Goal: Task Accomplishment & Management: Manage account settings

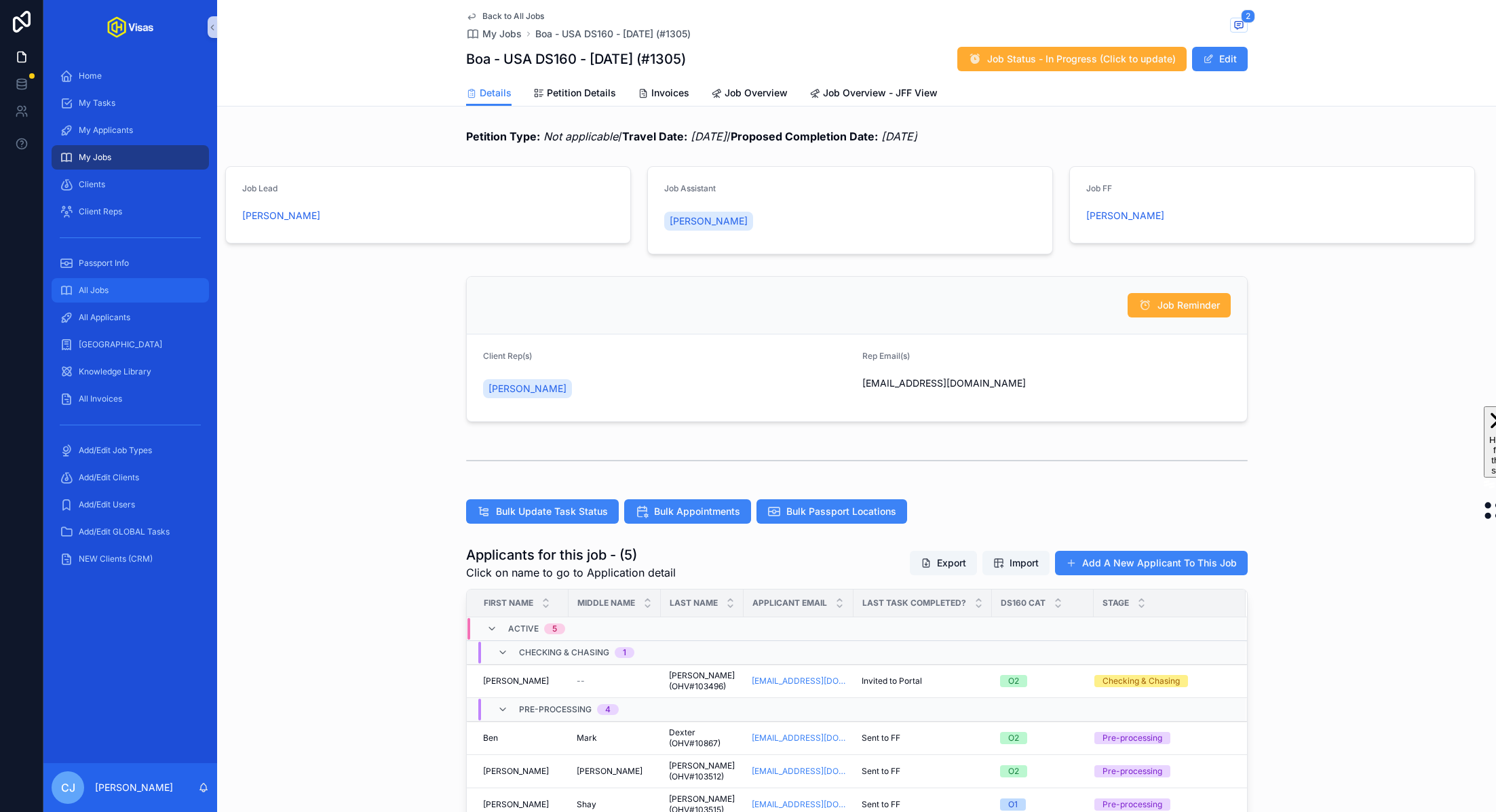
scroll to position [173, 0]
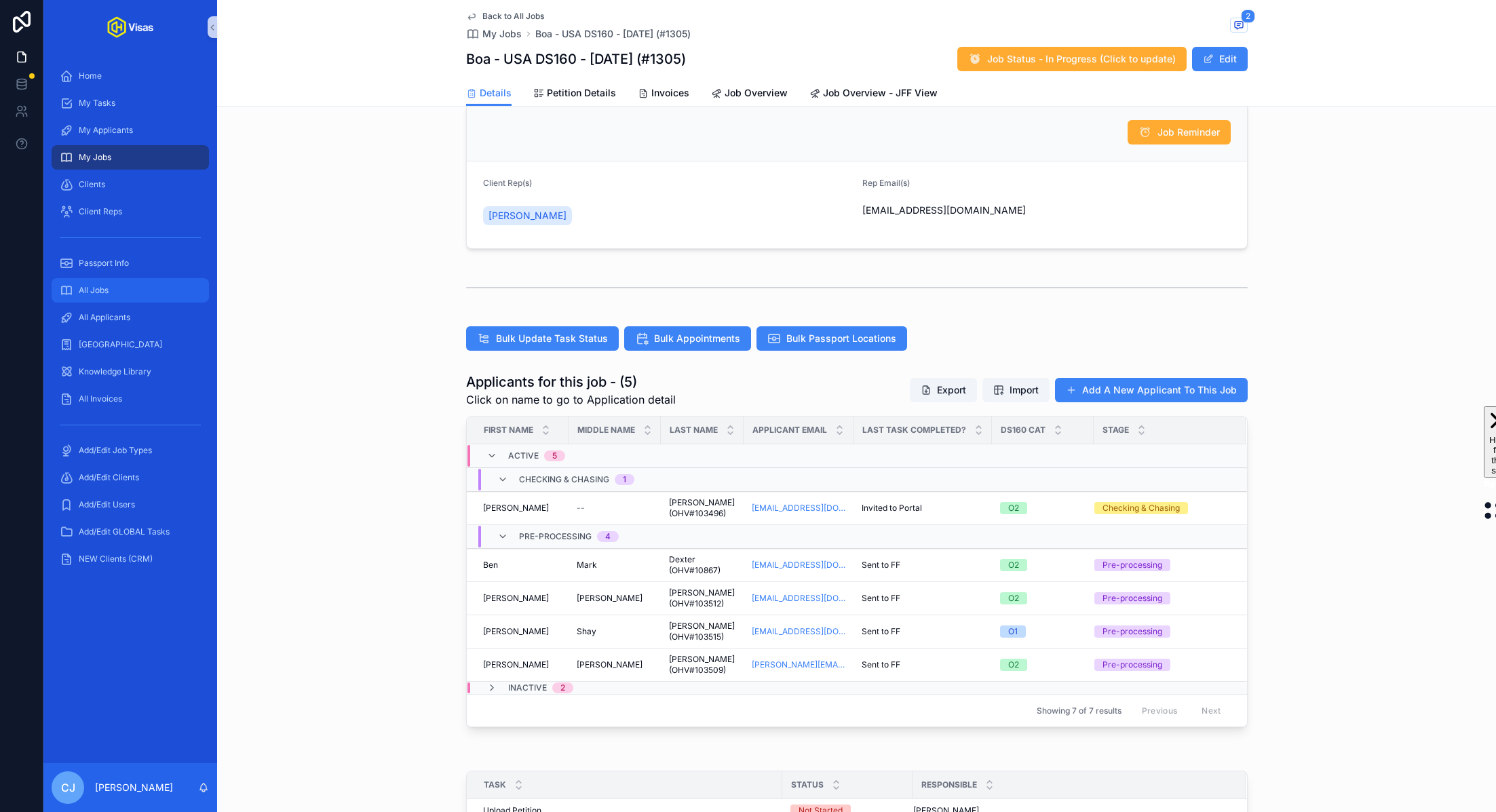
click at [87, 294] on span "All Jobs" at bounding box center [93, 290] width 30 height 11
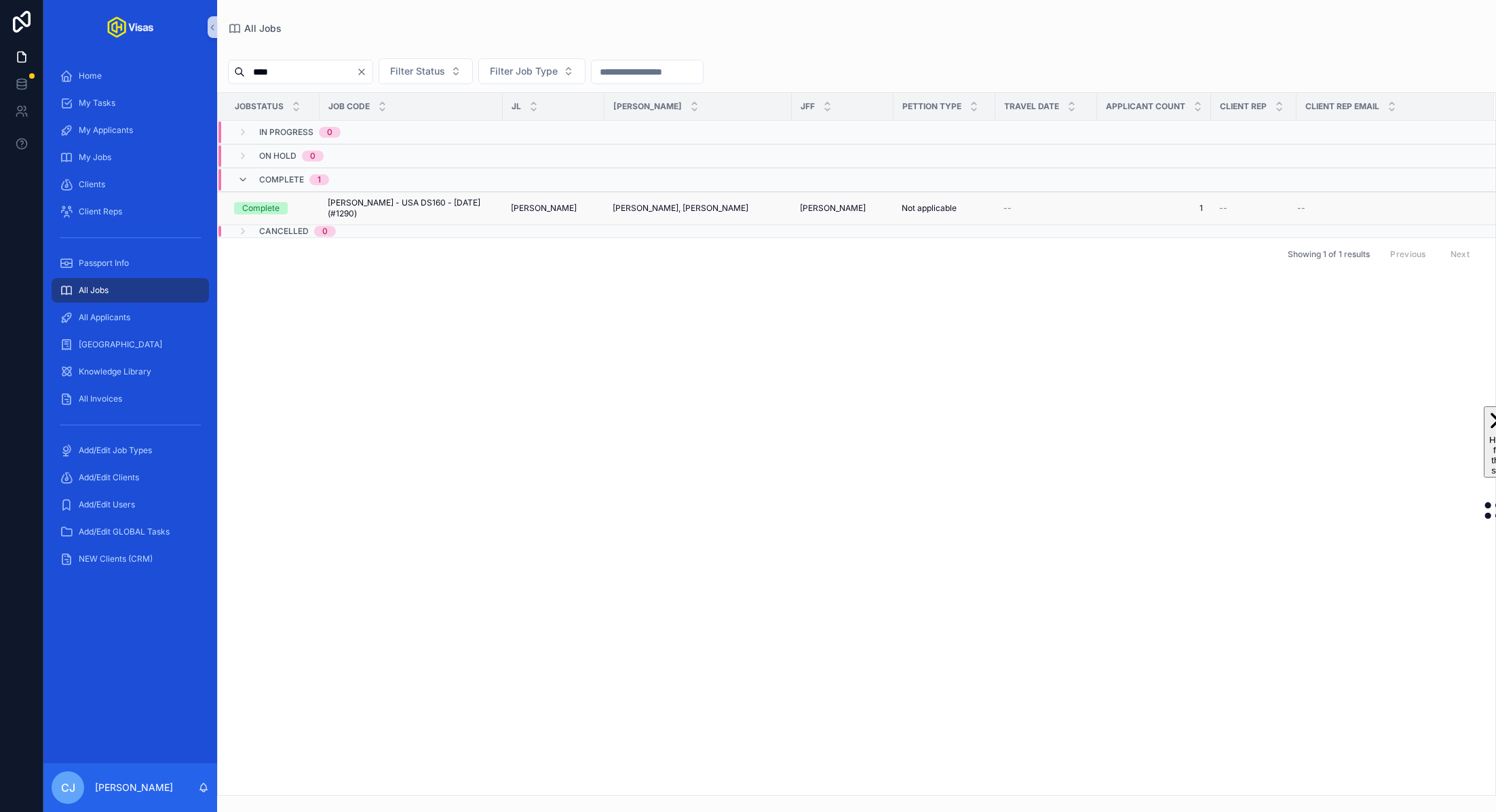
type input "****"
click at [369, 203] on span "[PERSON_NAME] - USA DS160 - [DATE] (#1290)" at bounding box center [411, 209] width 167 height 22
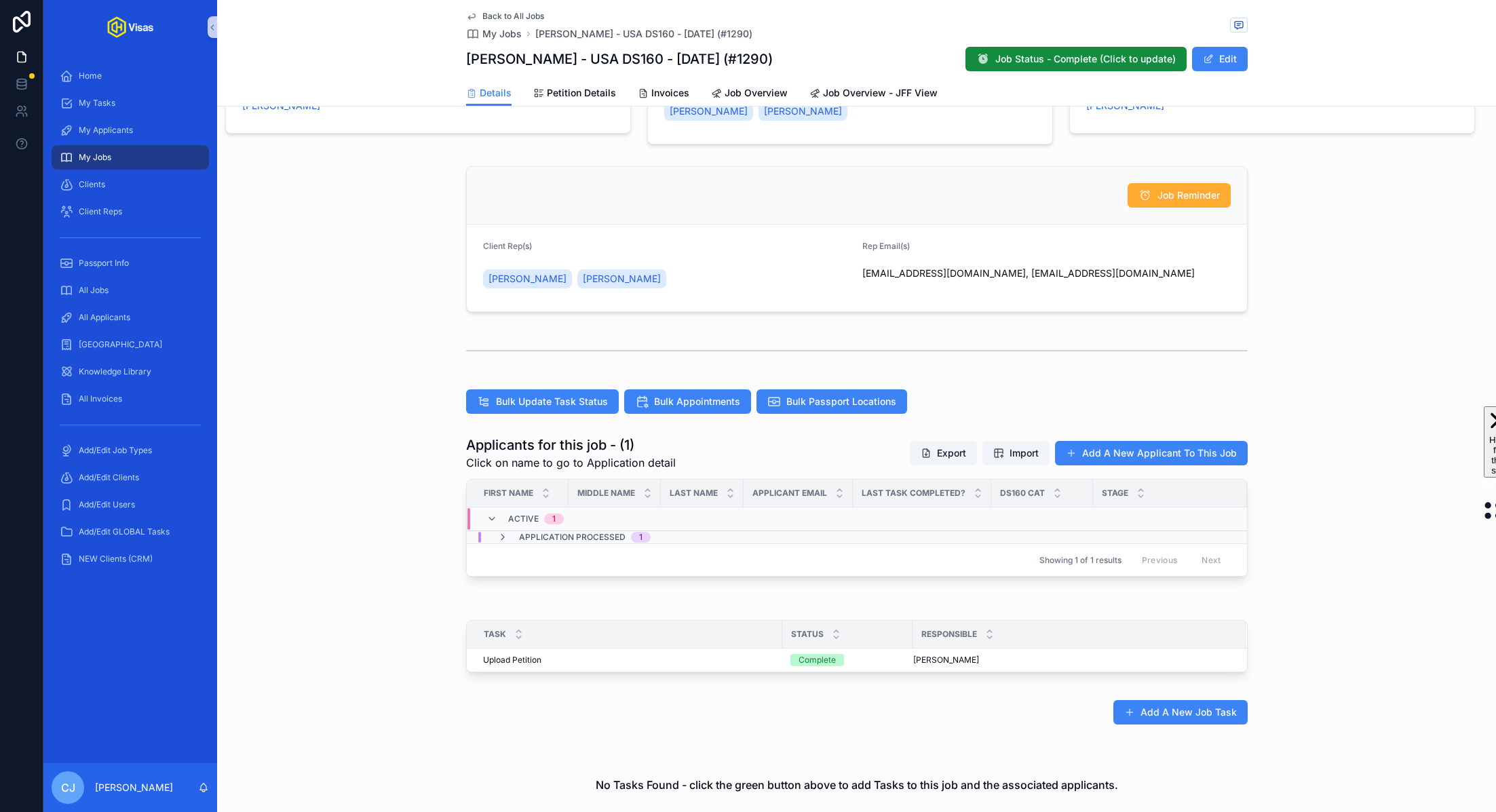
scroll to position [222, 0]
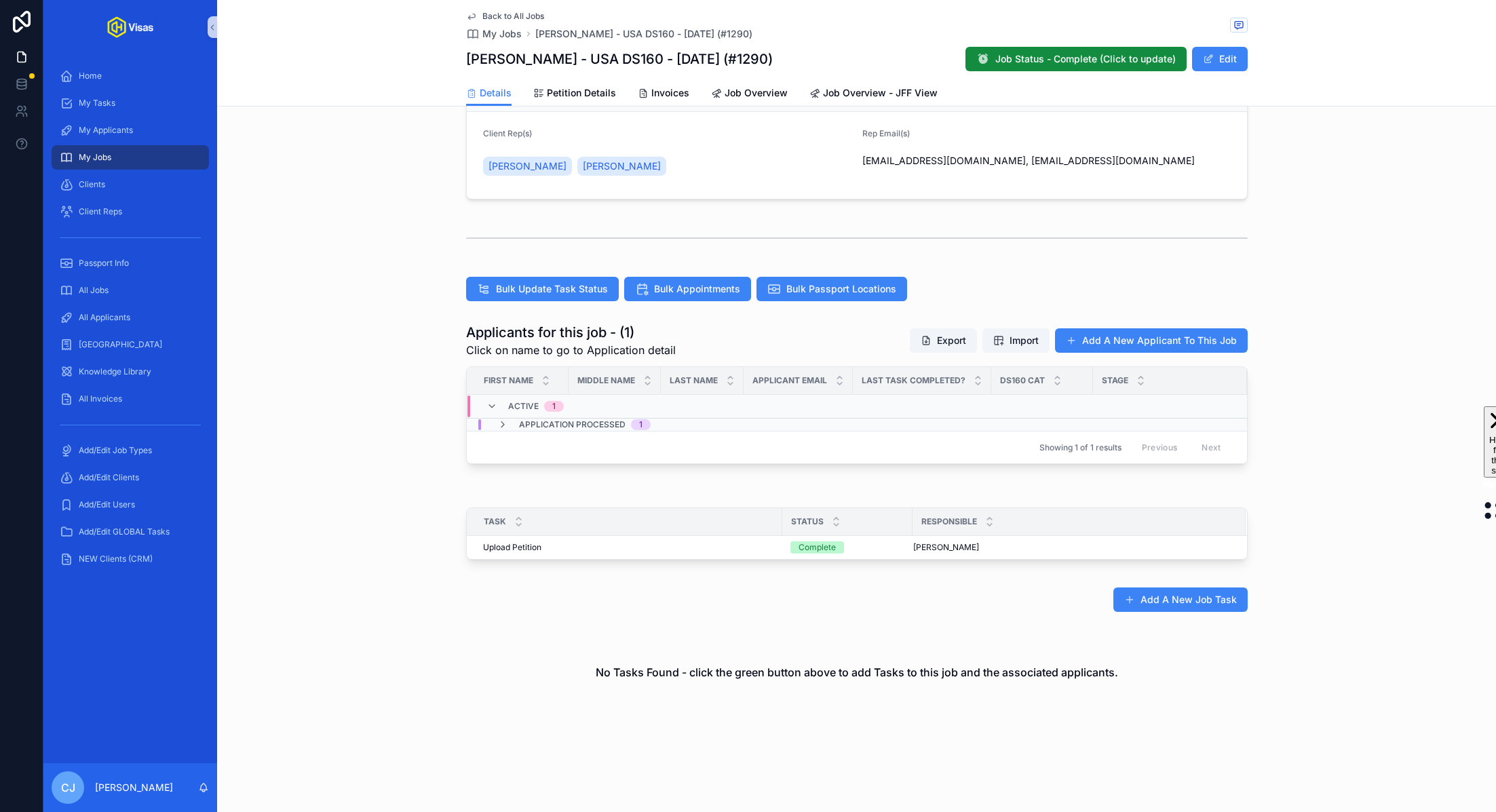
click at [538, 422] on span "Application Processed" at bounding box center [572, 425] width 107 height 11
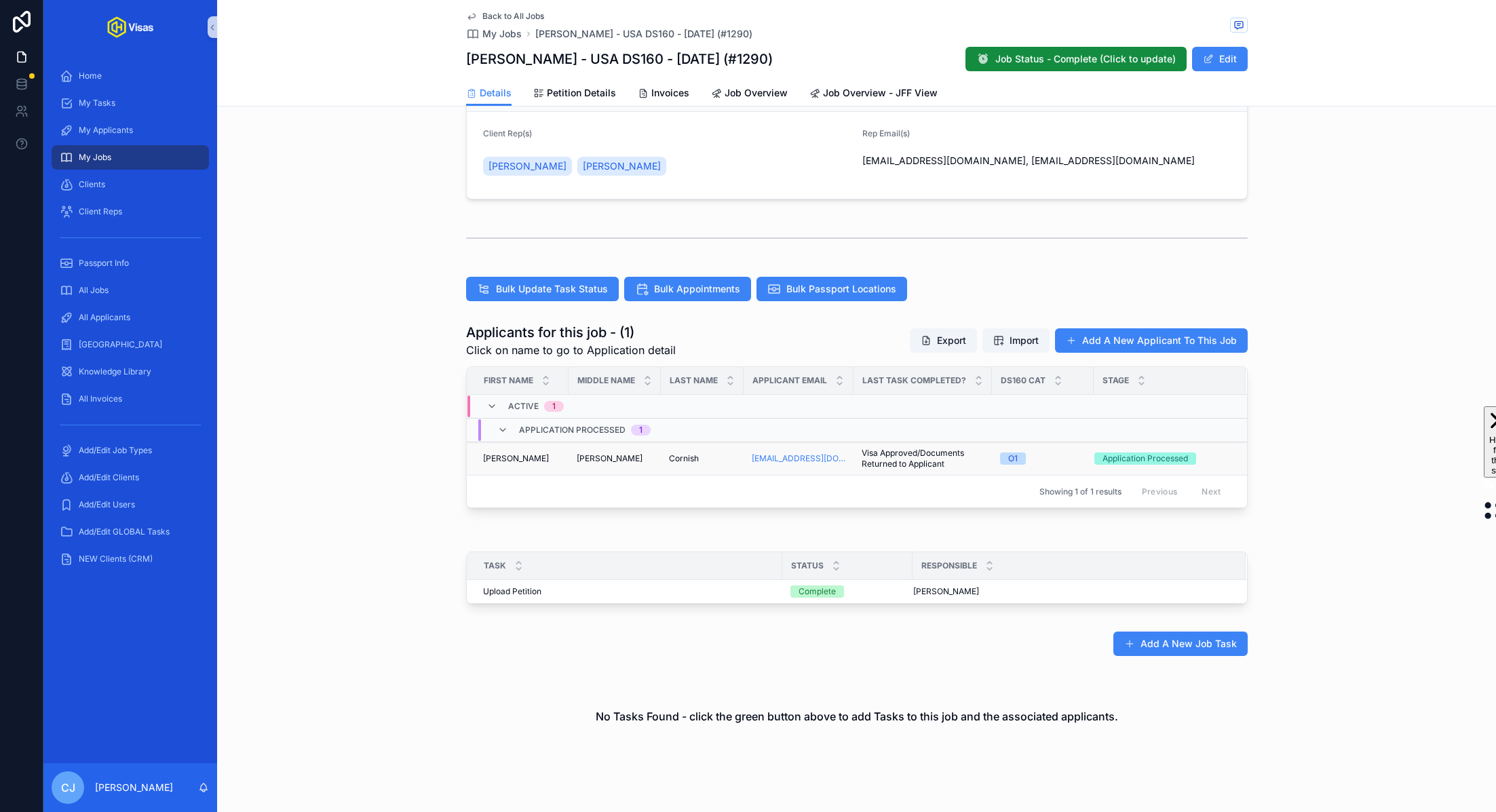
click at [694, 457] on span "Cornish" at bounding box center [684, 458] width 30 height 11
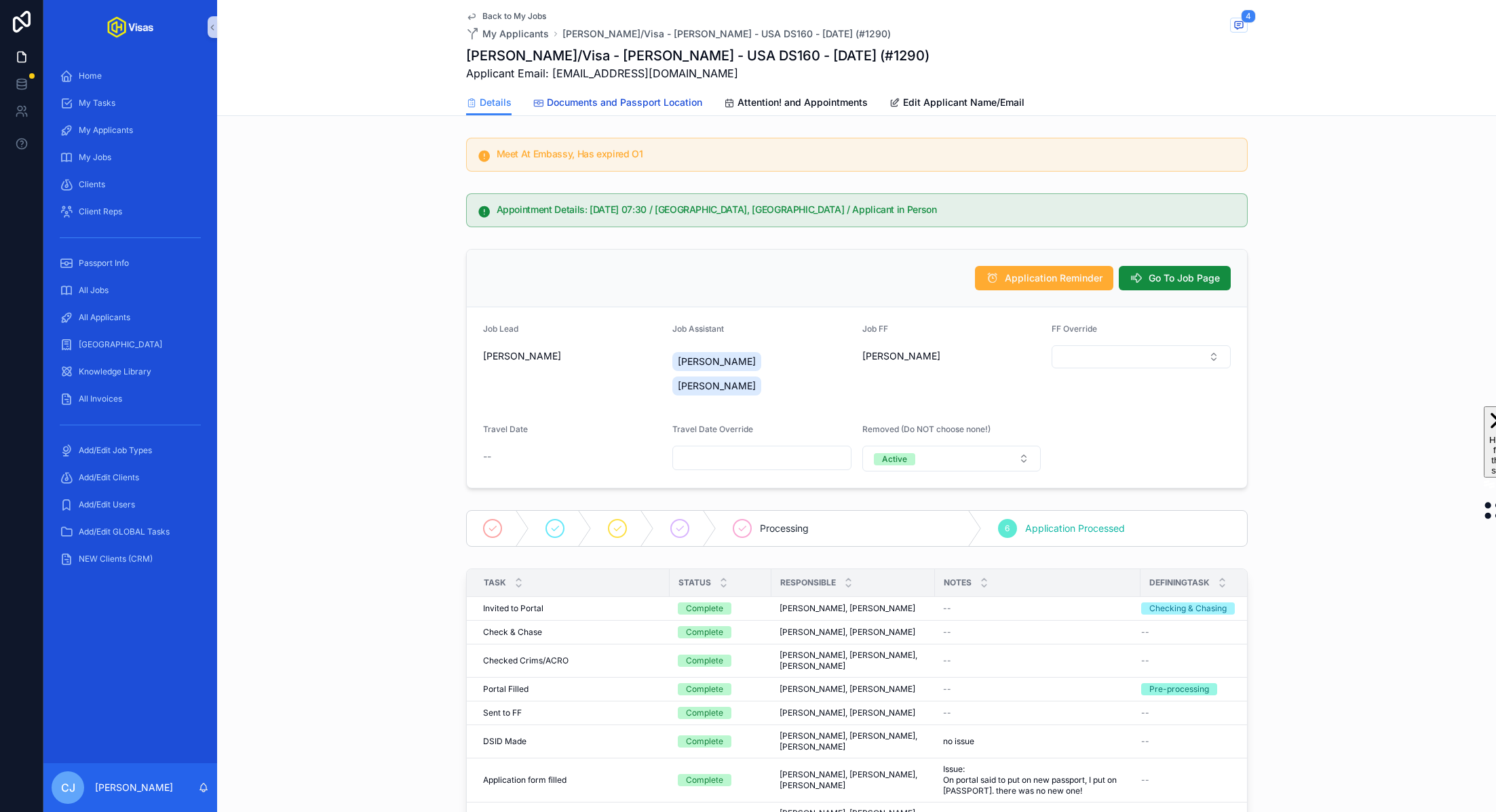
click at [626, 103] on span "Documents and Passport Location" at bounding box center [624, 103] width 156 height 14
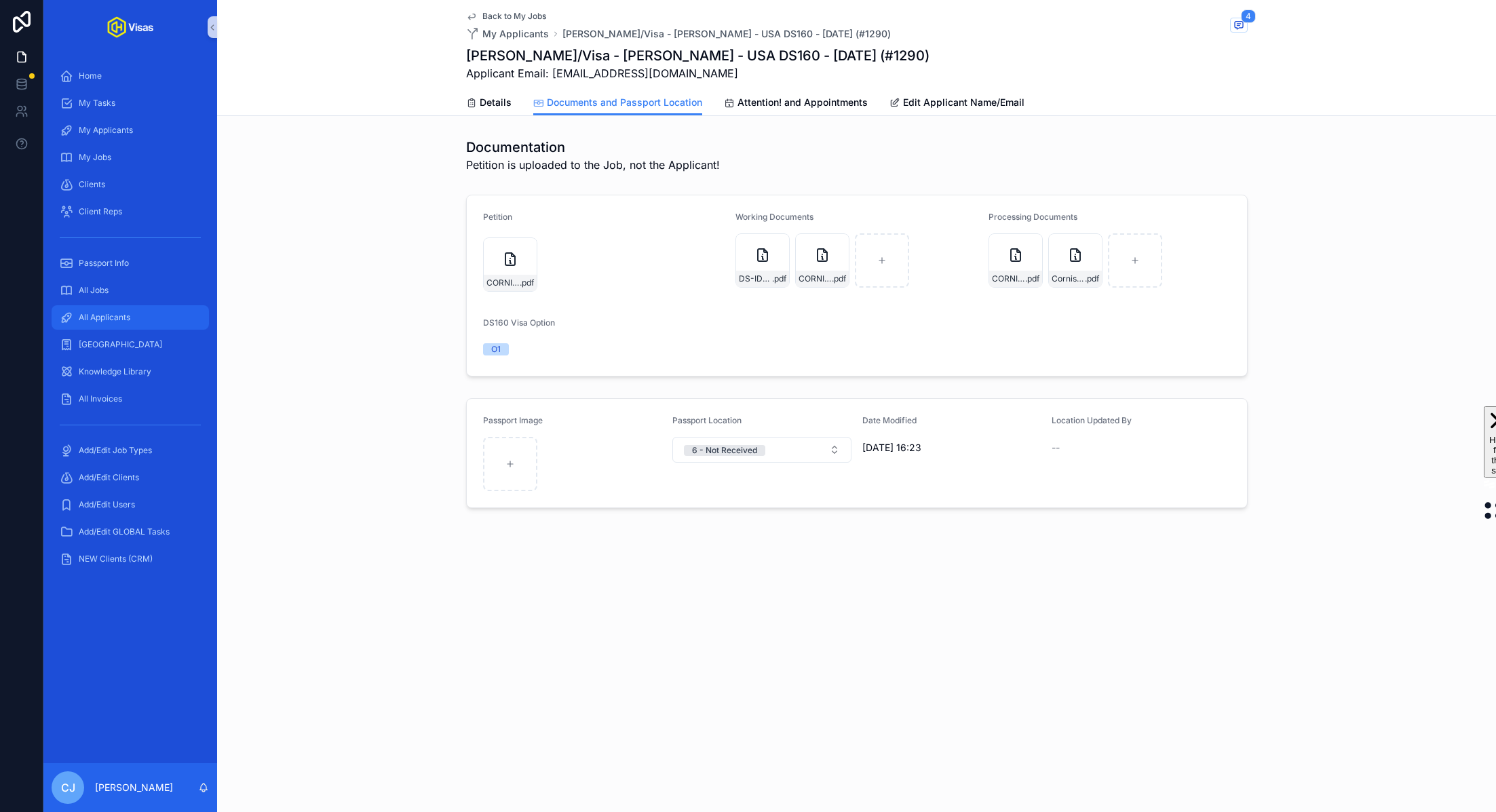
click at [117, 308] on div "All Applicants" at bounding box center [130, 317] width 141 height 22
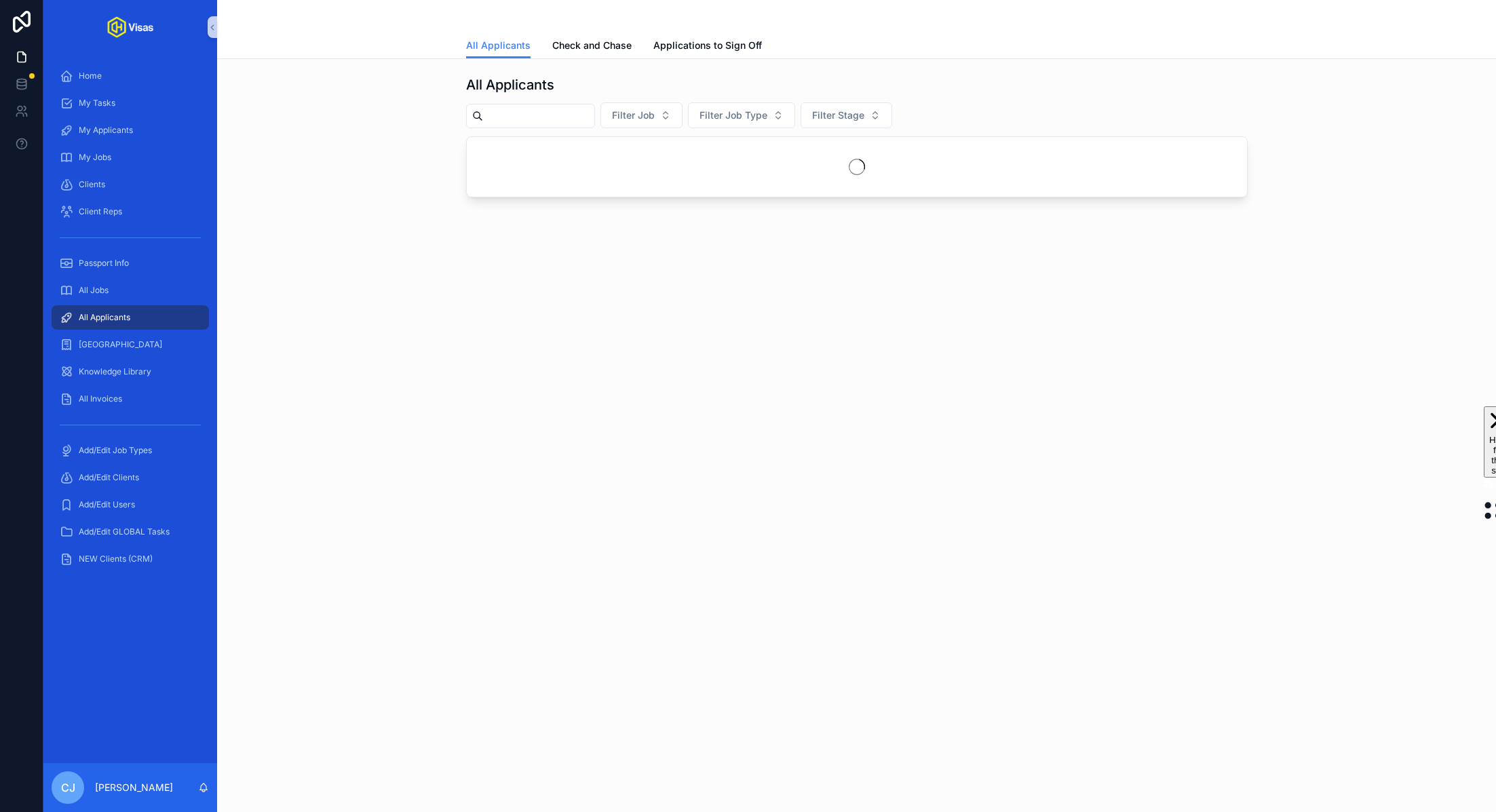
click at [558, 114] on input "scrollable content" at bounding box center [539, 116] width 112 height 19
paste input "******"
type input "******"
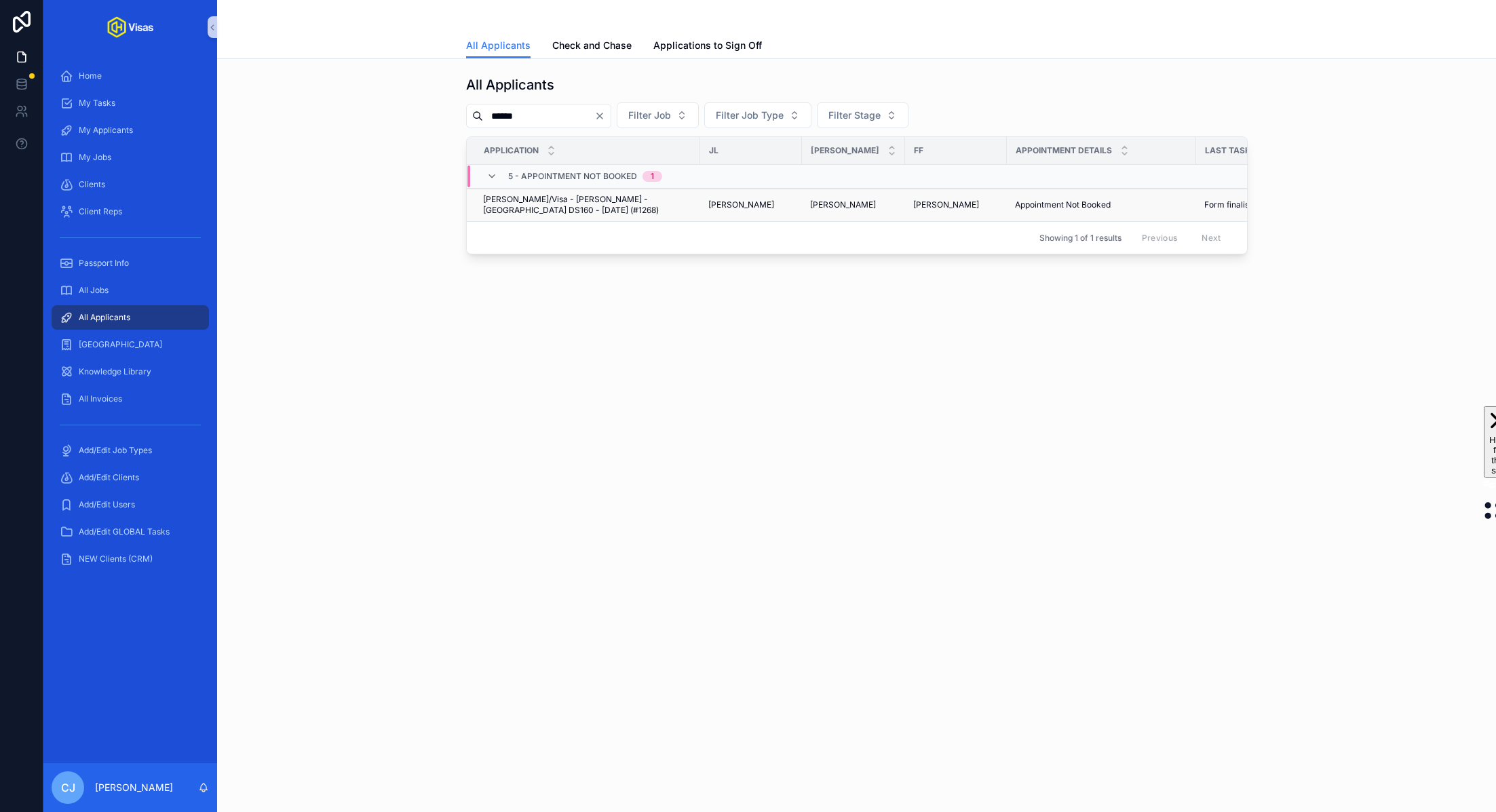
click at [549, 200] on span "James Nisbet/Visa - James Nisbet - USA DS160 - Jul/25 (#1268)" at bounding box center [588, 205] width 209 height 22
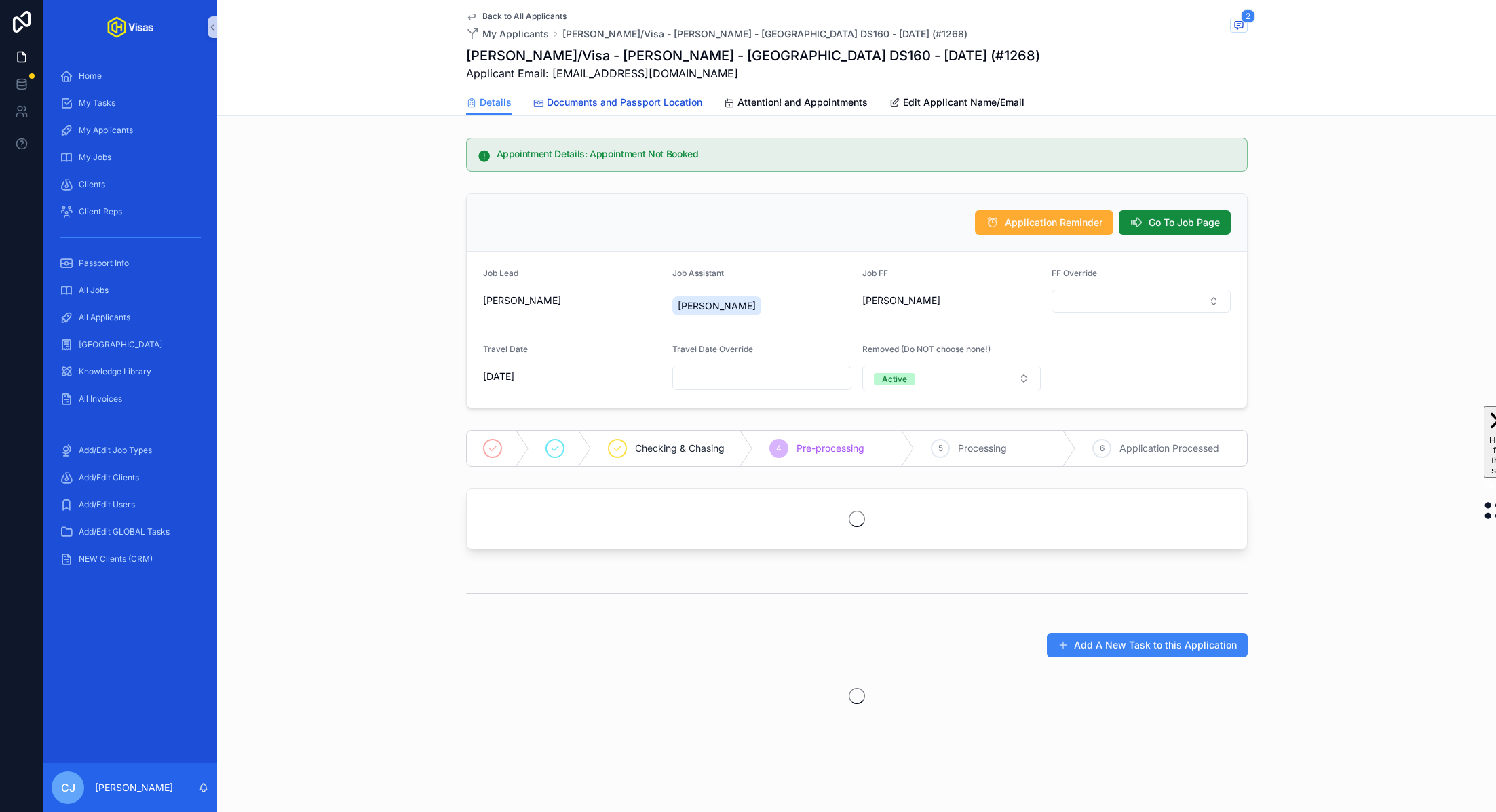
click at [675, 98] on span "Documents and Passport Location" at bounding box center [624, 103] width 156 height 14
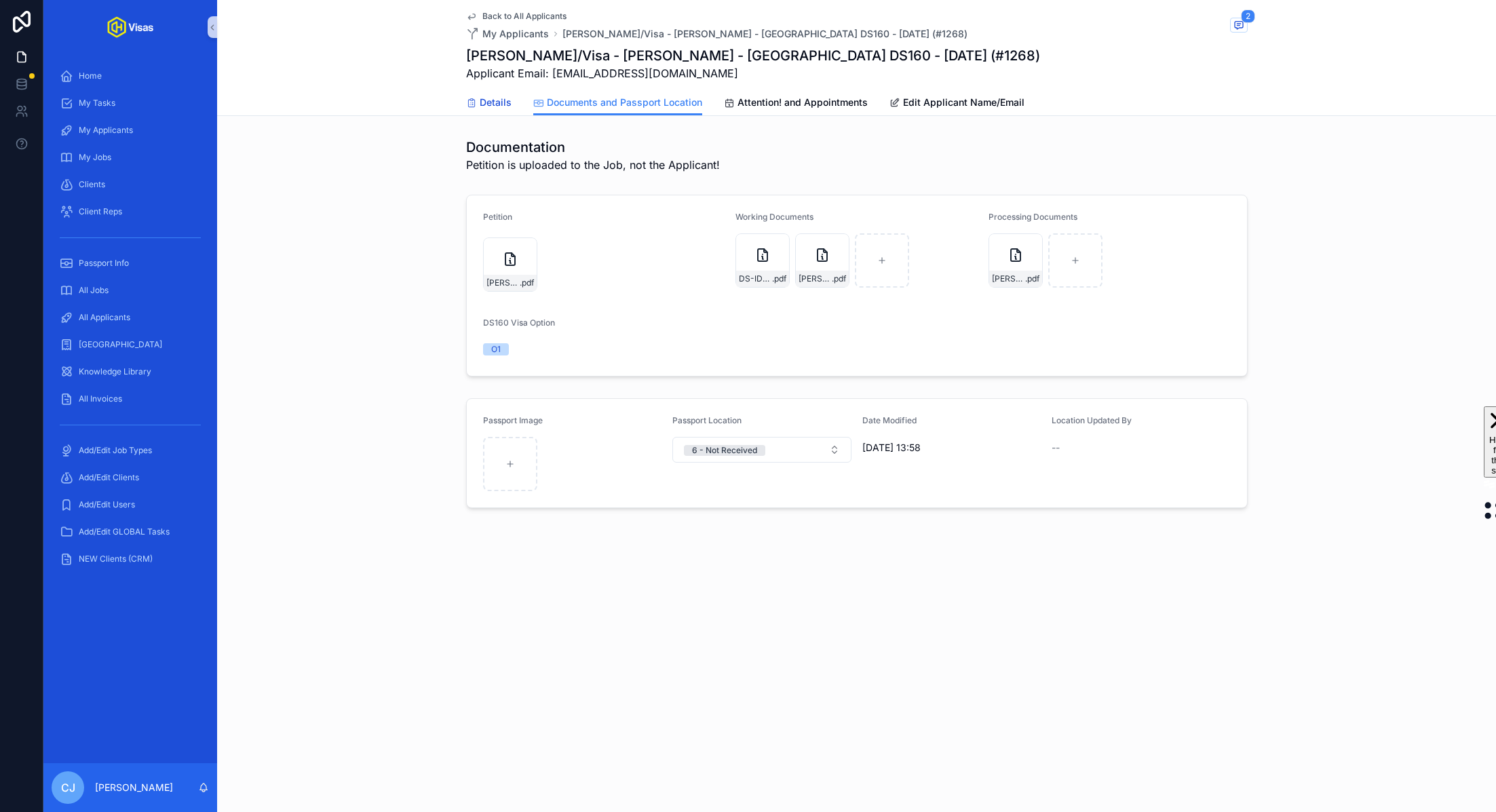
click at [486, 111] on link "Details" at bounding box center [489, 103] width 45 height 27
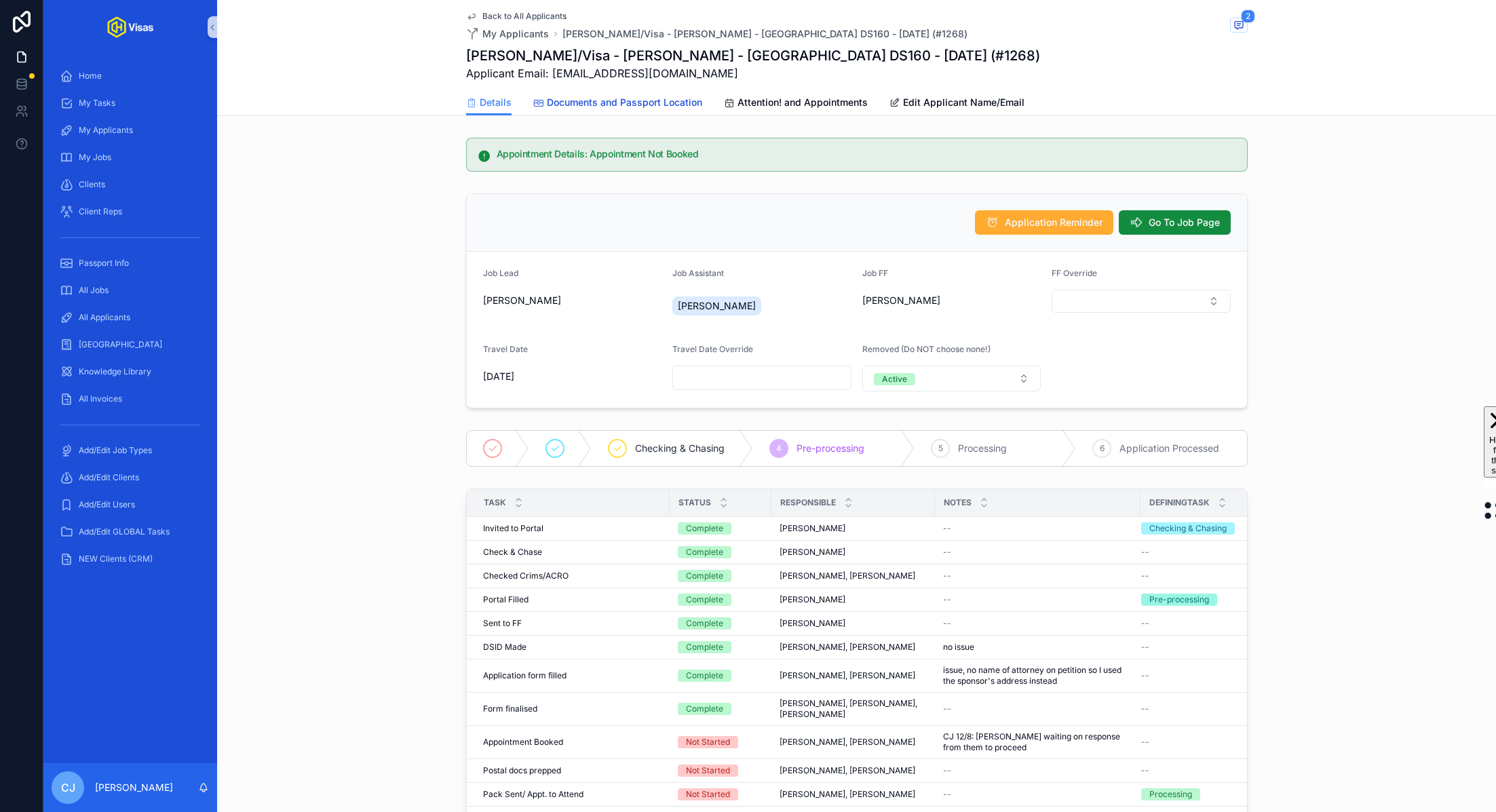
click at [598, 107] on span "Documents and Passport Location" at bounding box center [624, 103] width 156 height 14
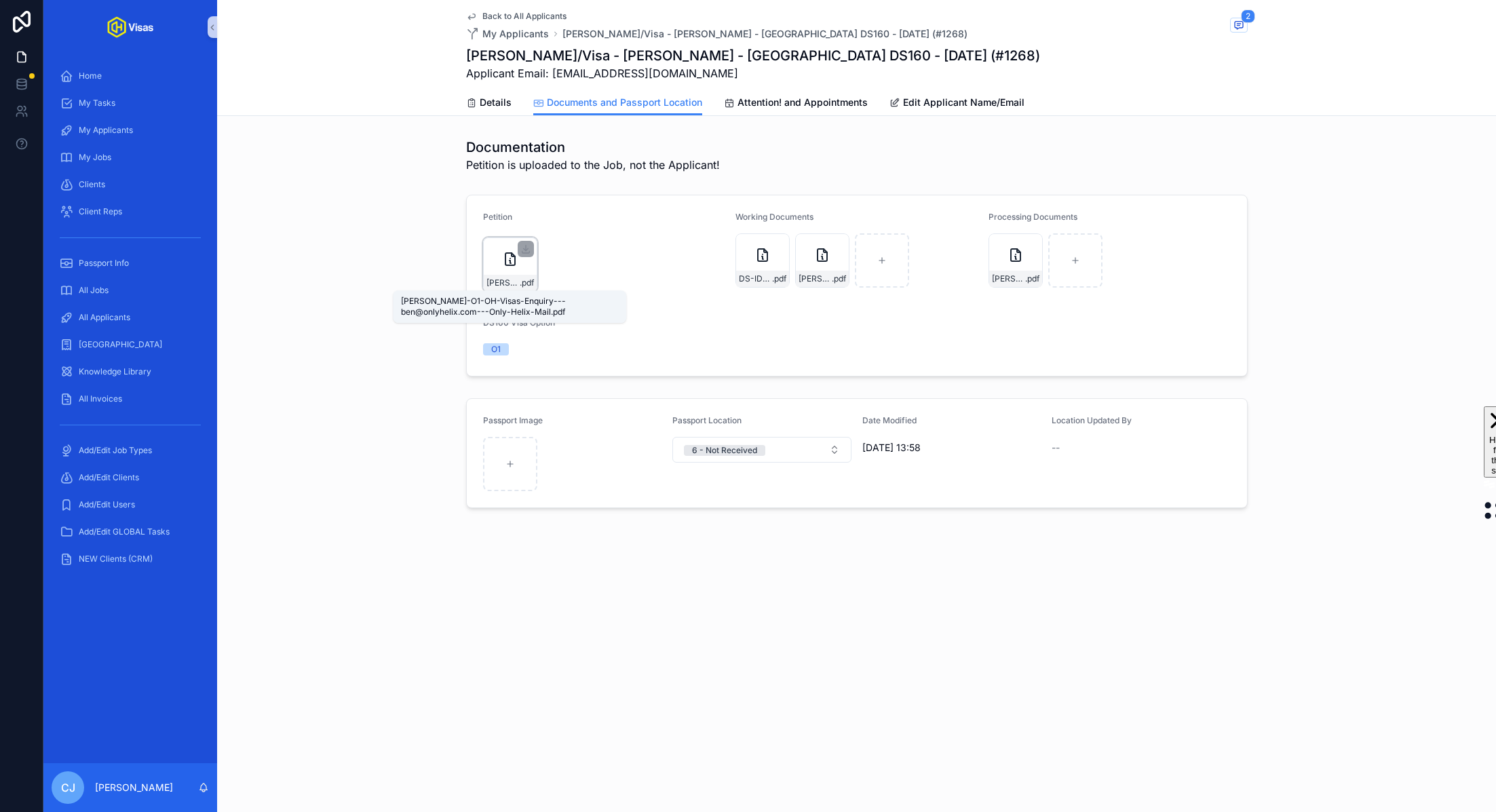
click at [492, 283] on span "Nisbet-O1-OH-Visas-Enquiry---ben@onlyhelix.com---Only-Helix-Mail" at bounding box center [503, 283] width 33 height 11
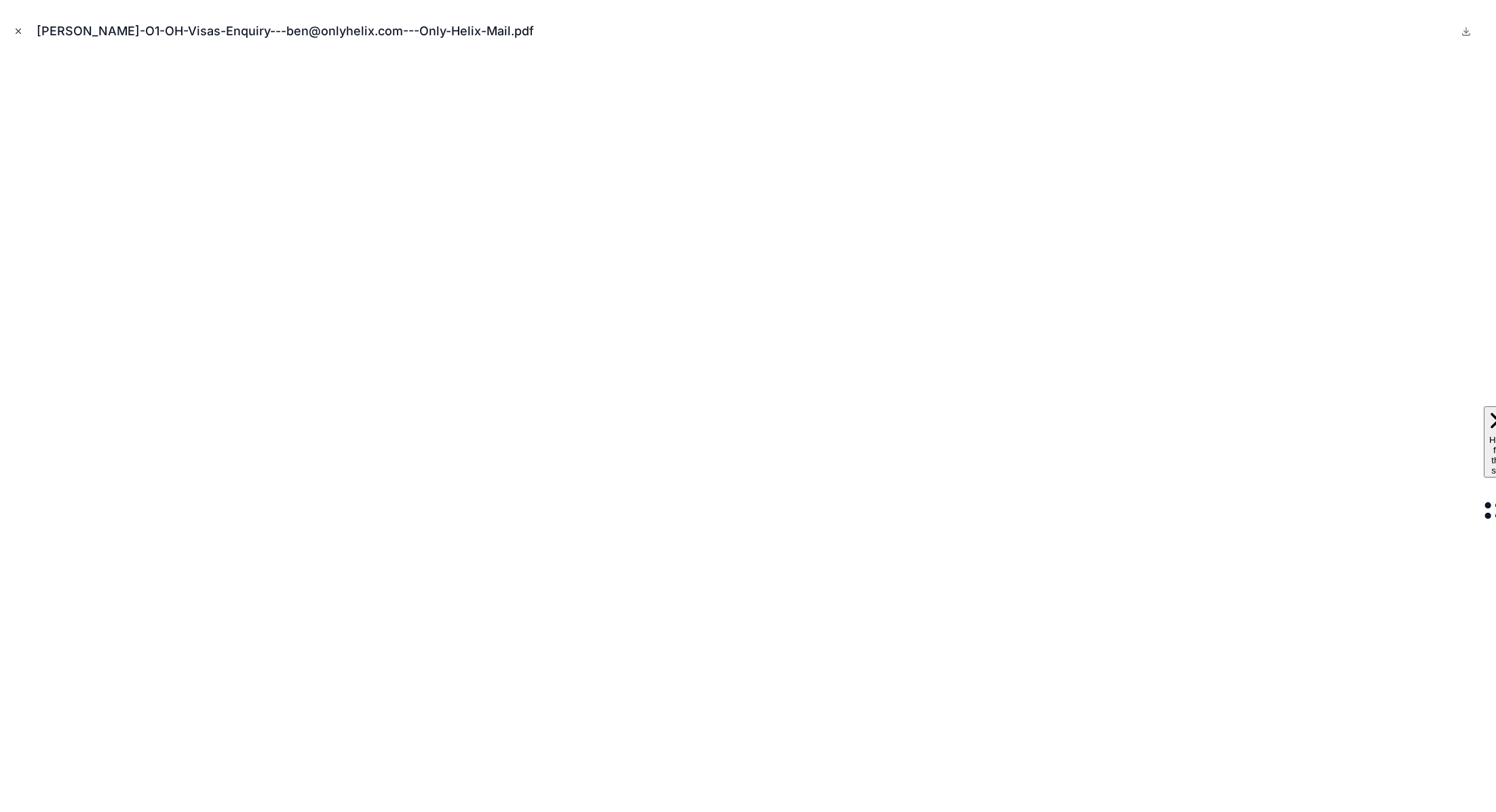
click at [19, 31] on icon "Close modal" at bounding box center [19, 31] width 5 height 5
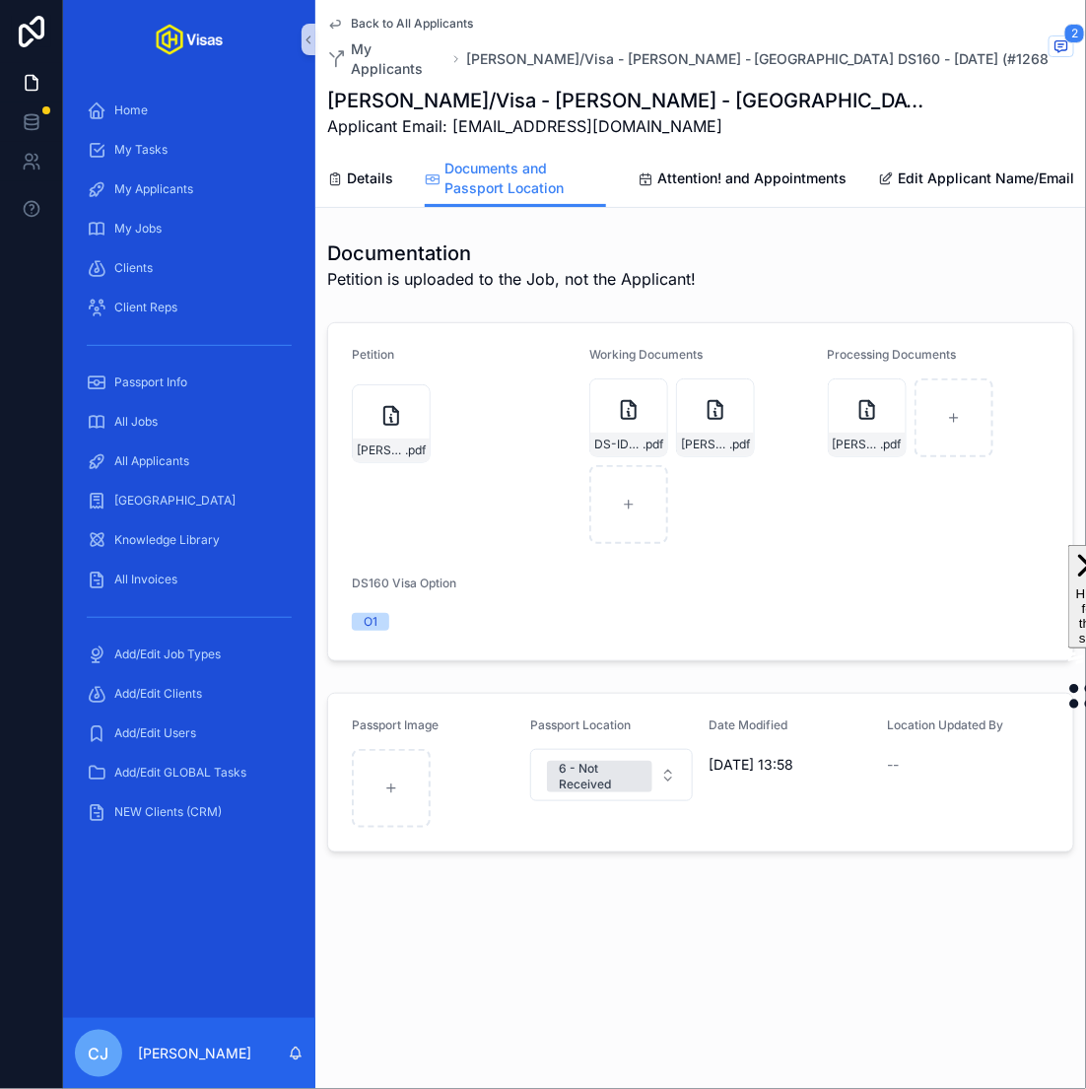
click at [435, 87] on h1 "James Nisbet/Visa - James Nisbet - USA DS160 - Jul/25 (#1268)" at bounding box center [626, 101] width 599 height 28
copy h1 "Nisbet"
click at [870, 437] on span "NISBET-DS160-Confirmation" at bounding box center [857, 445] width 48 height 16
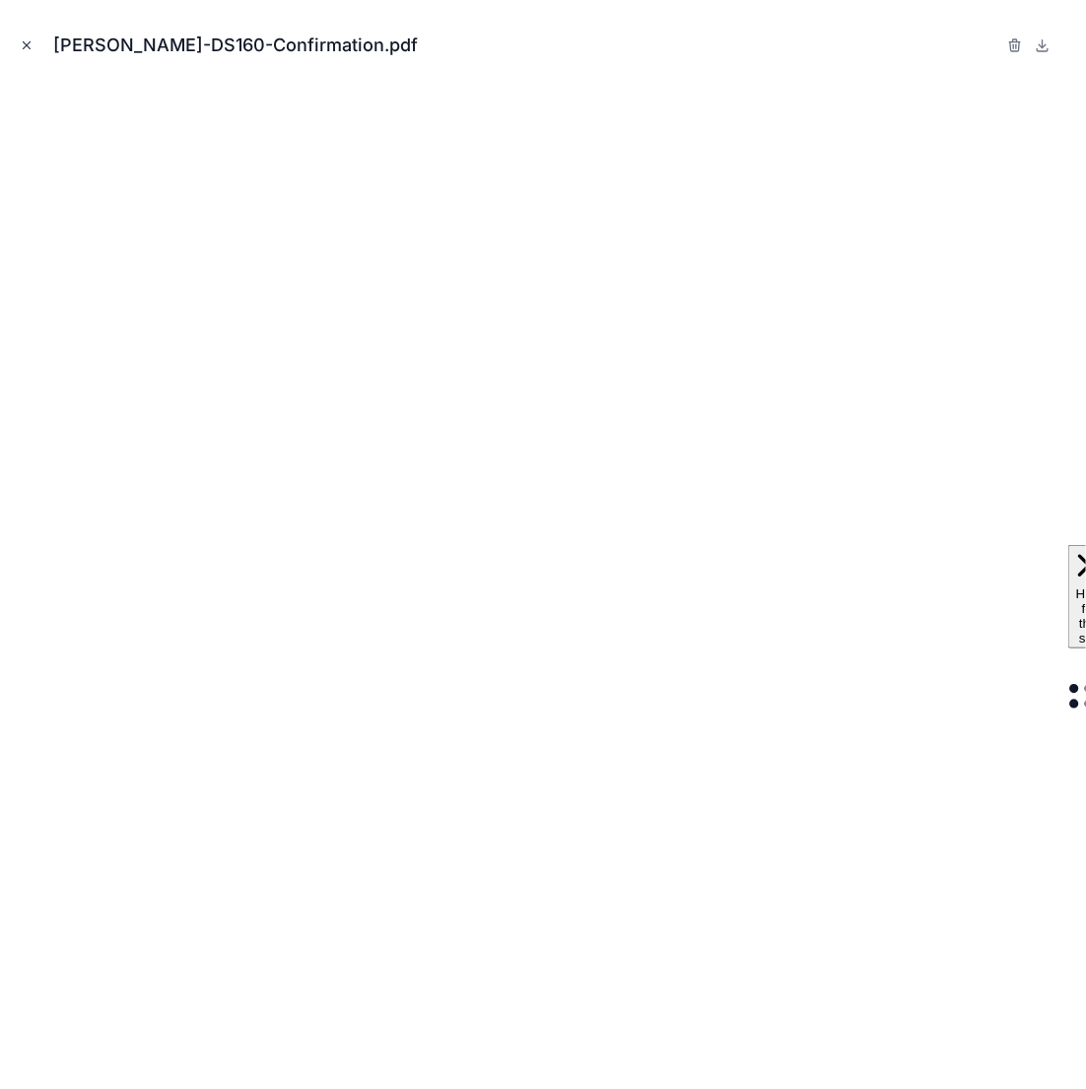
click at [29, 45] on icon "Close modal" at bounding box center [27, 45] width 14 height 14
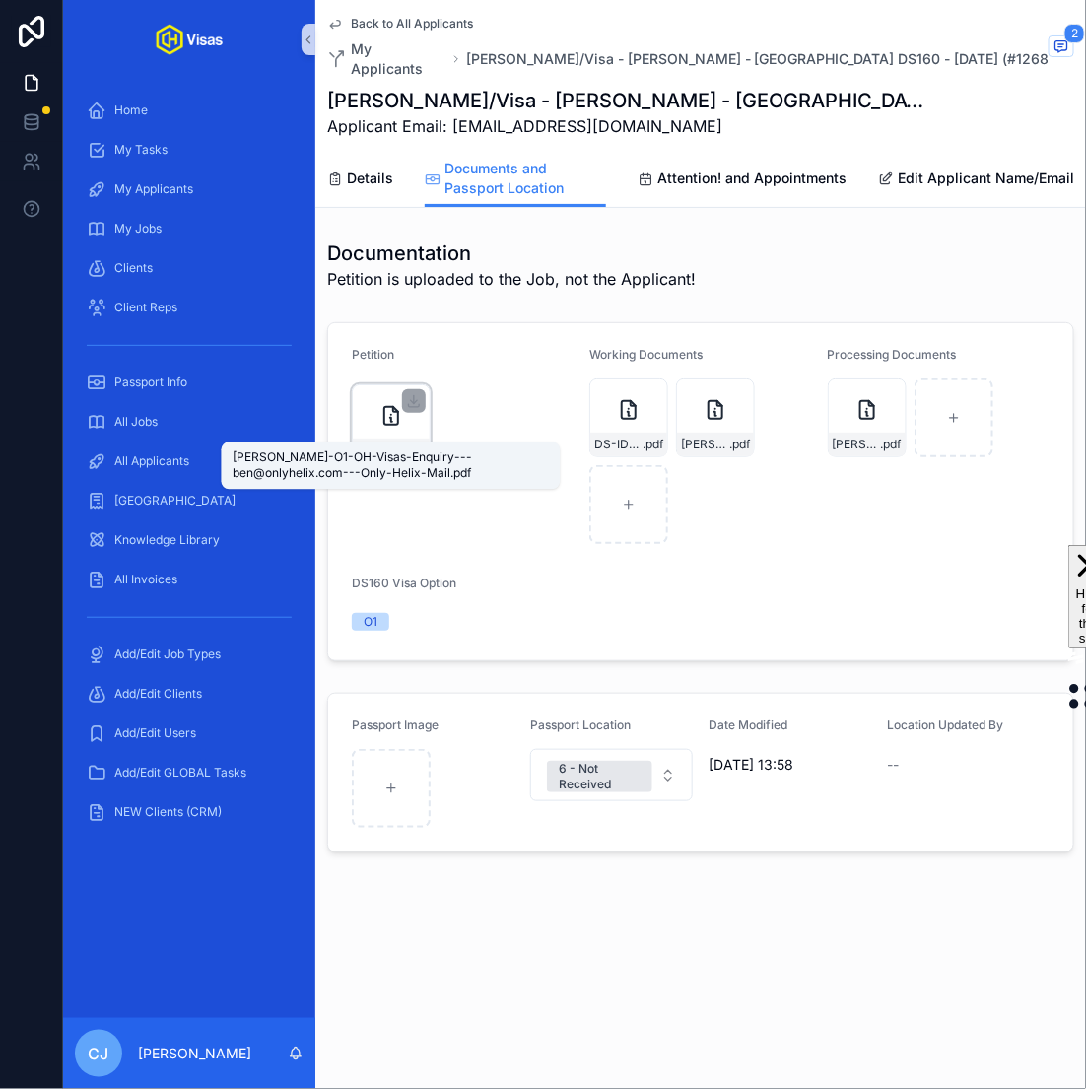
click at [383, 442] on span "Nisbet-O1-OH-Visas-Enquiry---ben@onlyhelix.com---Only-Helix-Mail" at bounding box center [381, 450] width 48 height 16
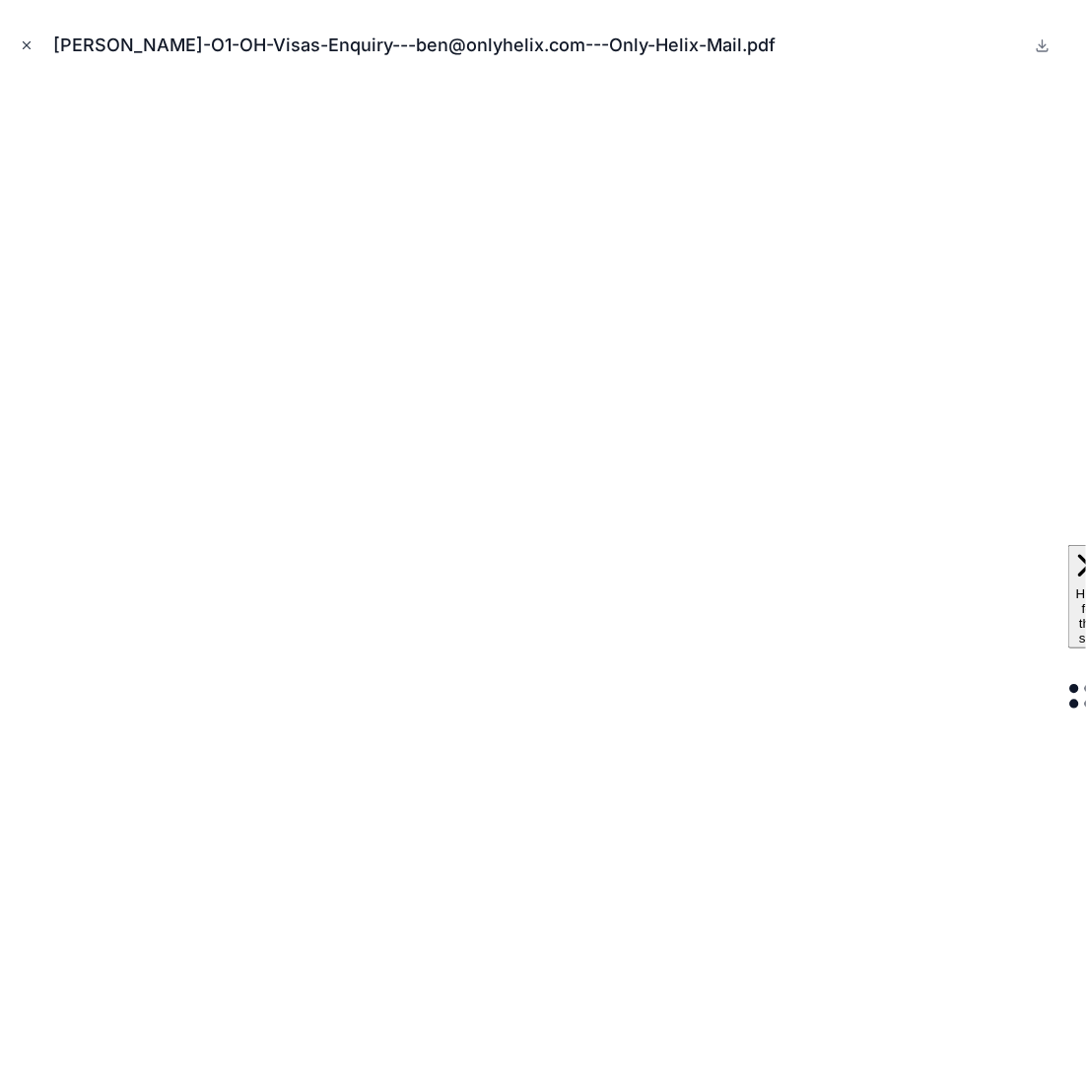
click at [32, 54] on button "Close modal" at bounding box center [27, 45] width 22 height 22
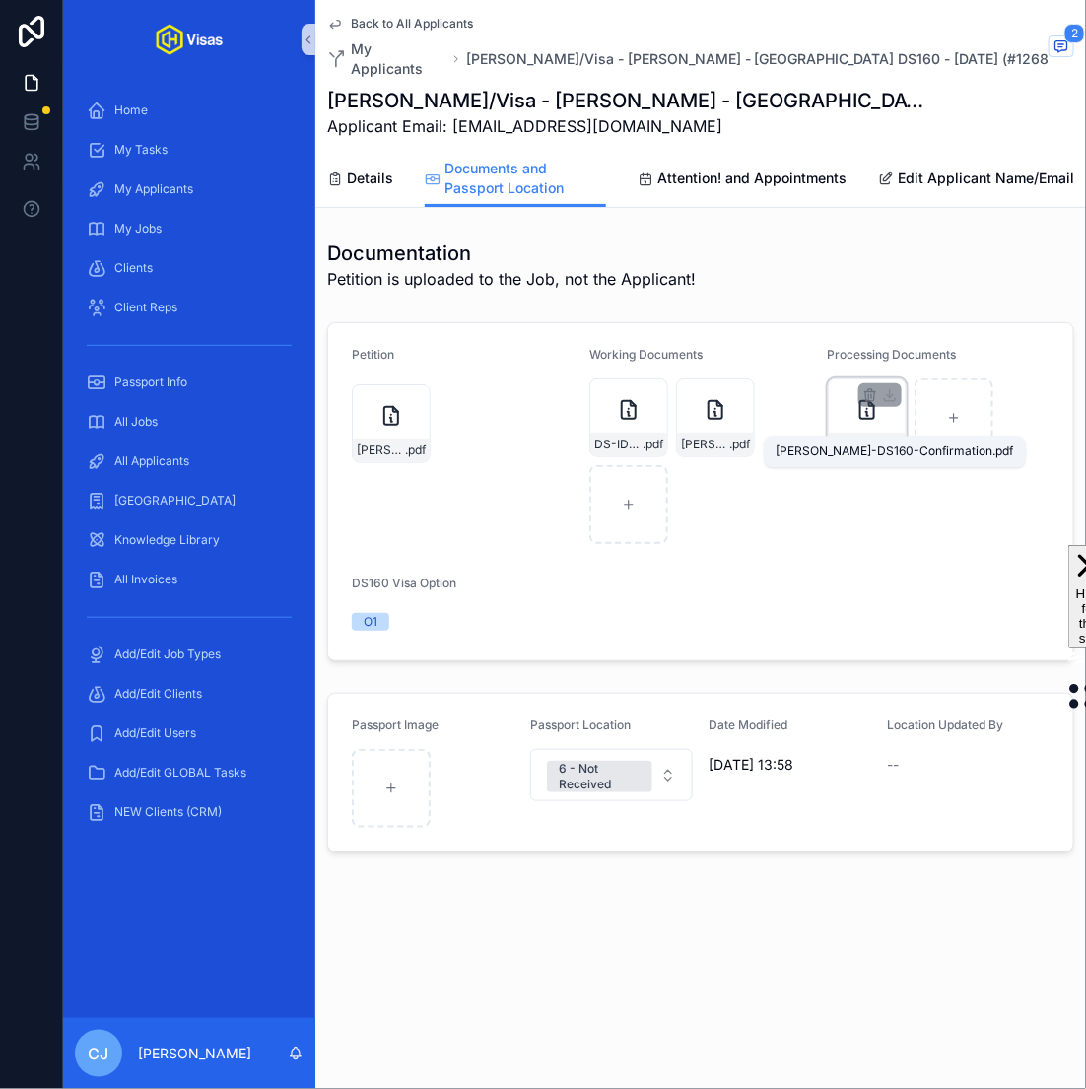
click at [868, 437] on span "NISBET-DS160-Confirmation" at bounding box center [857, 445] width 48 height 16
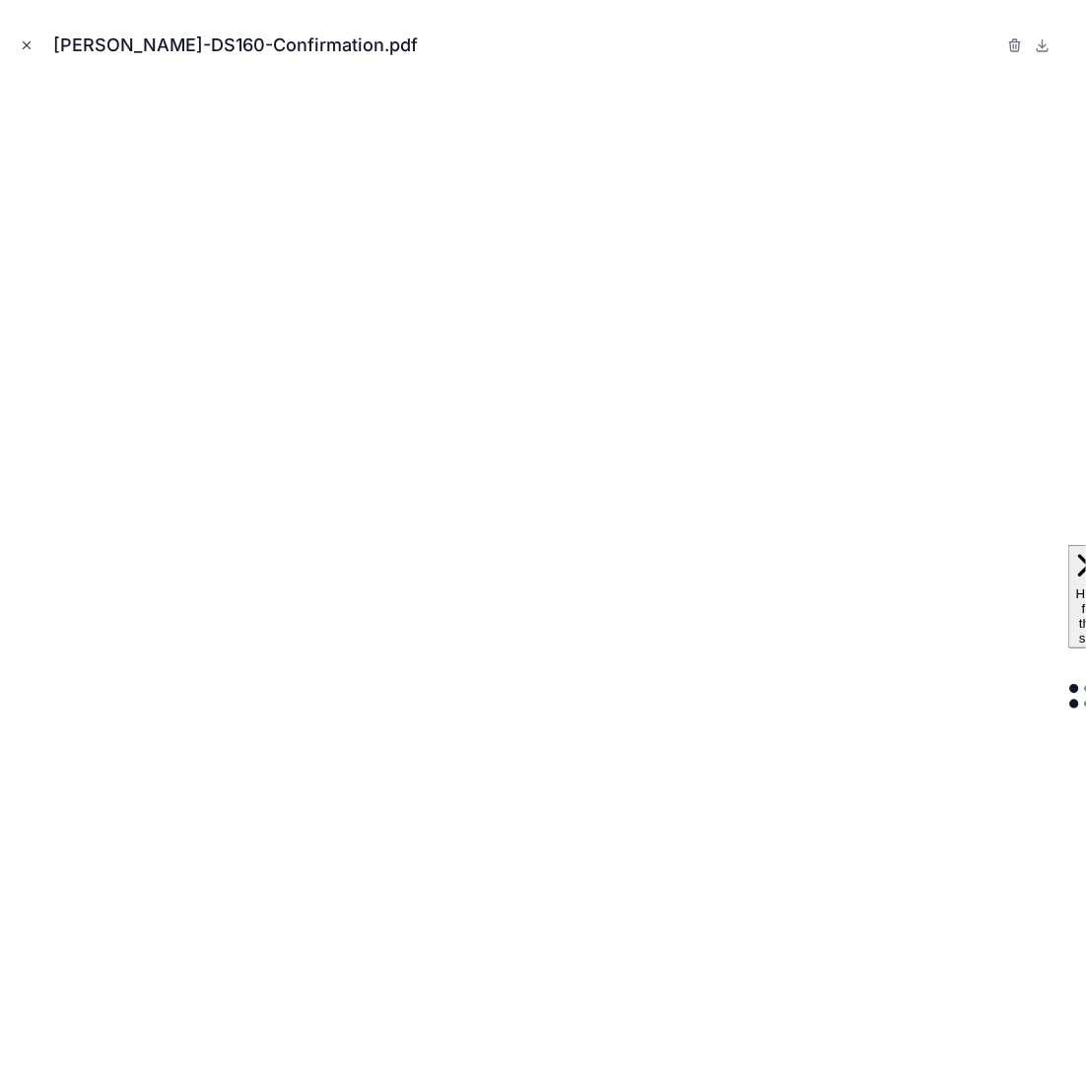
click at [23, 39] on icon "Close modal" at bounding box center [27, 45] width 14 height 14
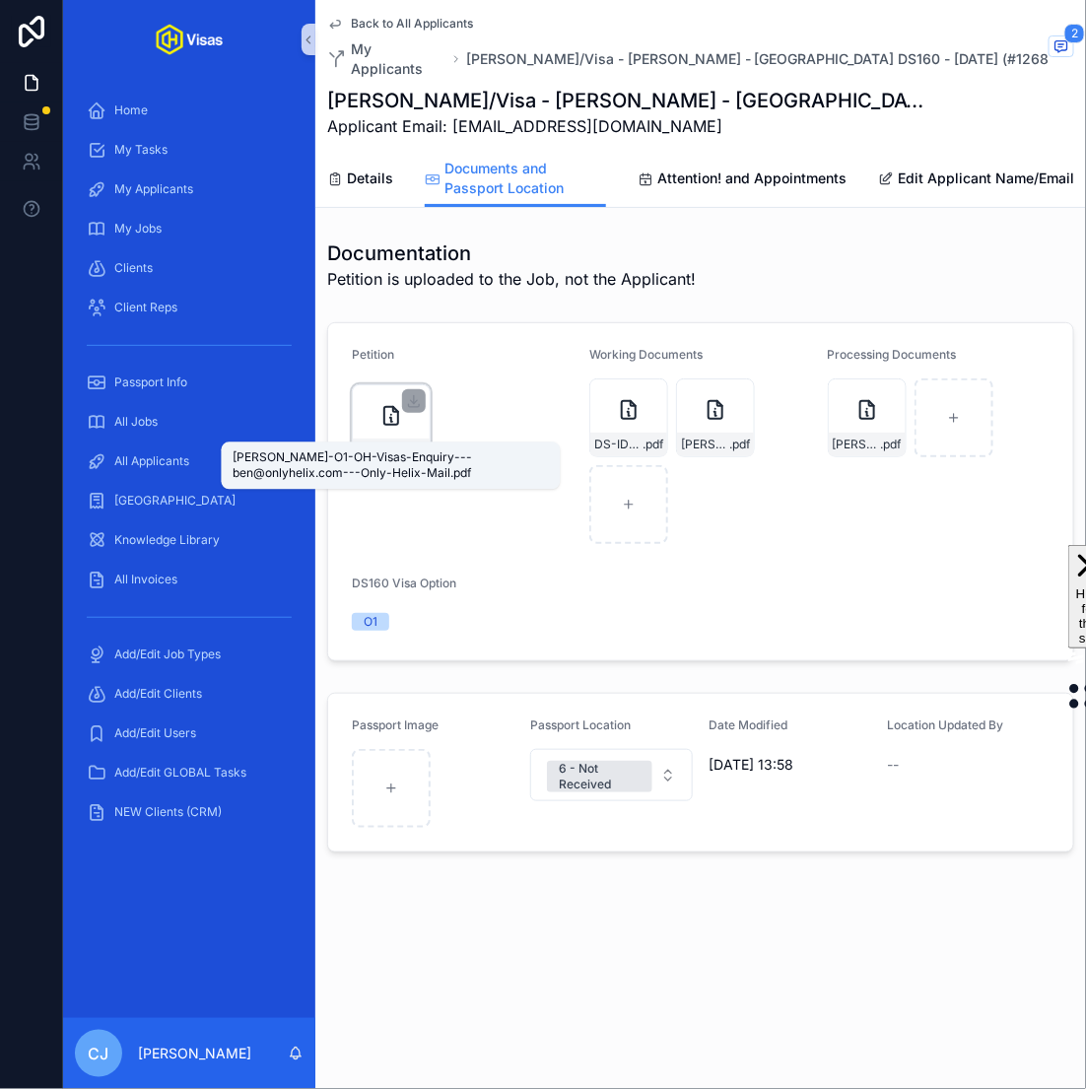
click at [386, 442] on span "Nisbet-O1-OH-Visas-Enquiry---ben@onlyhelix.com---Only-Helix-Mail" at bounding box center [381, 450] width 48 height 16
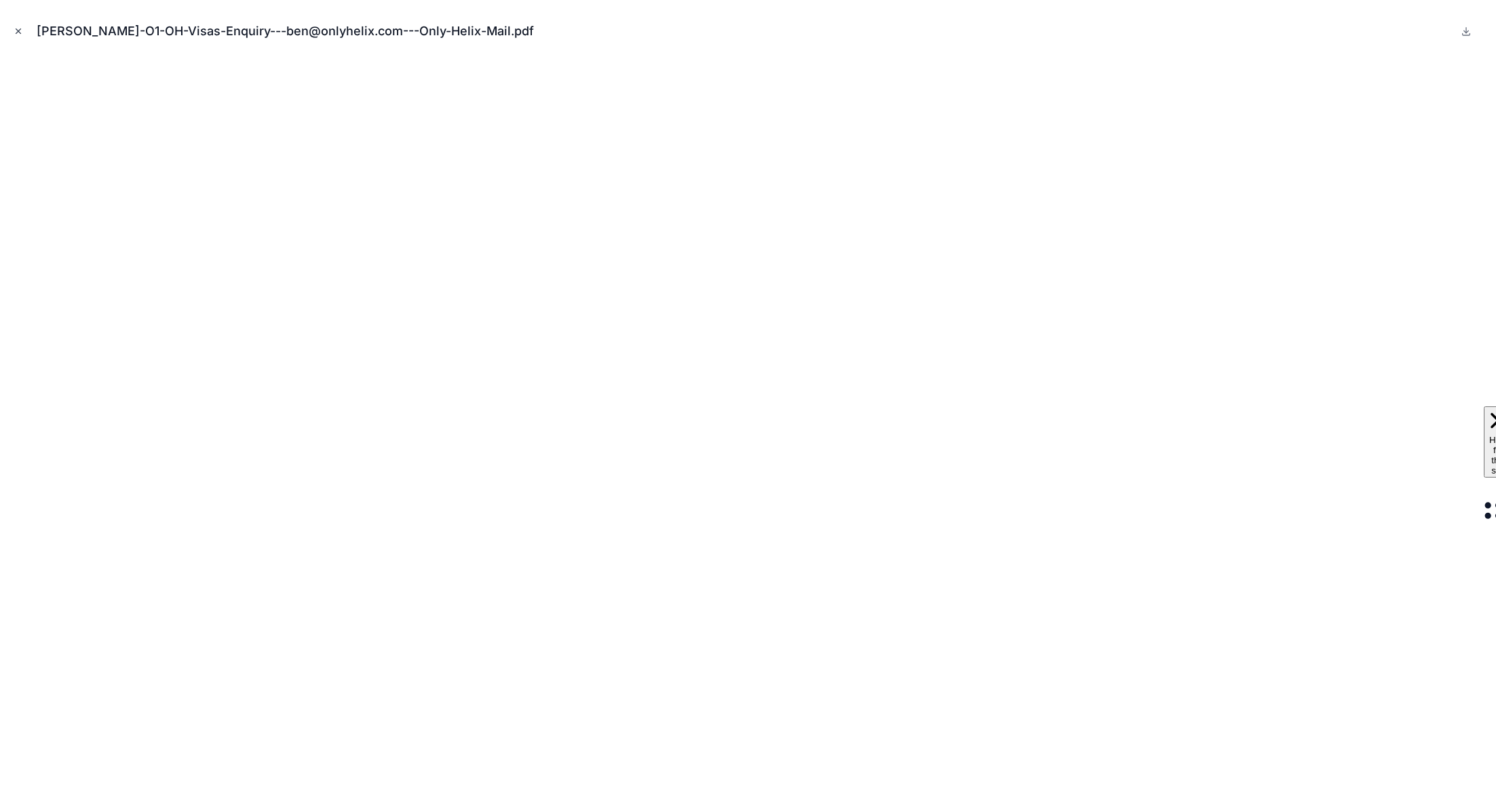
click at [17, 30] on icon "Close modal" at bounding box center [19, 31] width 5 height 5
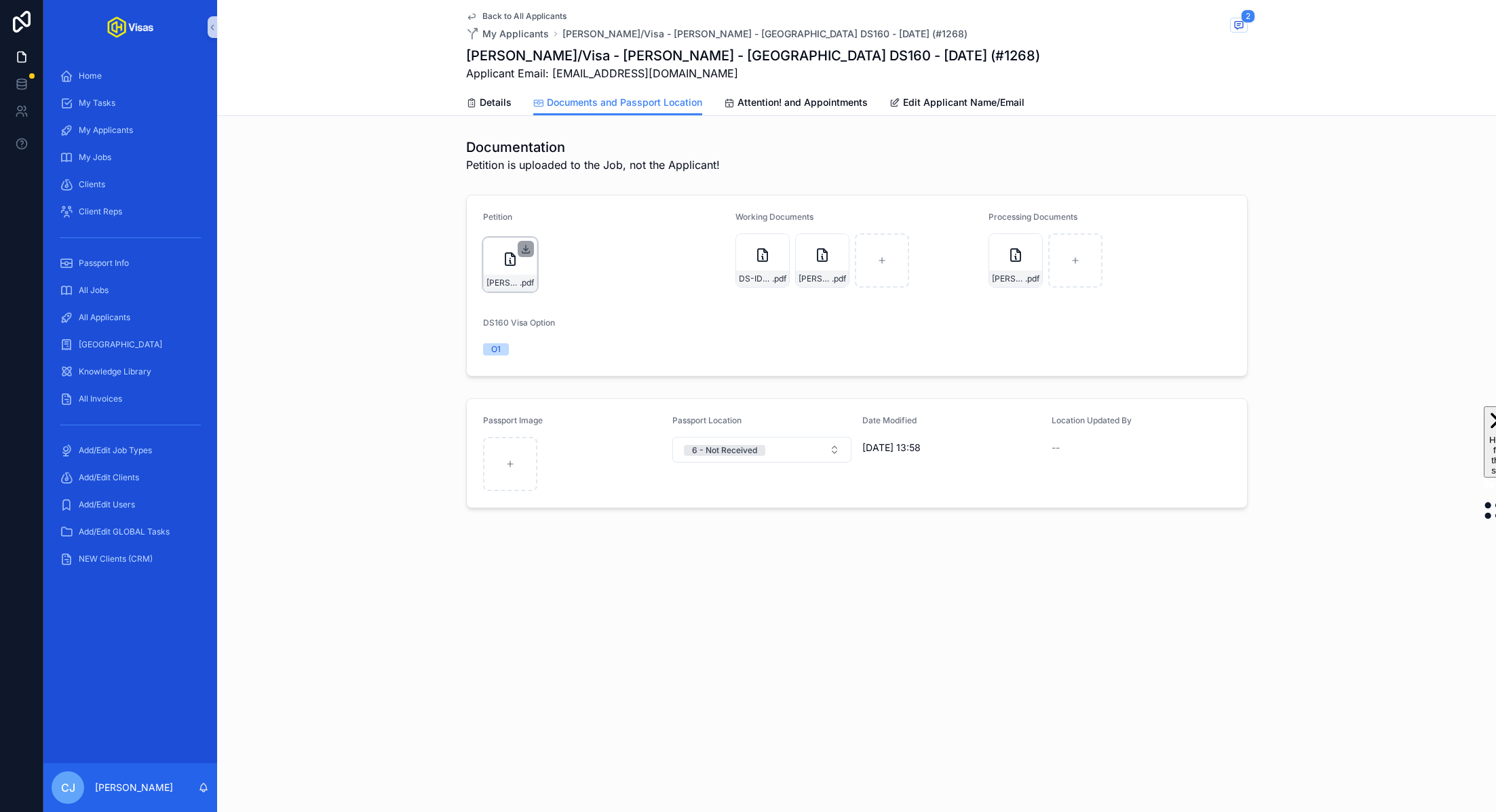
click at [527, 253] on icon "scrollable content" at bounding box center [526, 249] width 11 height 11
click at [1033, 247] on icon "scrollable content" at bounding box center [1031, 245] width 11 height 11
click at [1066, 274] on div "scrollable content" at bounding box center [1075, 260] width 54 height 54
type input "**********"
click at [757, 103] on span "Attention! and Appointments" at bounding box center [802, 103] width 130 height 14
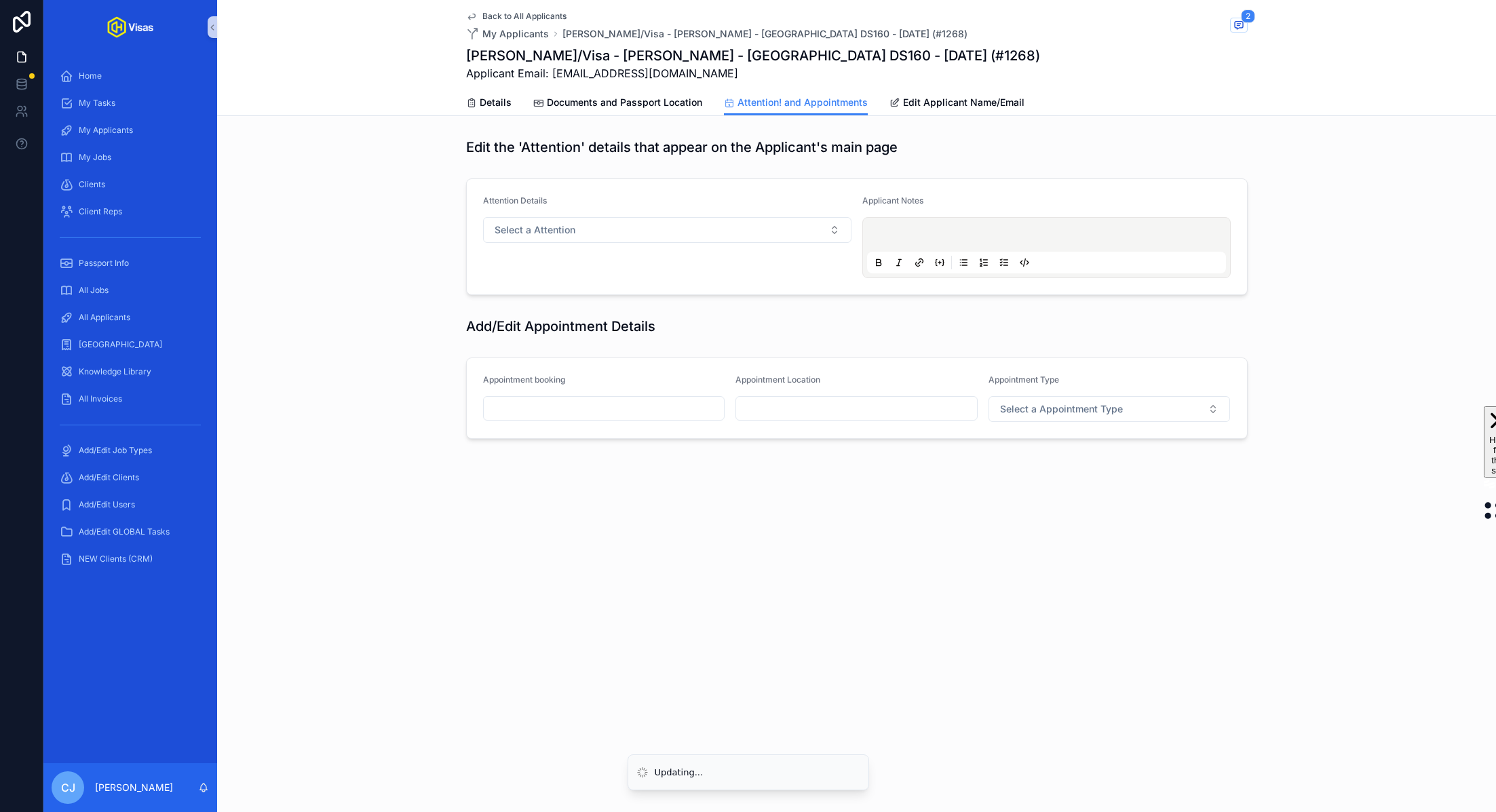
click at [582, 403] on input "scrollable content" at bounding box center [604, 408] width 241 height 19
click at [529, 580] on button "15" at bounding box center [530, 579] width 24 height 24
click at [591, 685] on input "**" at bounding box center [591, 681] width 31 height 19
click at [591, 632] on div "09" at bounding box center [591, 641] width 61 height 22
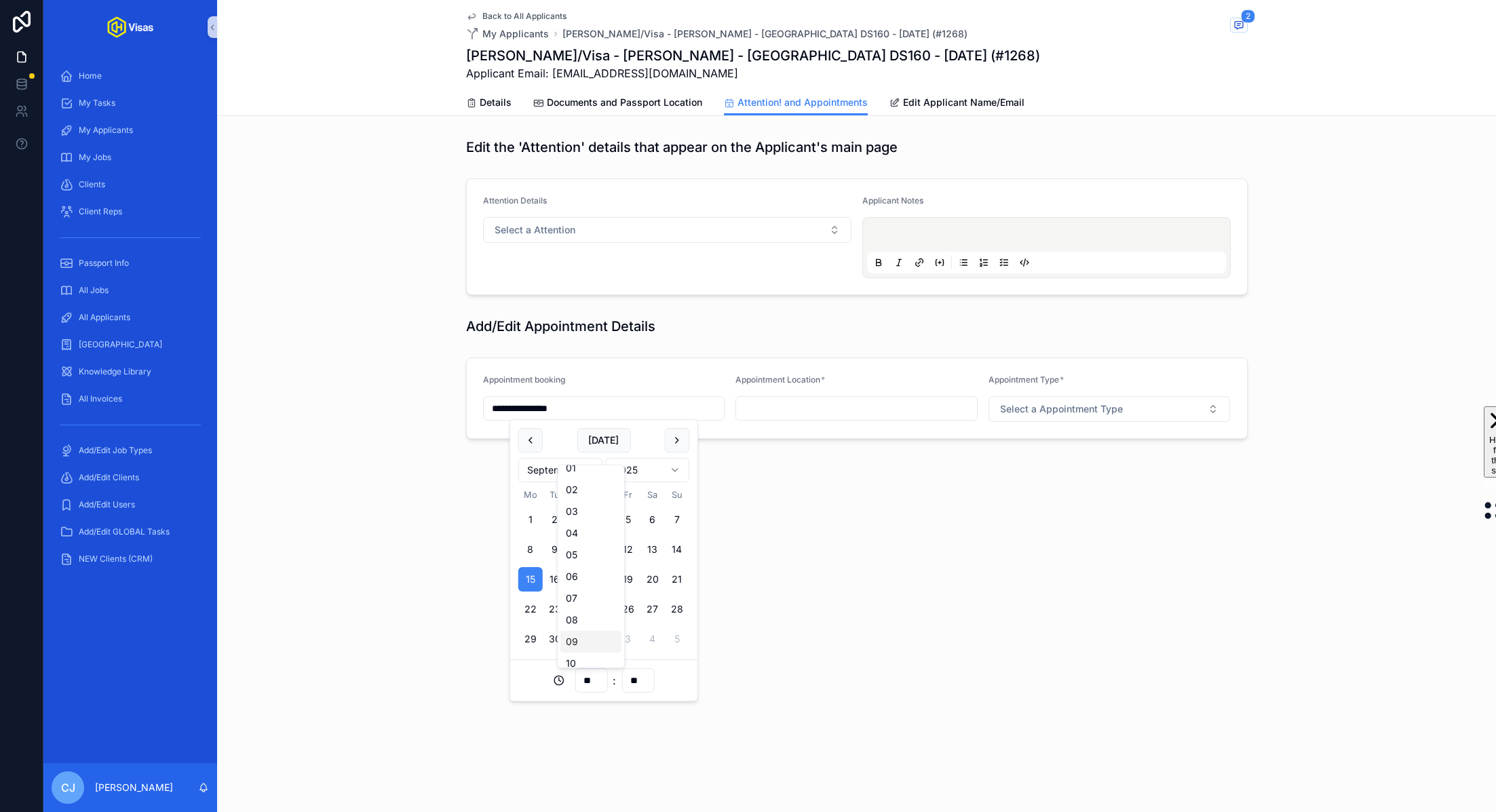
type input "**********"
type input "**"
click at [636, 680] on input "**" at bounding box center [638, 681] width 31 height 19
click at [629, 608] on div "30" at bounding box center [638, 609] width 61 height 22
type input "**********"
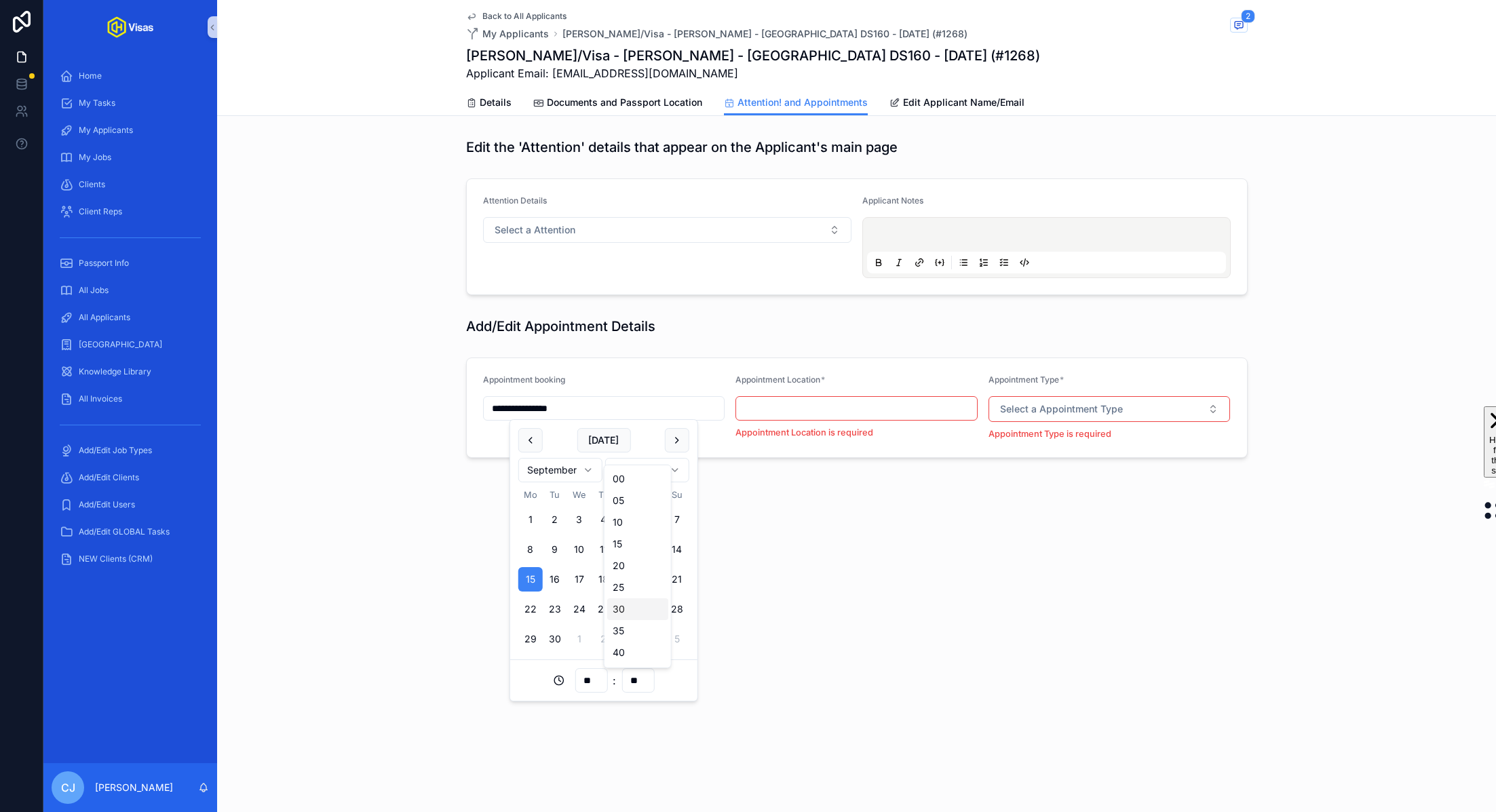
type input "**"
click at [817, 412] on input "scrollable content" at bounding box center [856, 408] width 241 height 19
type input "**********"
click at [1063, 403] on span "Select a Appointment Type" at bounding box center [1062, 409] width 123 height 14
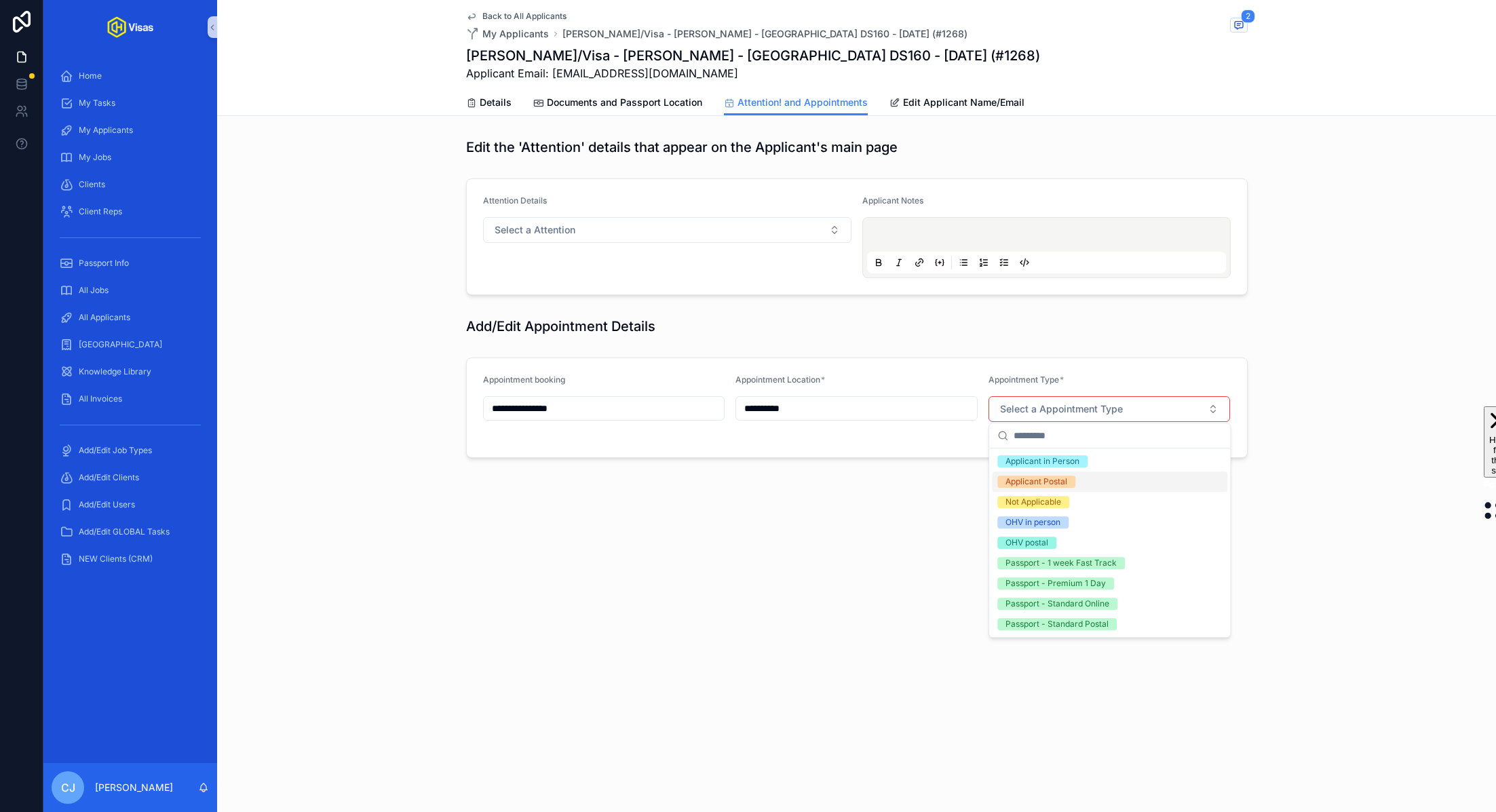
click at [1071, 471] on div "Applicant Postal" at bounding box center [1110, 482] width 235 height 21
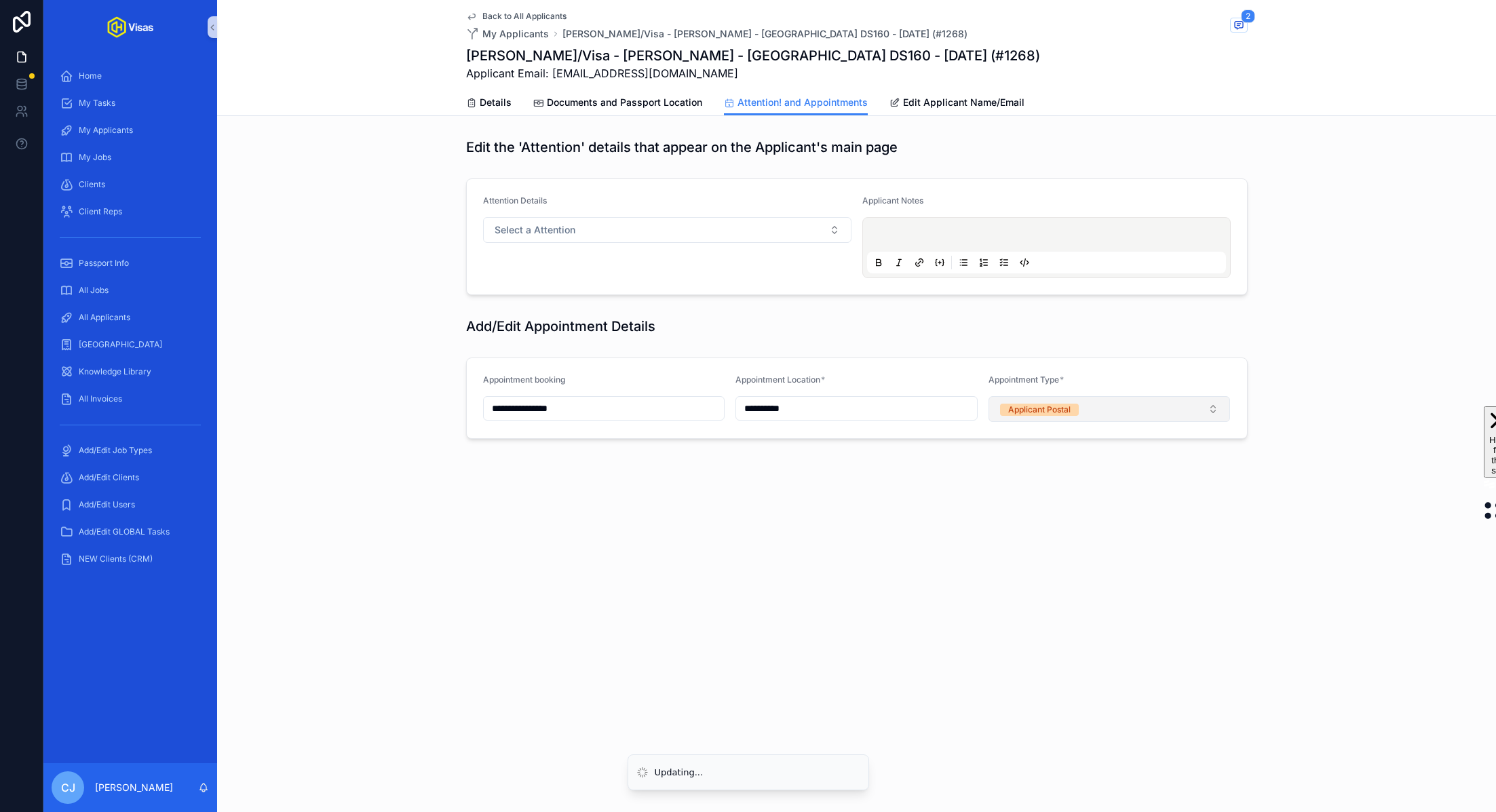
click at [1057, 411] on div "Applicant Postal" at bounding box center [1039, 409] width 63 height 12
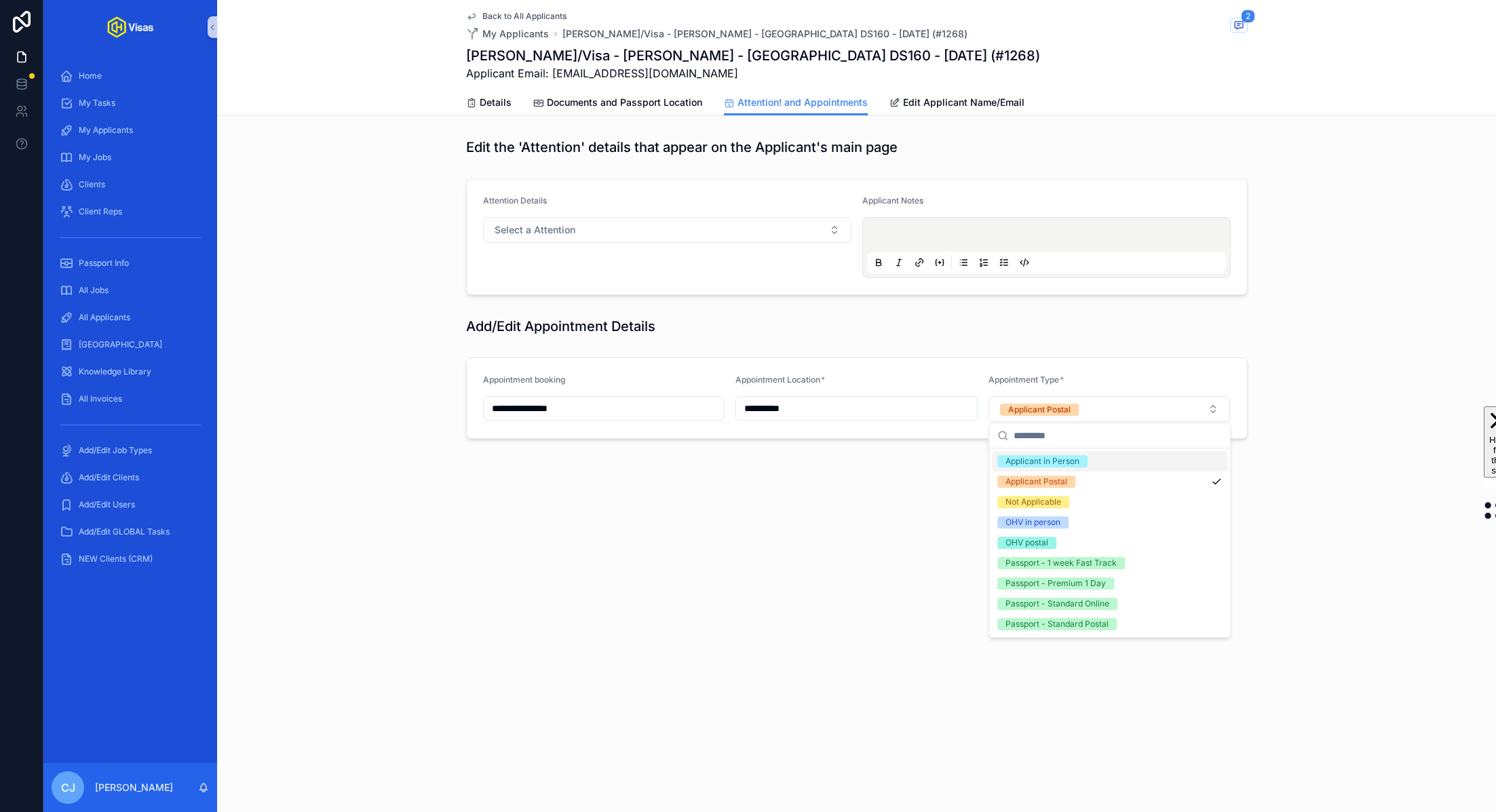
click at [1059, 464] on div "Applicant in Person" at bounding box center [1042, 461] width 74 height 12
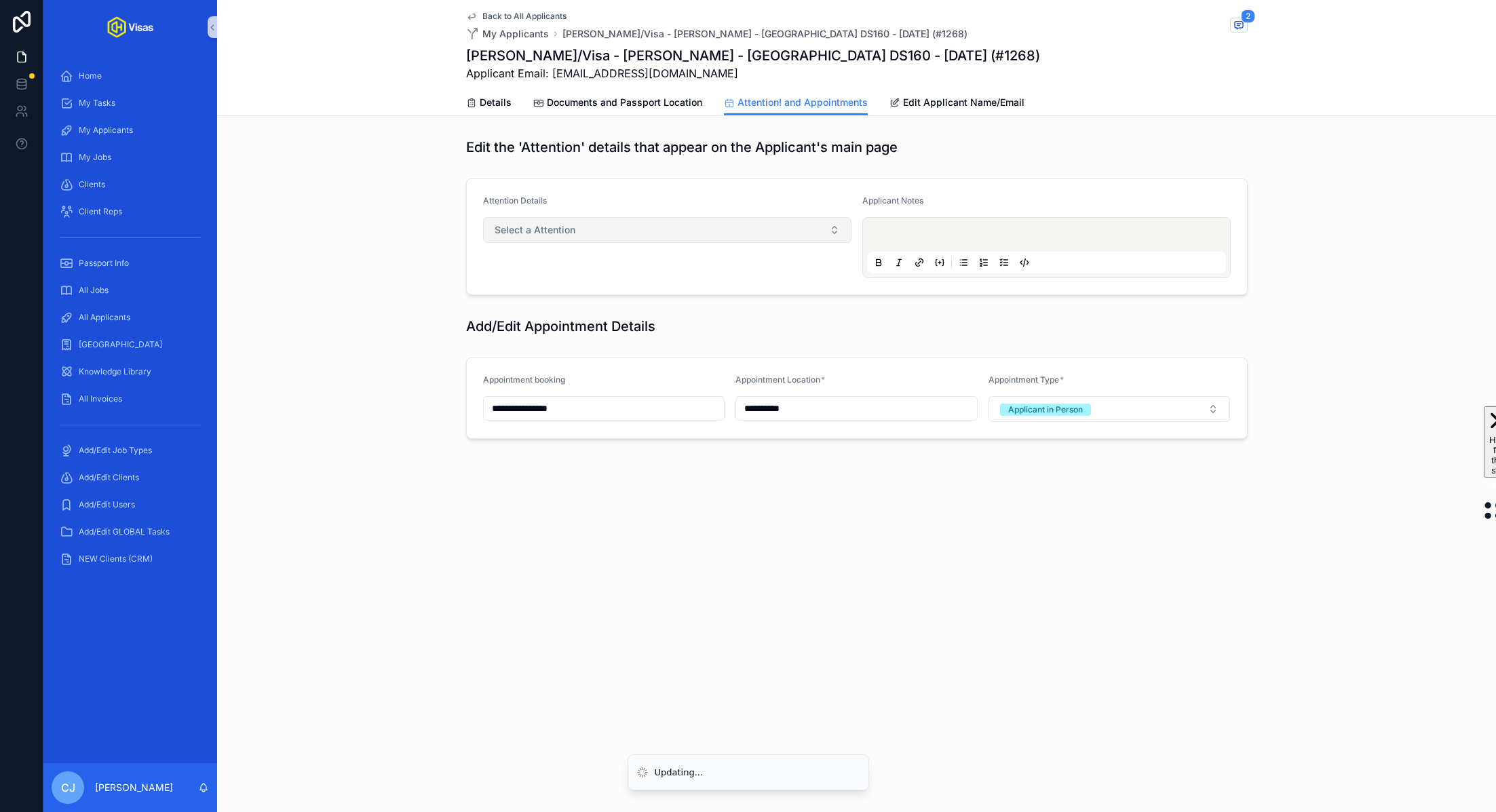
click at [693, 230] on button "Select a Attention" at bounding box center [667, 229] width 368 height 25
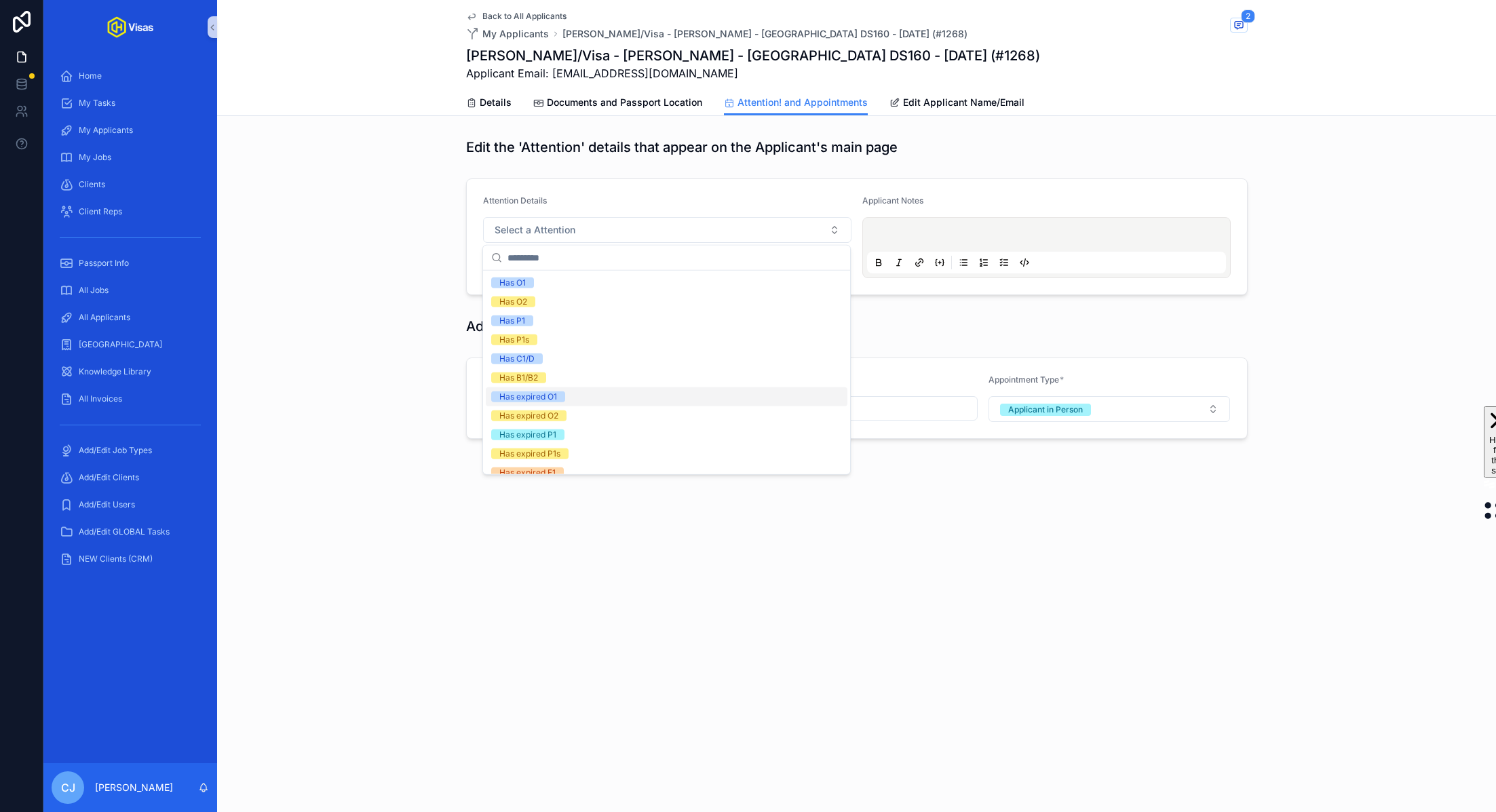
click at [626, 400] on div "Has expired O1" at bounding box center [666, 397] width 361 height 19
click at [589, 104] on span "Documents and Passport Location" at bounding box center [624, 103] width 156 height 14
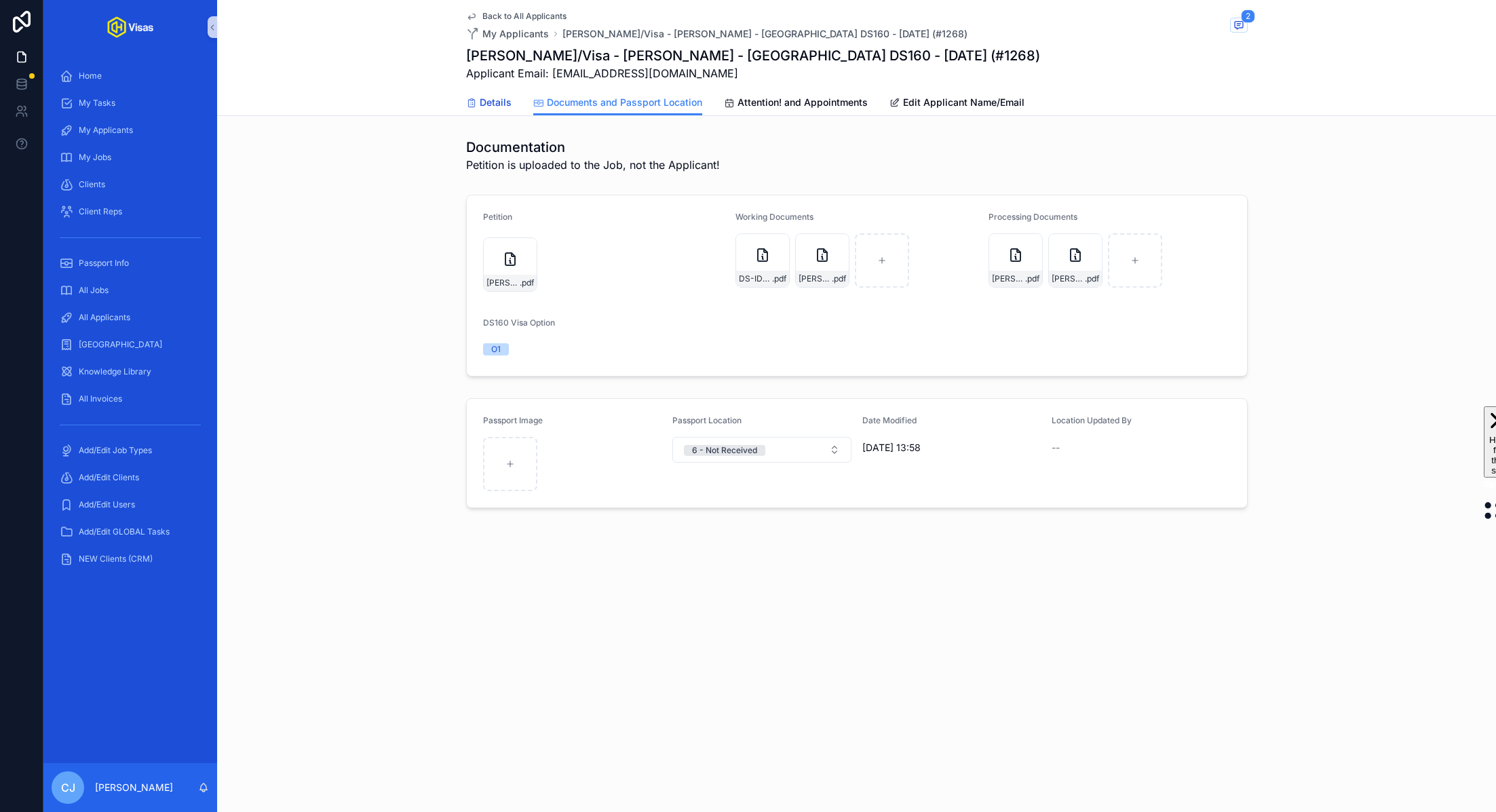
click at [483, 105] on span "Details" at bounding box center [496, 103] width 32 height 14
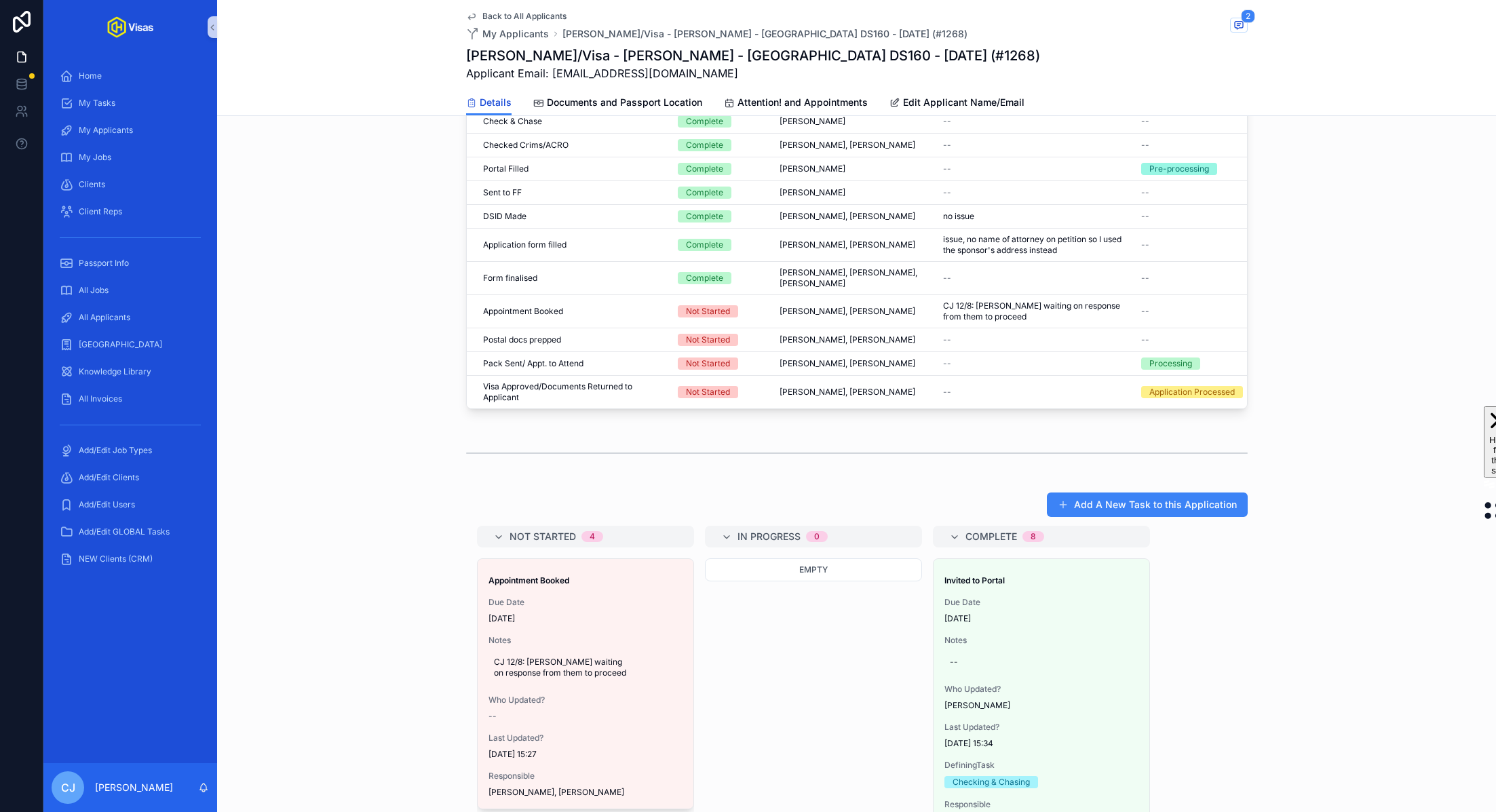
scroll to position [651, 0]
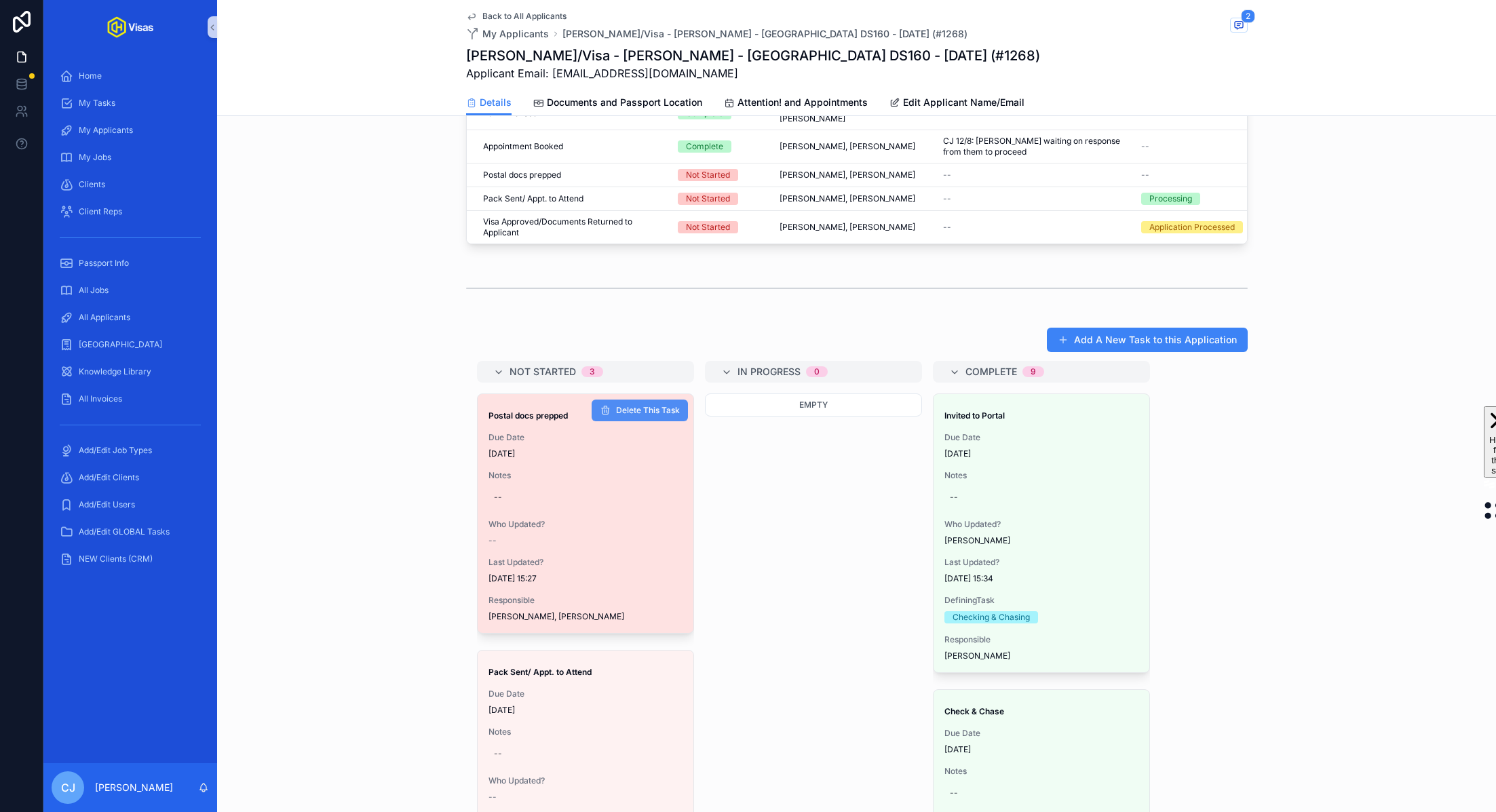
click at [651, 405] on span "Delete This Task" at bounding box center [648, 410] width 64 height 11
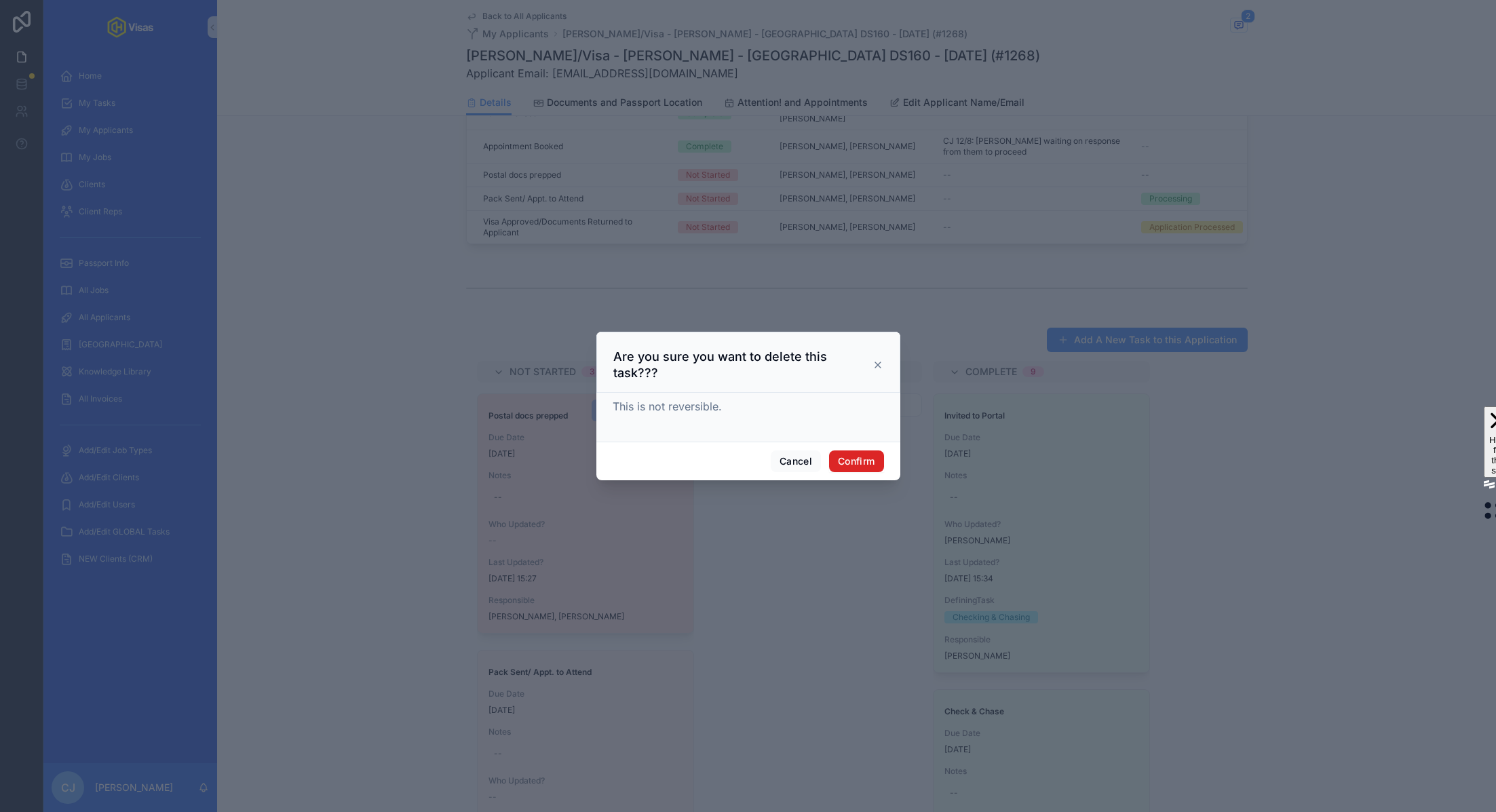
click at [852, 457] on button "Confirm" at bounding box center [856, 461] width 54 height 22
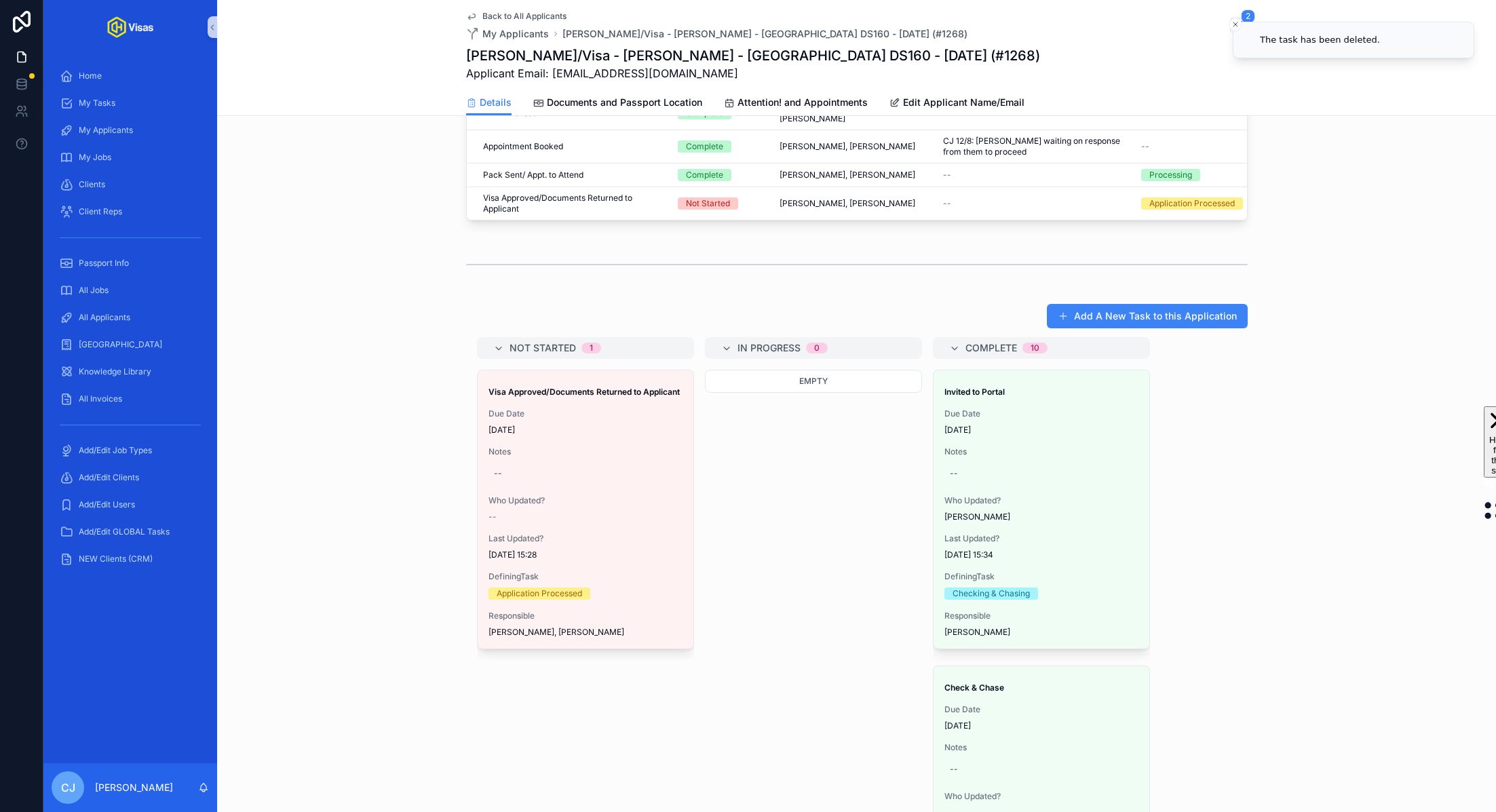
scroll to position [0, 0]
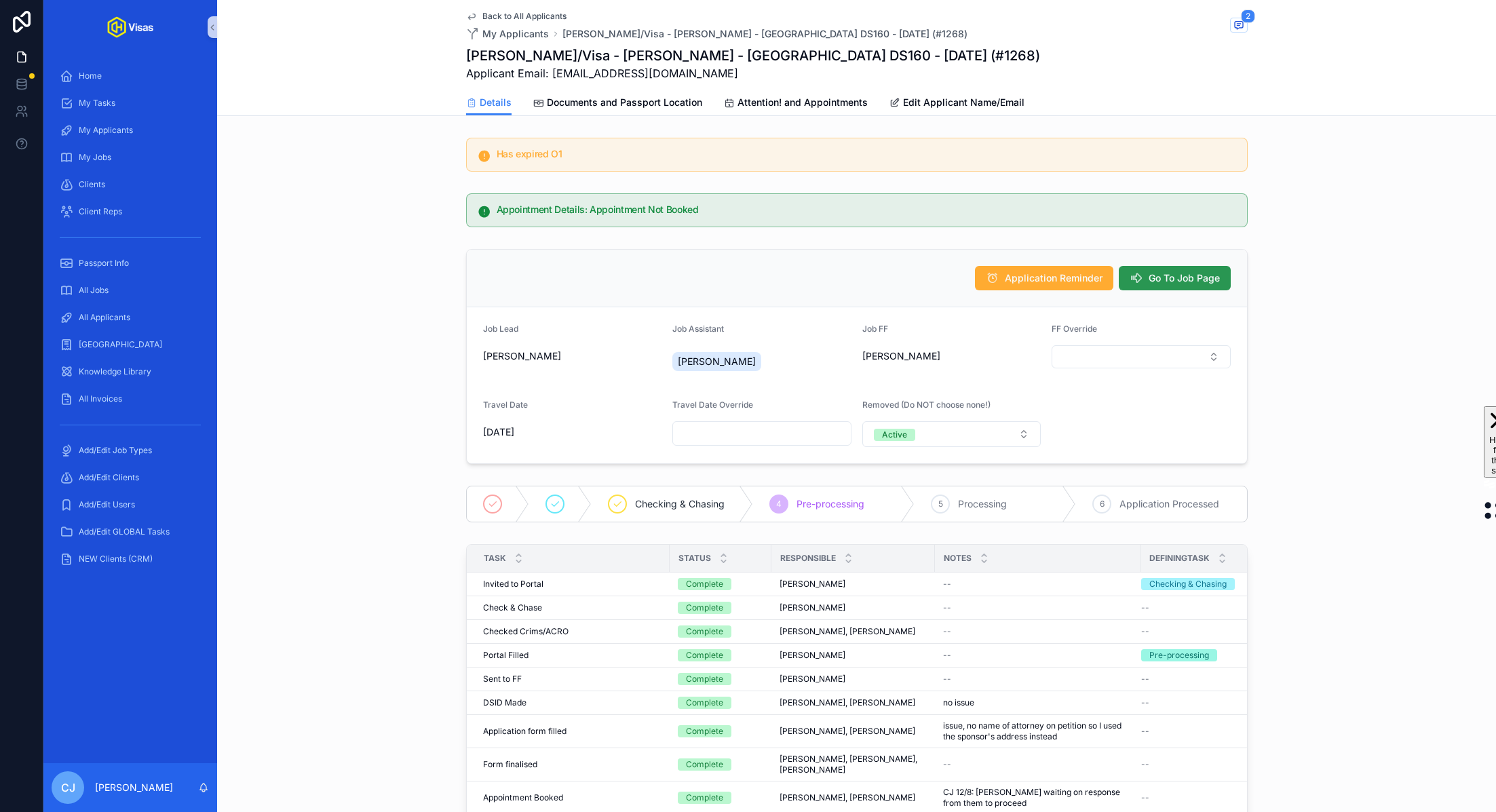
click at [1174, 273] on span "Go To Job Page" at bounding box center [1183, 278] width 71 height 14
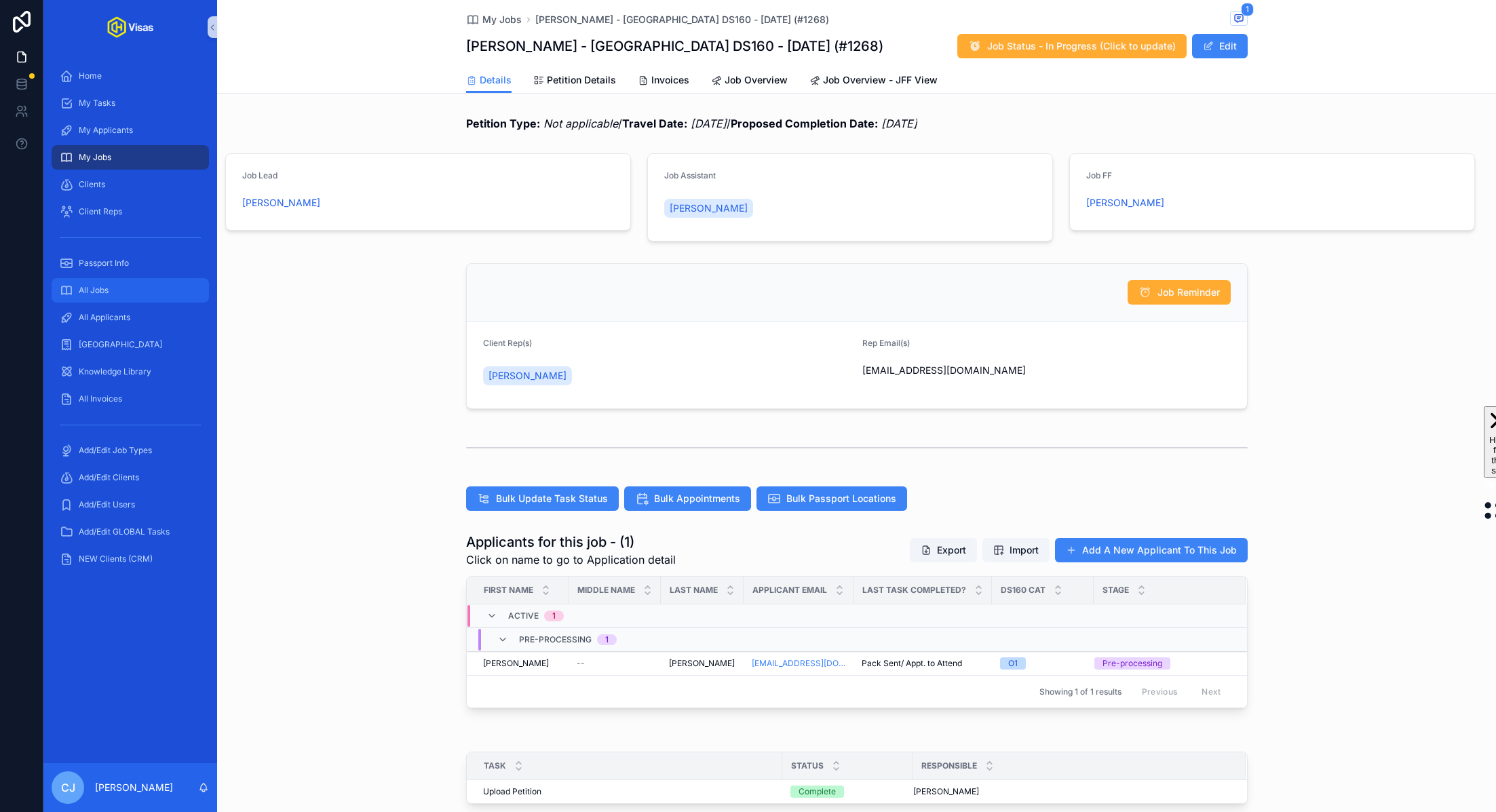
click at [110, 298] on div "All Jobs" at bounding box center [130, 290] width 141 height 22
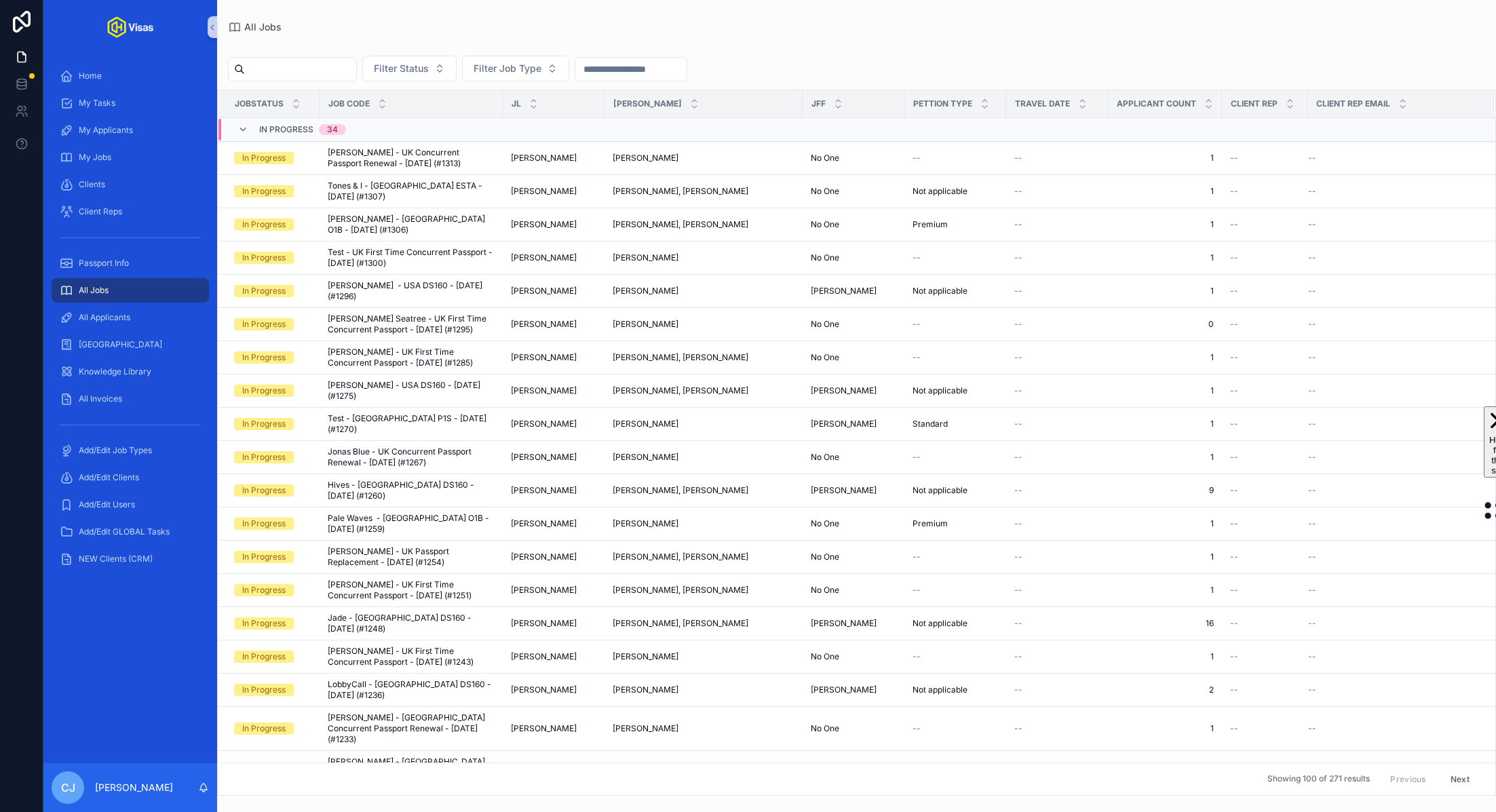
click at [322, 70] on input "scrollable content" at bounding box center [301, 70] width 112 height 19
type input "***"
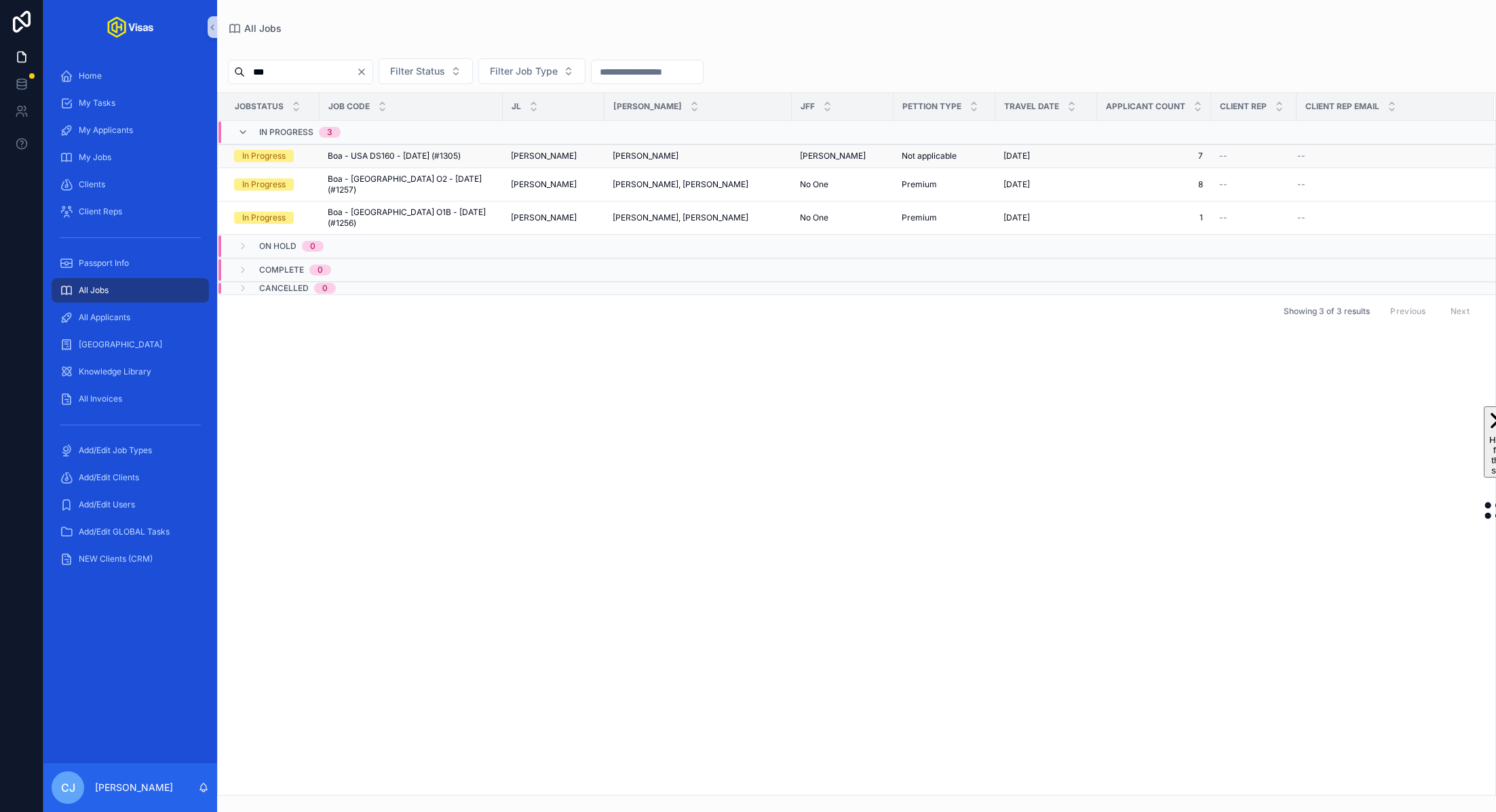
click at [452, 157] on span "Boa - USA DS160 - [DATE] (#1305)" at bounding box center [394, 156] width 133 height 11
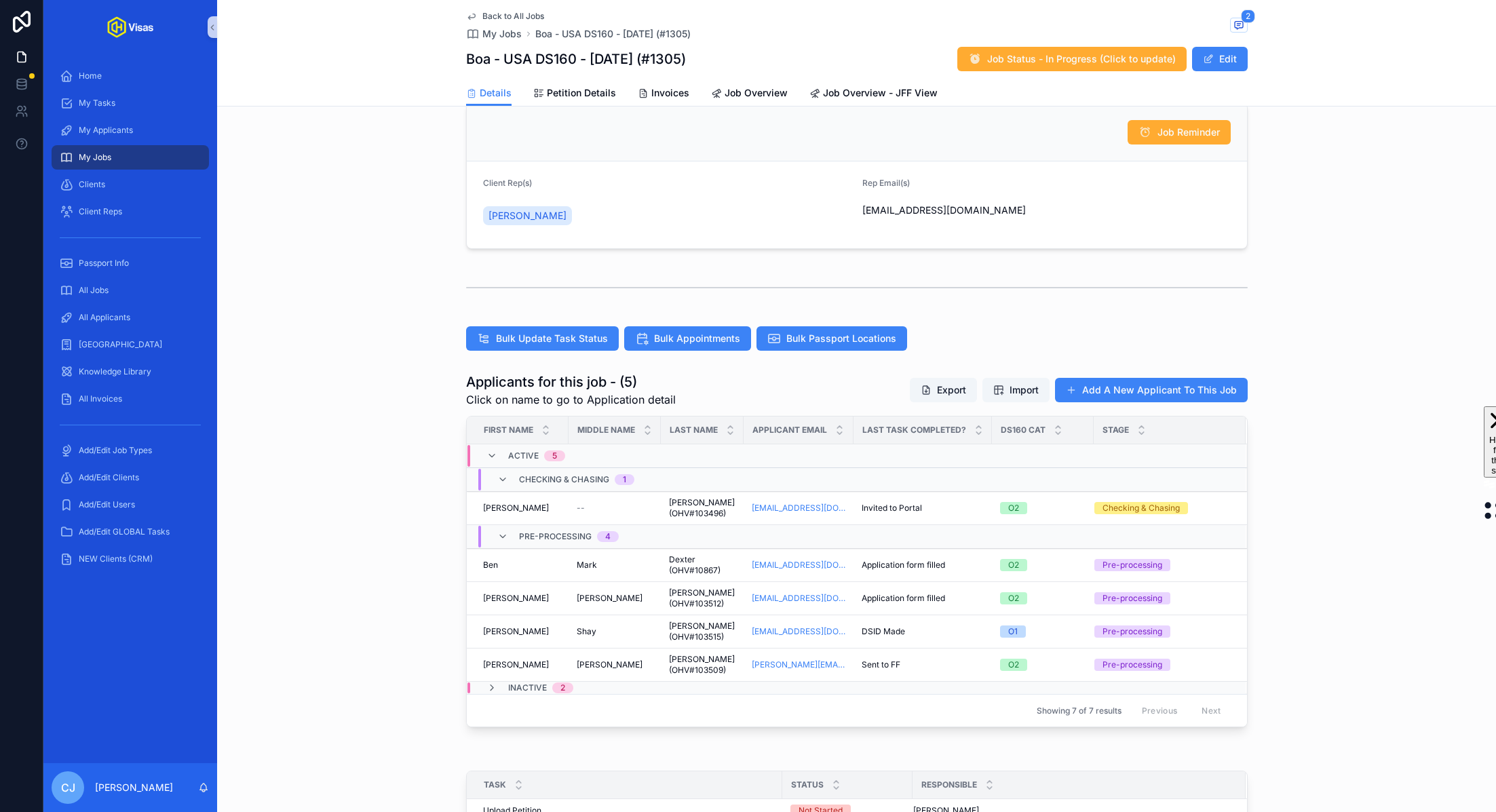
scroll to position [334, 0]
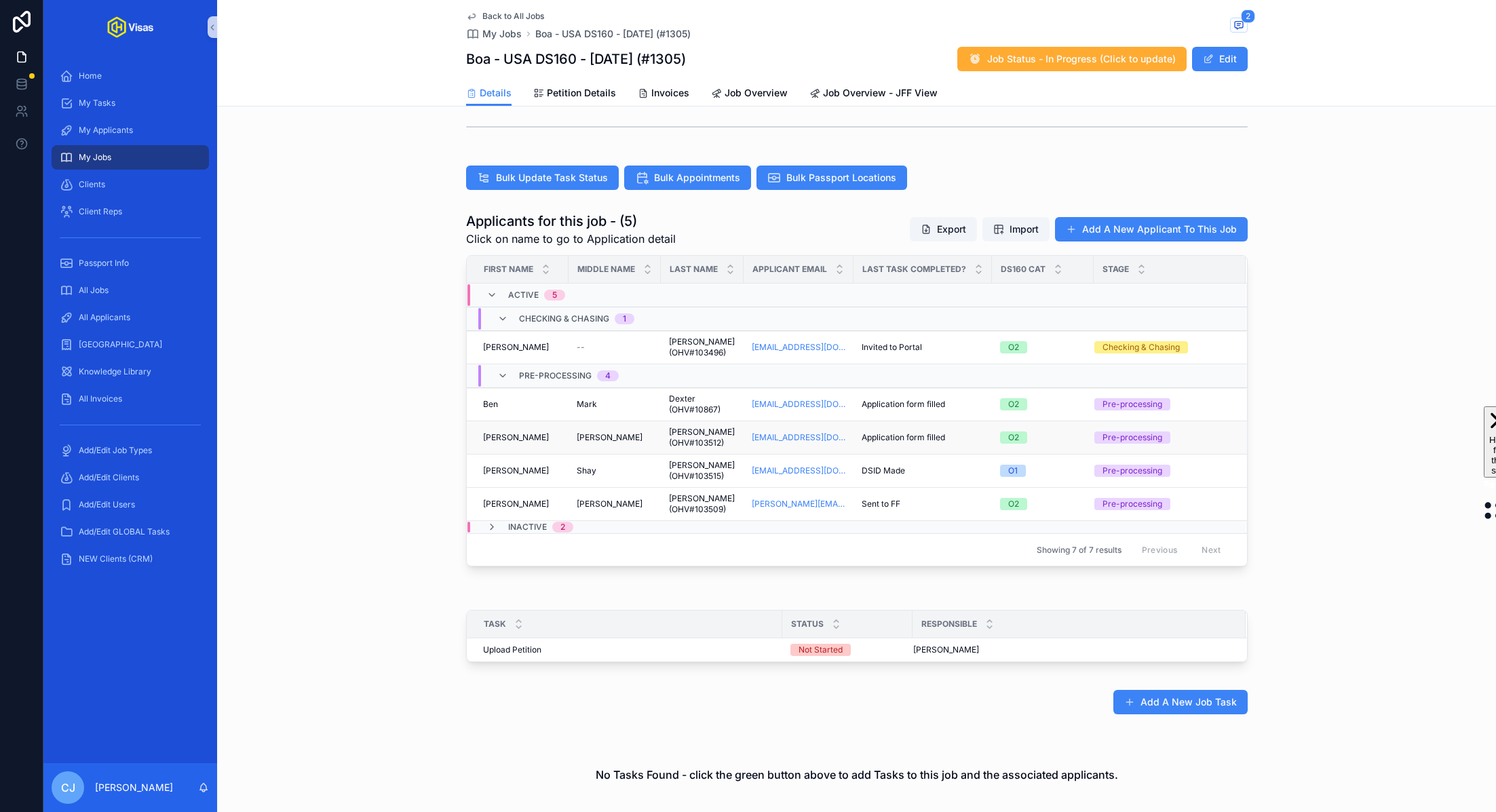
click at [704, 433] on span "[PERSON_NAME] (OHV#103512)" at bounding box center [702, 438] width 67 height 22
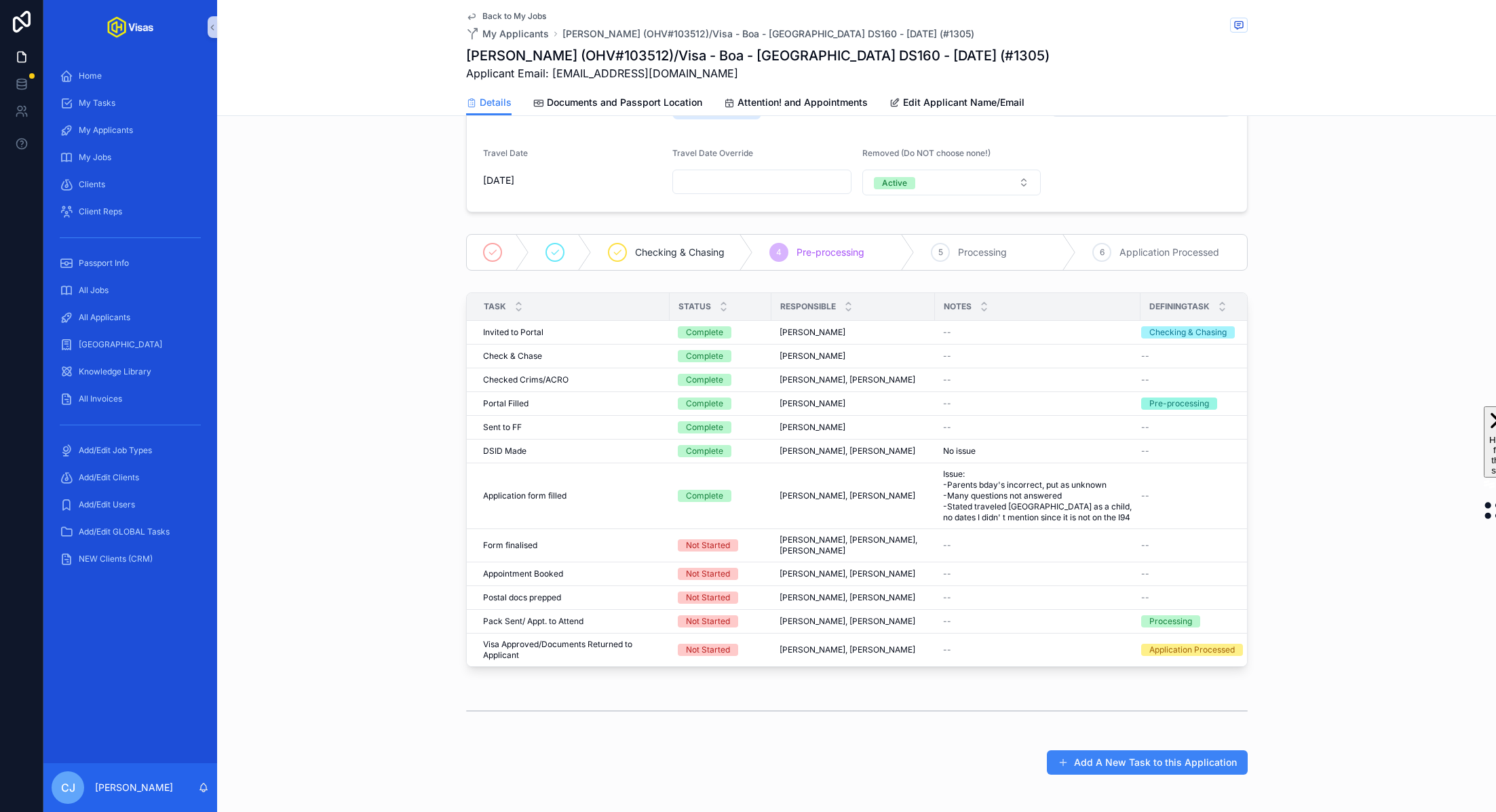
scroll to position [208, 0]
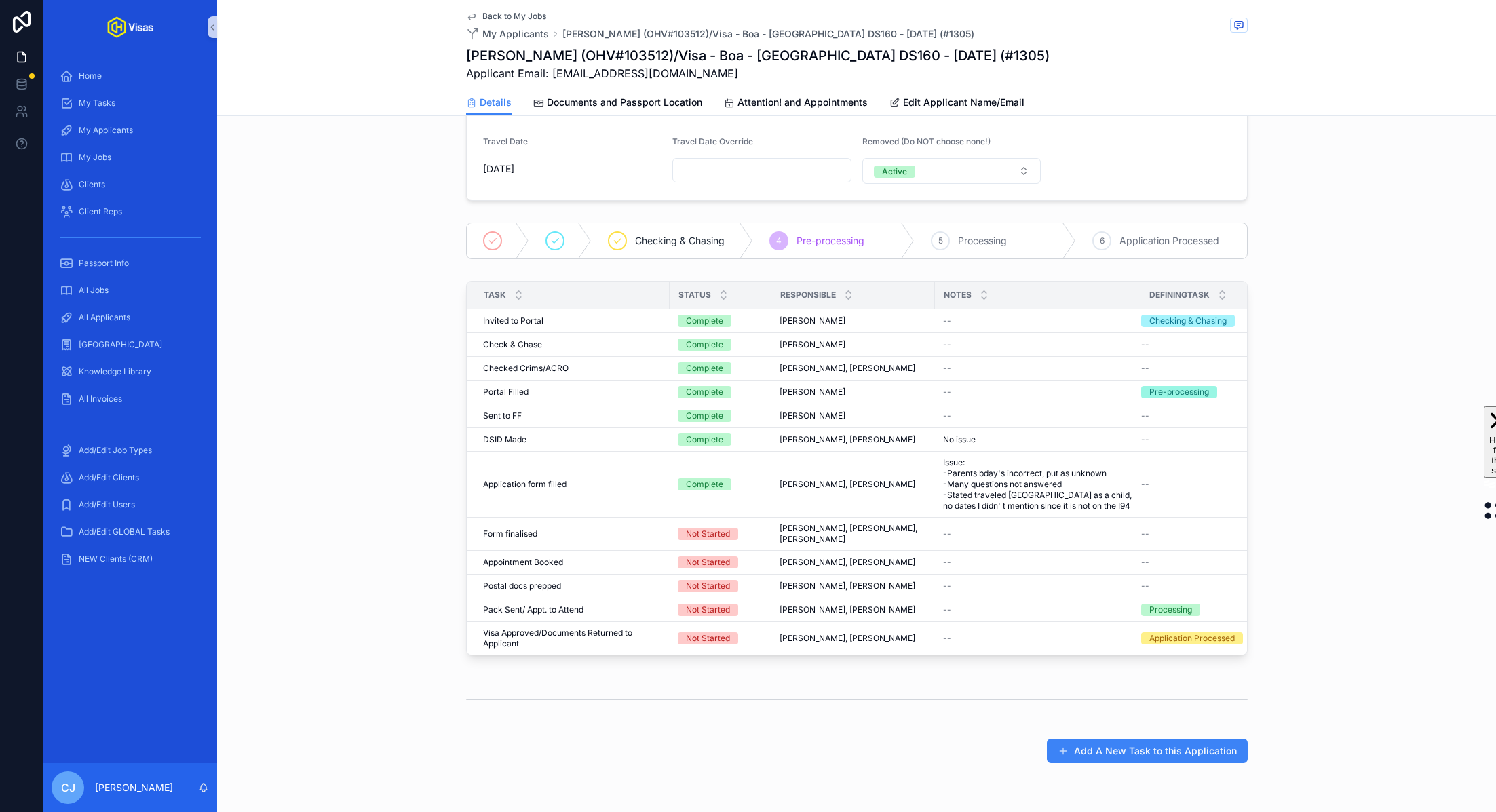
click at [1375, 306] on div "Task Status Responsible Notes DefiningTask Invited to Portal Invited to Portal …" at bounding box center [856, 471] width 1279 height 391
click at [685, 56] on h1 "Charles Thomas Yapp (OHV#103512)/Visa - Boa - USA DS160 - Aug/25 (#1305)" at bounding box center [757, 56] width 583 height 19
copy h1 "103512"
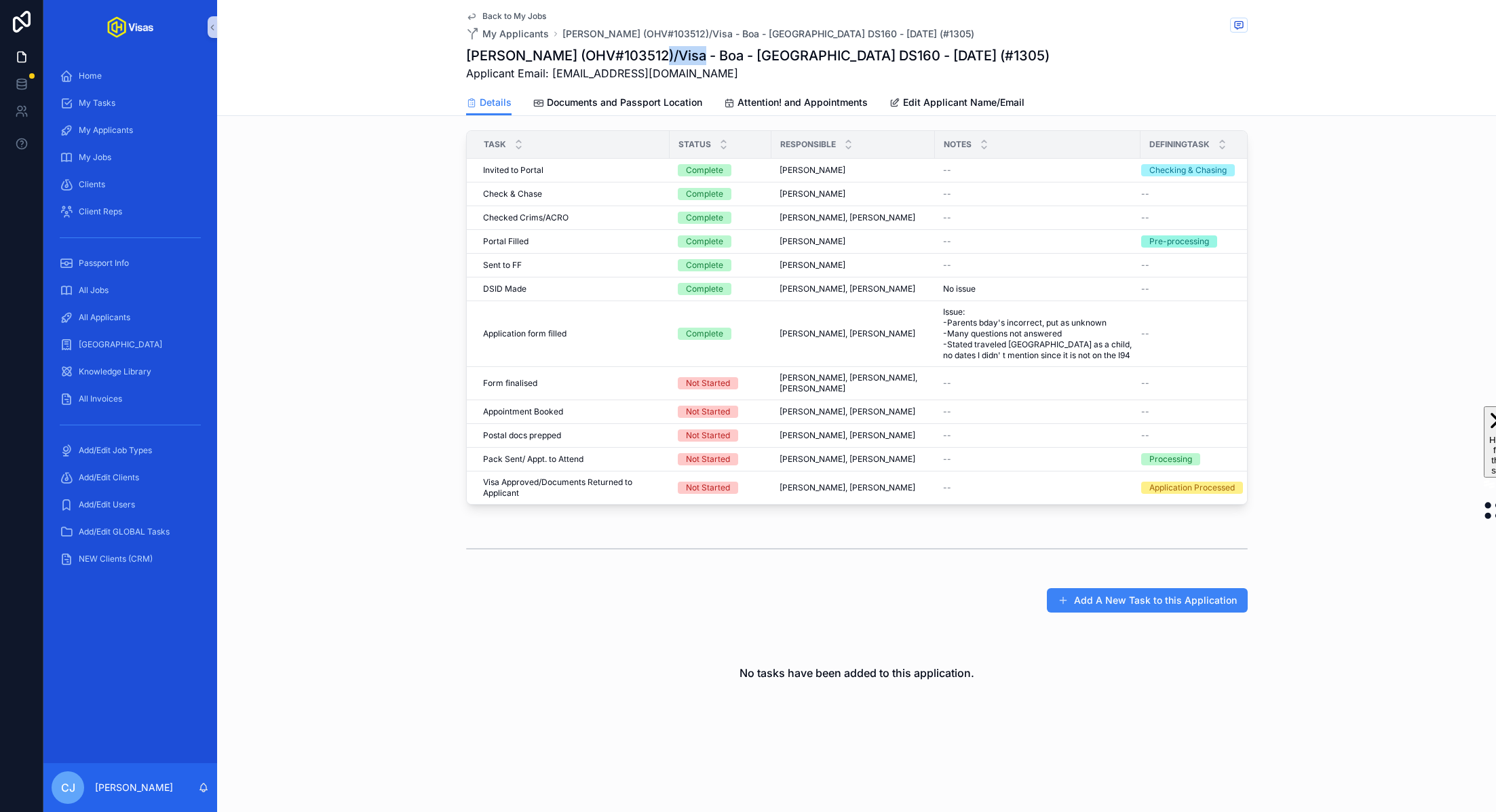
scroll to position [0, 0]
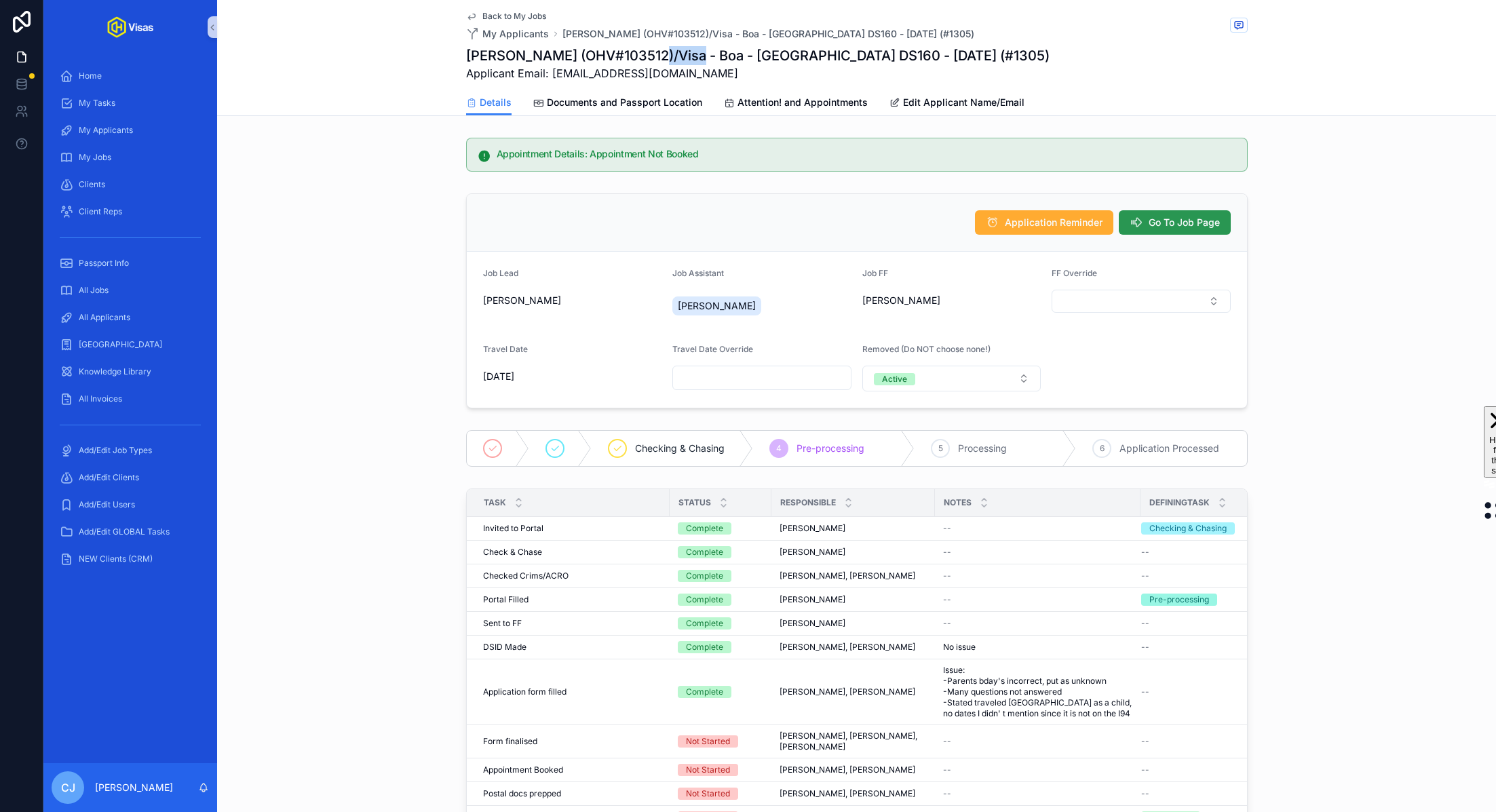
click at [1201, 219] on span "Go To Job Page" at bounding box center [1183, 222] width 71 height 14
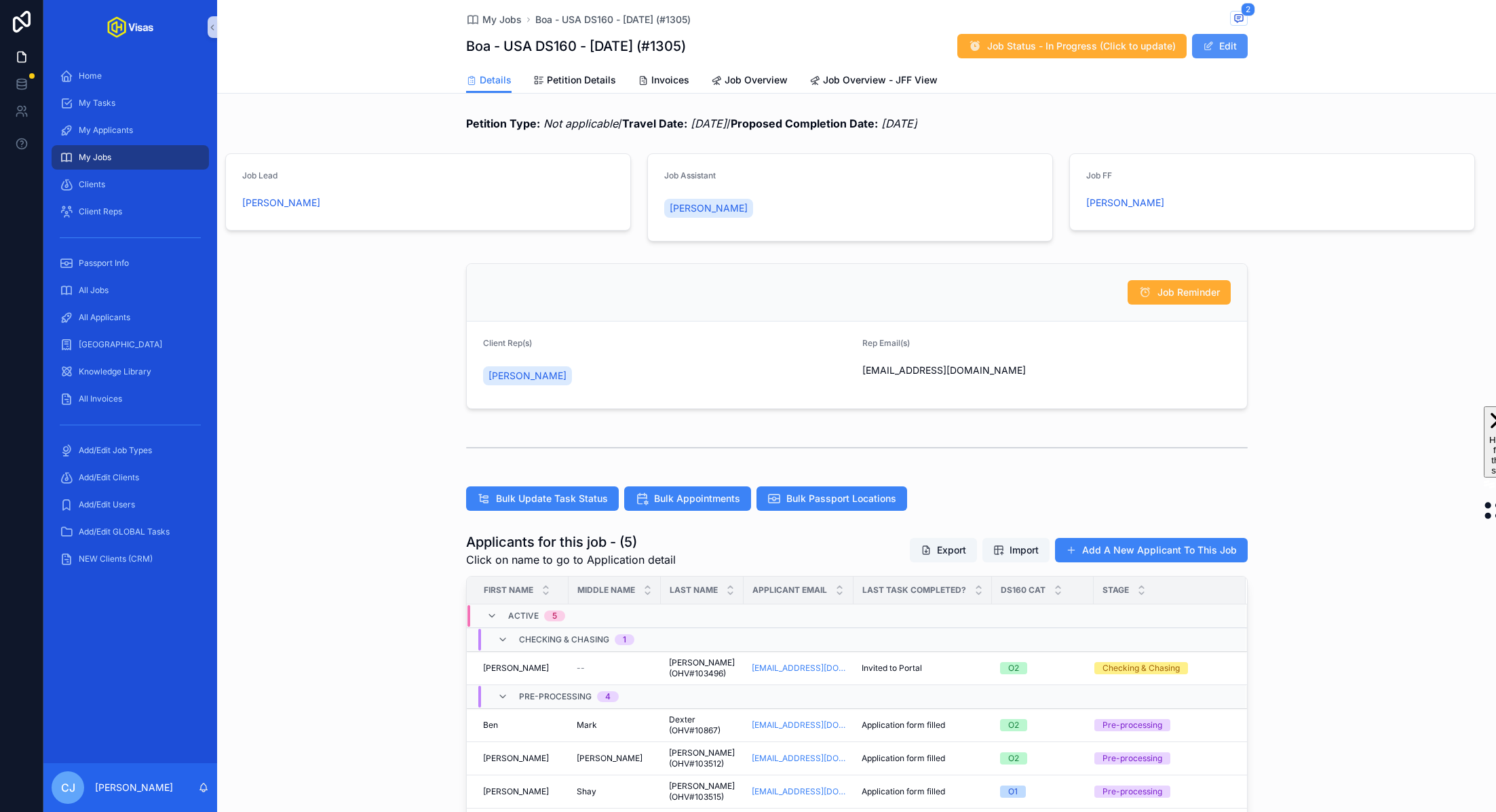
click at [1234, 52] on button "Edit" at bounding box center [1219, 45] width 56 height 24
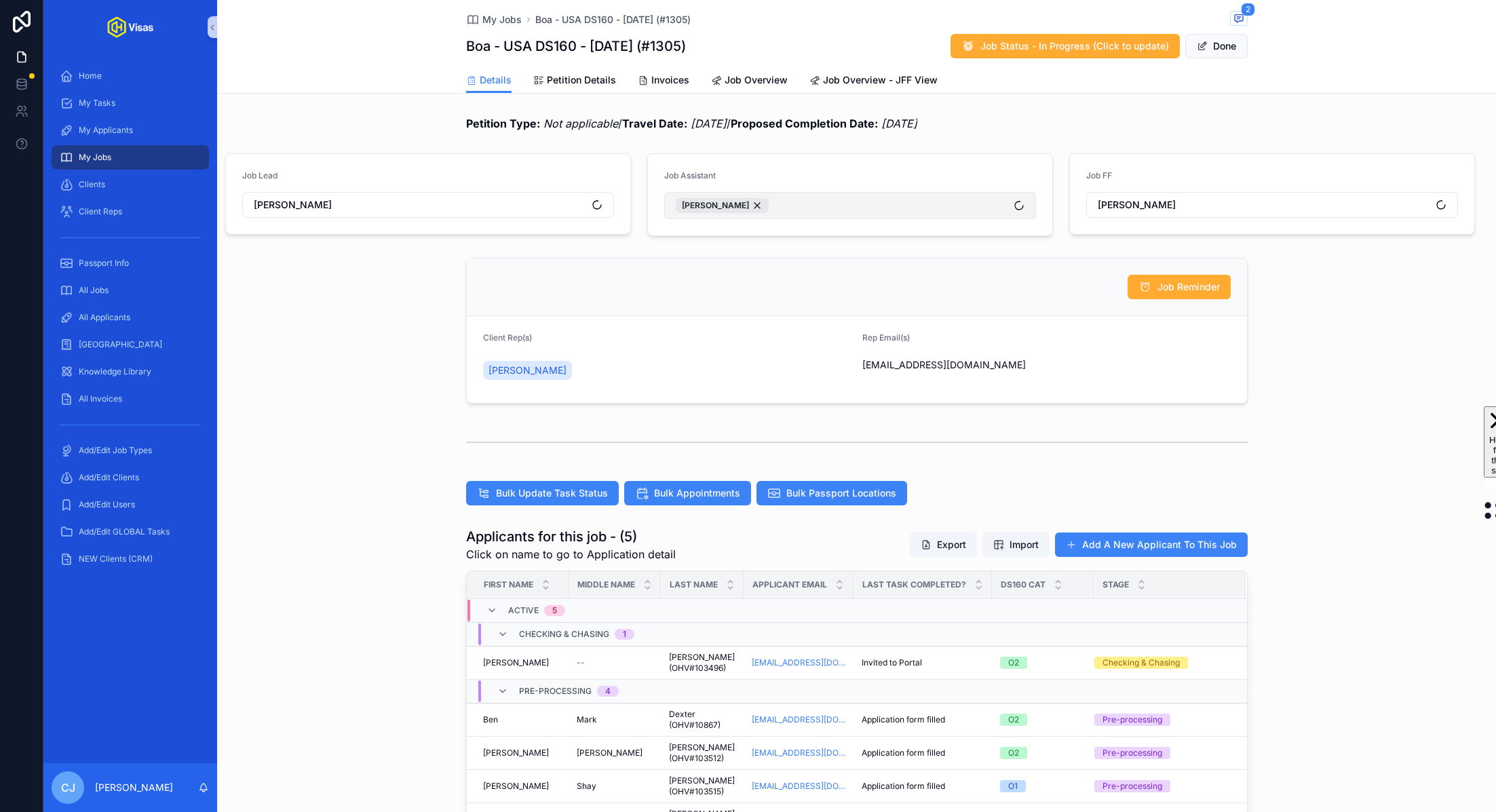
click at [876, 206] on button "[PERSON_NAME]" at bounding box center [850, 205] width 372 height 27
type input "****"
click at [753, 259] on div "[PERSON_NAME]" at bounding box center [850, 261] width 366 height 22
click at [1216, 89] on div "Details Petition Details Invoices Job Overview Job Overview - JFF View" at bounding box center [856, 80] width 781 height 25
click at [1216, 34] on button "Done" at bounding box center [1216, 45] width 63 height 24
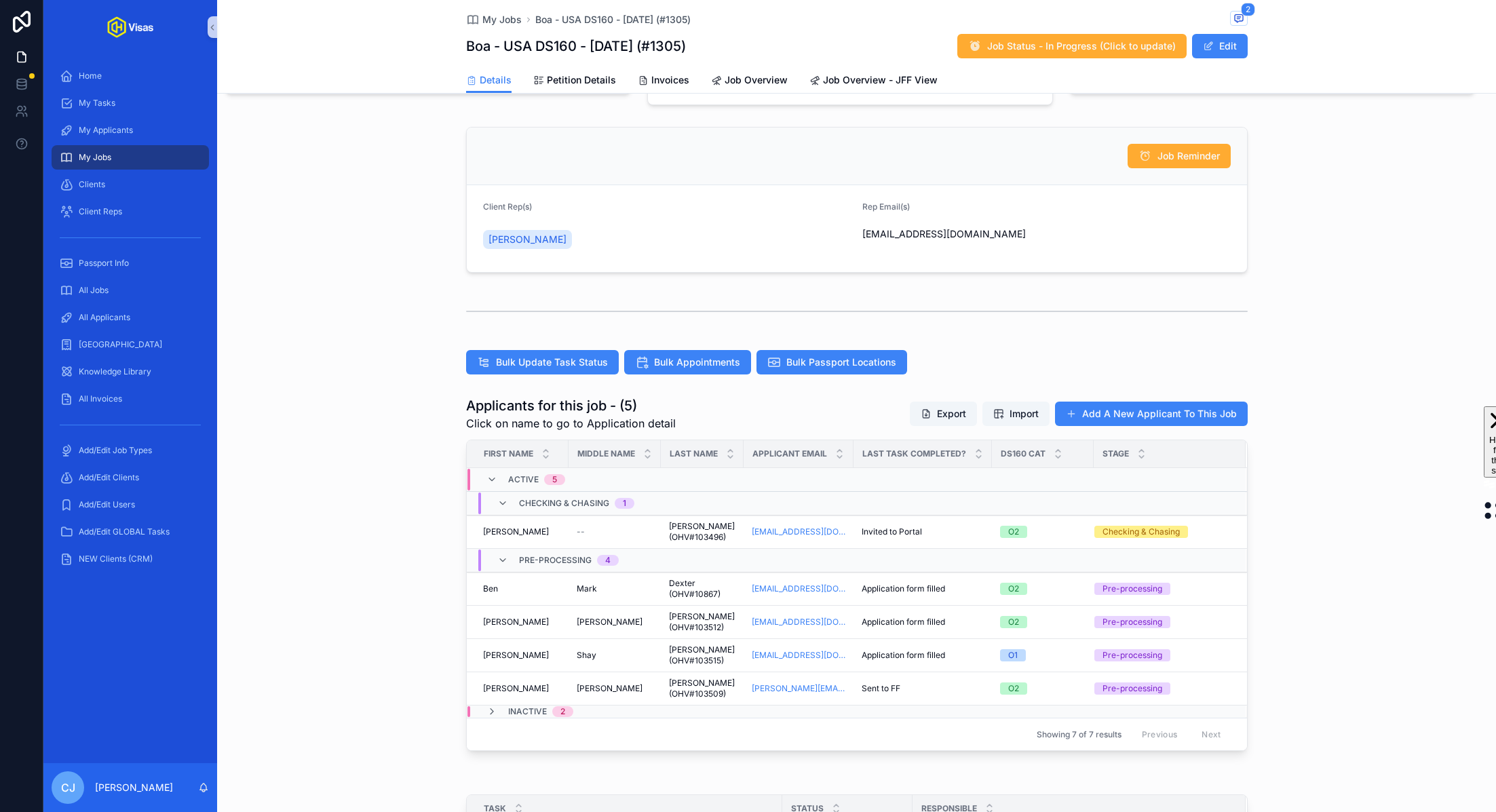
scroll to position [296, 0]
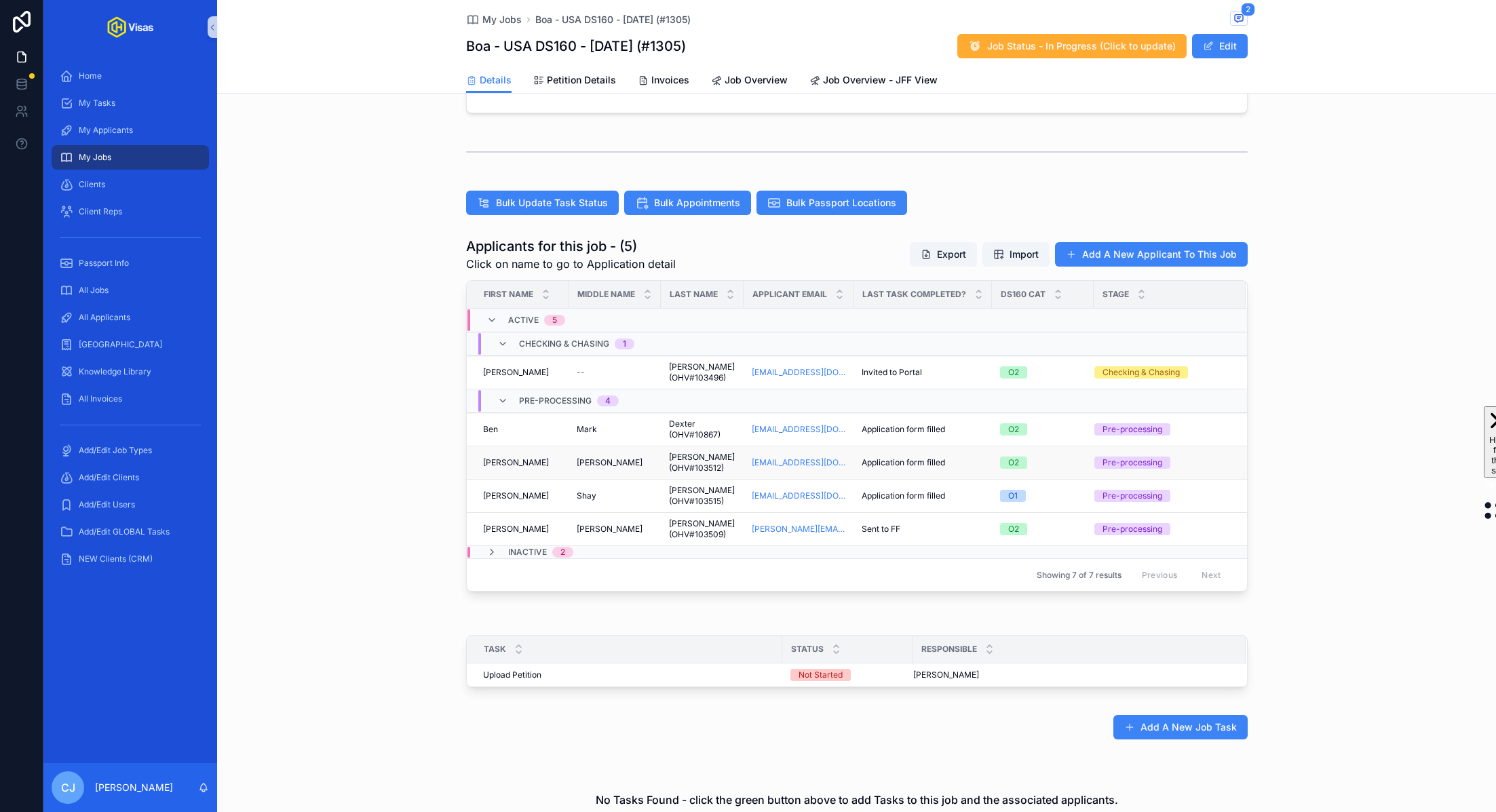
click at [686, 456] on span "[PERSON_NAME] (OHV#103512)" at bounding box center [702, 462] width 67 height 22
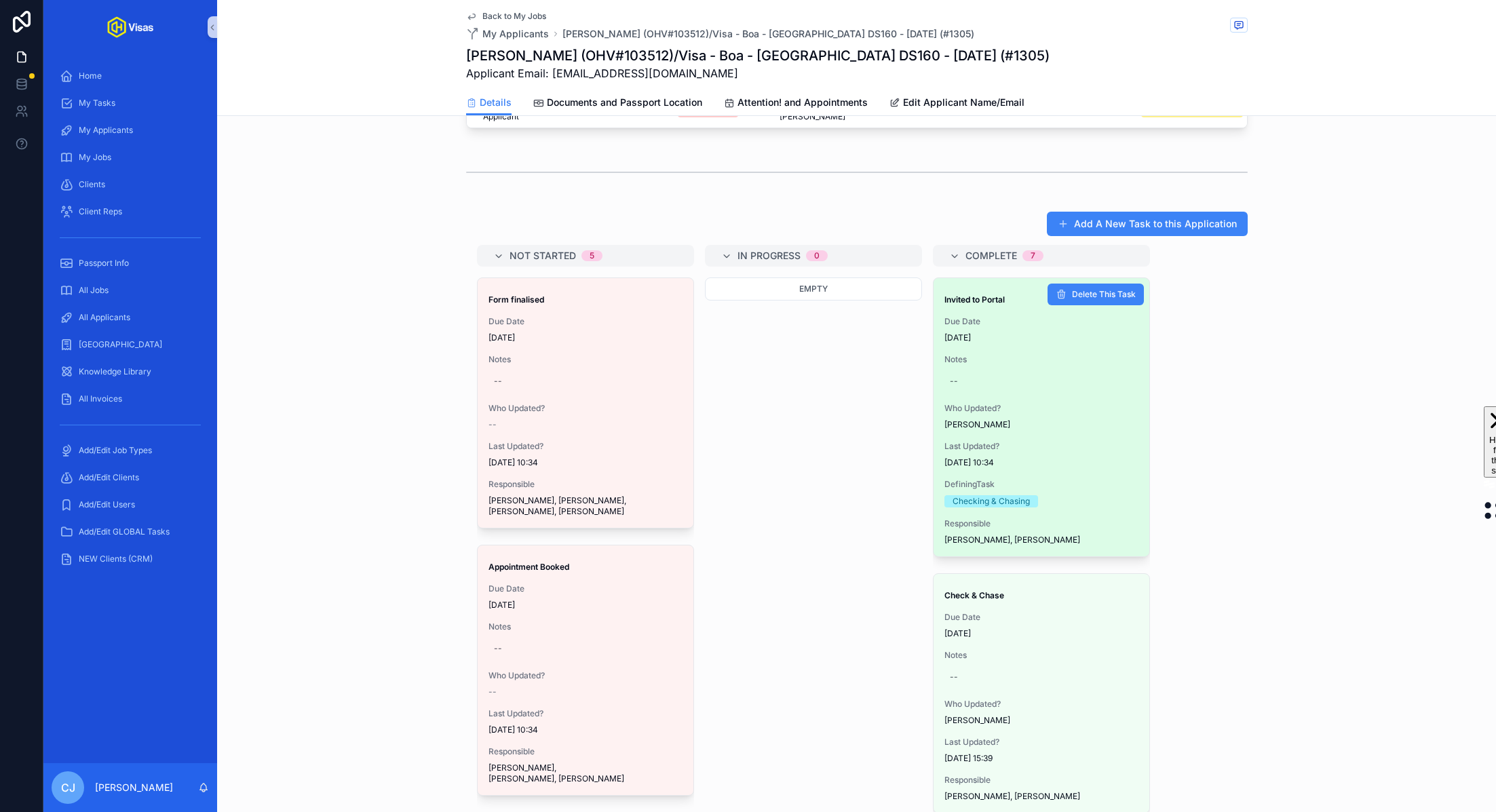
scroll to position [103, 0]
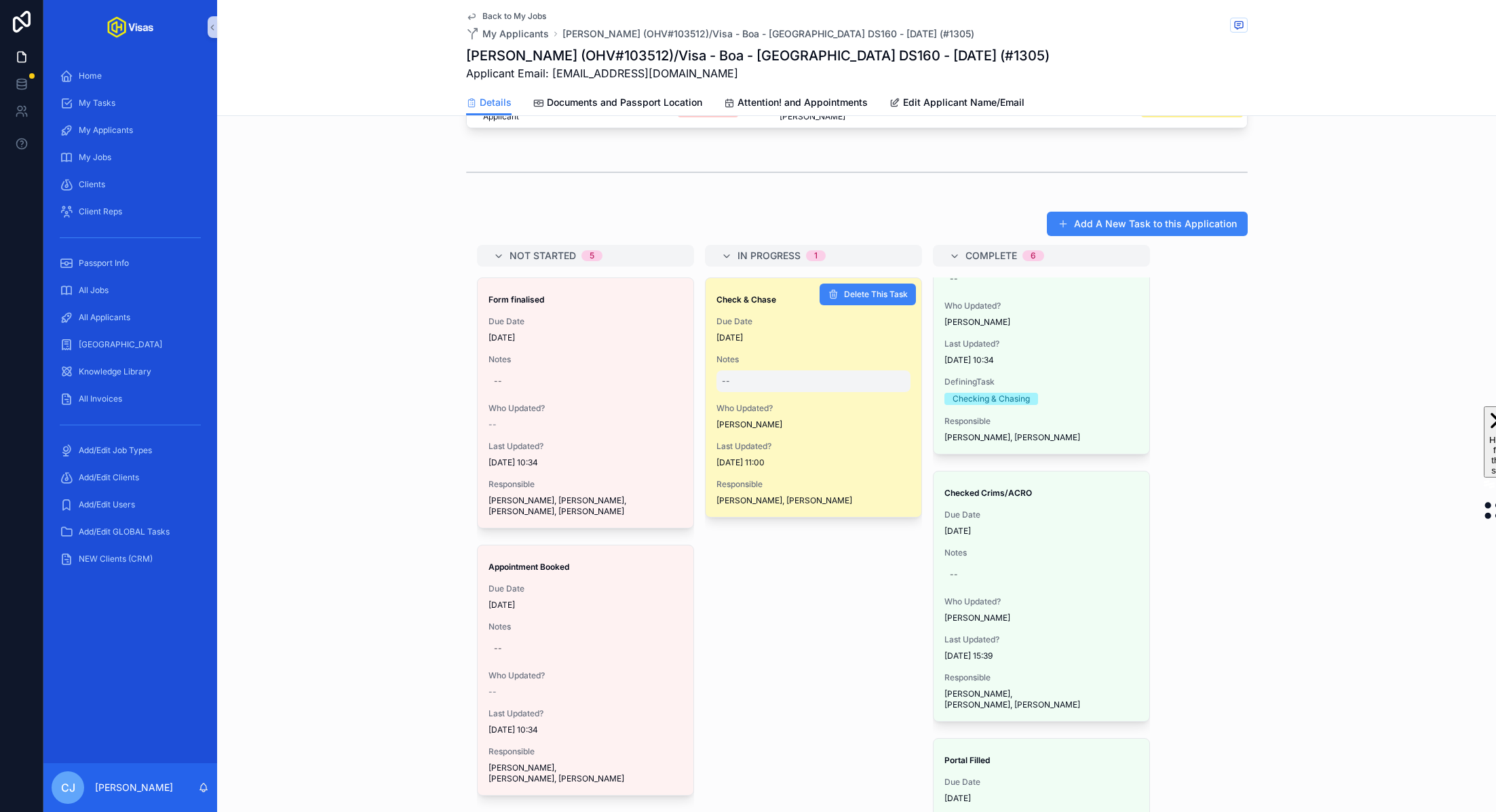
click at [732, 385] on div "--" at bounding box center [814, 381] width 194 height 22
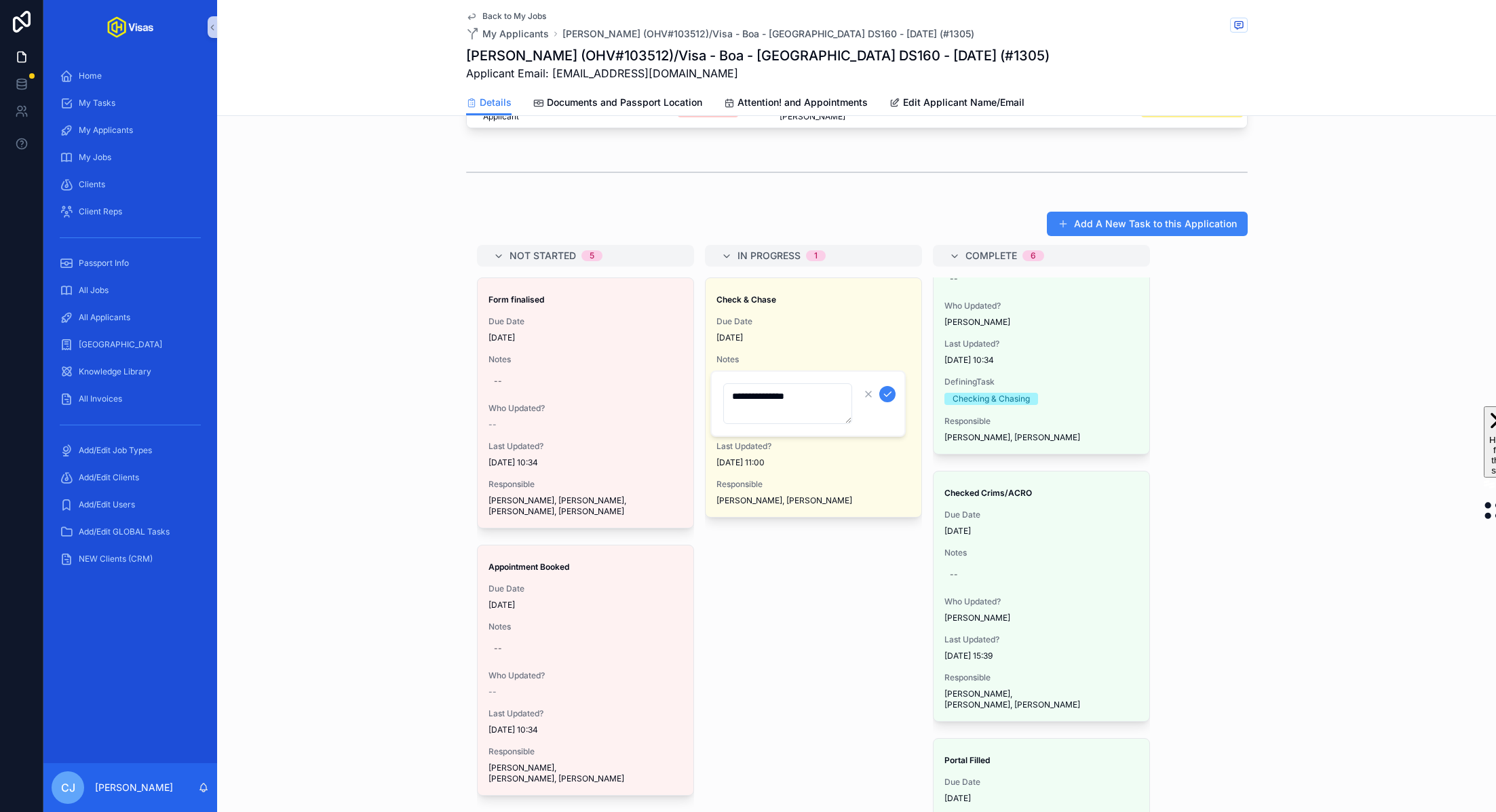
type textarea "**********"
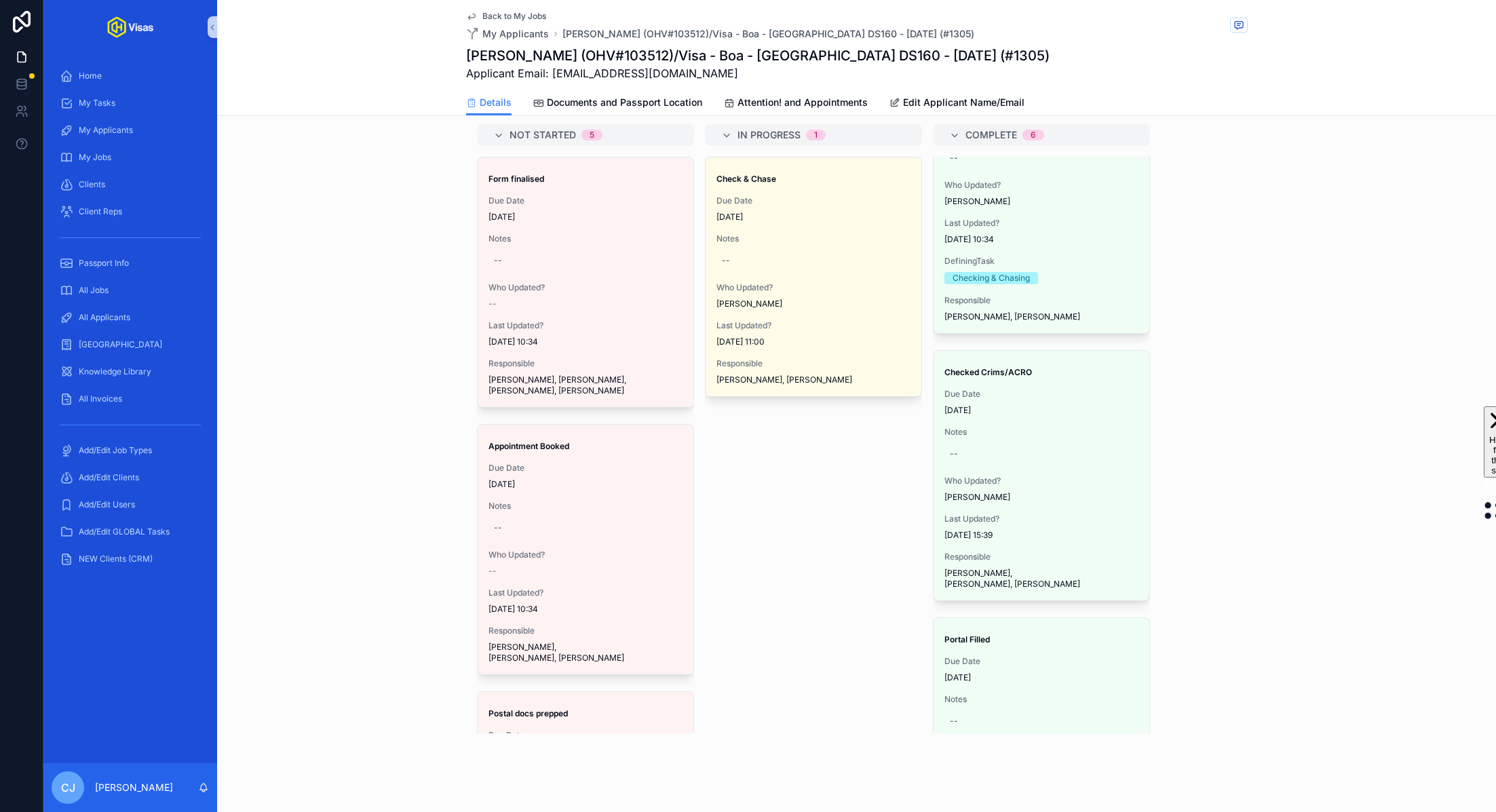
scroll to position [910, 0]
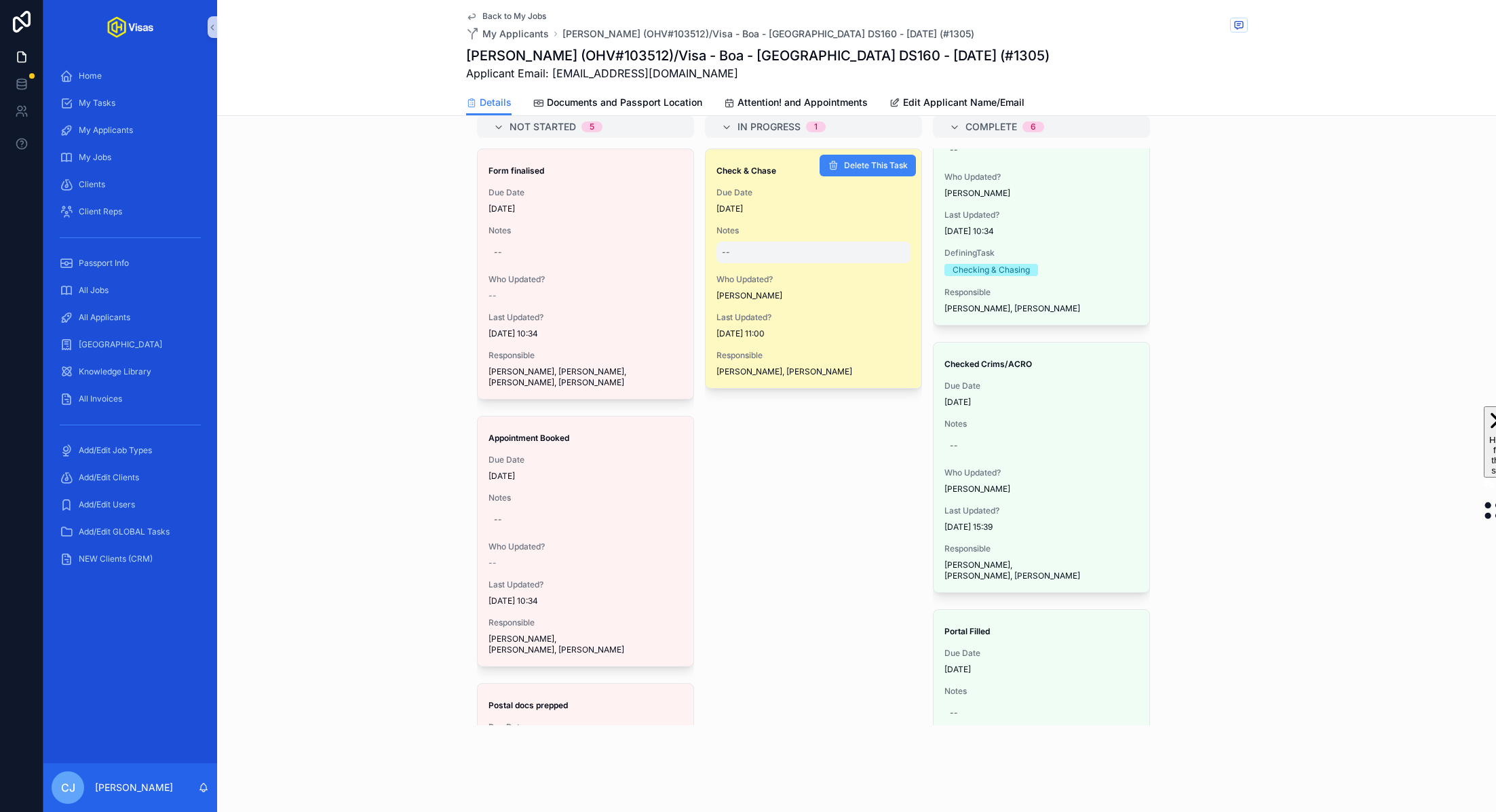
click at [786, 256] on div "--" at bounding box center [814, 253] width 194 height 22
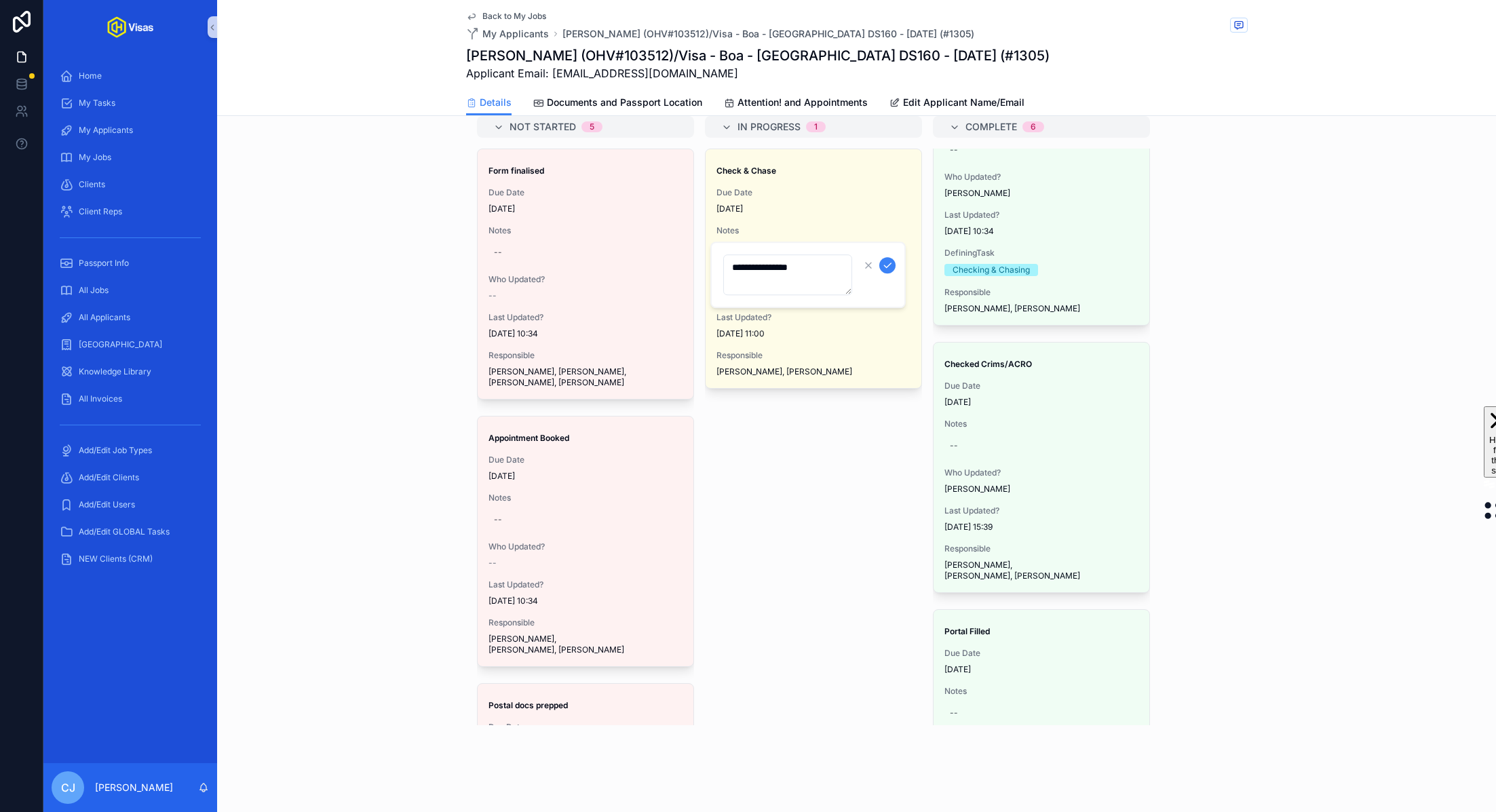
click at [819, 270] on textarea "**********" at bounding box center [787, 275] width 129 height 41
type textarea "**********"
click at [893, 266] on button "scrollable content" at bounding box center [887, 265] width 17 height 17
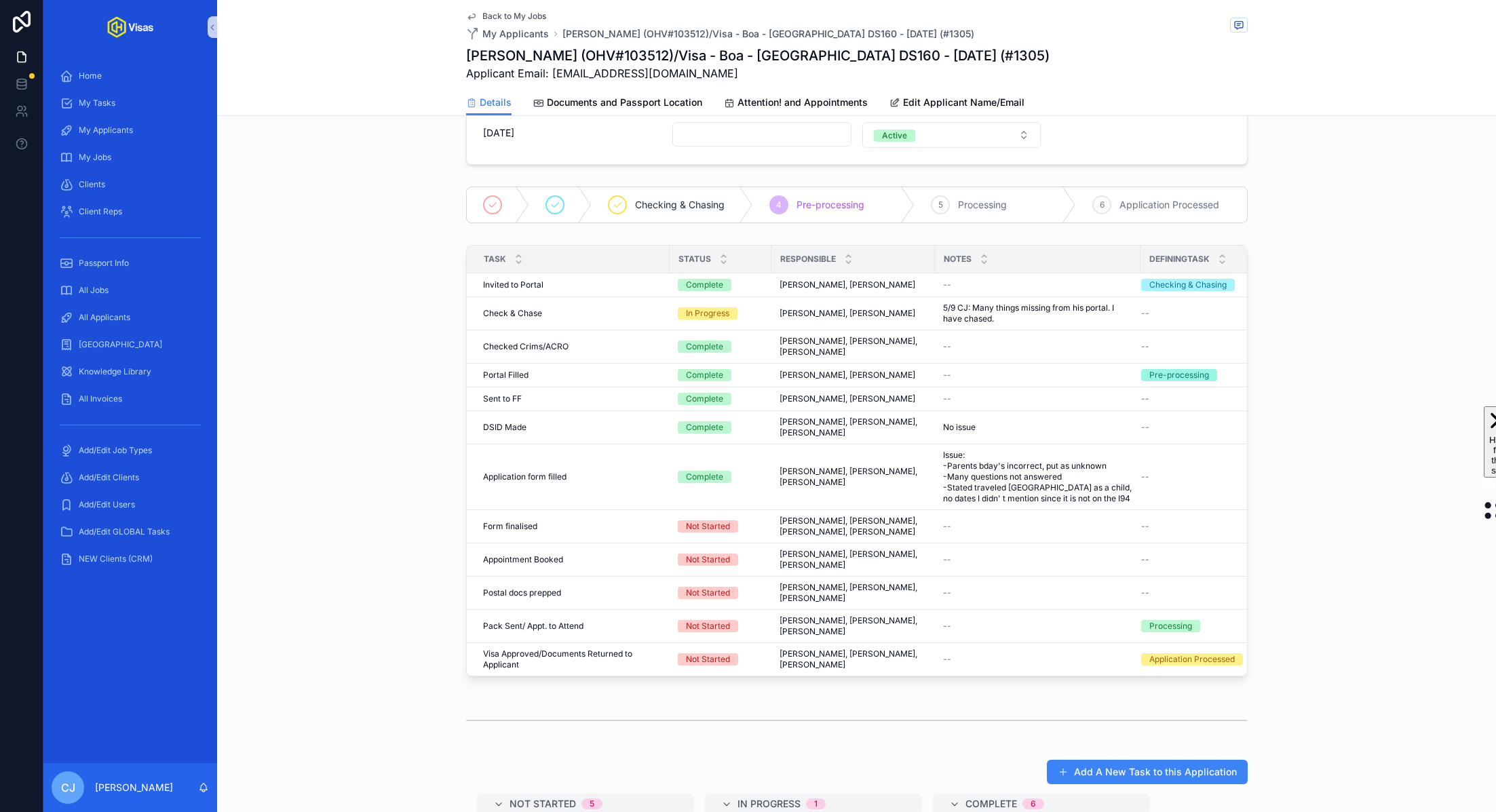
scroll to position [0, 0]
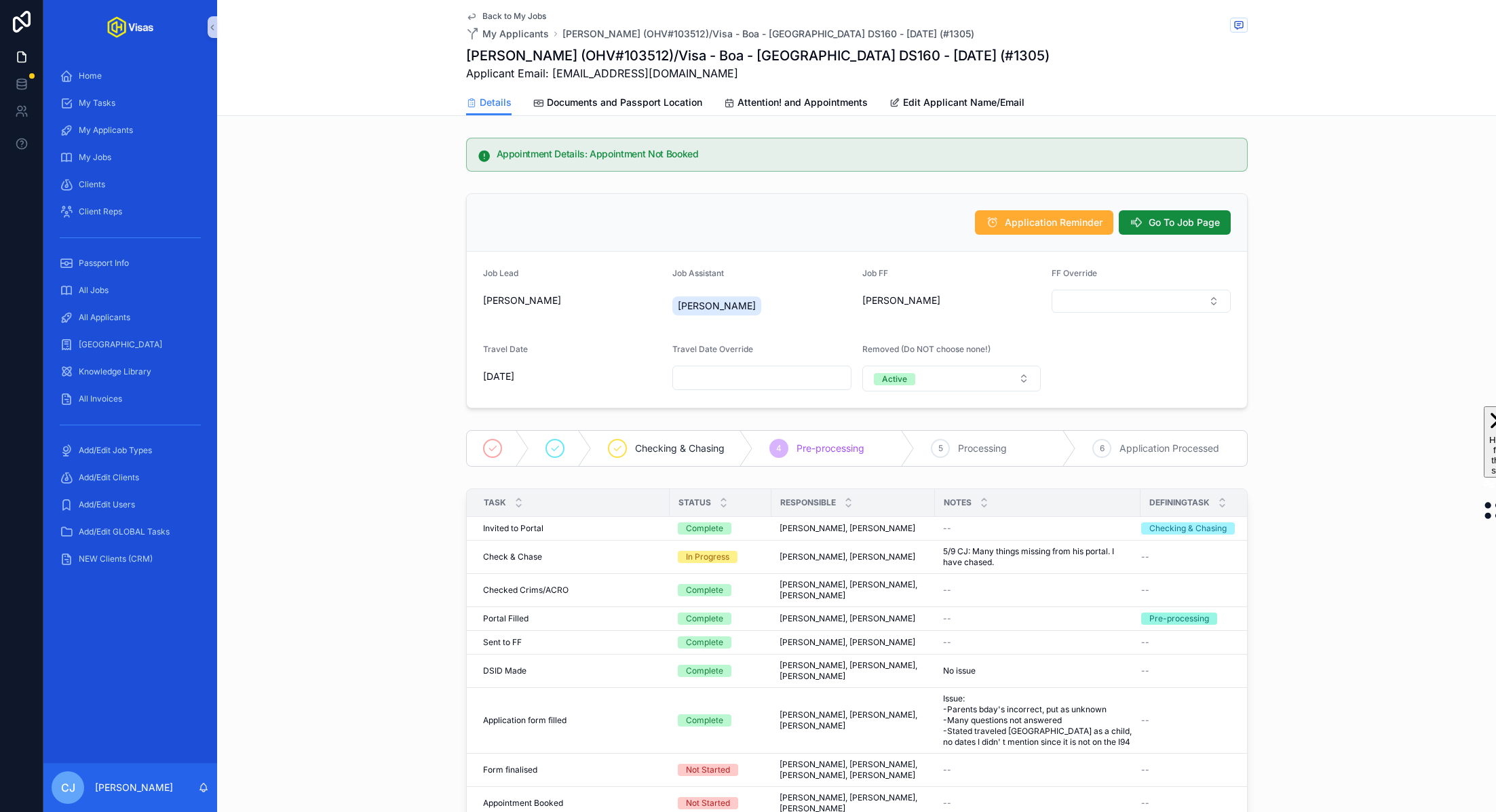
click at [685, 58] on h1 "Charles Thomas Yapp (OHV#103512)/Visa - Boa - USA DS160 - Aug/25 (#1305)" at bounding box center [757, 56] width 583 height 19
copy h1 "103512"
click at [129, 313] on span "All Applicants" at bounding box center [104, 317] width 52 height 11
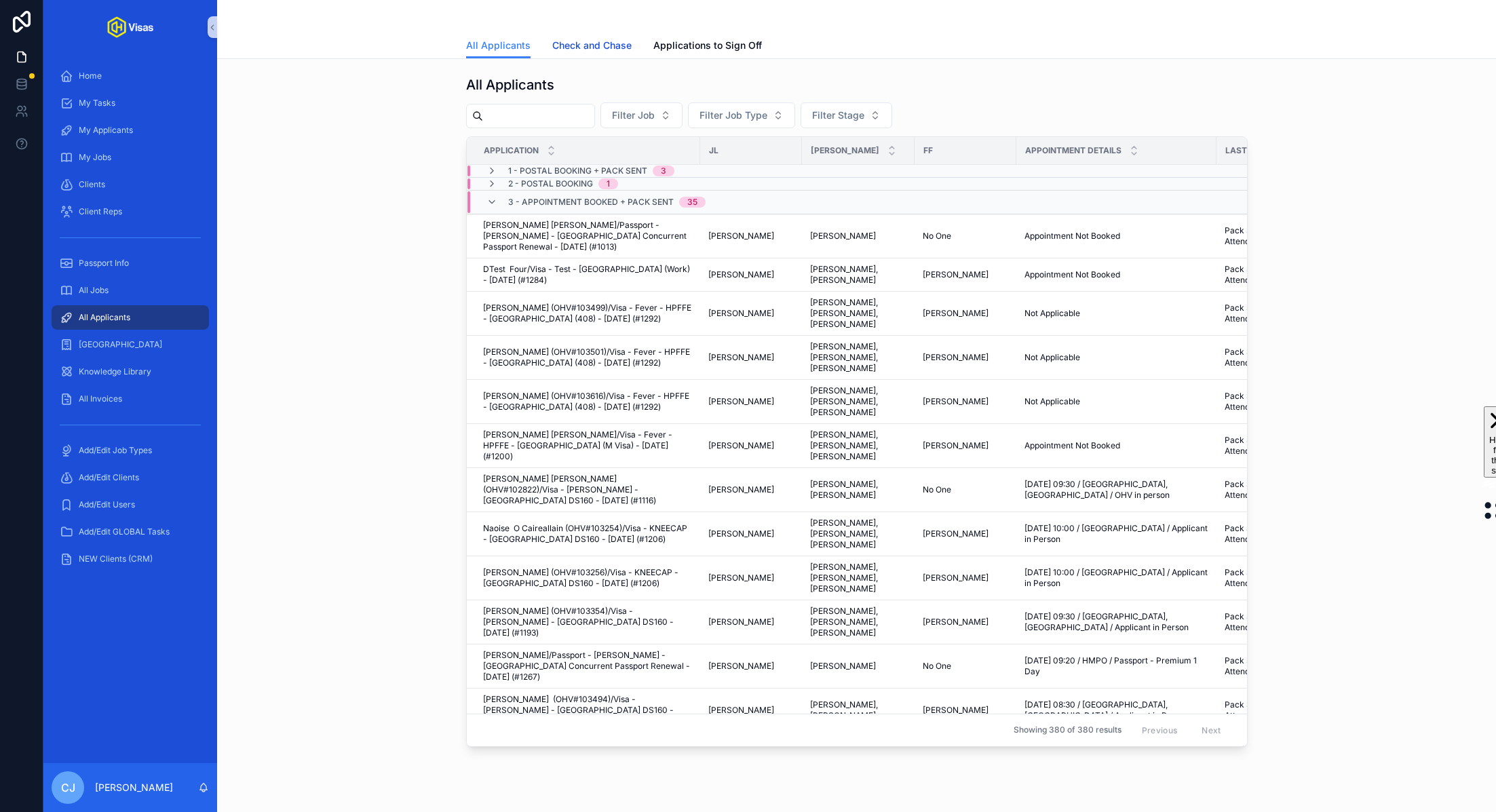
click at [583, 54] on link "Check and Chase" at bounding box center [591, 46] width 79 height 27
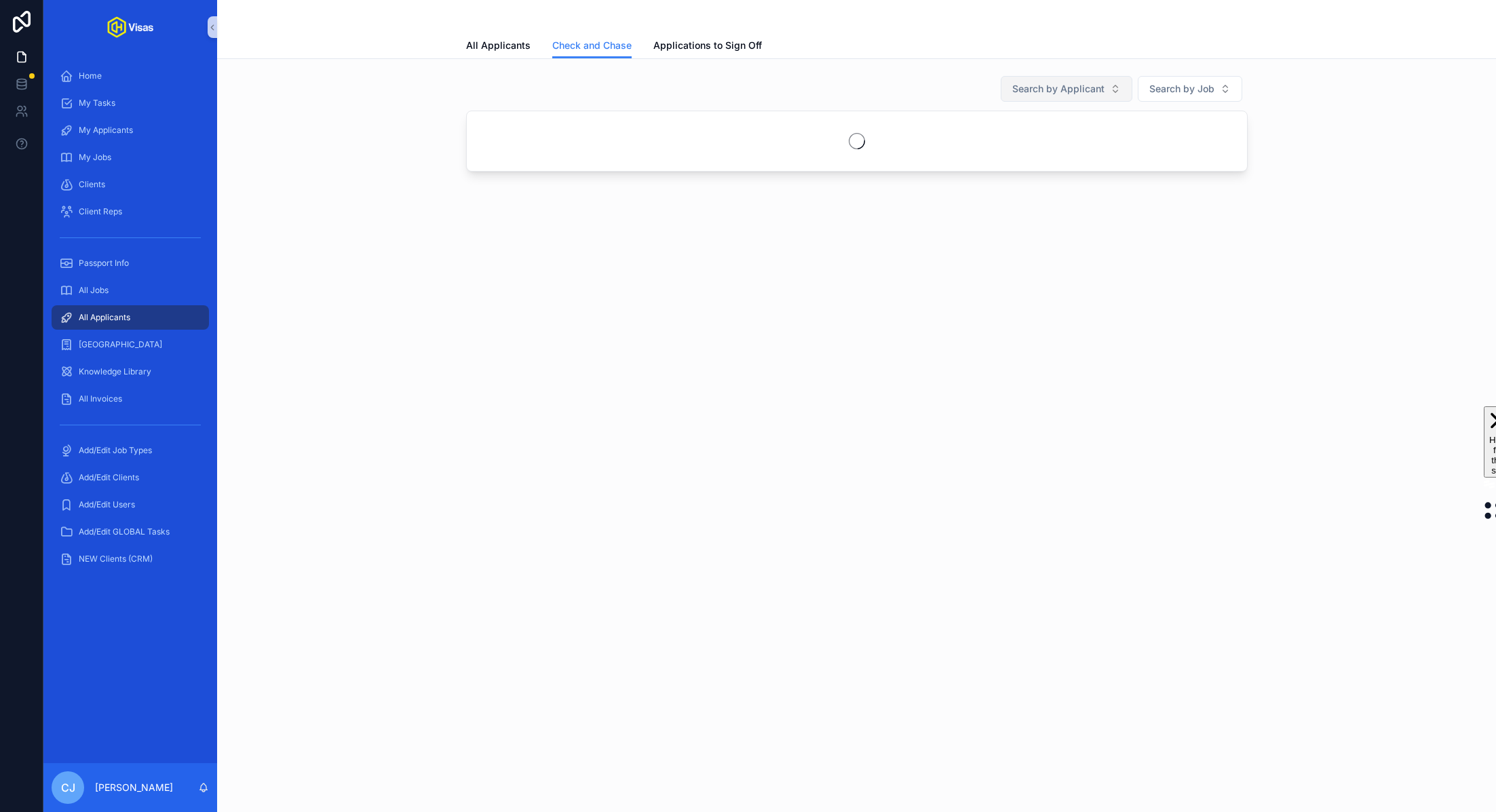
click at [1072, 87] on span "Search by Applicant" at bounding box center [1058, 89] width 92 height 14
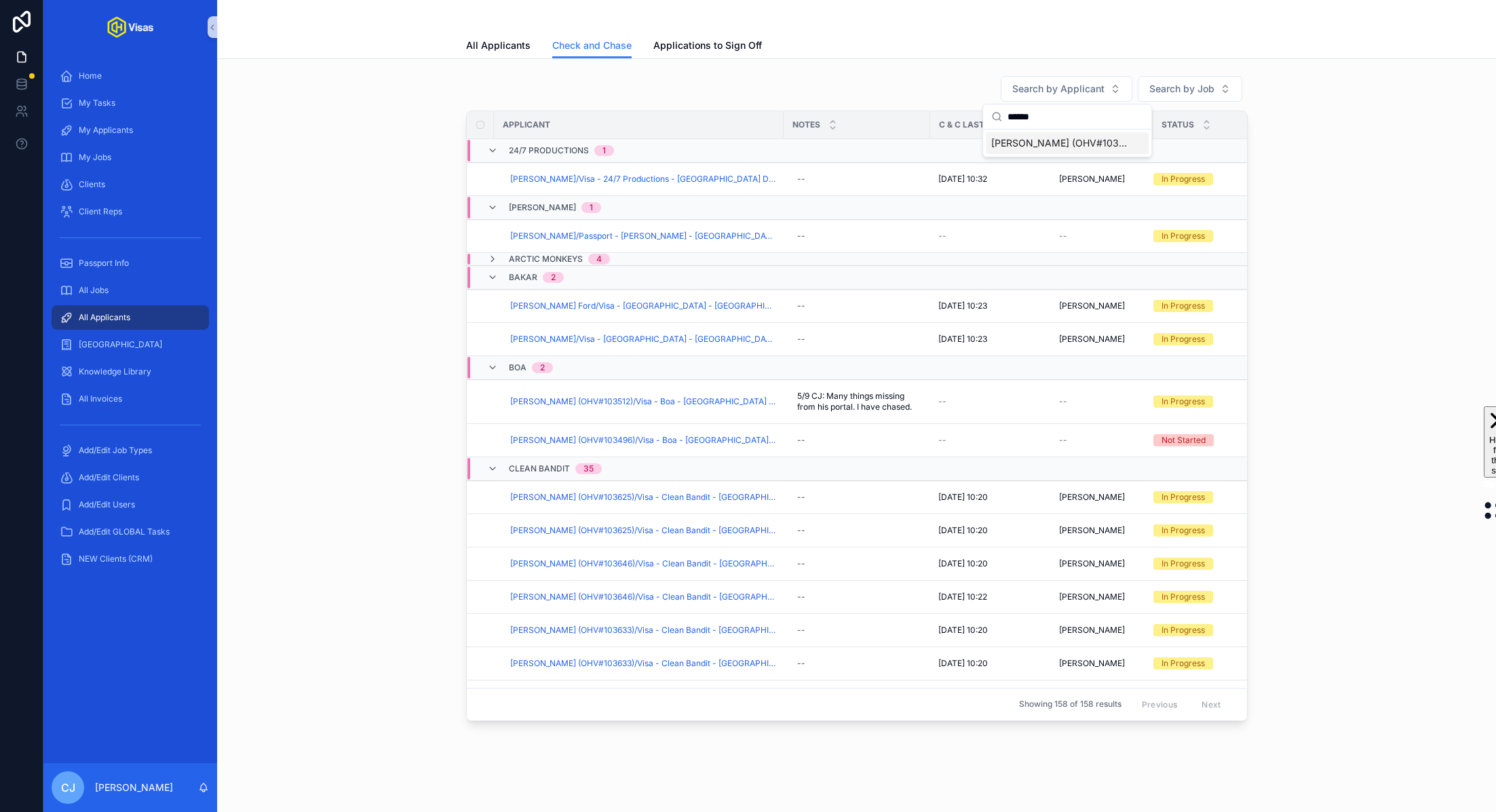
type input "******"
click at [1060, 148] on span "Charles Thomas Yapp (OHV#103512)/Visa - Boa - USA DS160 - Aug/25 (#1305)" at bounding box center [1059, 143] width 136 height 14
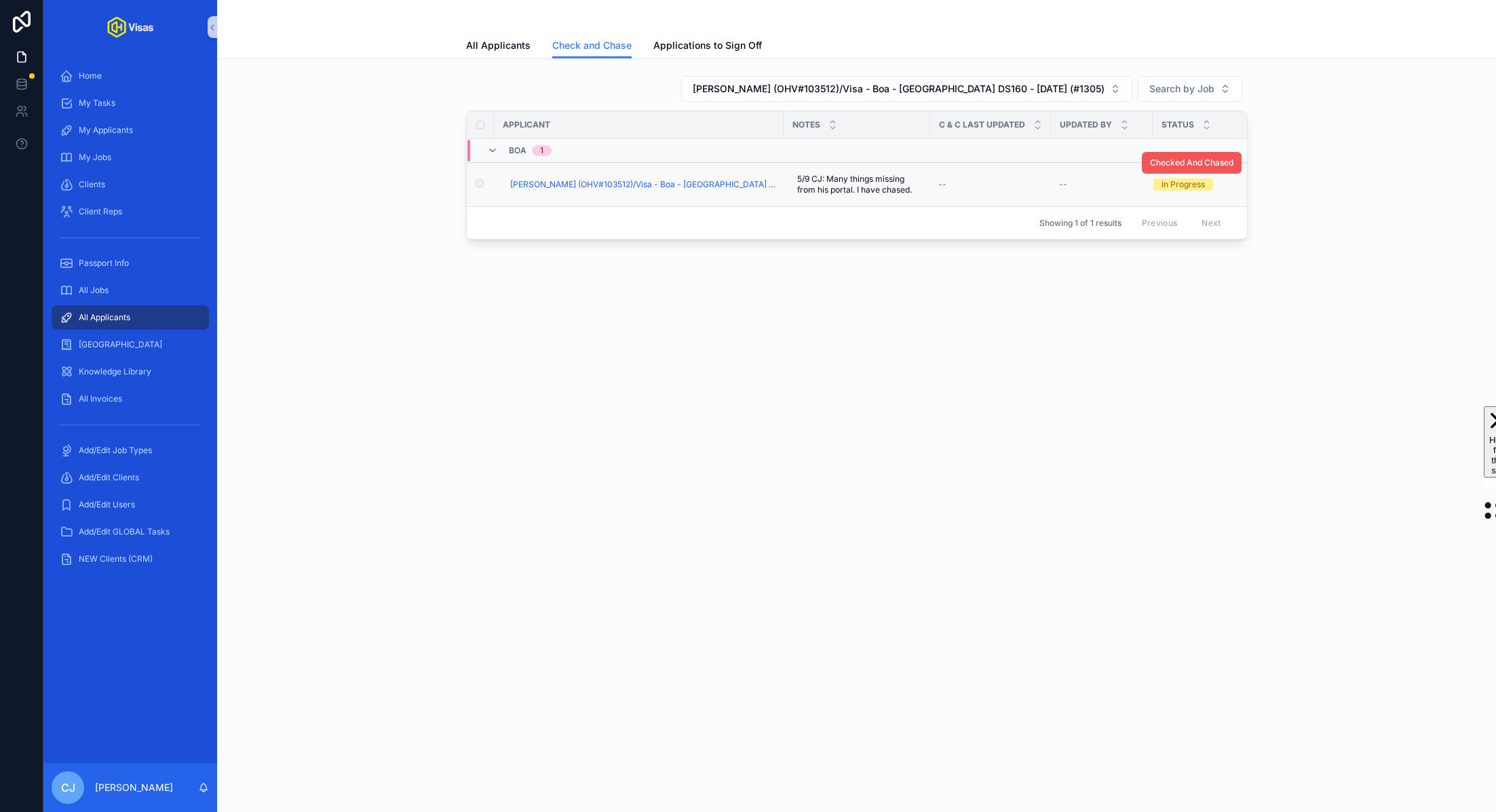
click at [1180, 163] on span "Checked And Chased" at bounding box center [1191, 163] width 83 height 11
click at [587, 184] on span "Charles Thomas Yapp (OHV#103512)/Visa - Boa - USA DS160 - Aug/25 (#1305)" at bounding box center [642, 184] width 265 height 11
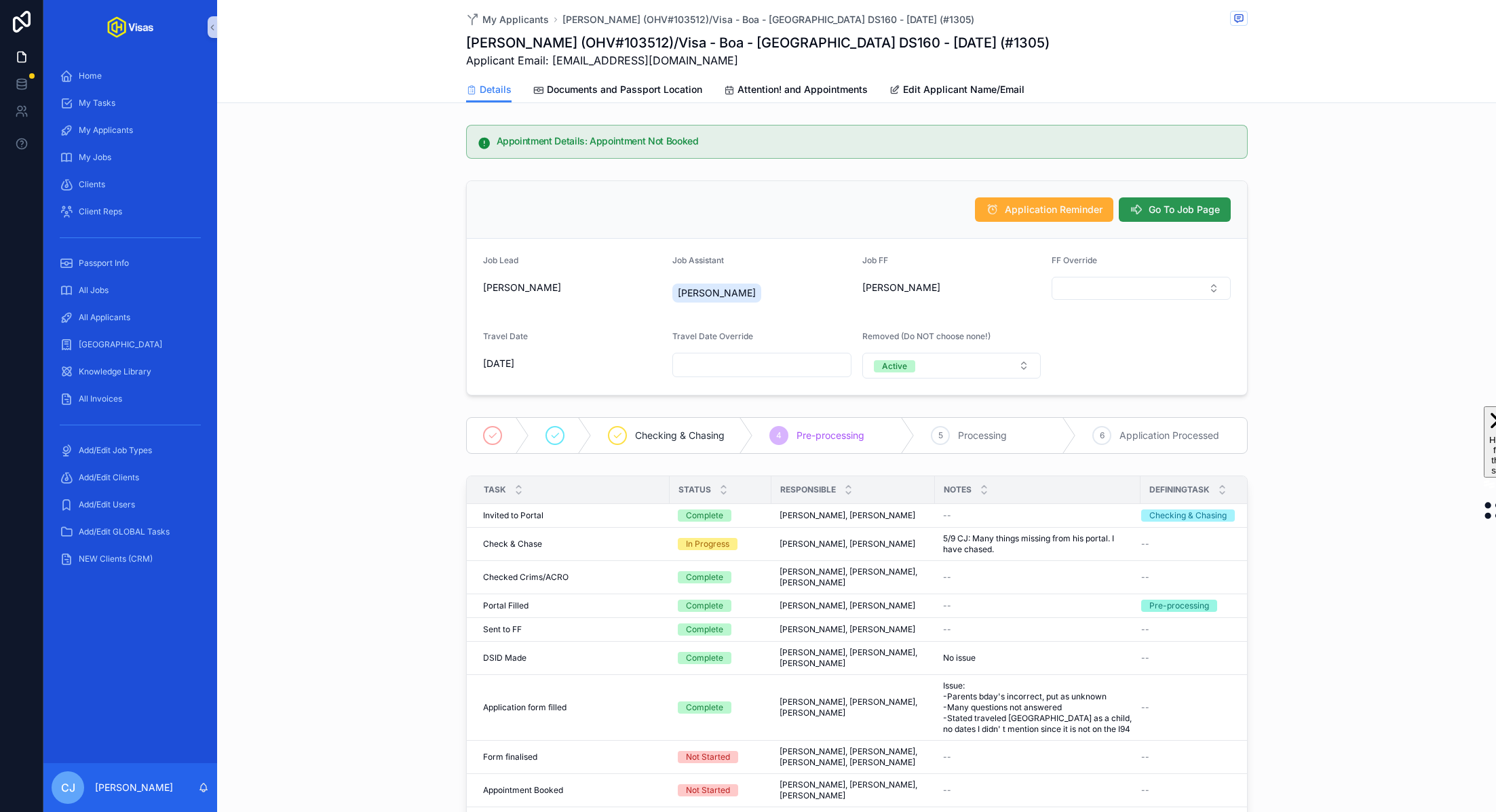
click at [1171, 206] on span "Go To Job Page" at bounding box center [1183, 210] width 71 height 14
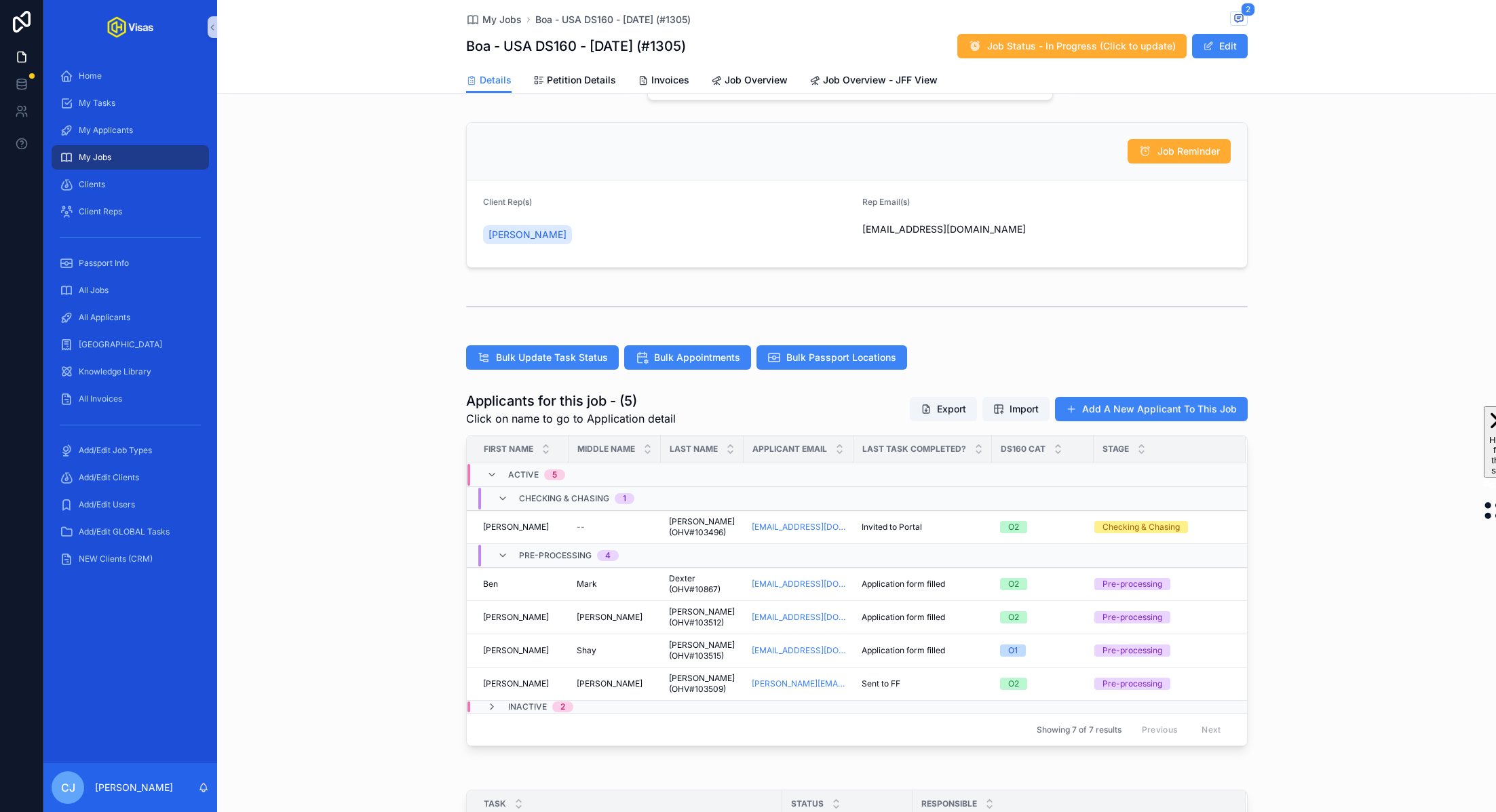
scroll to position [218, 0]
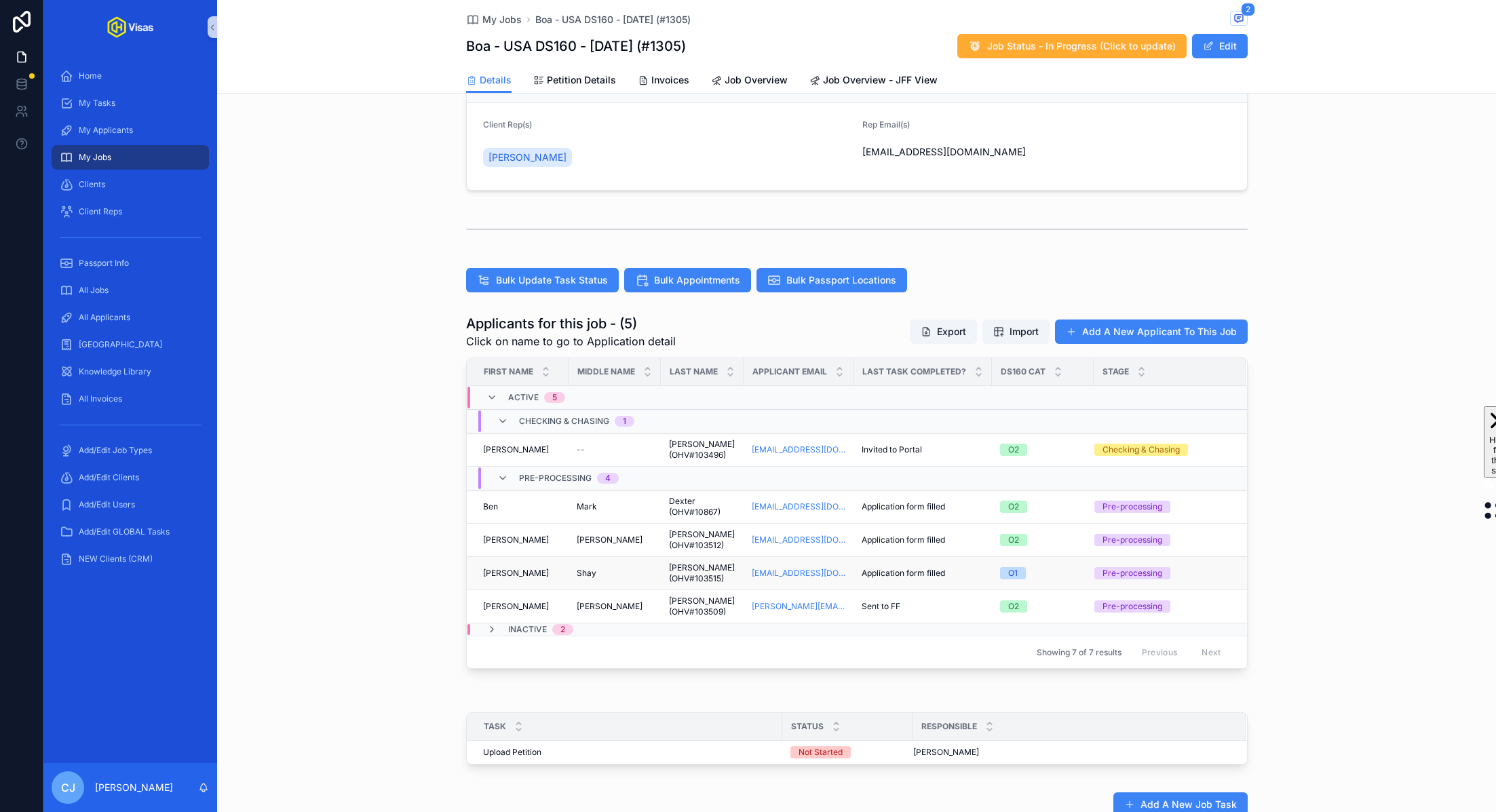
click at [689, 569] on span "[PERSON_NAME] (OHV#103515)" at bounding box center [702, 573] width 67 height 22
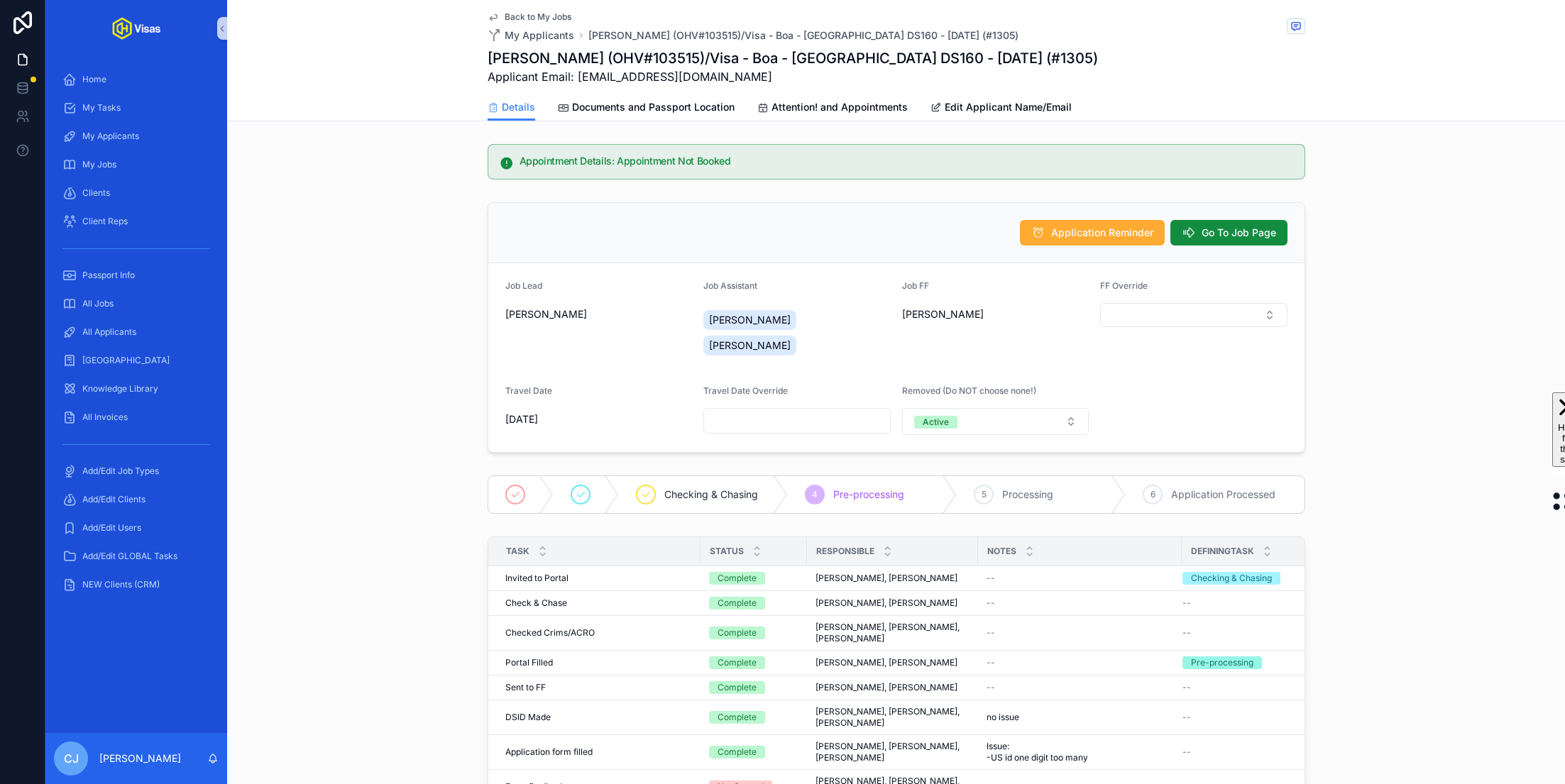
drag, startPoint x: 762, startPoint y: 77, endPoint x: 575, endPoint y: 75, distance: 187.0
click at [575, 75] on span "Applicant Email: jasminerodgersmusic@gmail.com" at bounding box center [792, 77] width 610 height 17
copy span "[EMAIL_ADDRESS][DOMAIN_NAME]"
click at [712, 60] on h1 "Jasmine Shay Rodgers (OHV#103515)/Visa - Boa - USA DS160 - Aug/25 (#1305)" at bounding box center [792, 58] width 610 height 20
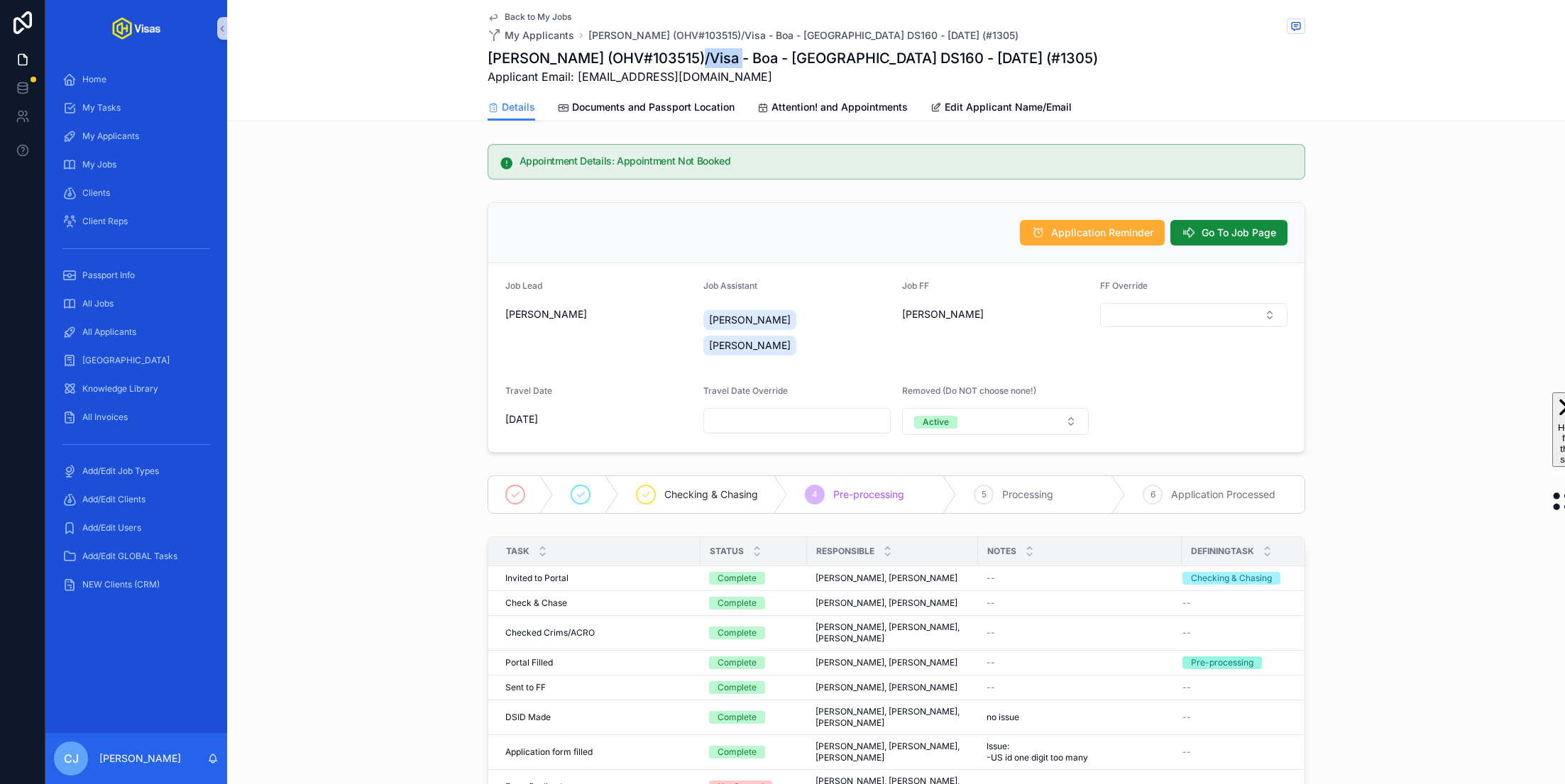
copy h1 "103515"
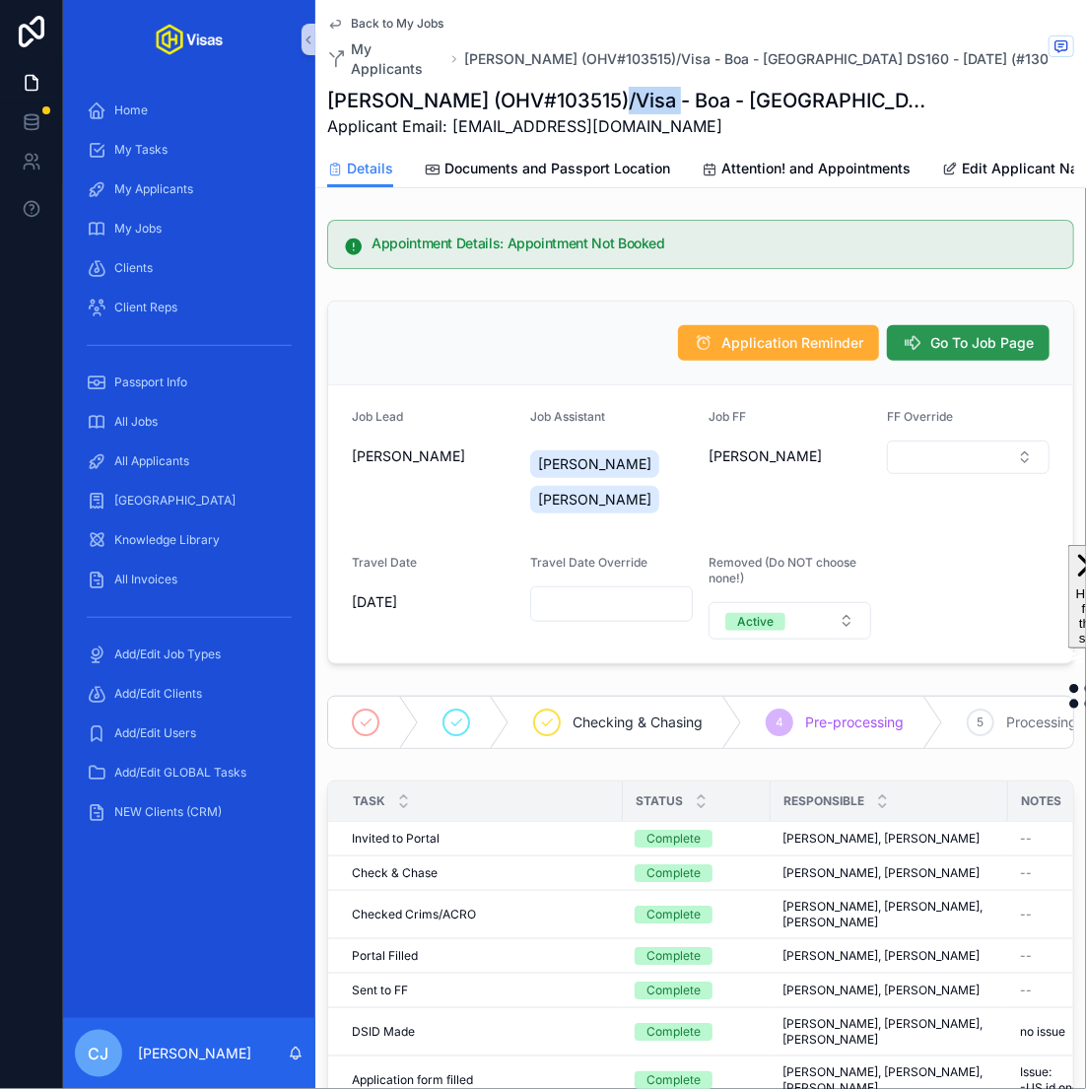
click at [924, 337] on button "Go To Job Page" at bounding box center [968, 342] width 163 height 35
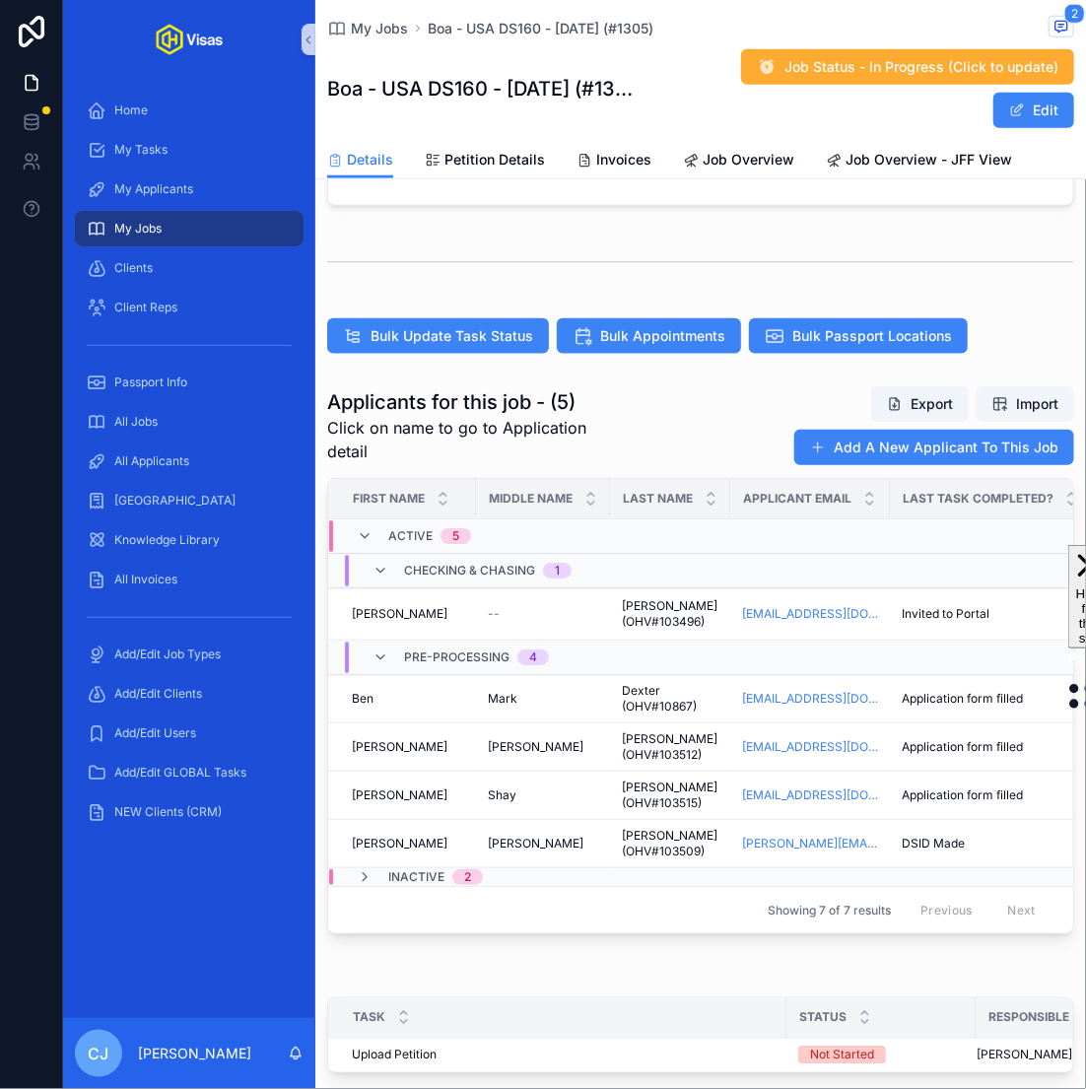
scroll to position [501, 0]
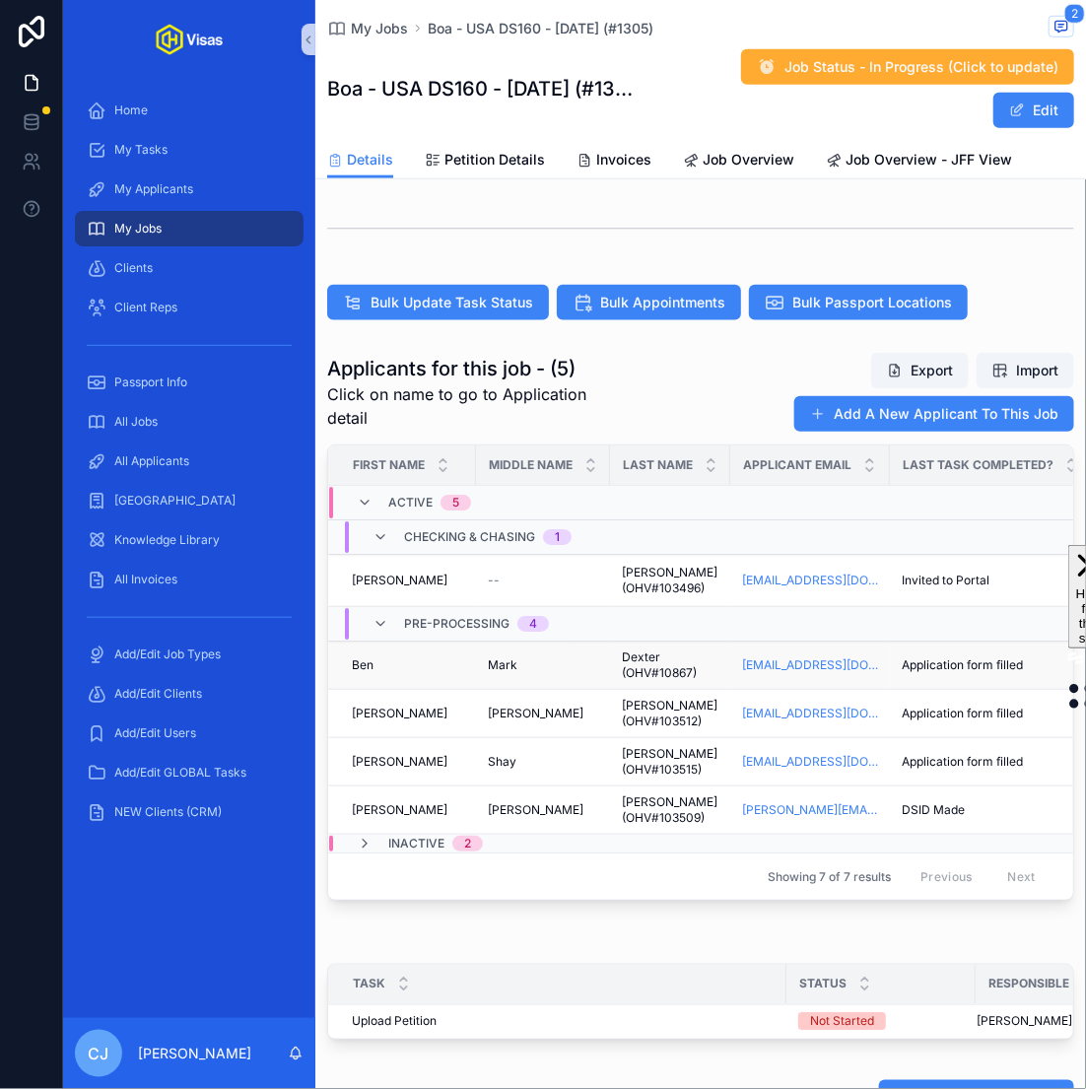
click at [638, 654] on span "Dexter (OHV#10867)" at bounding box center [670, 665] width 97 height 32
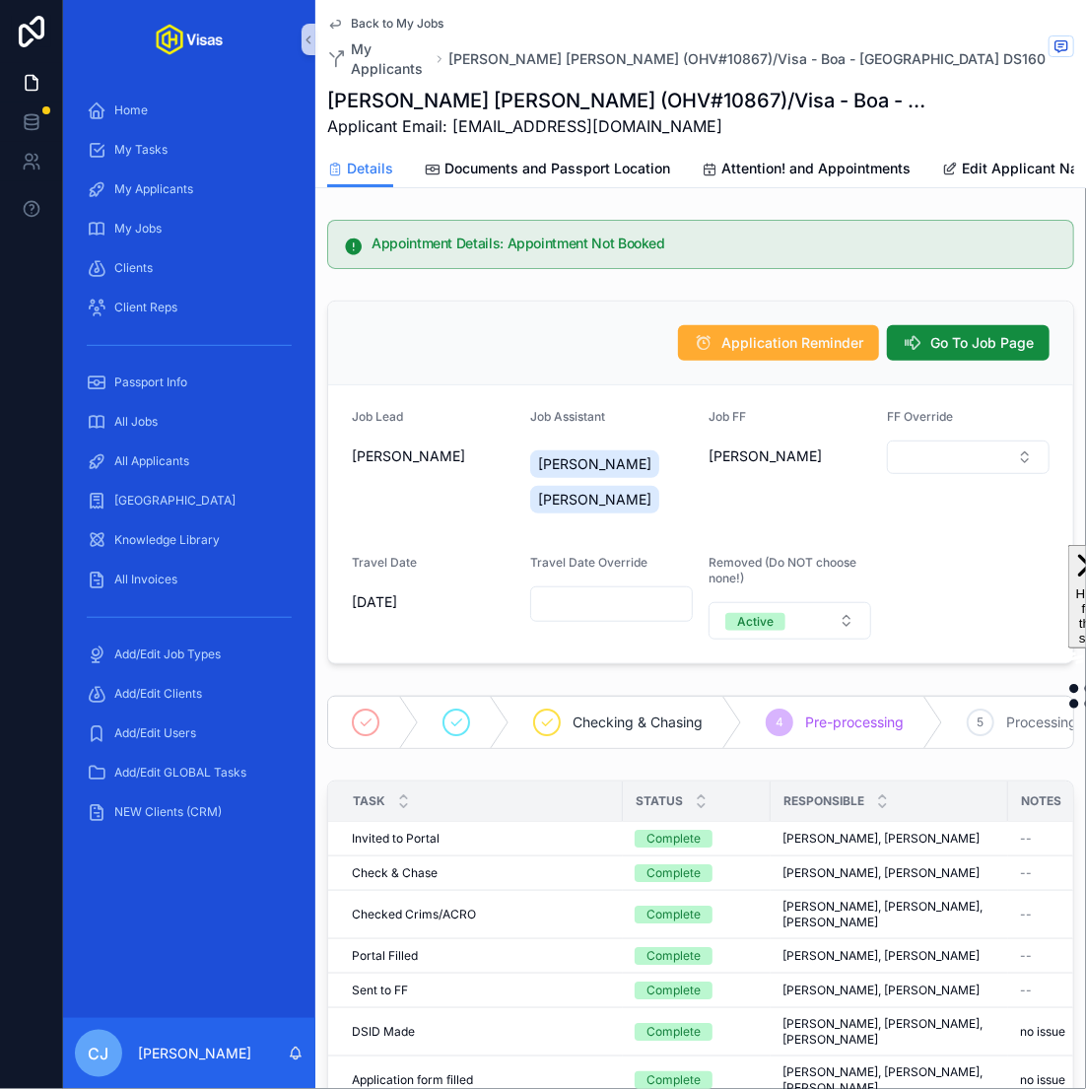
click at [588, 87] on h1 "Ben Mark Dexter (OHV#10867)/Visa - Boa - USA DS160 - Aug/25 (#1305)" at bounding box center [626, 101] width 599 height 28
copy h1 "10867"
click at [613, 160] on link "Documents and Passport Location" at bounding box center [547, 170] width 245 height 39
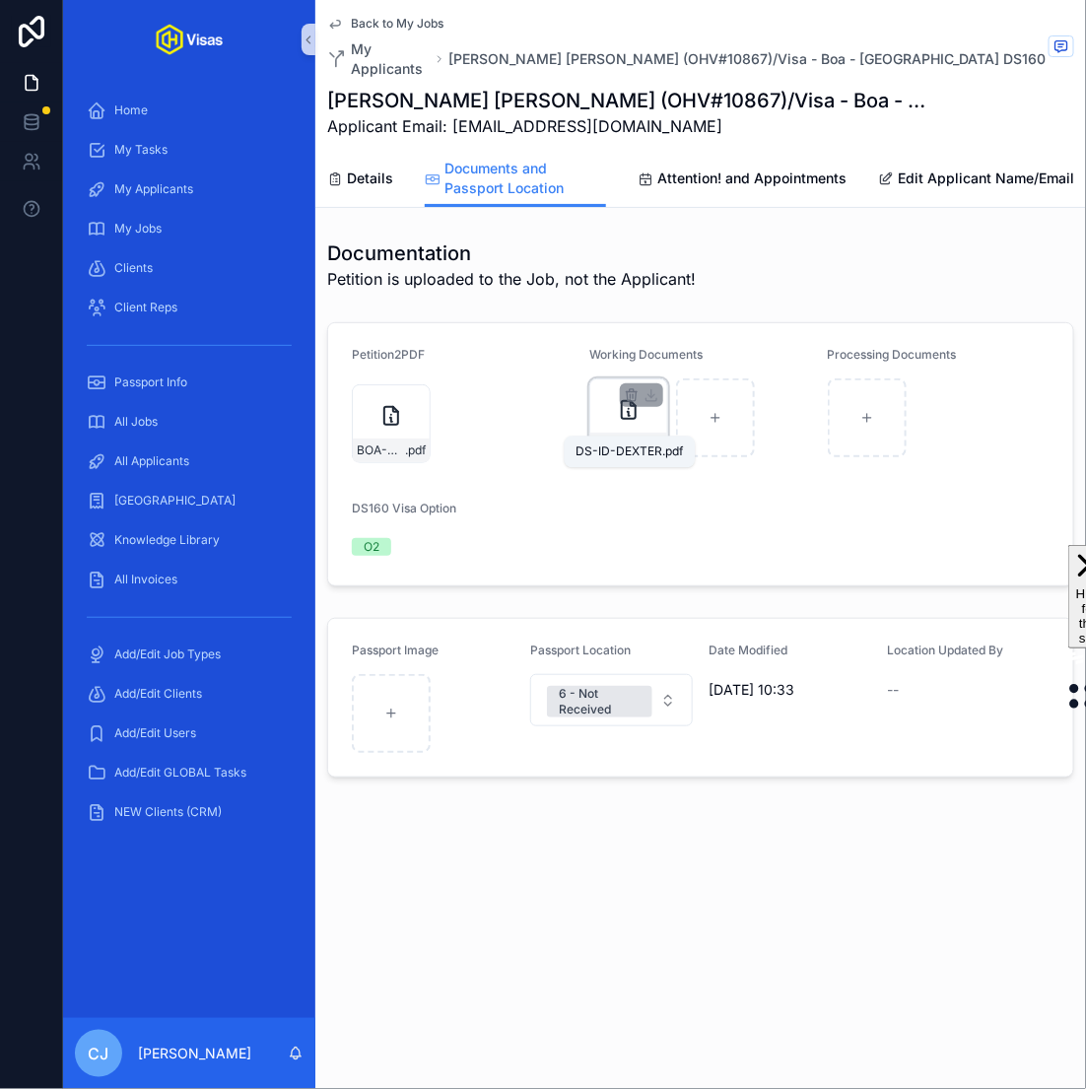
click at [626, 437] on span "DS-ID-DEXTER" at bounding box center [618, 445] width 48 height 16
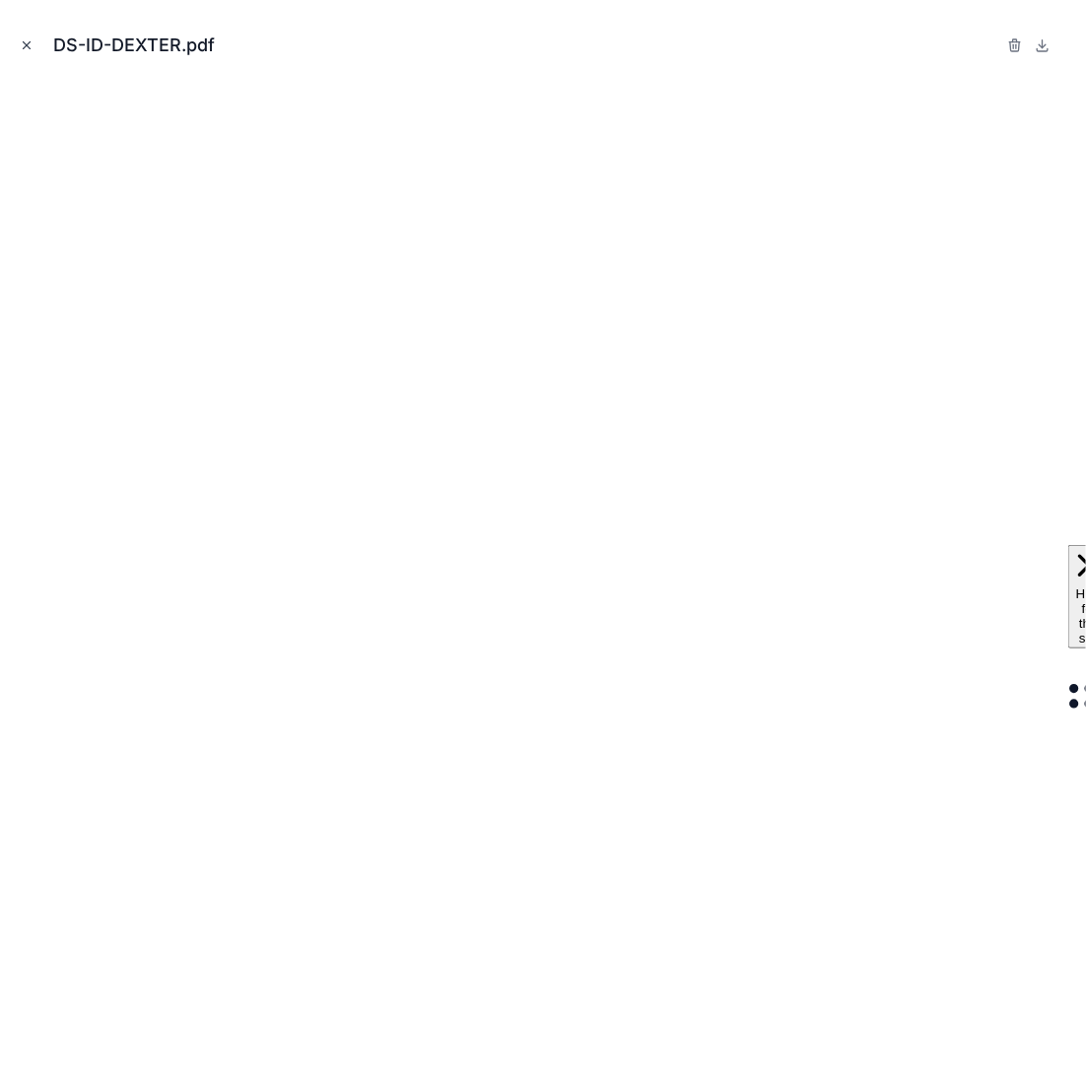
click at [22, 50] on icon "Close modal" at bounding box center [27, 45] width 14 height 14
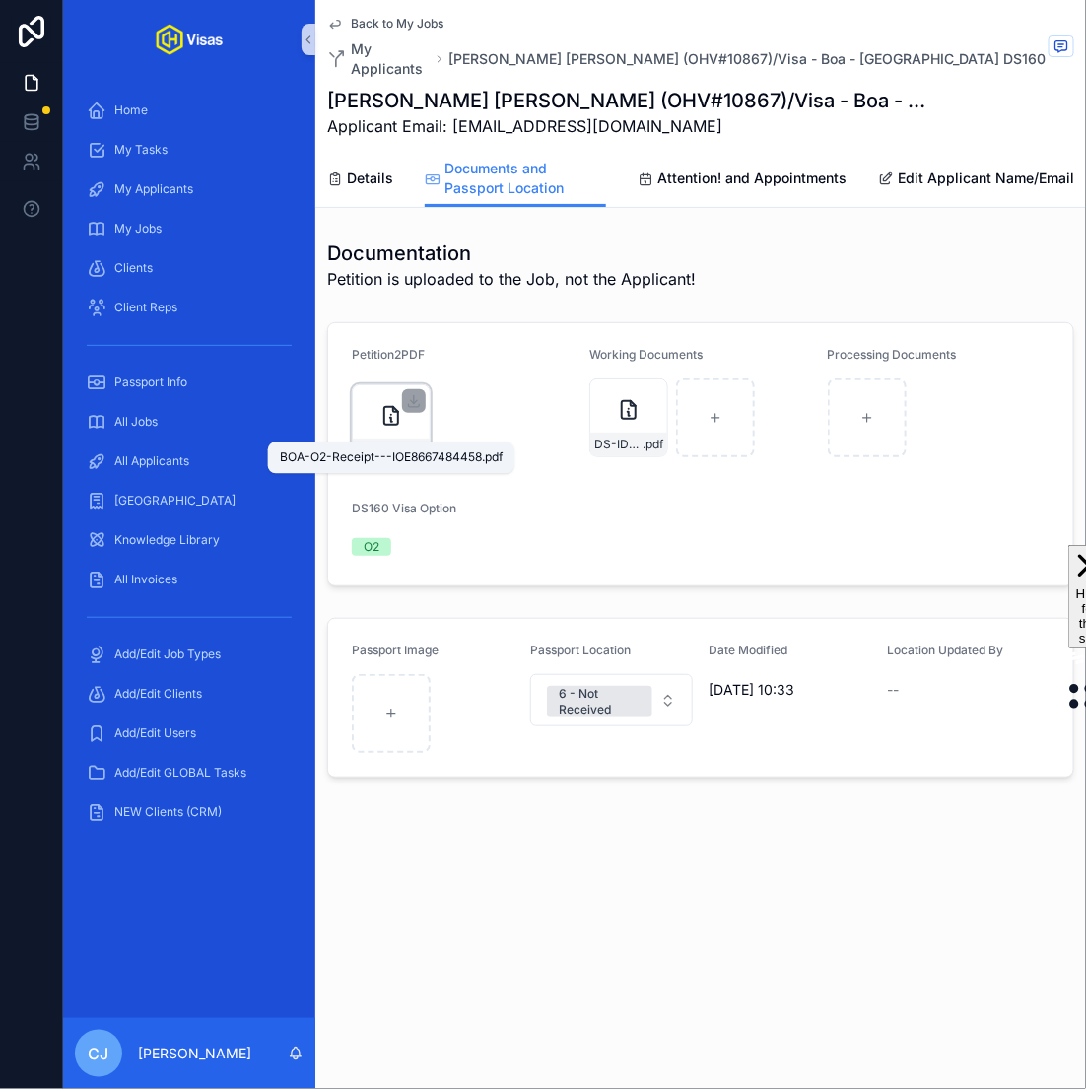
click at [388, 442] on span "BOA-O2-Receipt---IOE8667484458" at bounding box center [381, 450] width 48 height 16
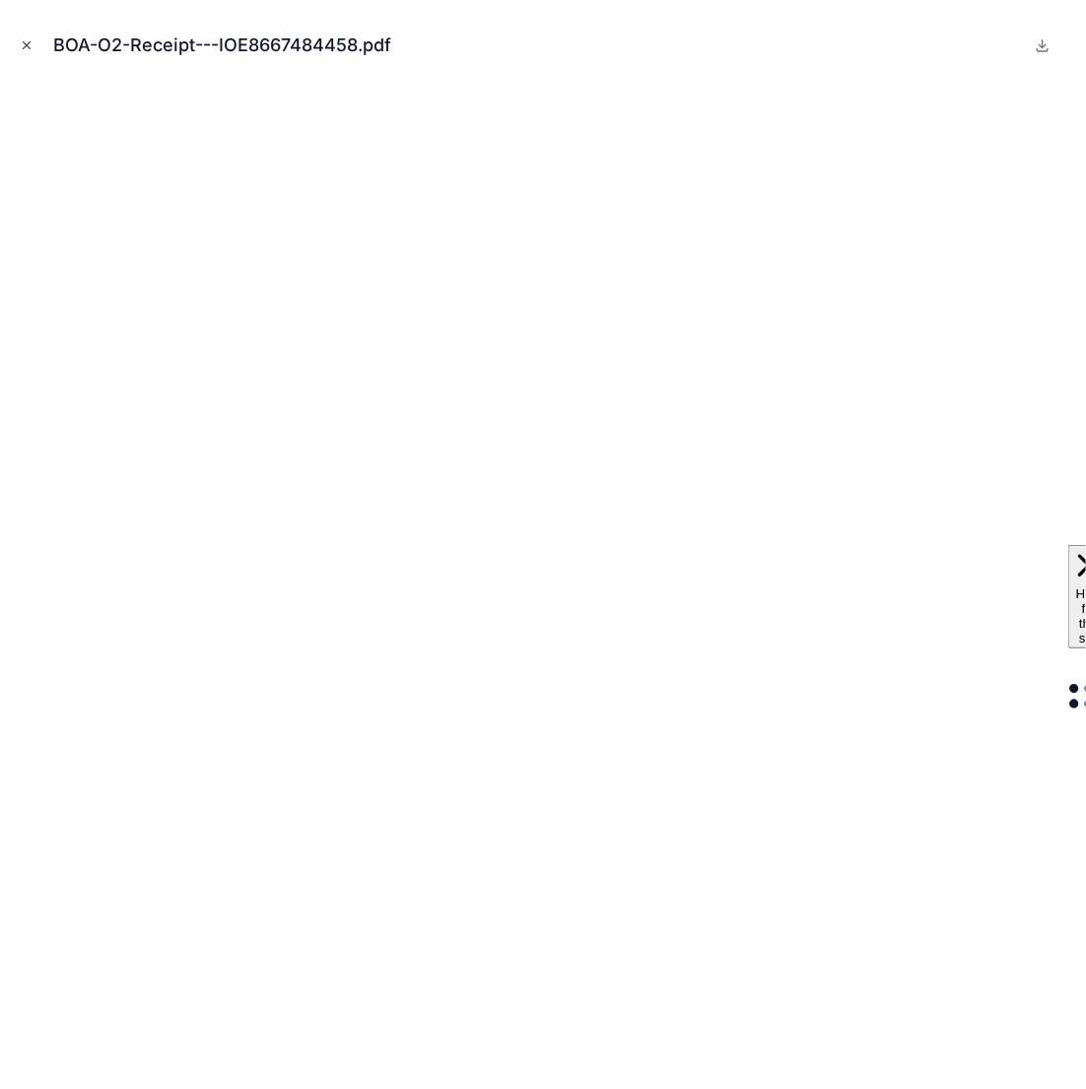
click at [24, 36] on button "Close modal" at bounding box center [27, 45] width 22 height 22
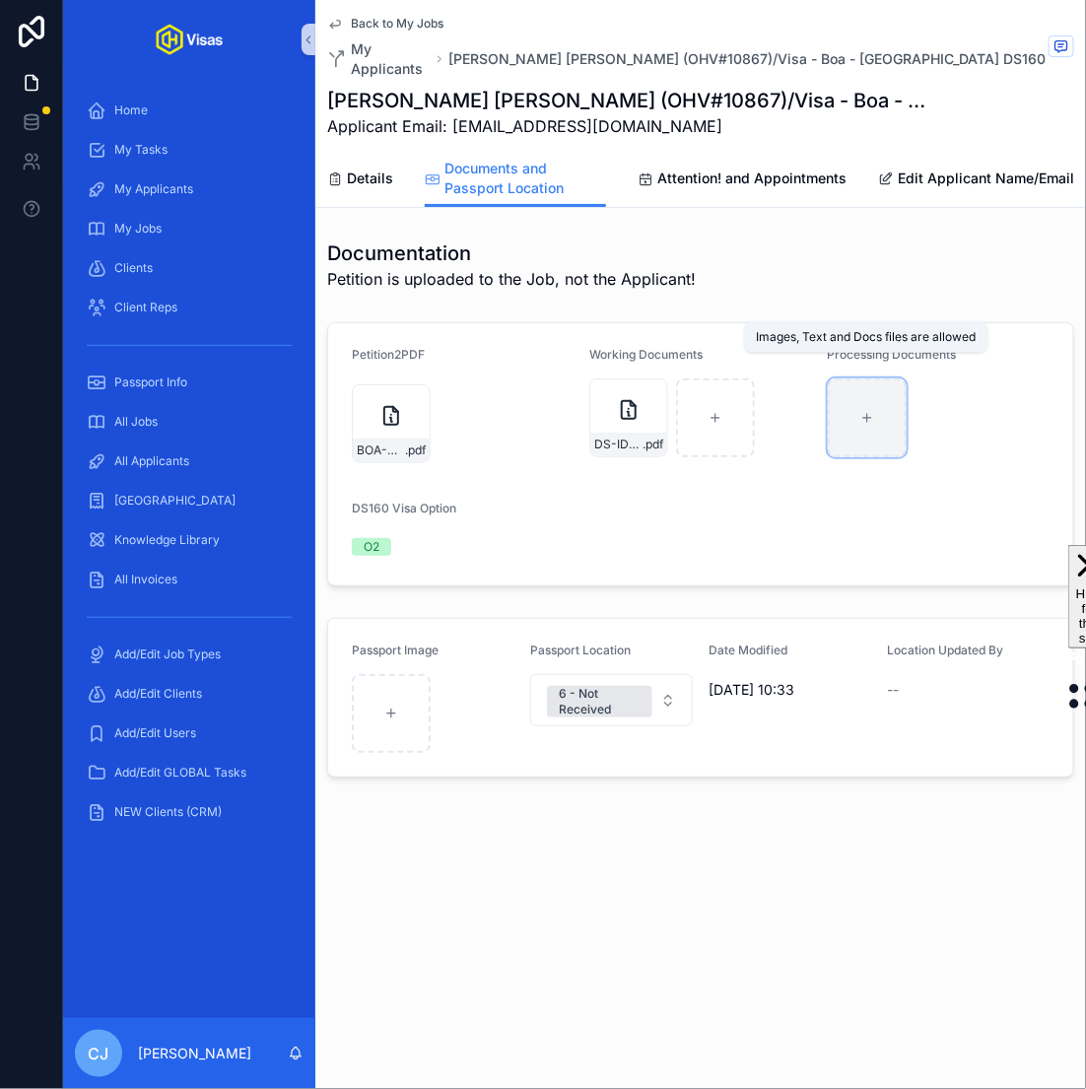
click at [870, 411] on div "scrollable content" at bounding box center [867, 417] width 79 height 79
type input "**********"
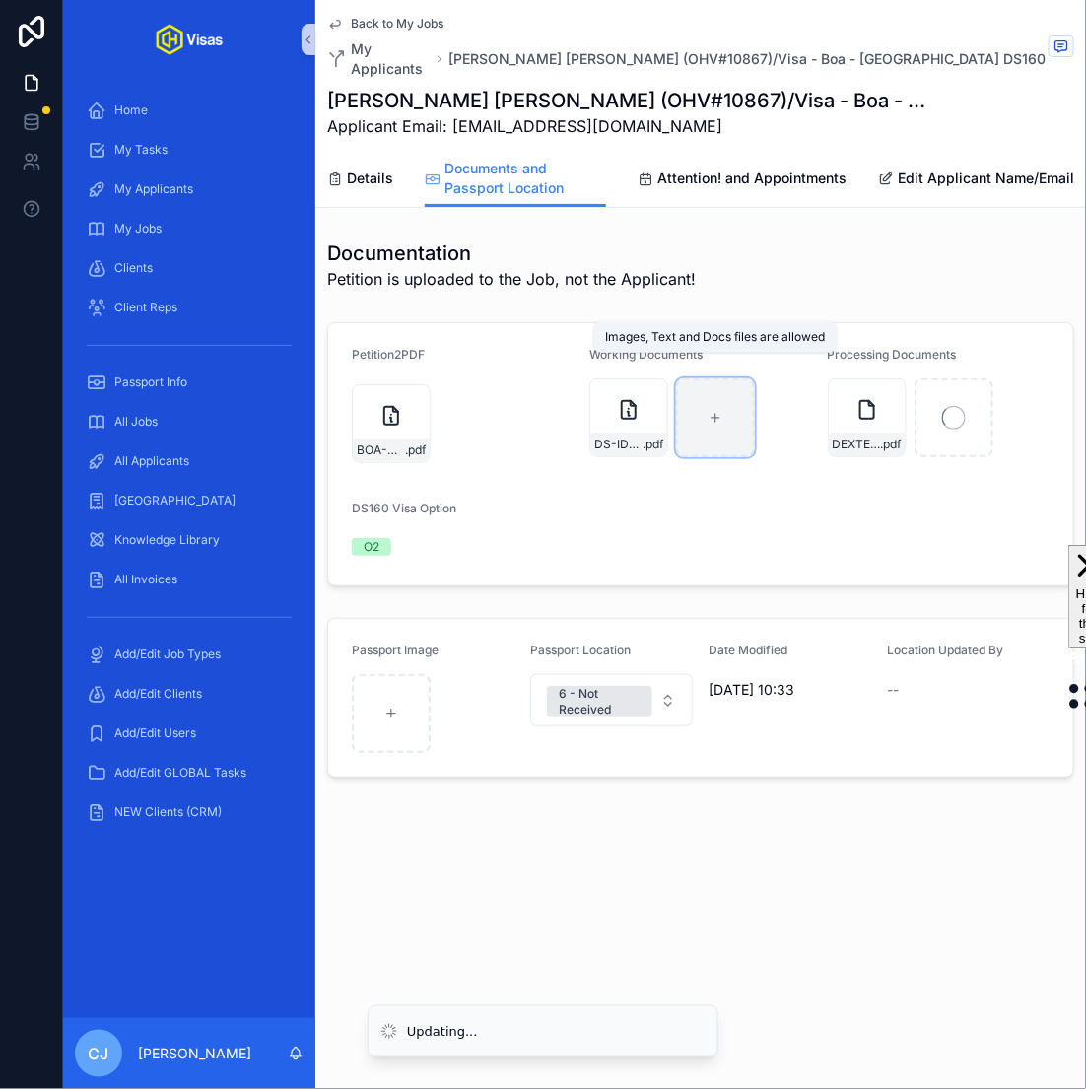
click at [710, 411] on icon "scrollable content" at bounding box center [716, 418] width 14 height 14
type input "**********"
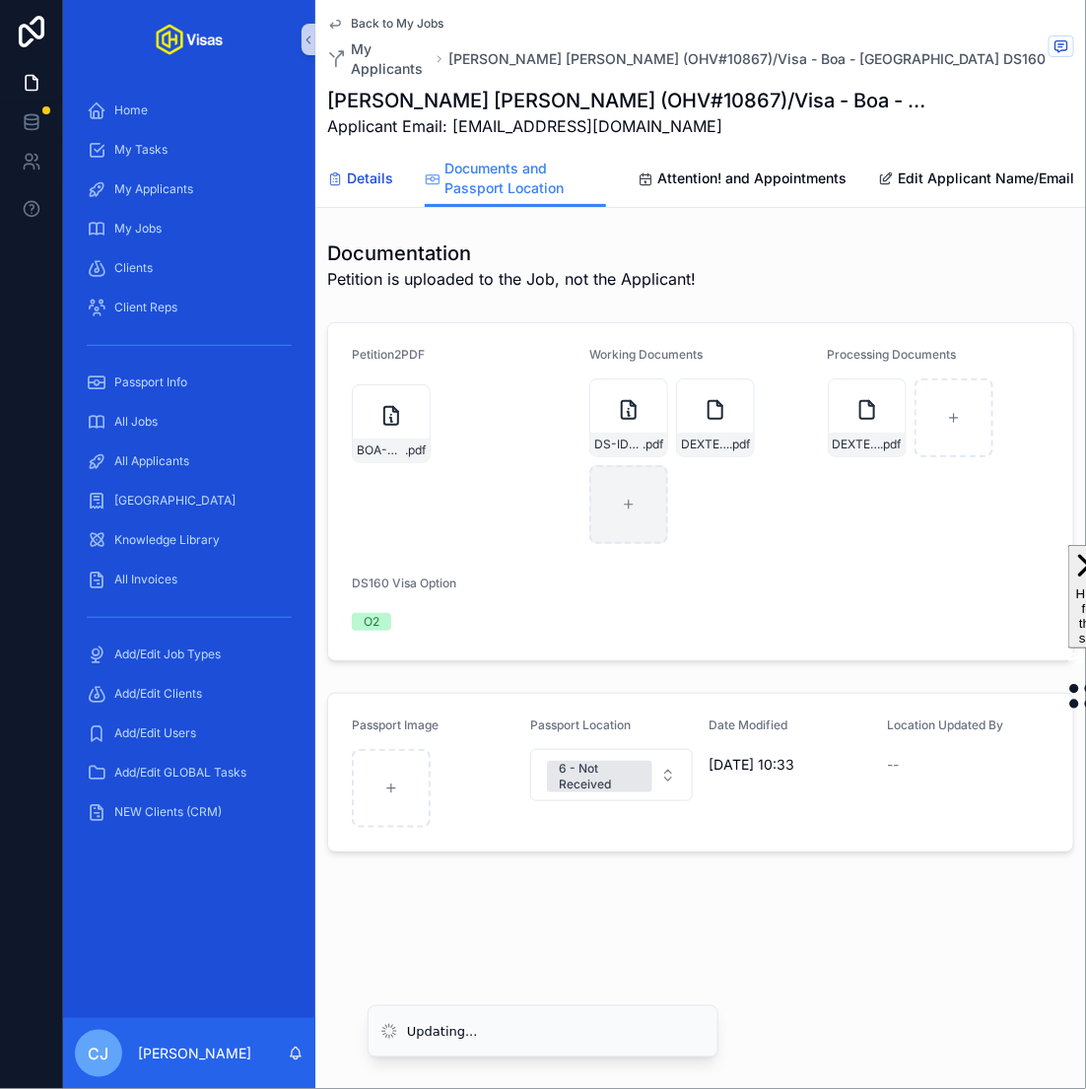
click at [367, 169] on span "Details" at bounding box center [370, 179] width 46 height 20
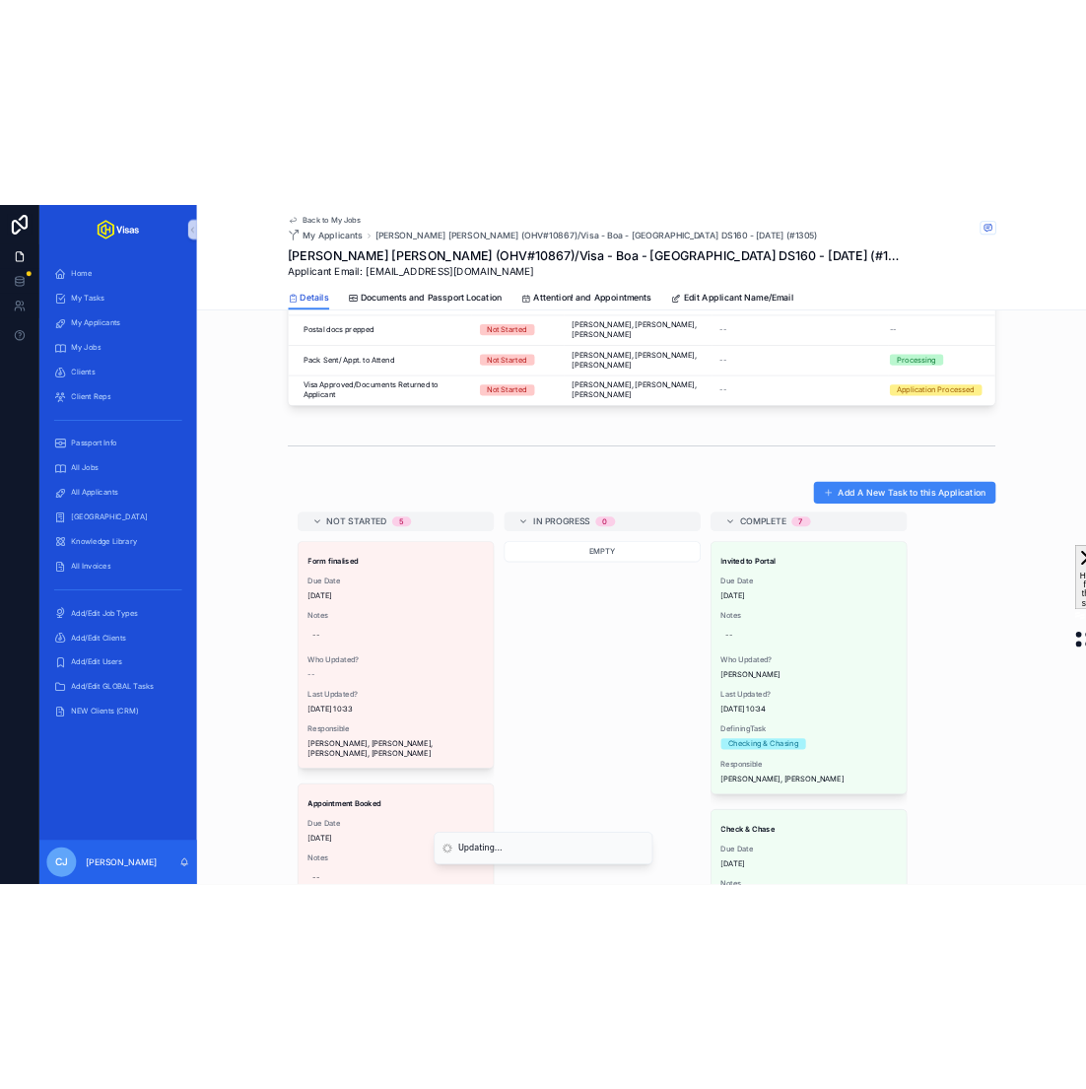
scroll to position [990, 0]
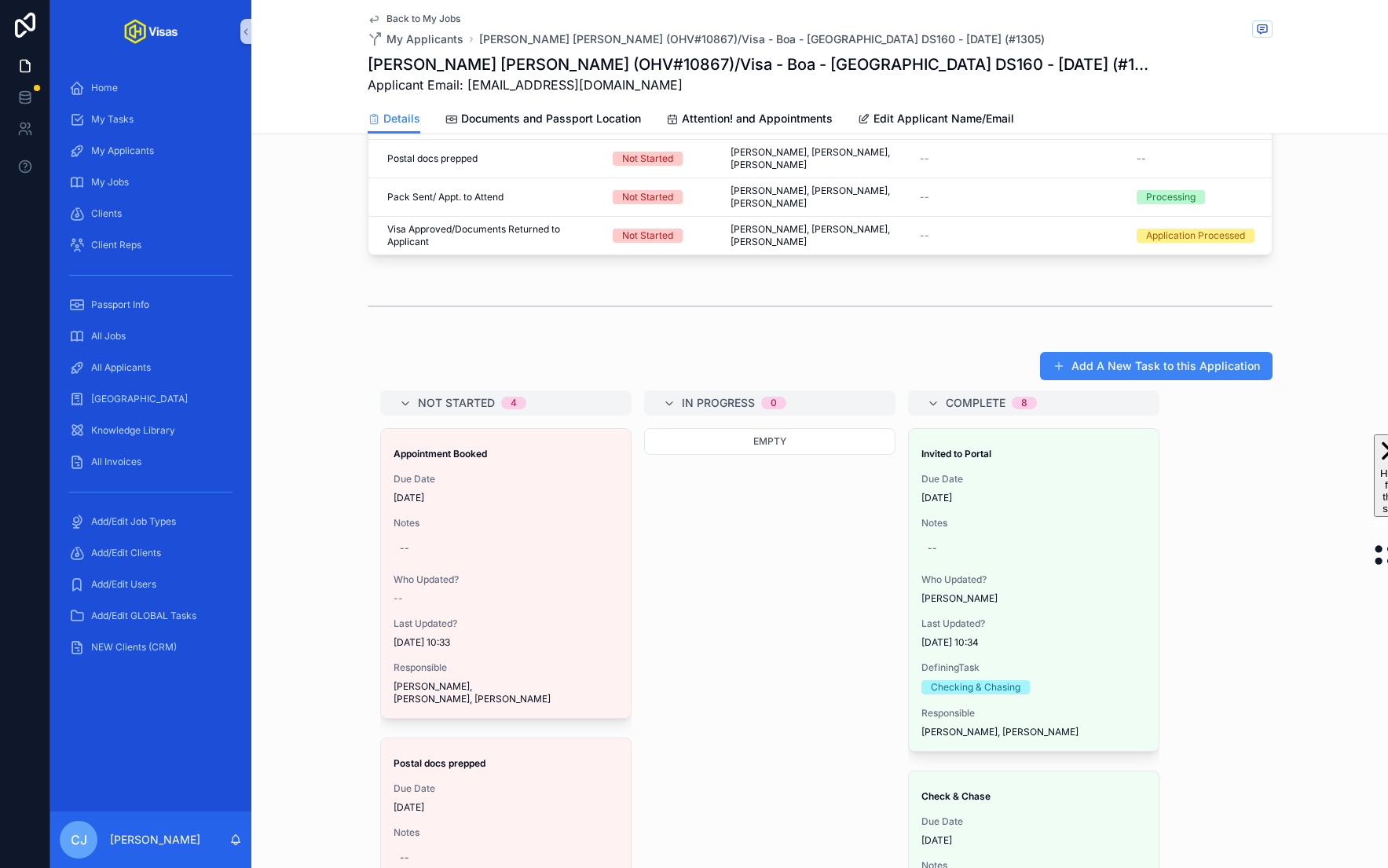
drag, startPoint x: 480, startPoint y: 458, endPoint x: 373, endPoint y: 3, distance: 467.4
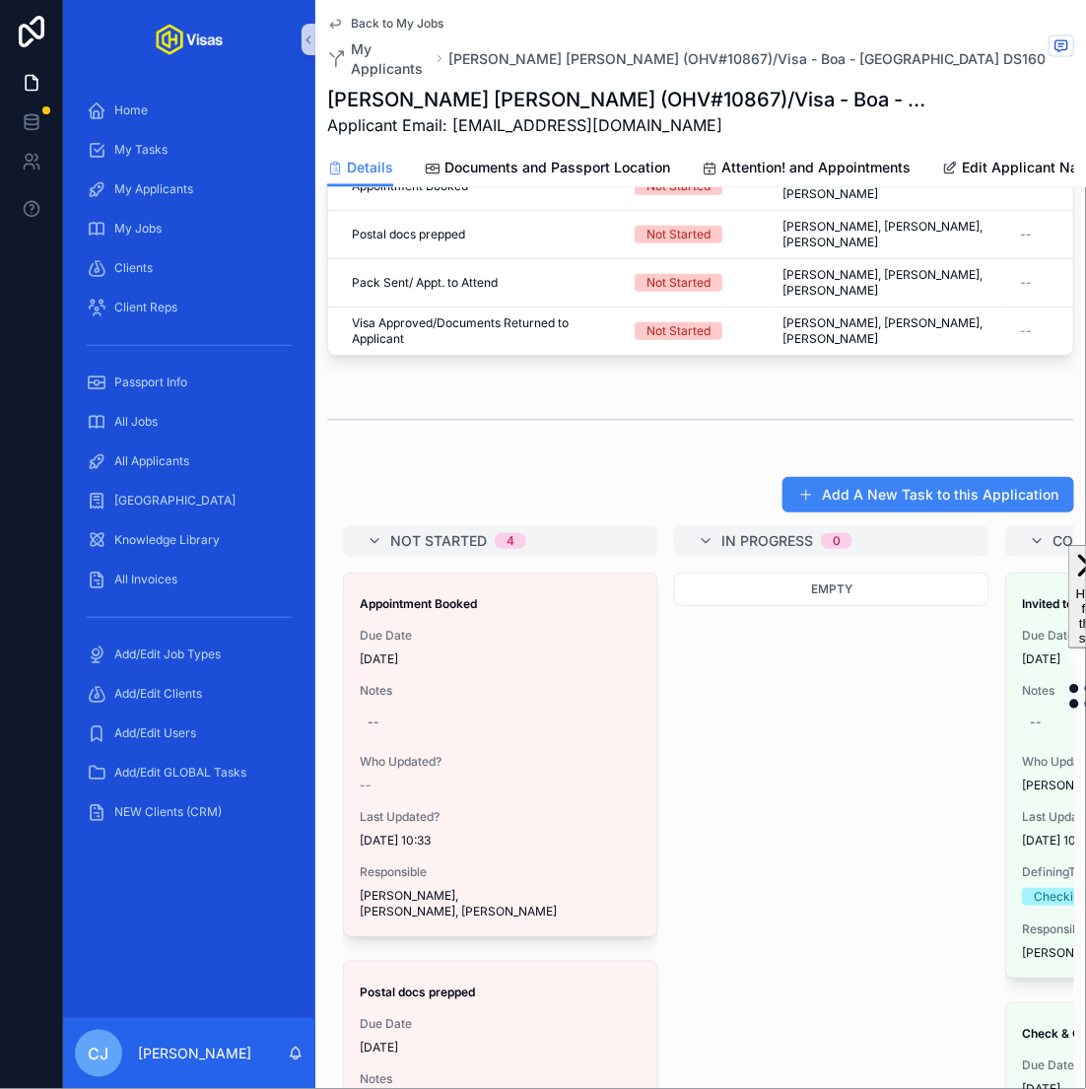
scroll to position [1041, 0]
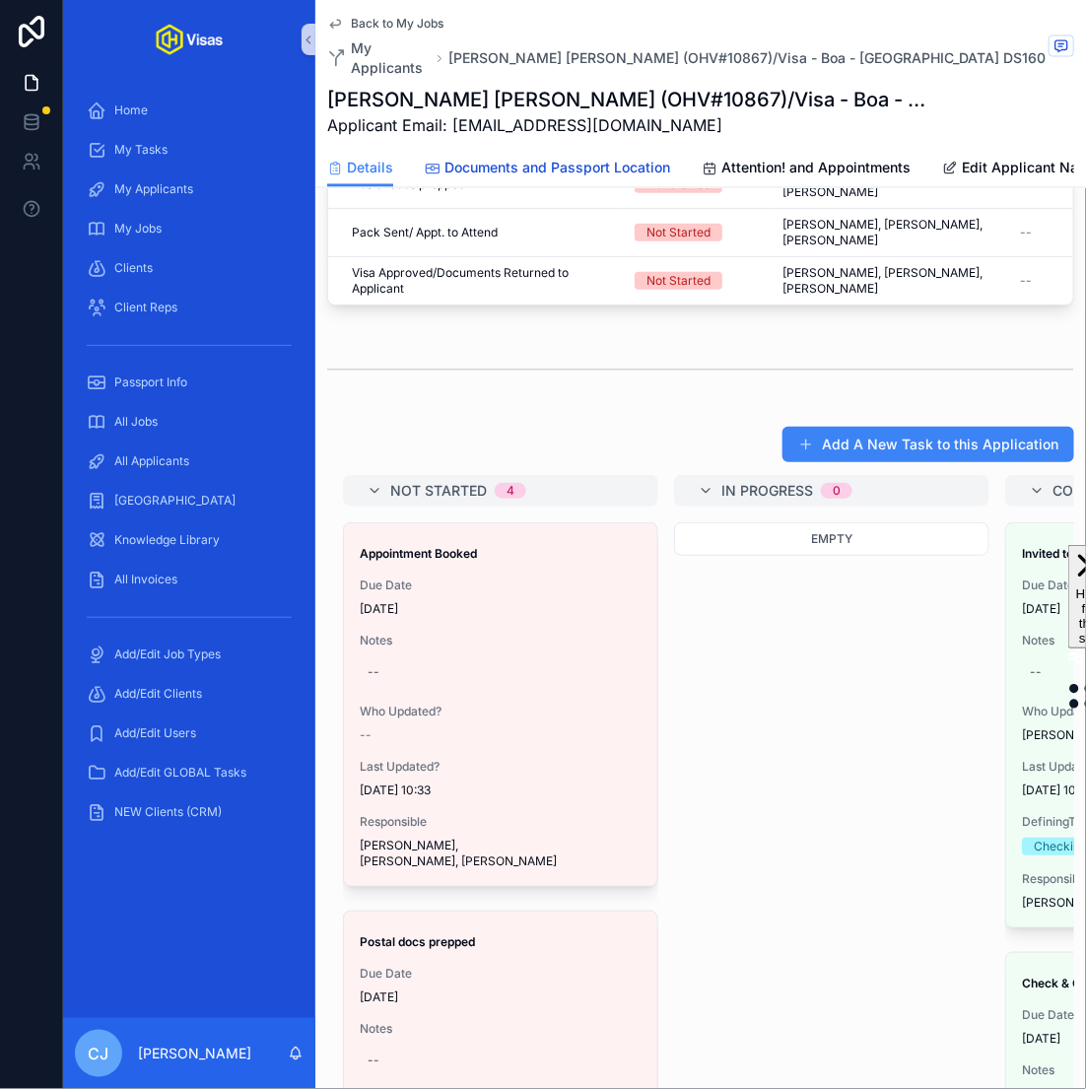
click at [588, 151] on link "Documents and Passport Location" at bounding box center [547, 170] width 245 height 39
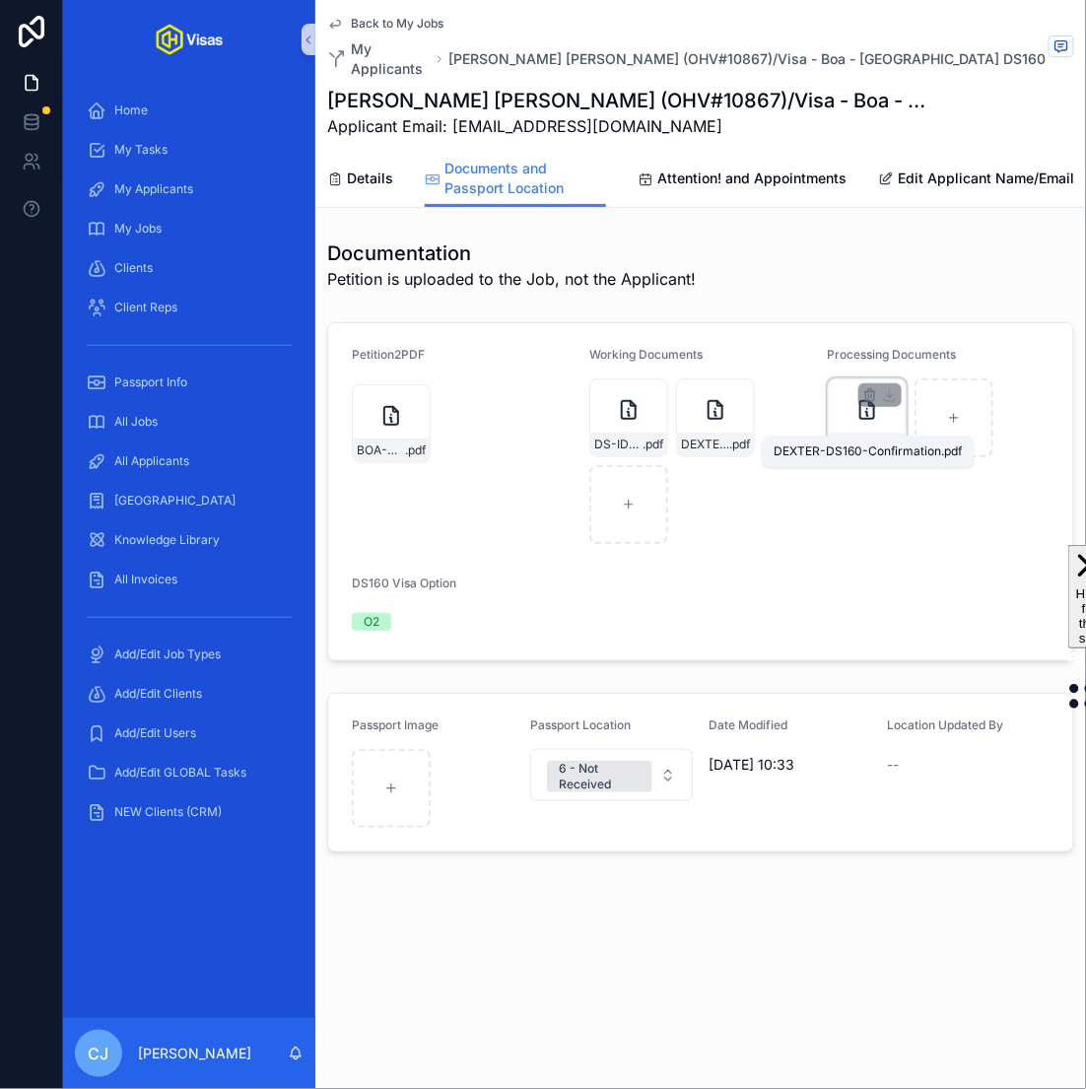
click at [871, 437] on span "DEXTER-DS160-Confirmation" at bounding box center [857, 445] width 48 height 16
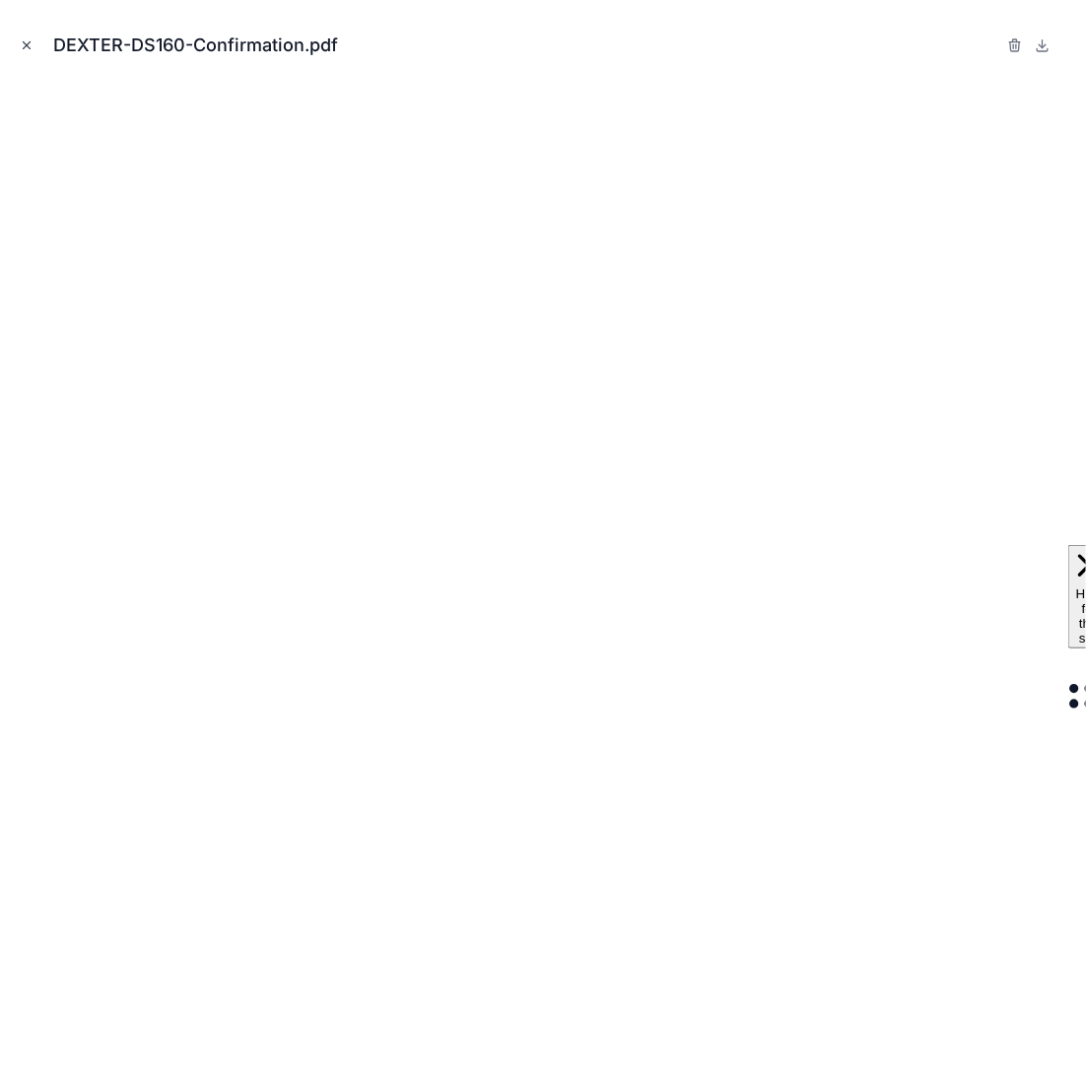
click at [32, 42] on icon "Close modal" at bounding box center [27, 45] width 14 height 14
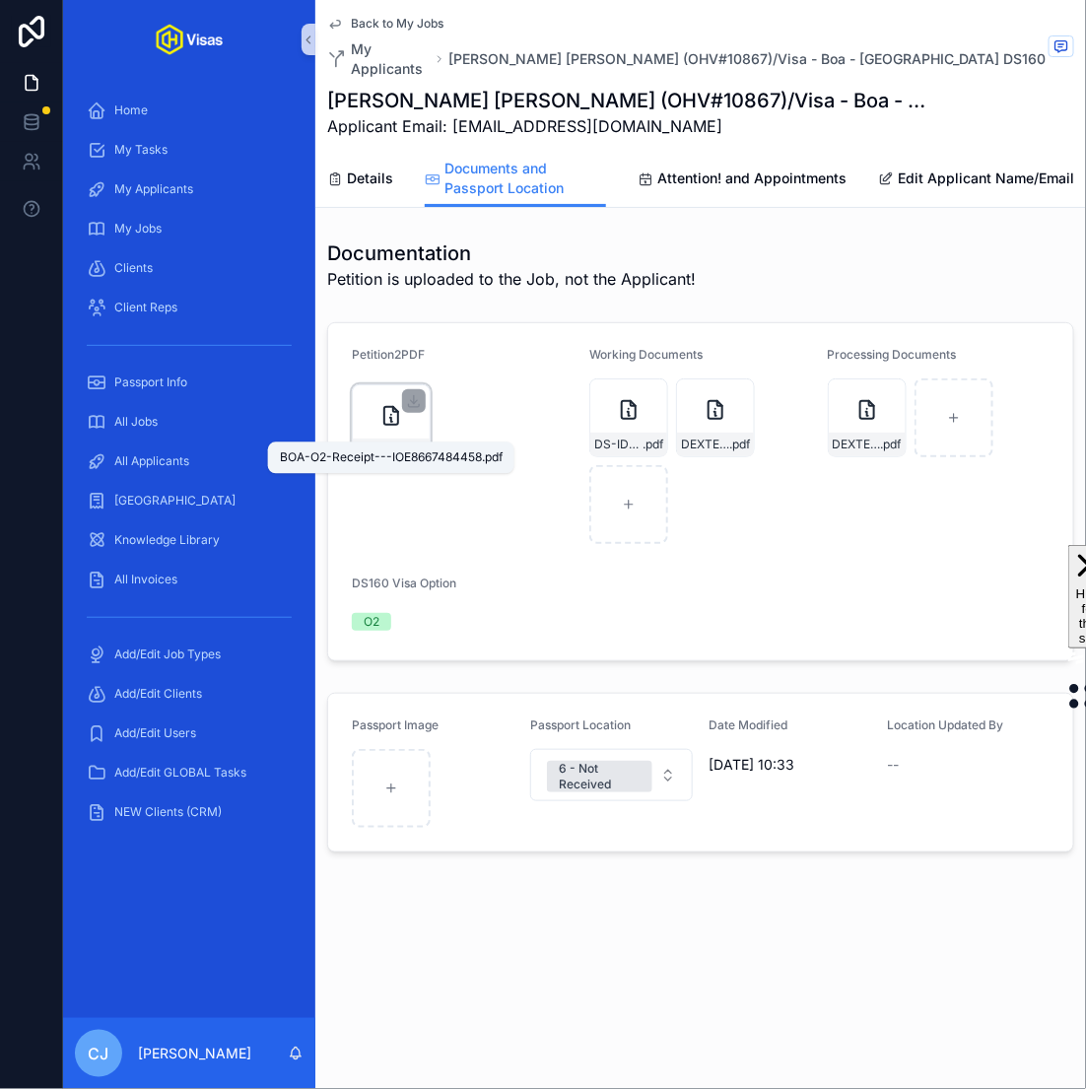
click at [390, 442] on span "BOA-O2-Receipt---IOE8667484458" at bounding box center [381, 450] width 48 height 16
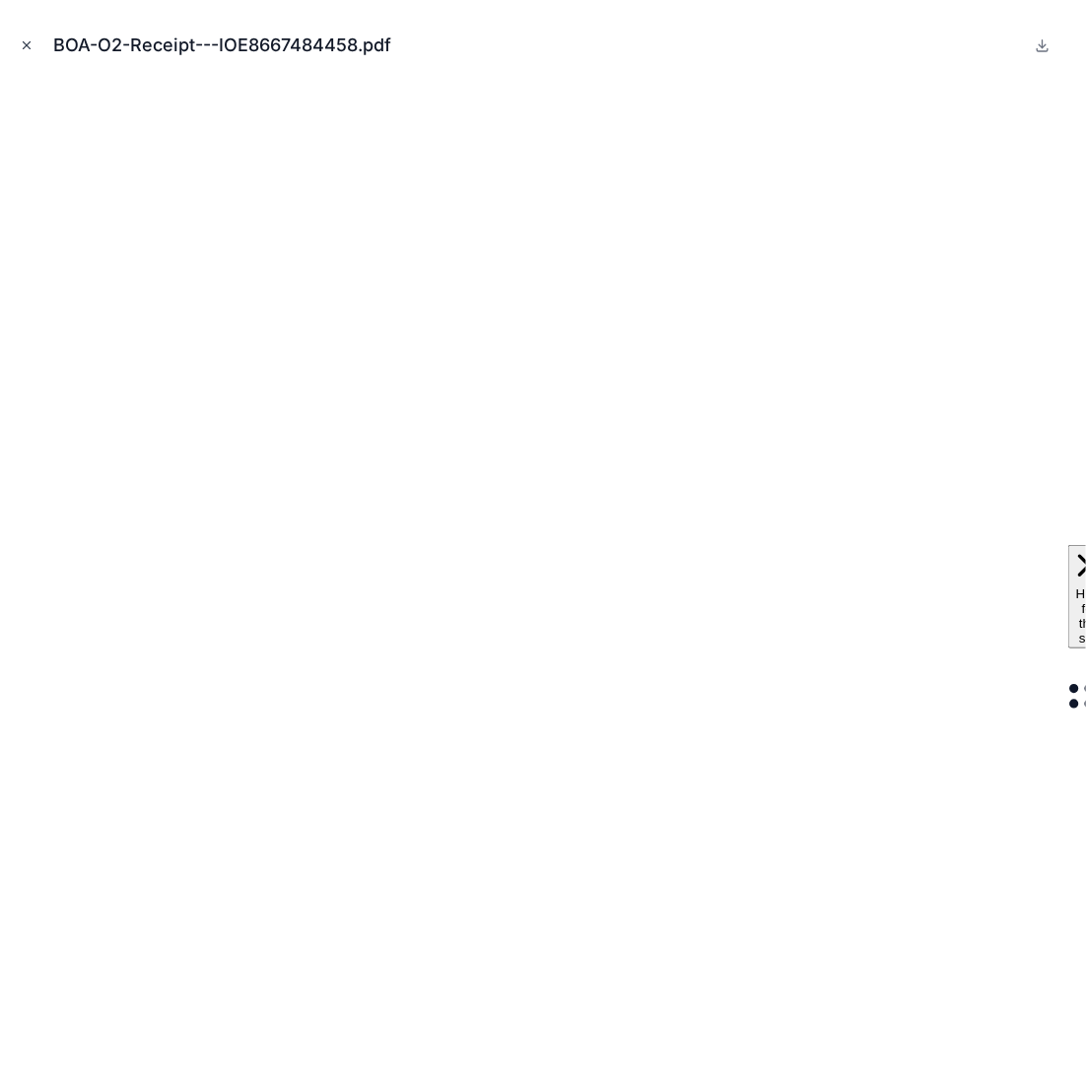
click at [25, 44] on icon "Close modal" at bounding box center [27, 45] width 7 height 7
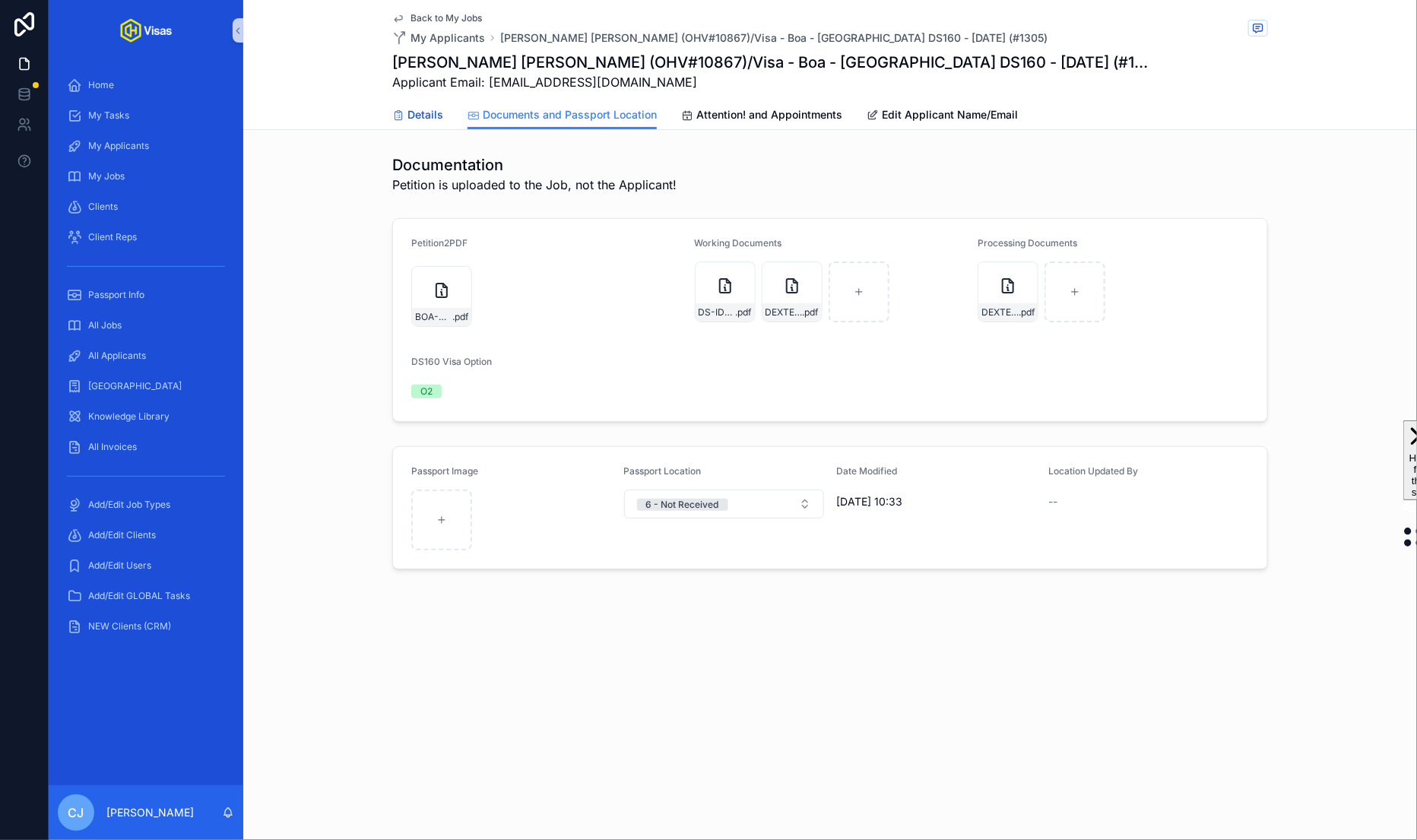
click at [433, 113] on span "Details" at bounding box center [425, 115] width 35 height 15
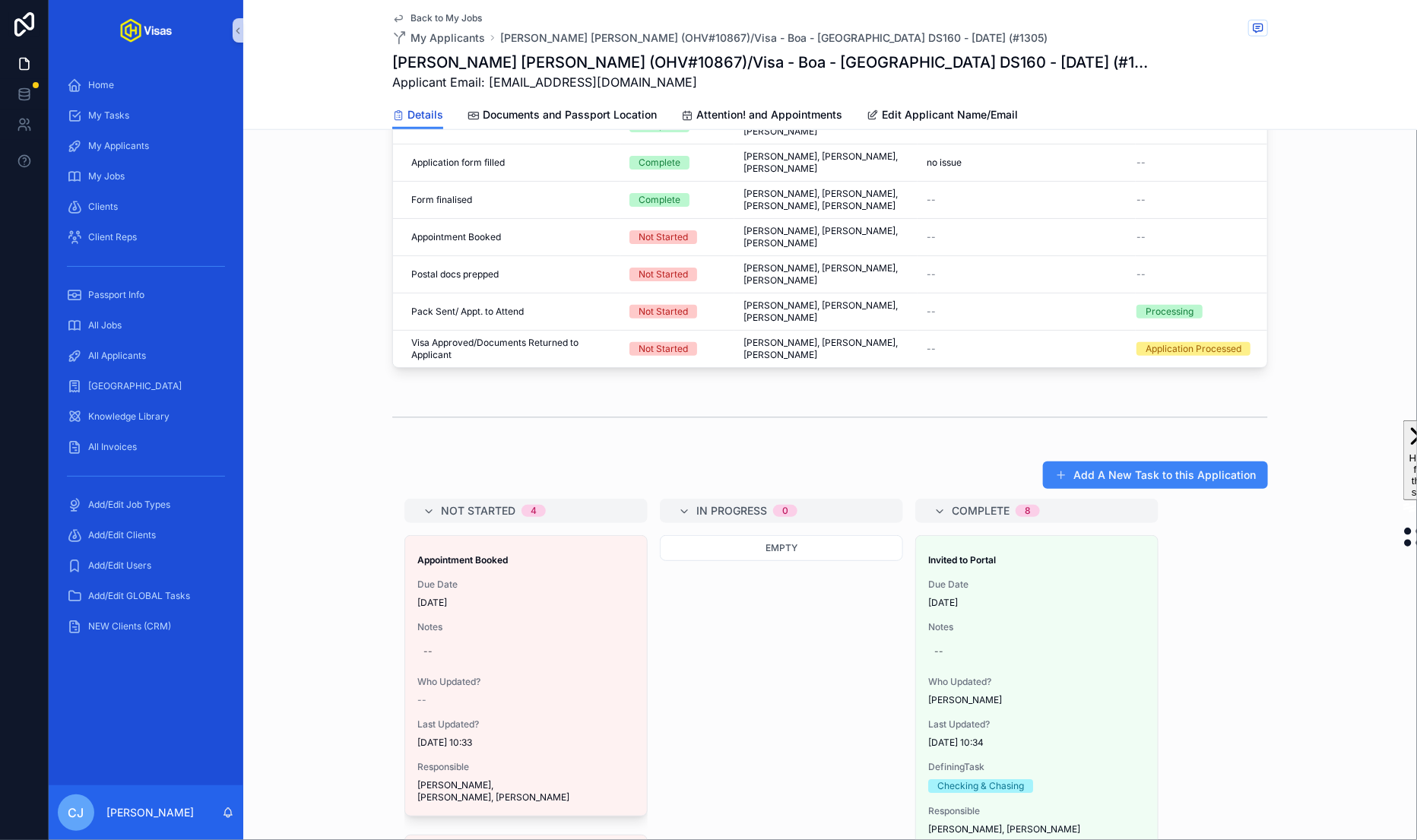
scroll to position [650, 0]
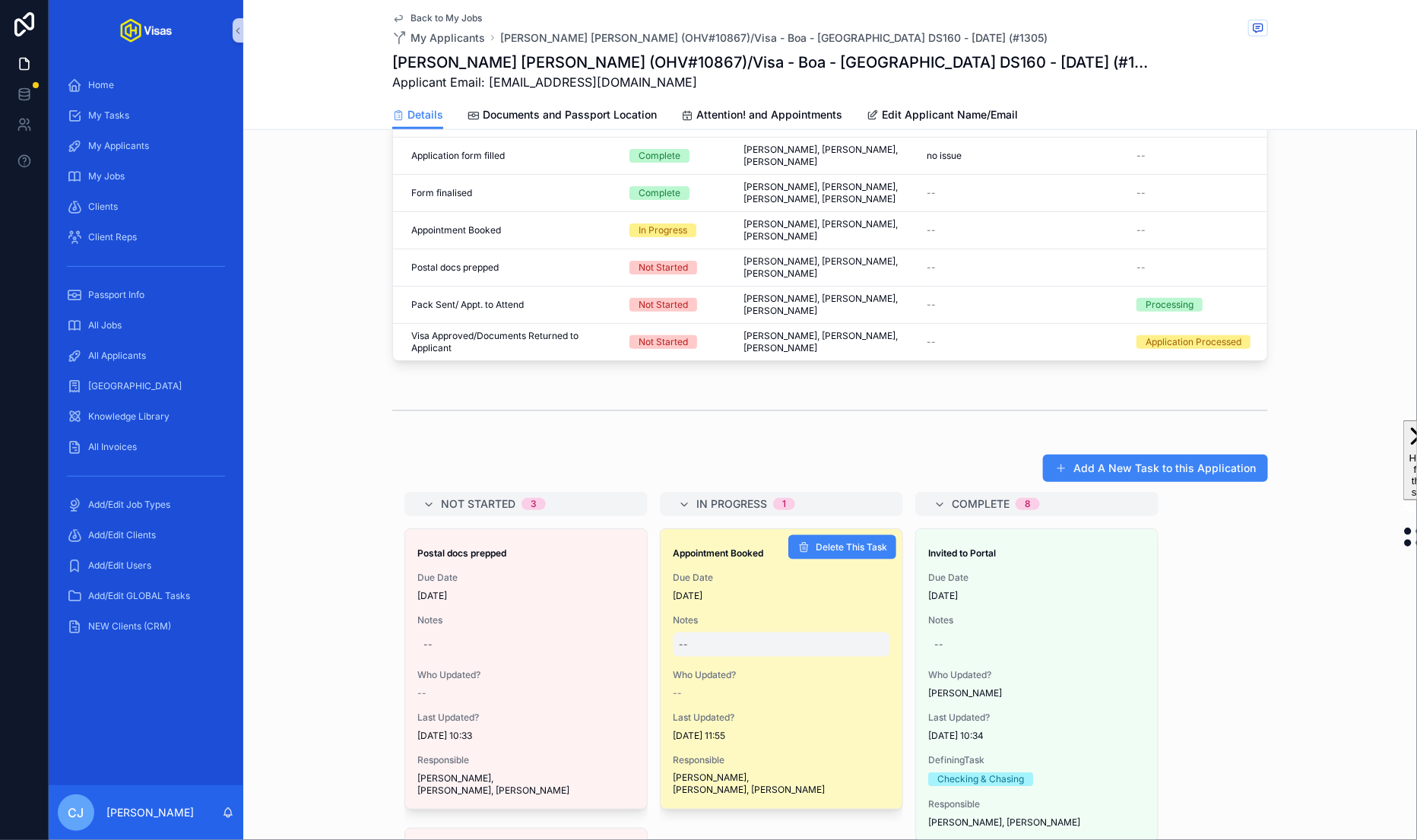
click at [713, 633] on div "--" at bounding box center [781, 645] width 218 height 25
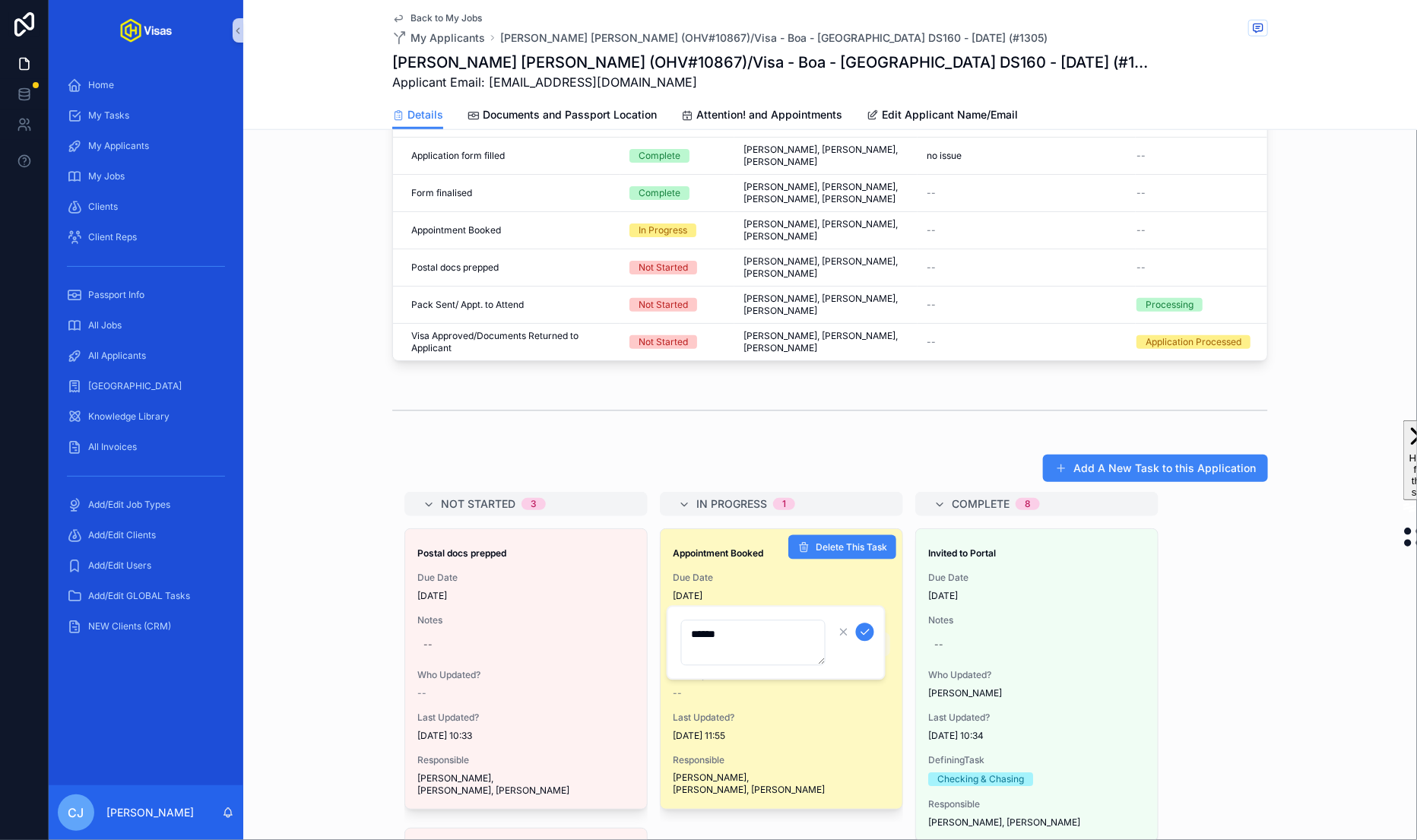
type textarea "*******"
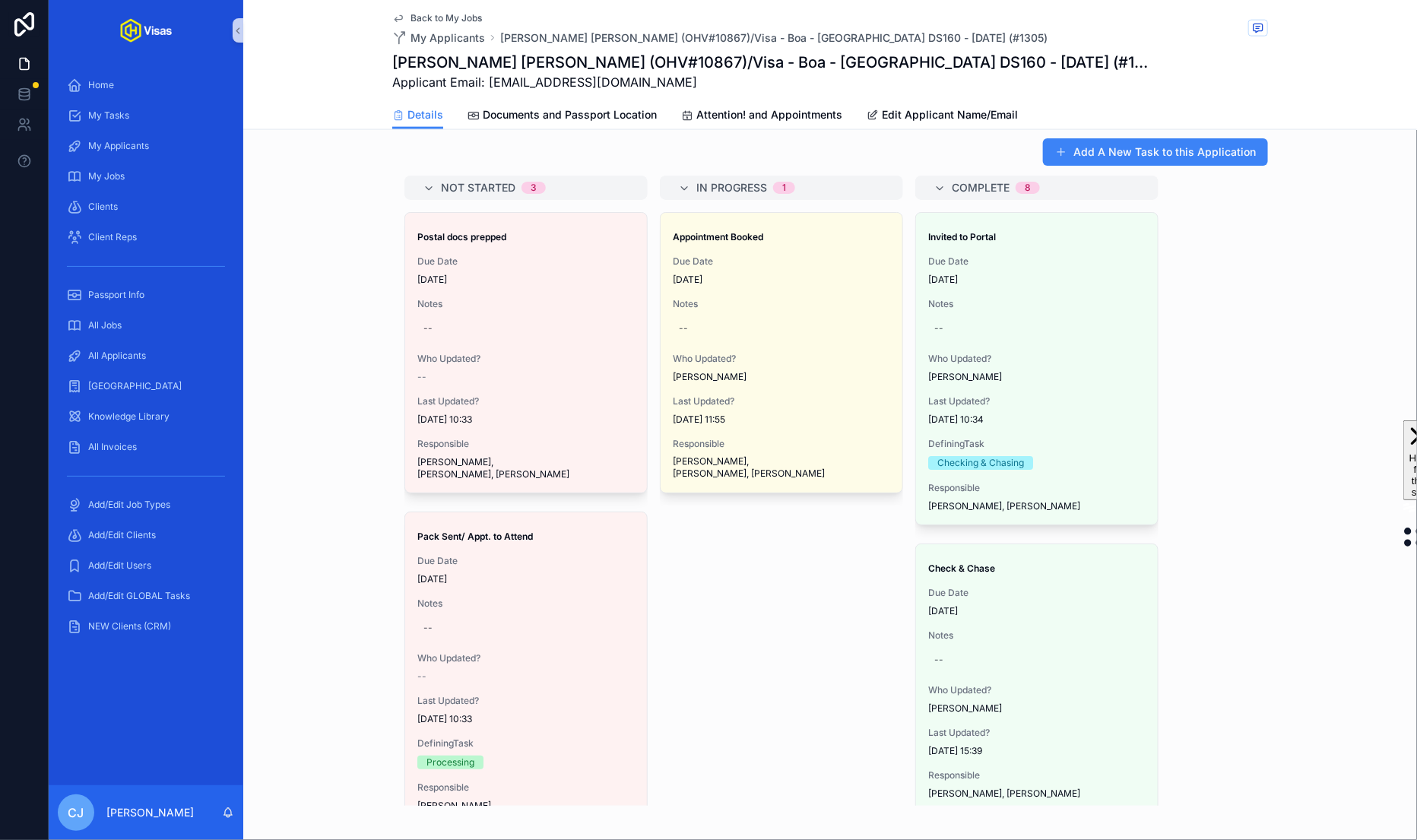
scroll to position [1002, 0]
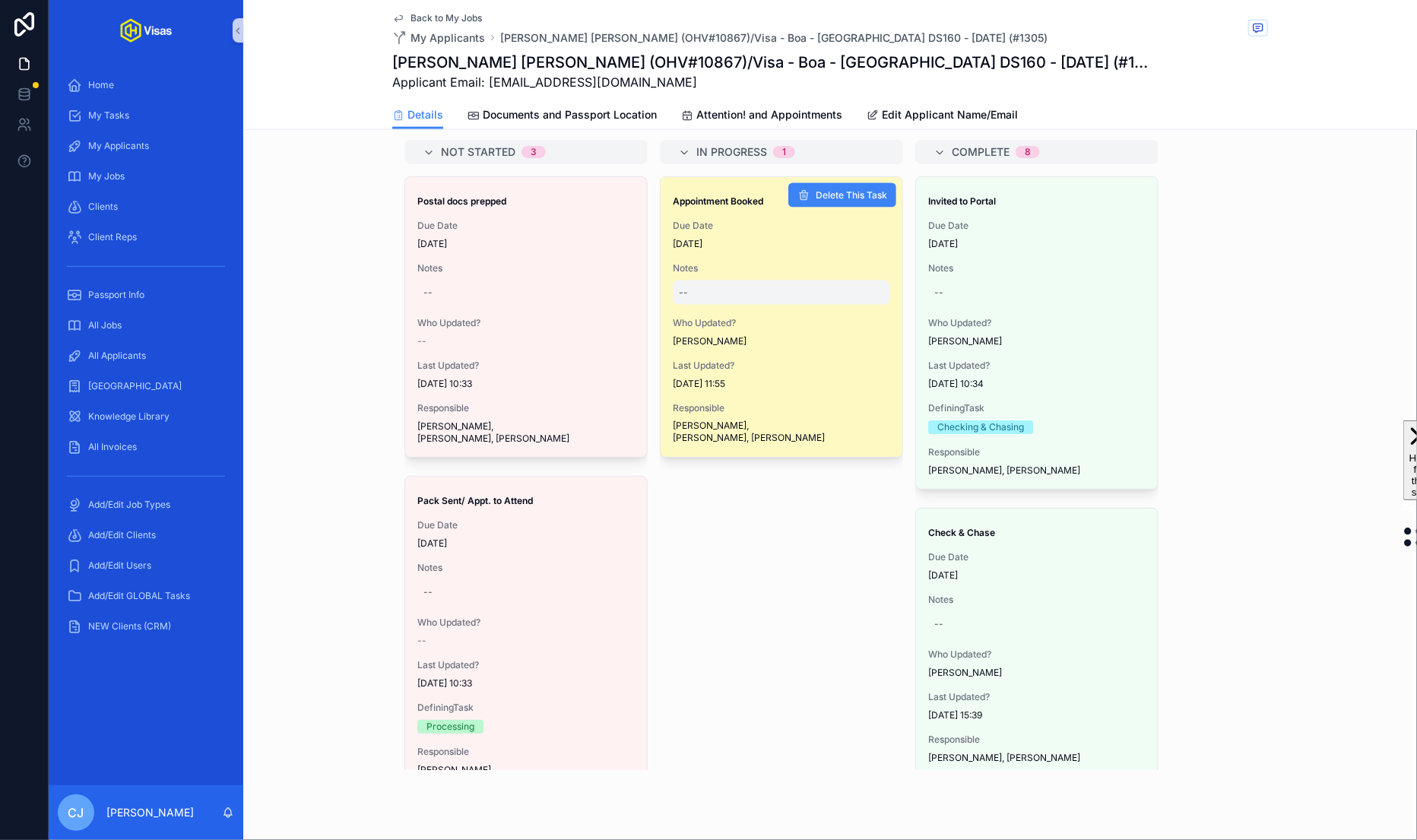
click at [717, 281] on div "--" at bounding box center [781, 293] width 218 height 25
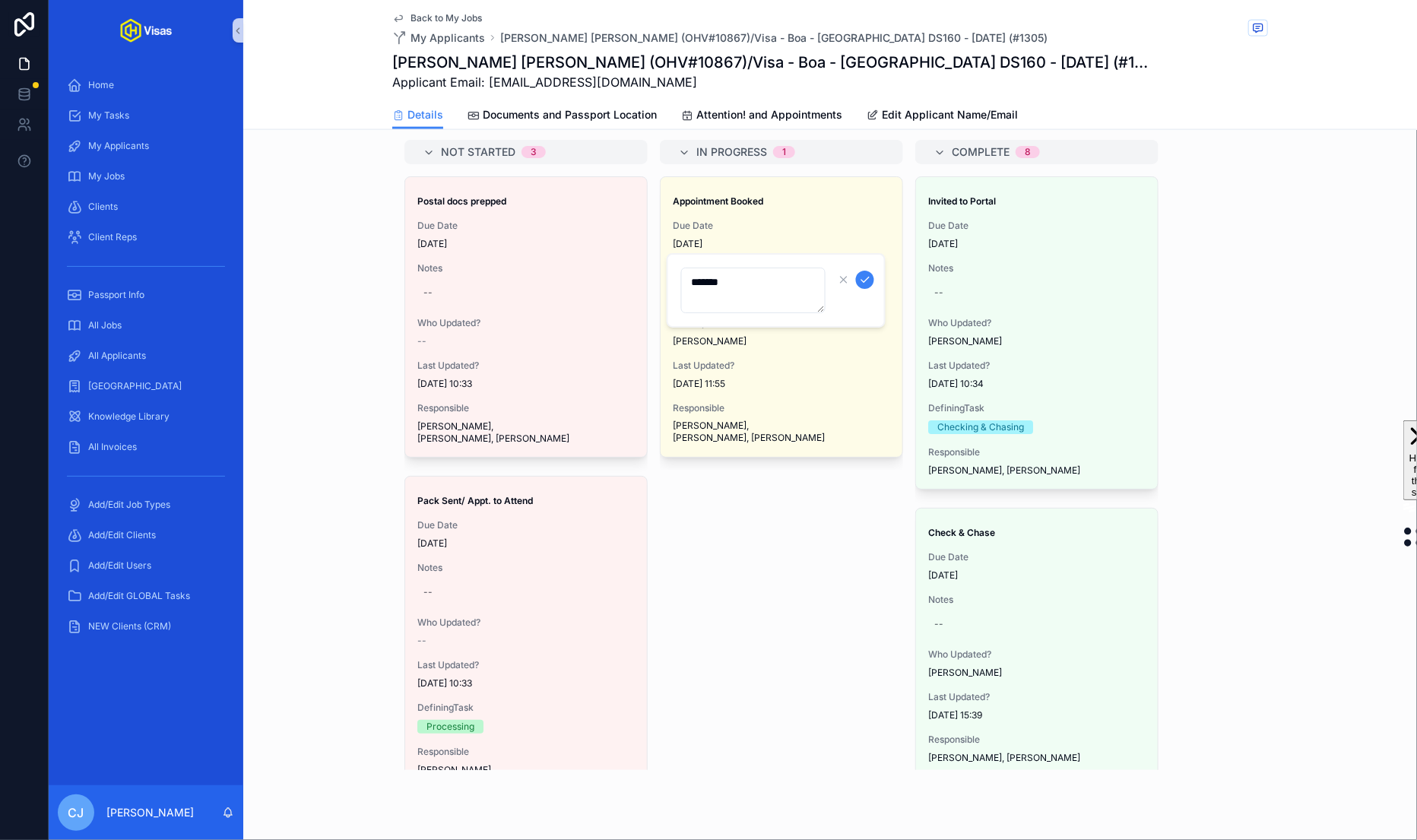
click at [768, 281] on textarea "*******" at bounding box center [753, 290] width 144 height 46
type textarea "**********"
click at [866, 281] on icon "scrollable content" at bounding box center [865, 280] width 12 height 12
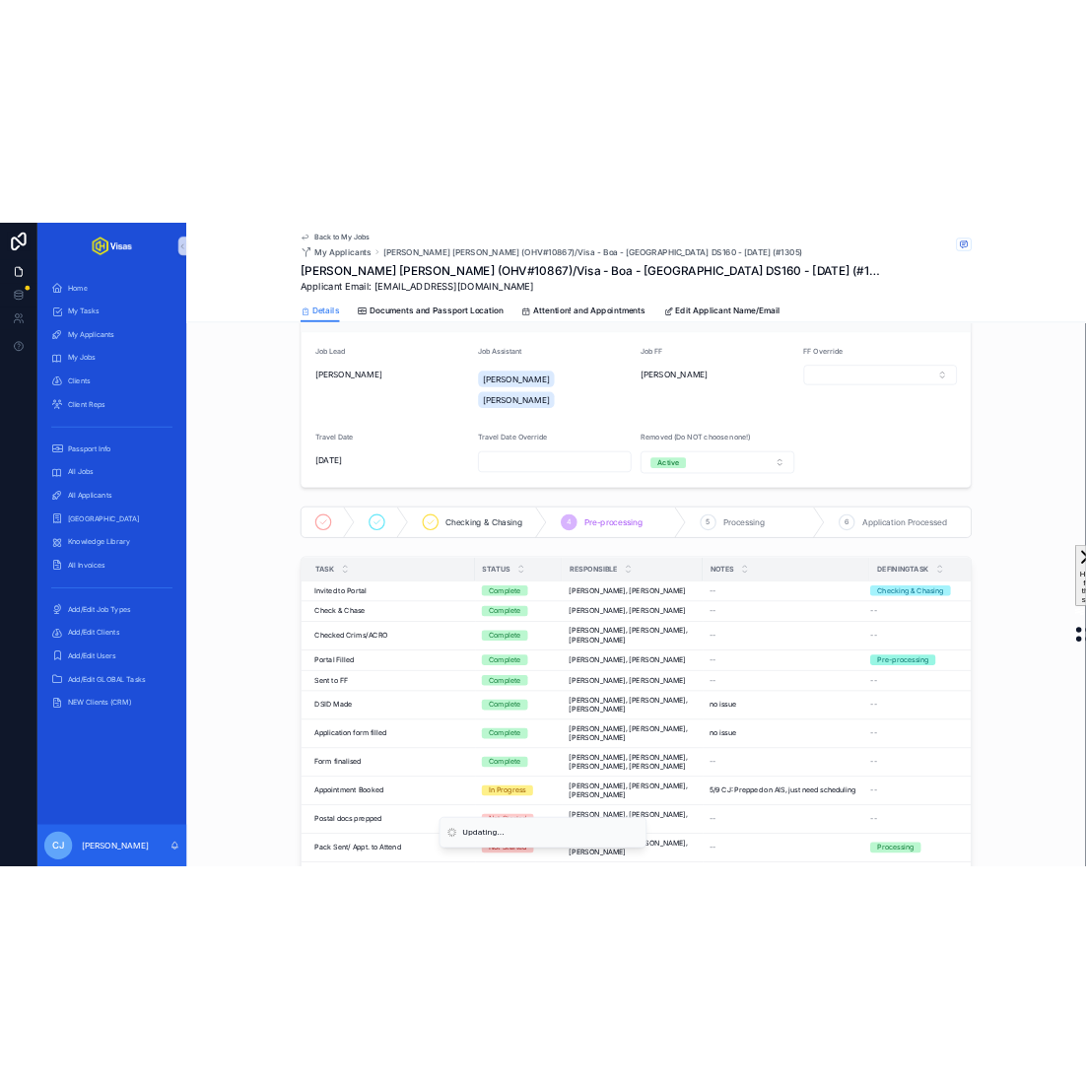
scroll to position [0, 0]
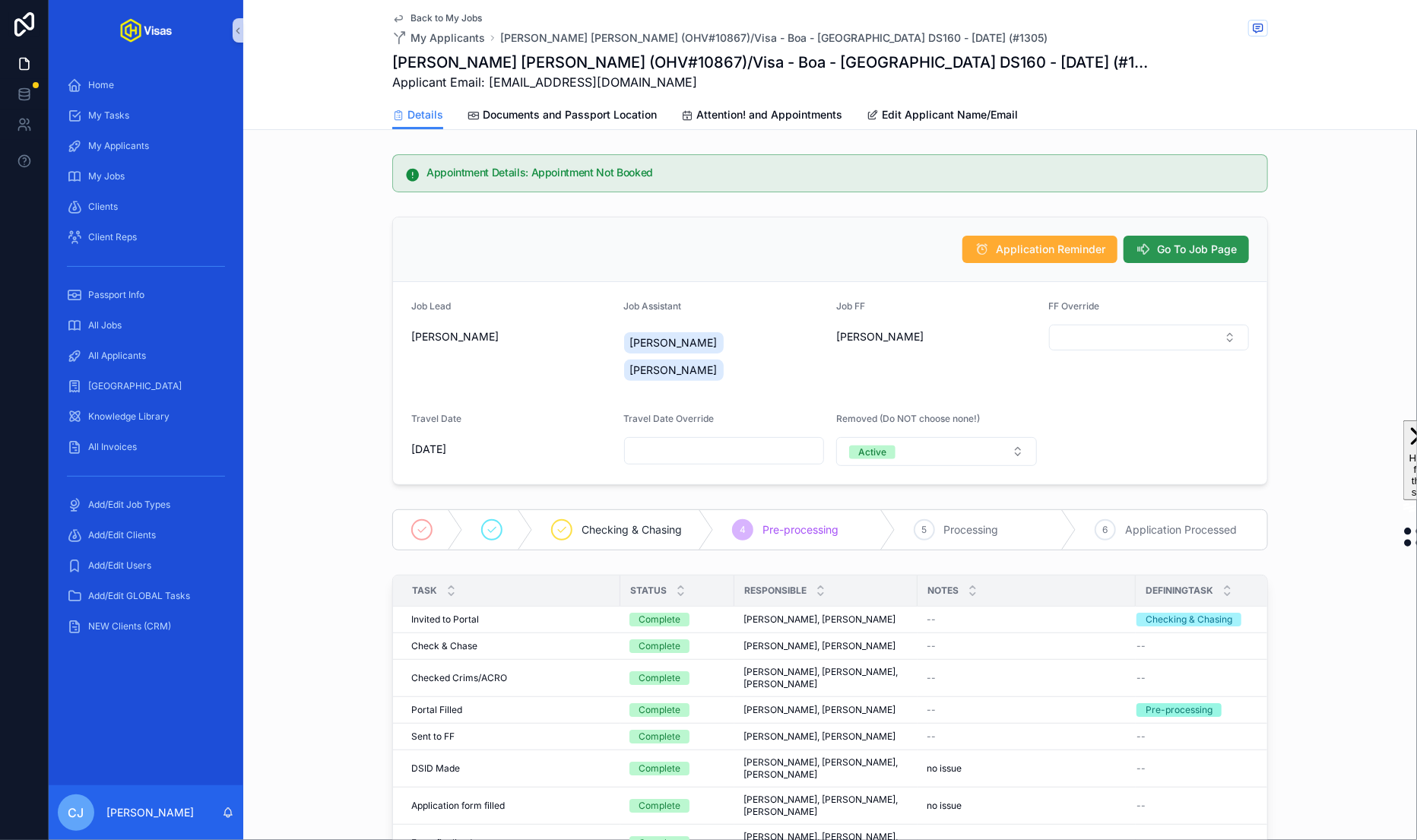
click at [1203, 259] on button "Go To Job Page" at bounding box center [1186, 248] width 126 height 27
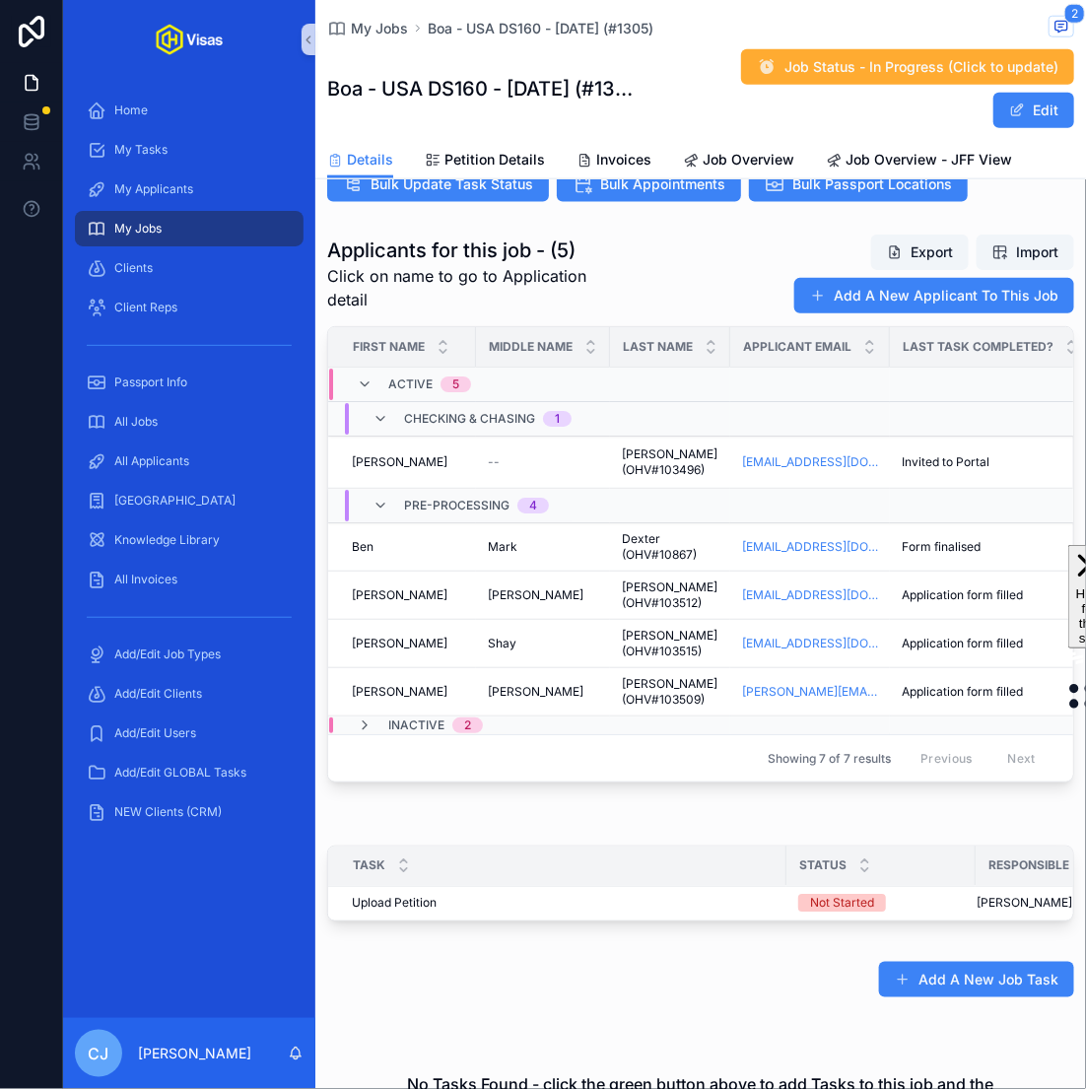
scroll to position [621, 0]
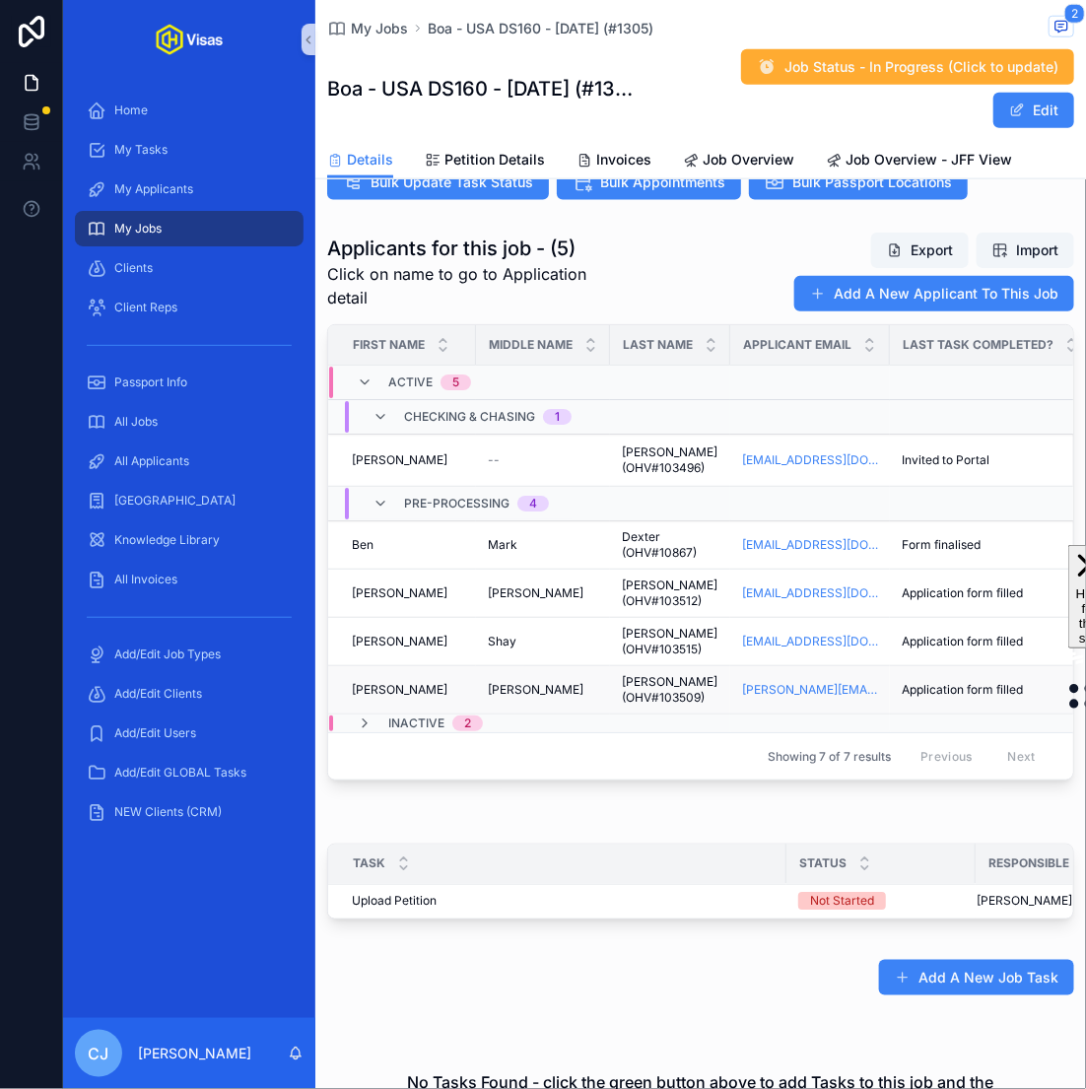
click at [643, 674] on span "[PERSON_NAME] (OHV#103509)" at bounding box center [670, 690] width 97 height 32
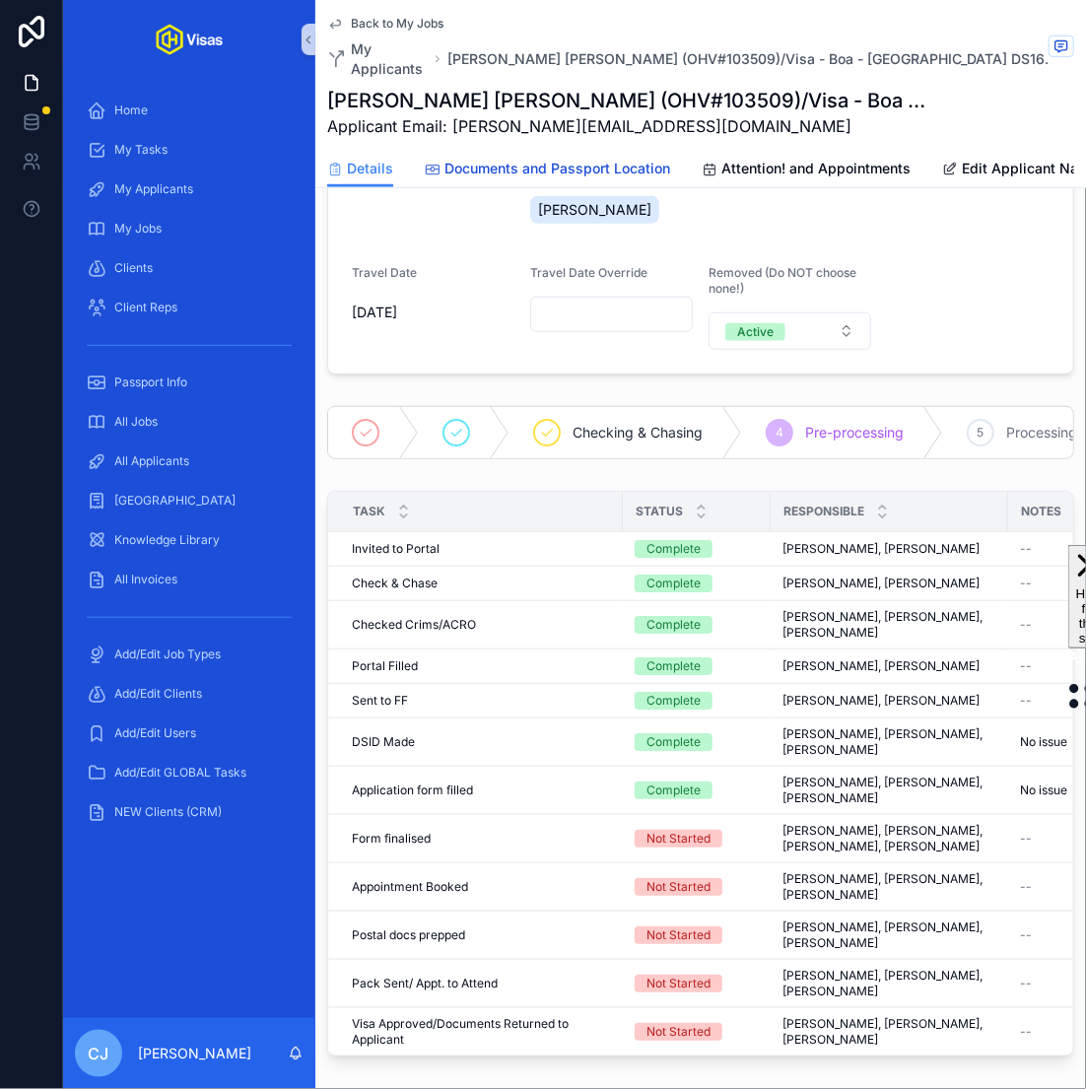
click at [536, 159] on span "Documents and Passport Location" at bounding box center [557, 169] width 226 height 20
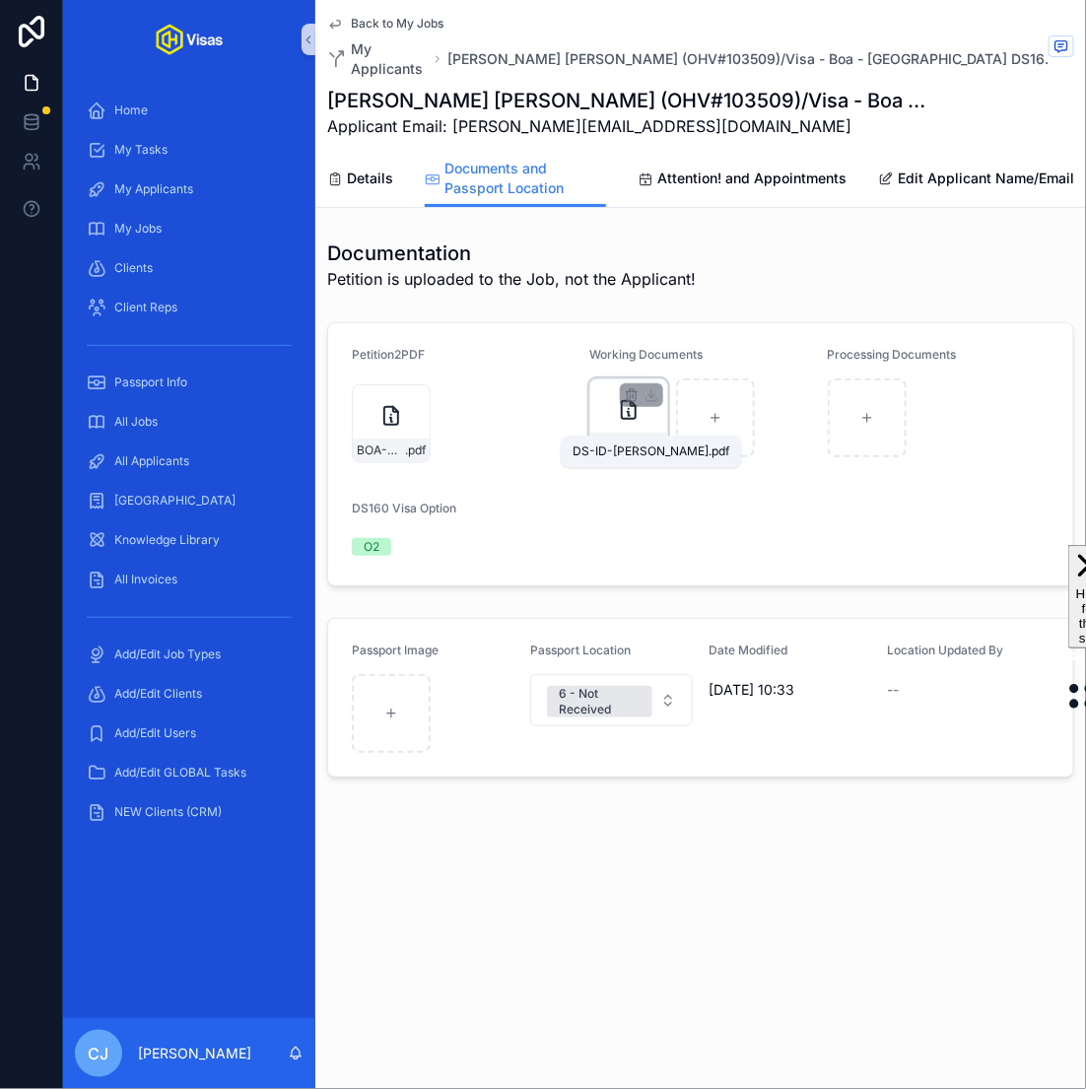
click at [633, 437] on span "DS-ID-FRANCIS" at bounding box center [618, 445] width 48 height 16
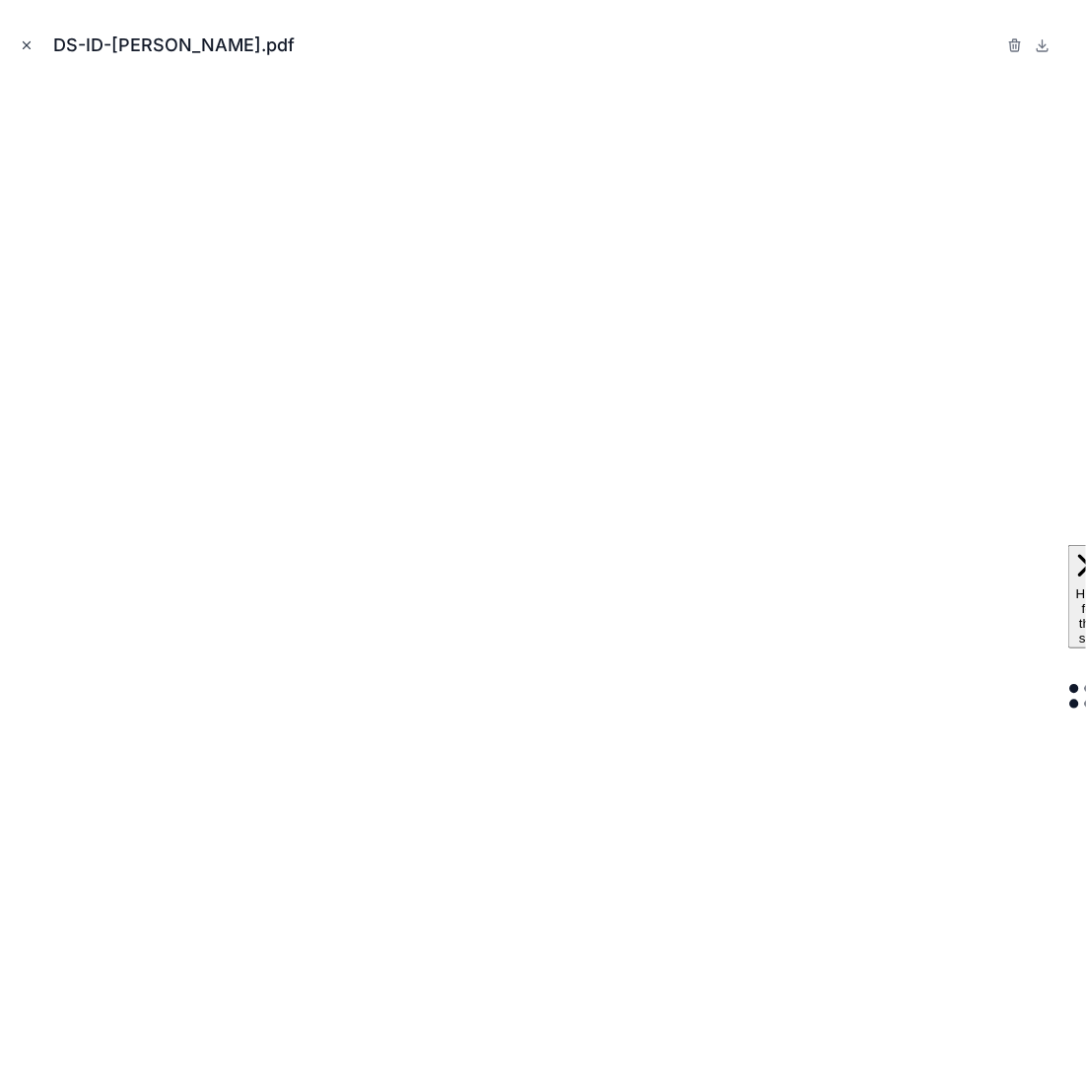
click at [25, 50] on icon "Close modal" at bounding box center [27, 45] width 14 height 14
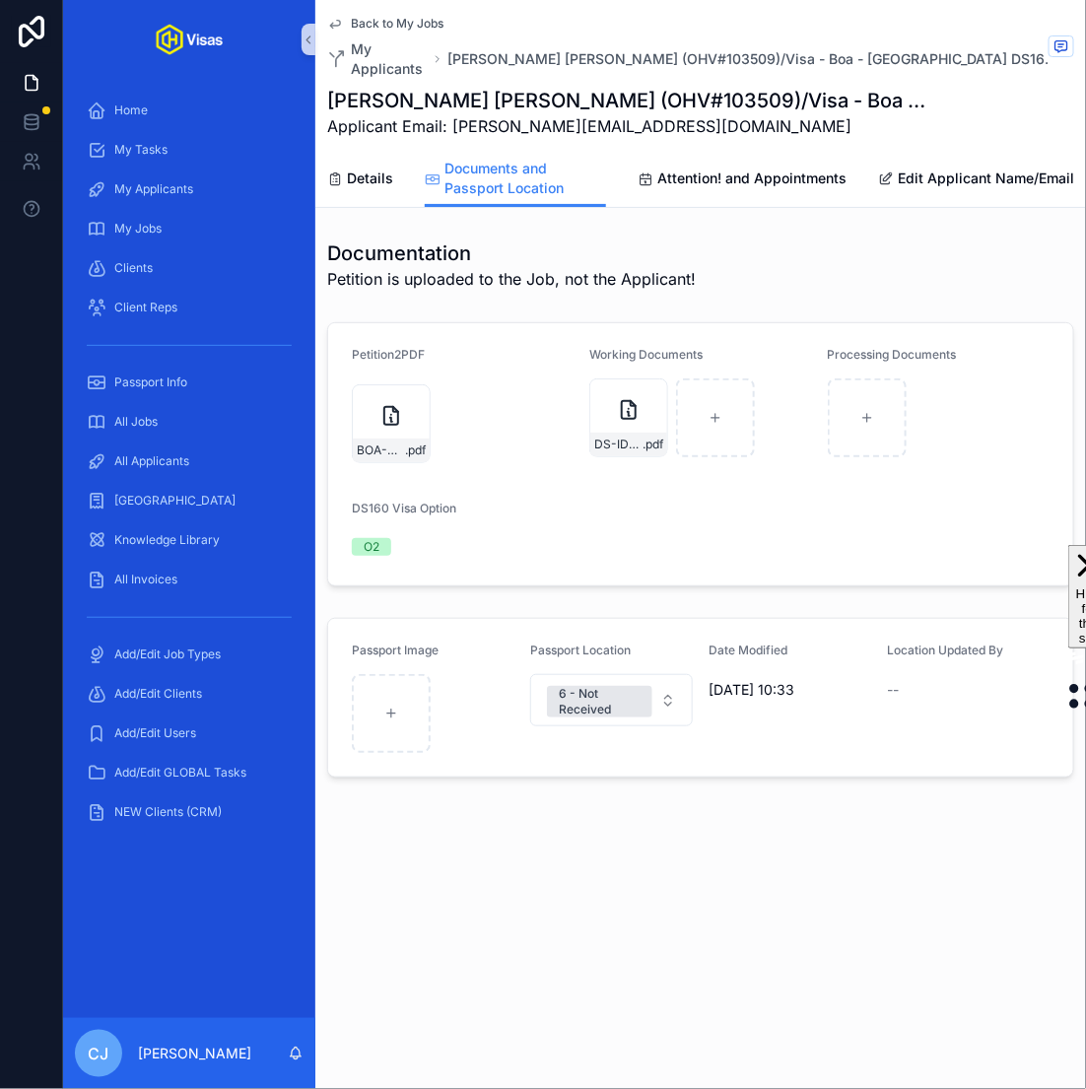
click at [657, 87] on h1 "Simon Charles Francis (OHV#103509)/Visa - Boa - USA DS160 - Aug/25 (#1305)" at bounding box center [626, 101] width 599 height 28
copy h1 "103509"
click at [390, 442] on span "BOA-O2-Receipt---IOE8667484458" at bounding box center [381, 450] width 48 height 16
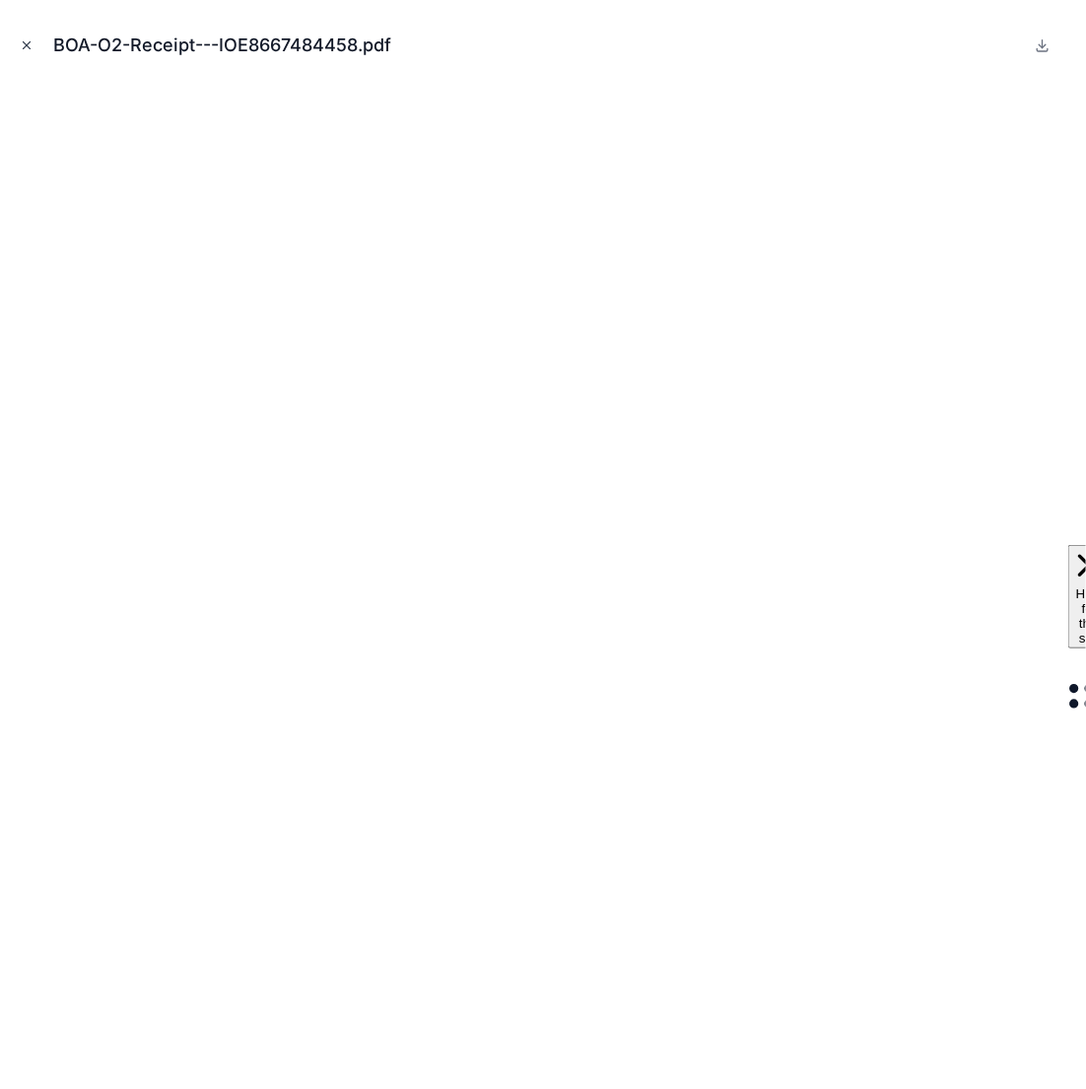
click at [23, 46] on icon "Close modal" at bounding box center [27, 45] width 14 height 14
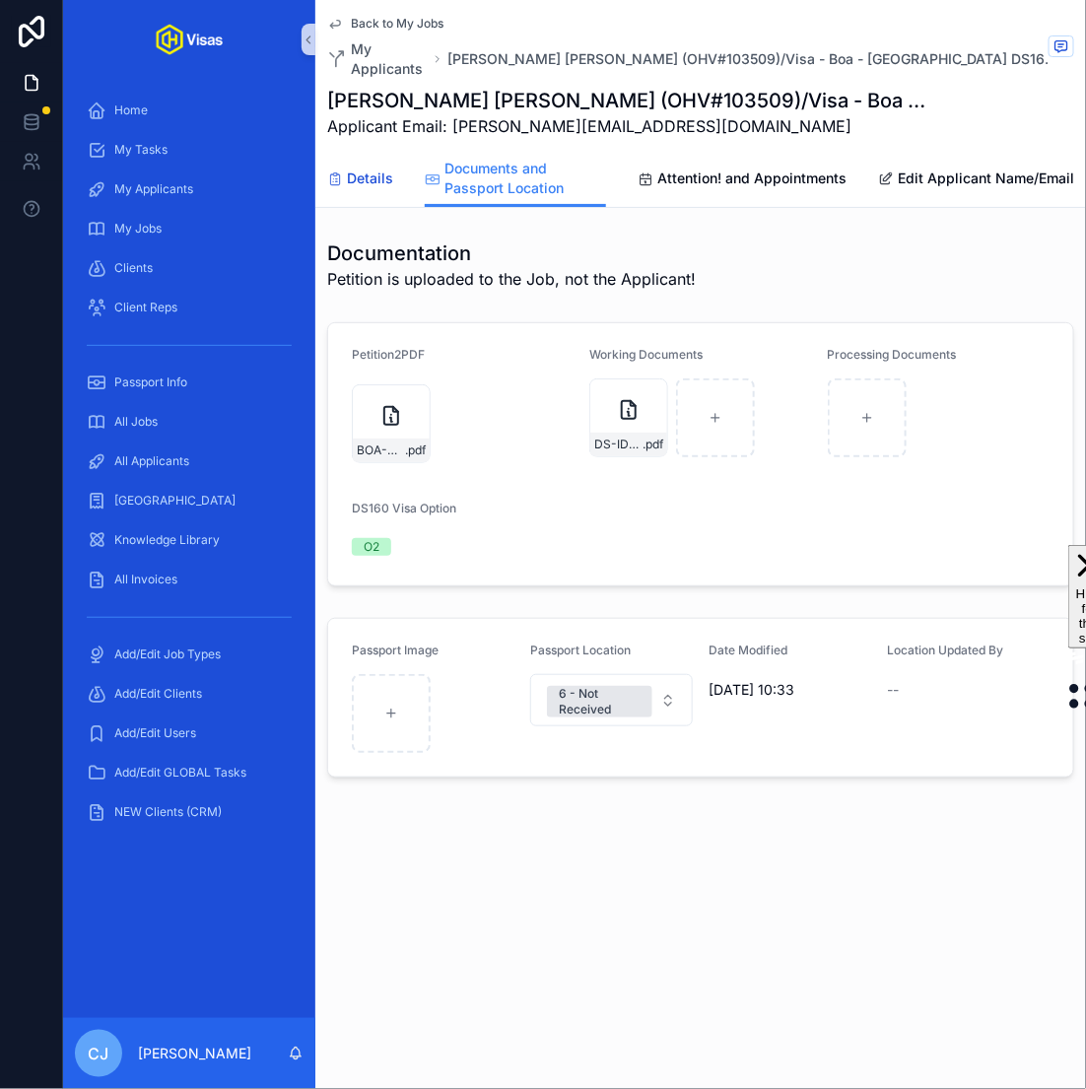
click at [362, 169] on span "Details" at bounding box center [370, 179] width 46 height 20
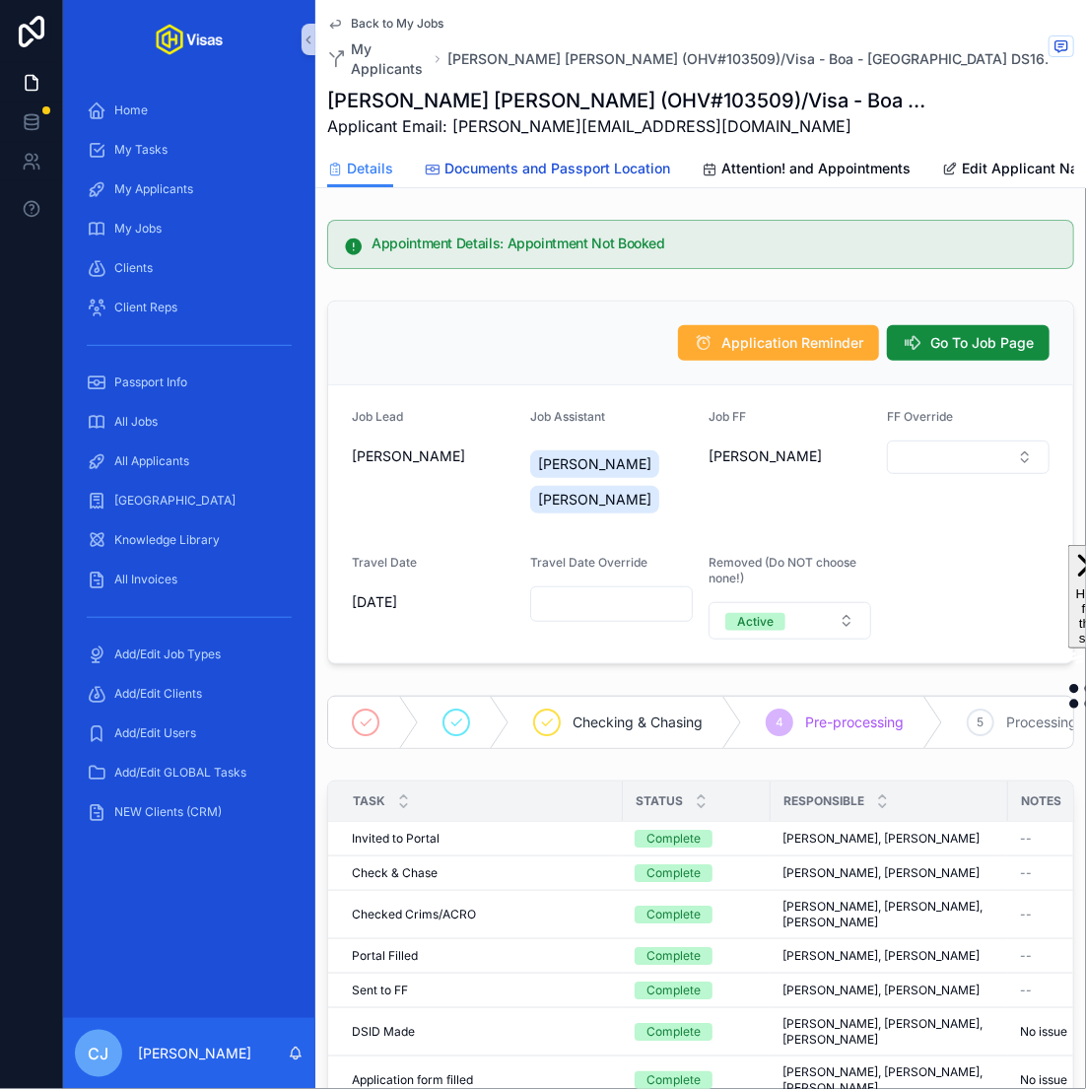
click at [641, 159] on span "Documents and Passport Location" at bounding box center [557, 169] width 226 height 20
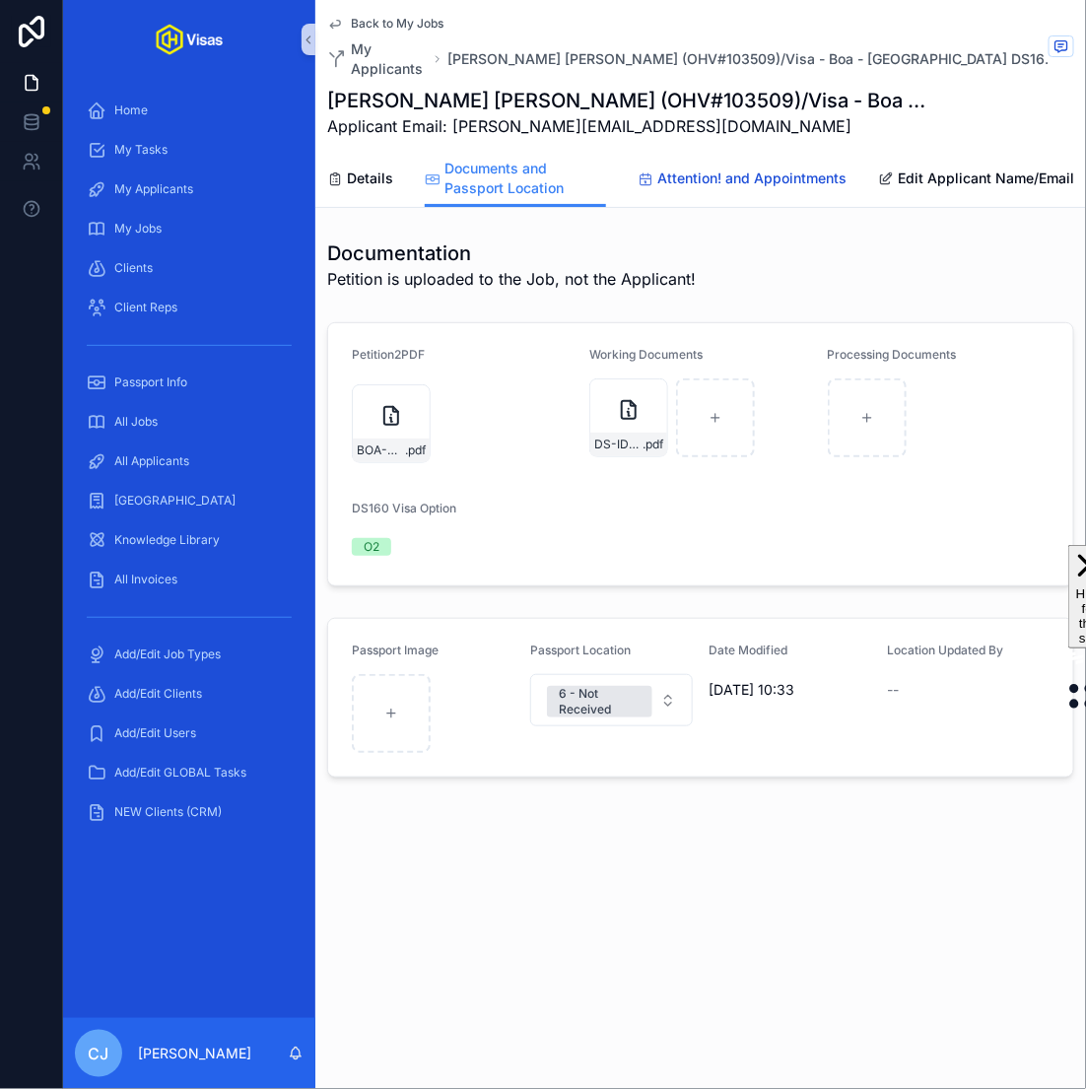
click at [745, 169] on span "Attention! and Appointments" at bounding box center [751, 179] width 189 height 20
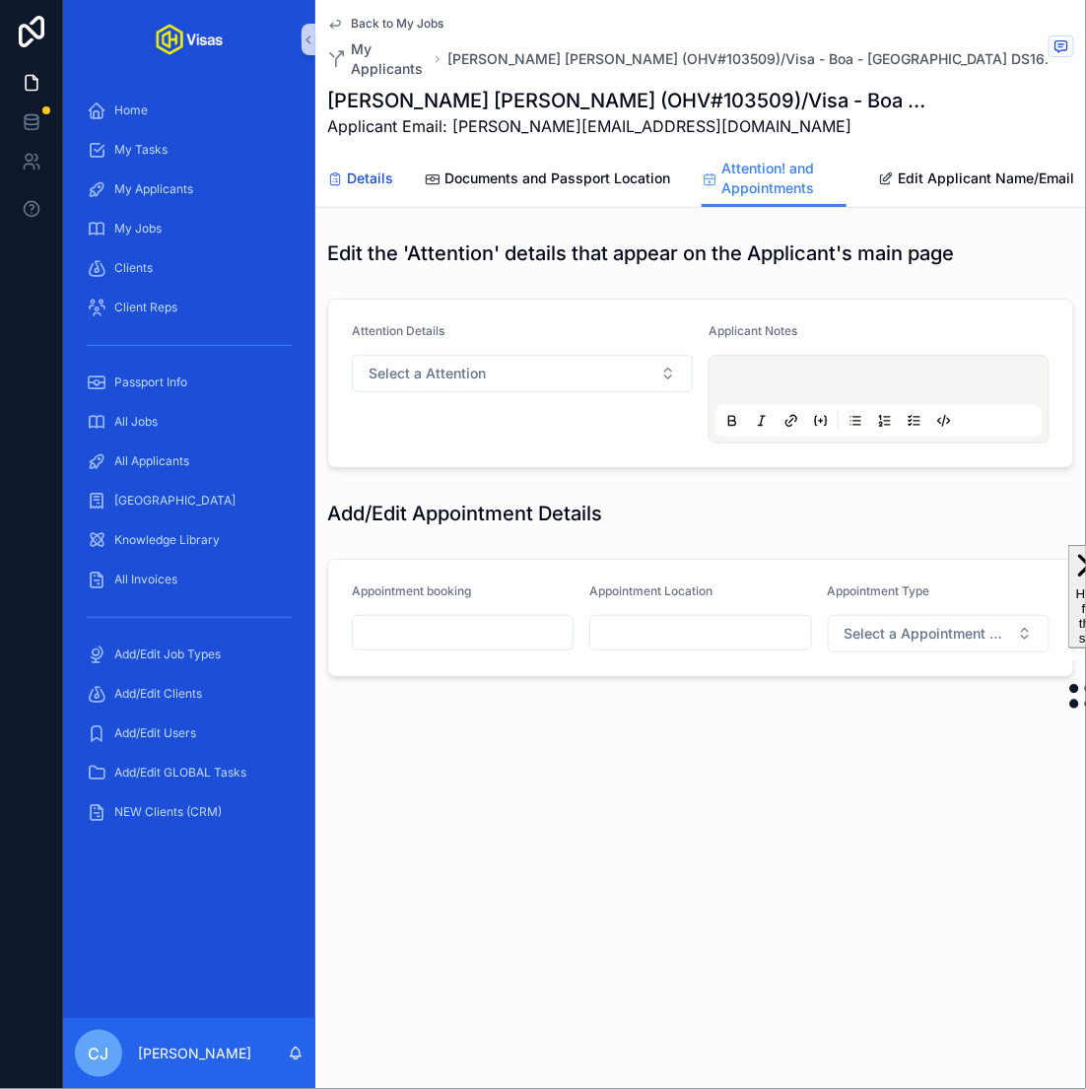
click at [363, 169] on span "Details" at bounding box center [370, 179] width 46 height 20
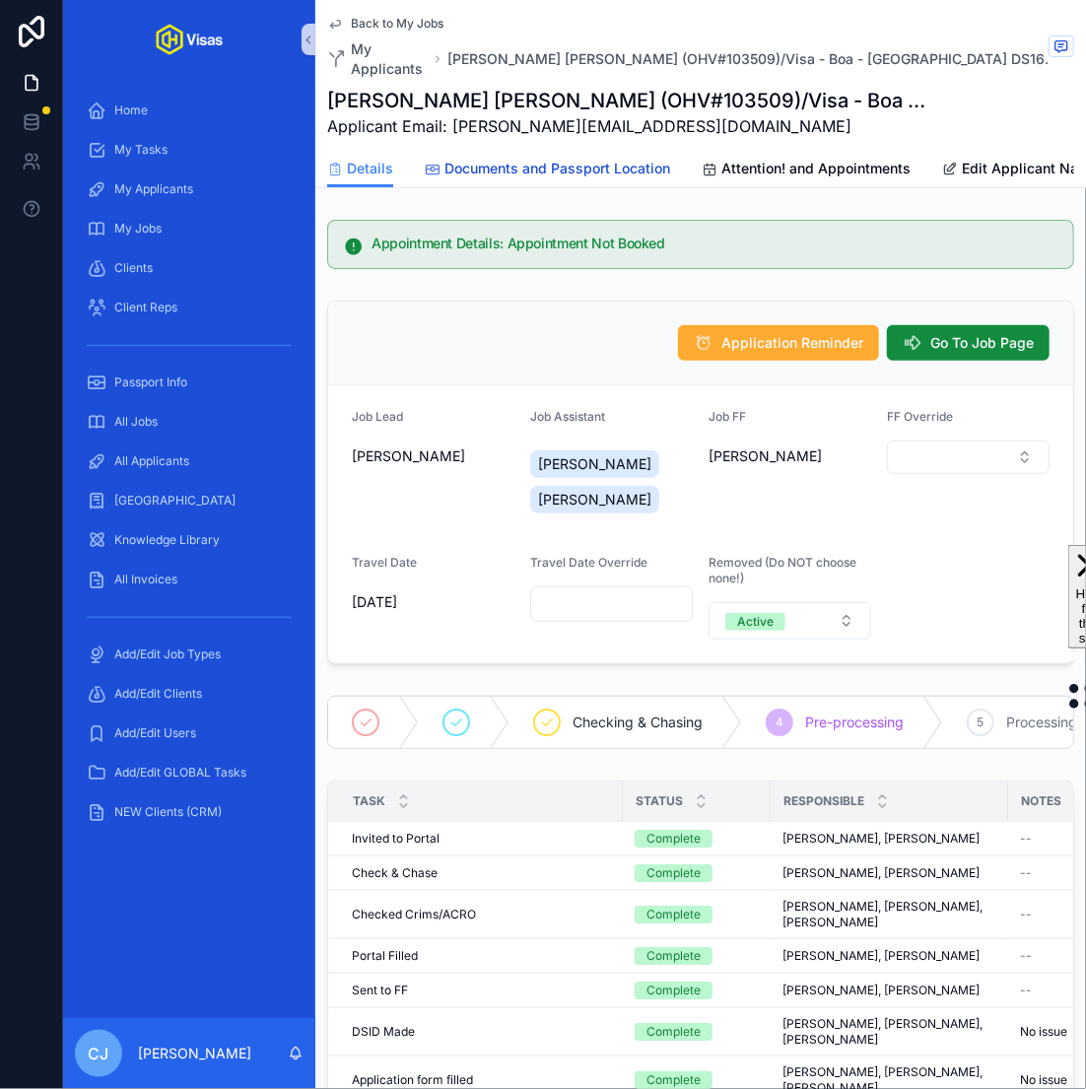
click at [529, 159] on span "Documents and Passport Location" at bounding box center [557, 169] width 226 height 20
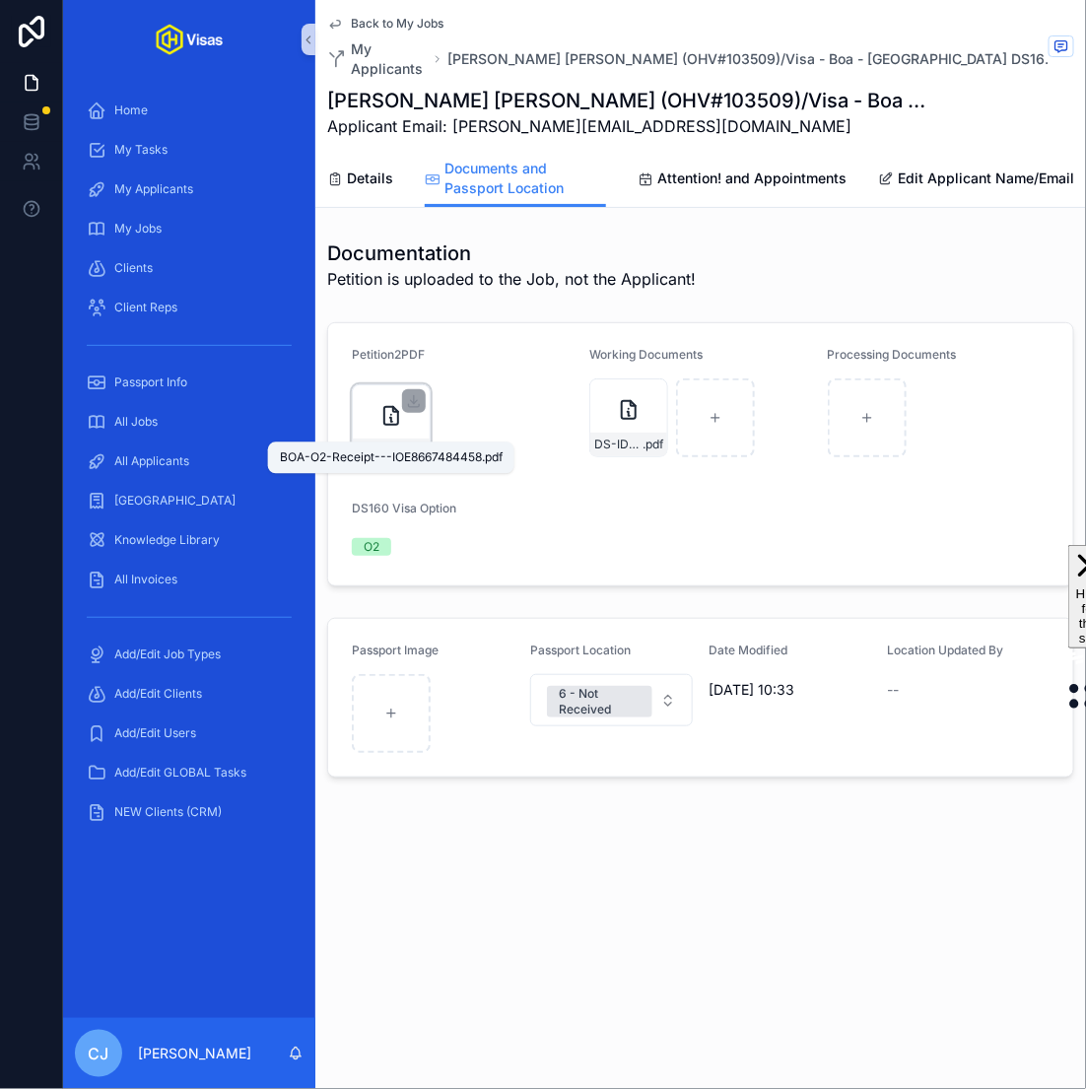
click at [391, 442] on span "BOA-O2-Receipt---IOE8667484458" at bounding box center [381, 450] width 48 height 16
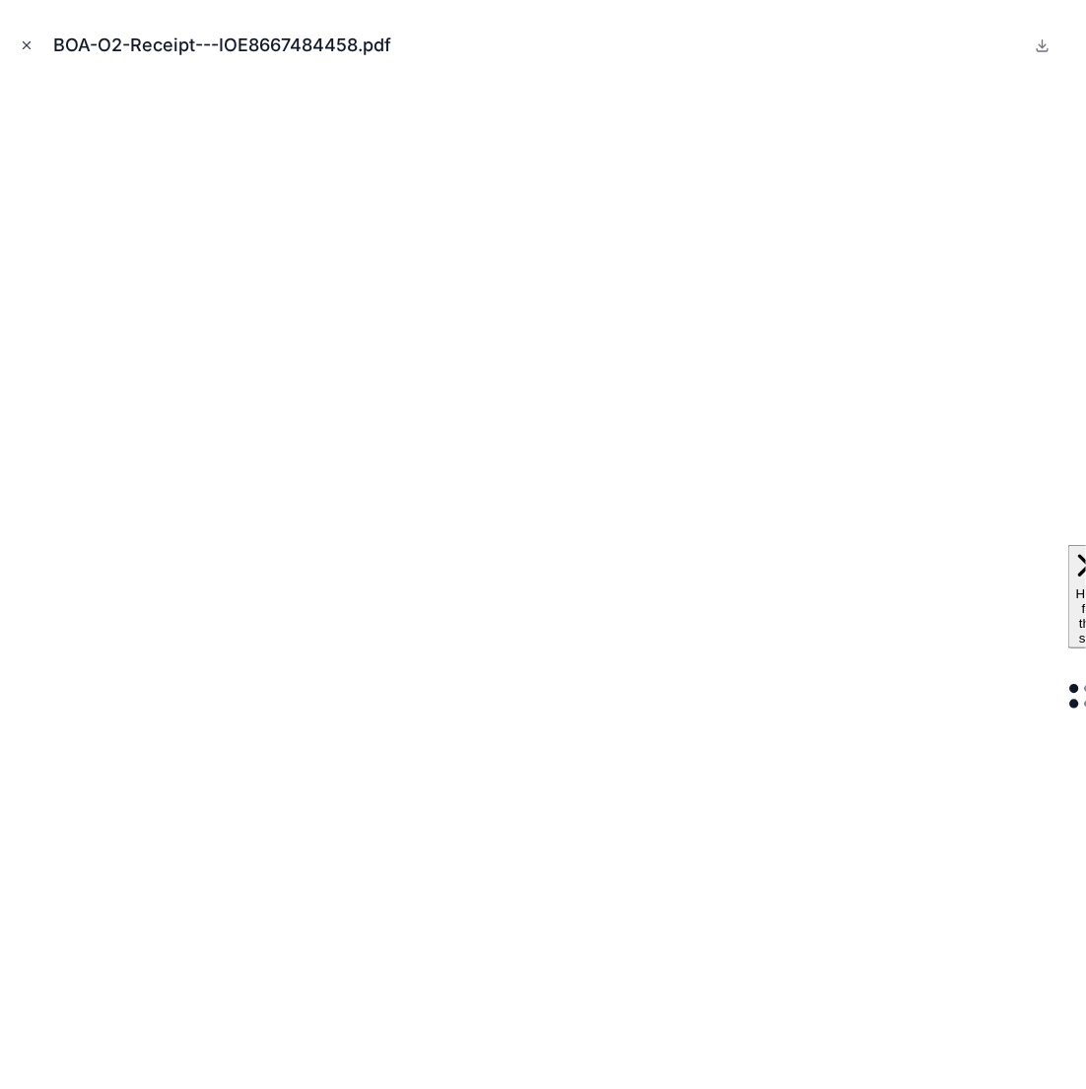
click at [18, 43] on button "Close modal" at bounding box center [27, 45] width 22 height 22
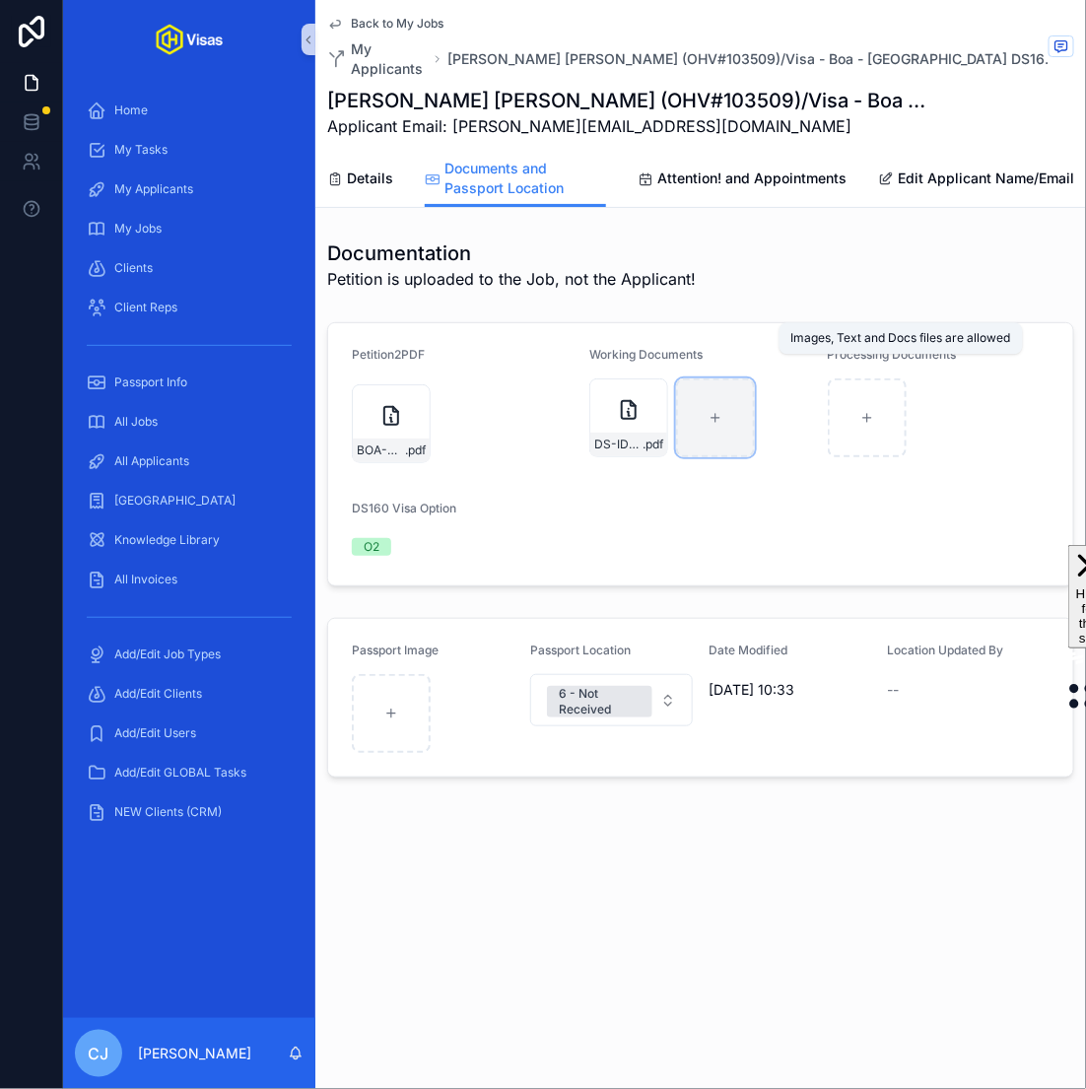
click at [733, 419] on div "scrollable content" at bounding box center [715, 417] width 79 height 79
type input "**********"
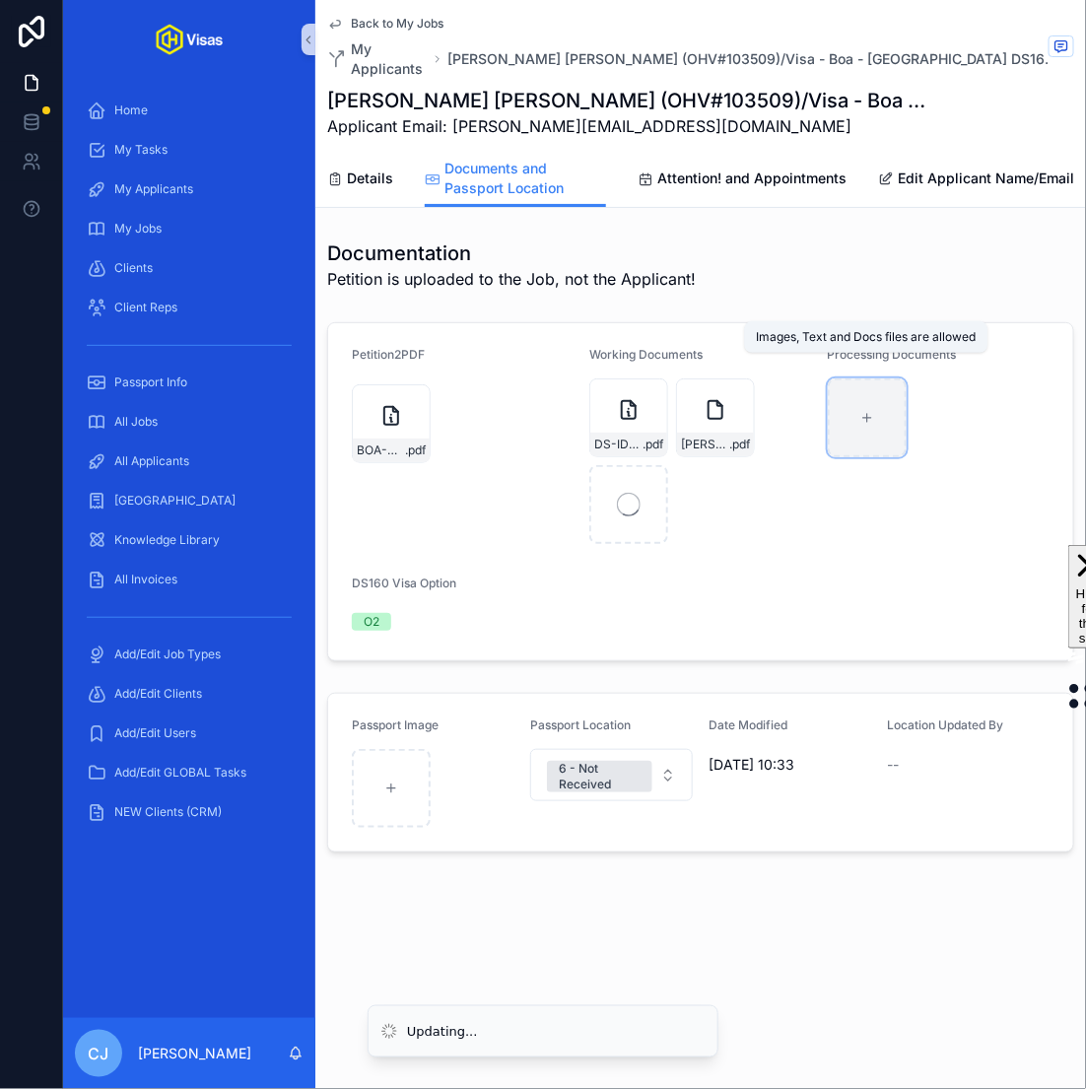
click at [848, 382] on div "scrollable content" at bounding box center [867, 417] width 79 height 79
type input "**********"
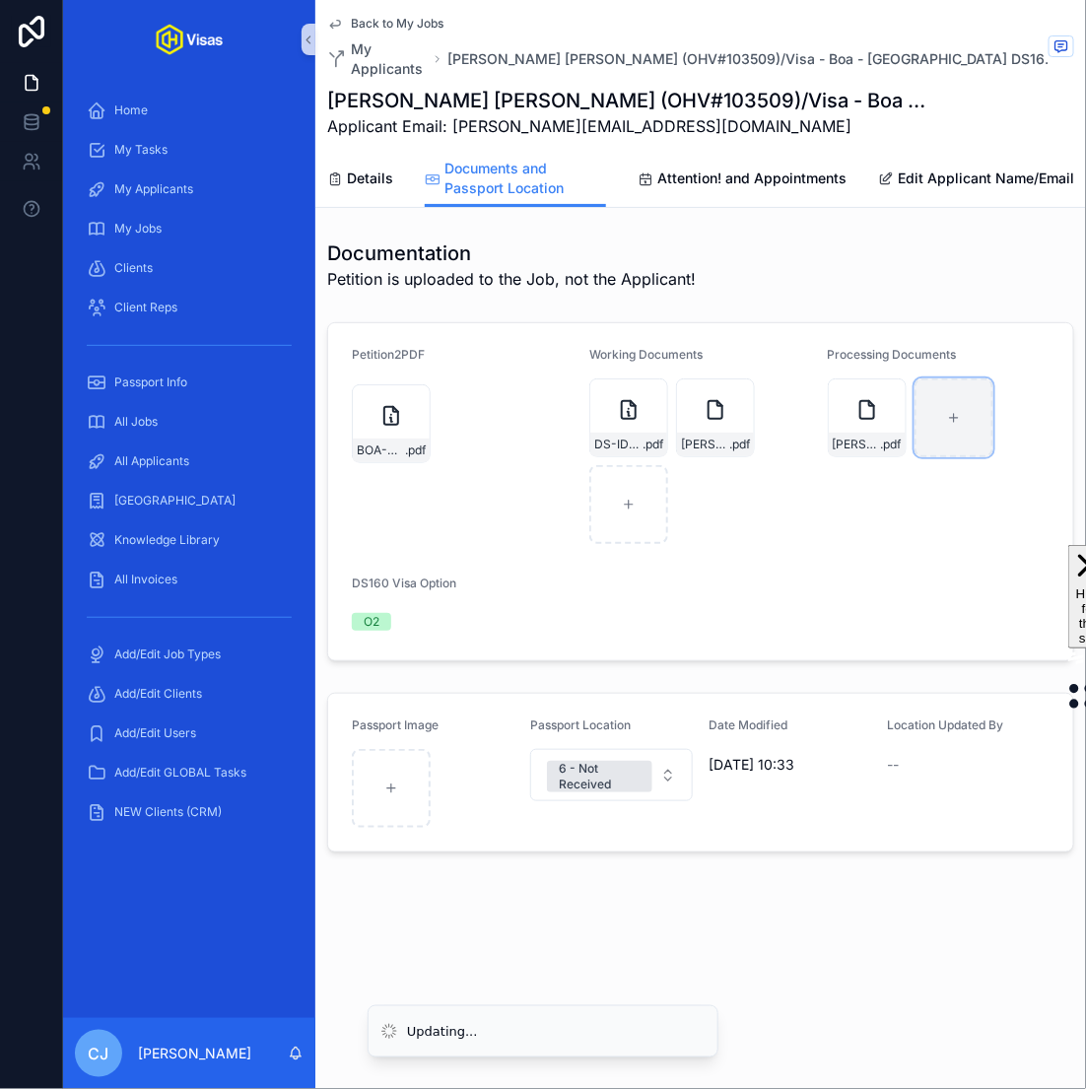
click at [942, 403] on div "scrollable content" at bounding box center [953, 417] width 79 height 79
type input "**********"
click at [716, 169] on span "Attention! and Appointments" at bounding box center [751, 179] width 189 height 20
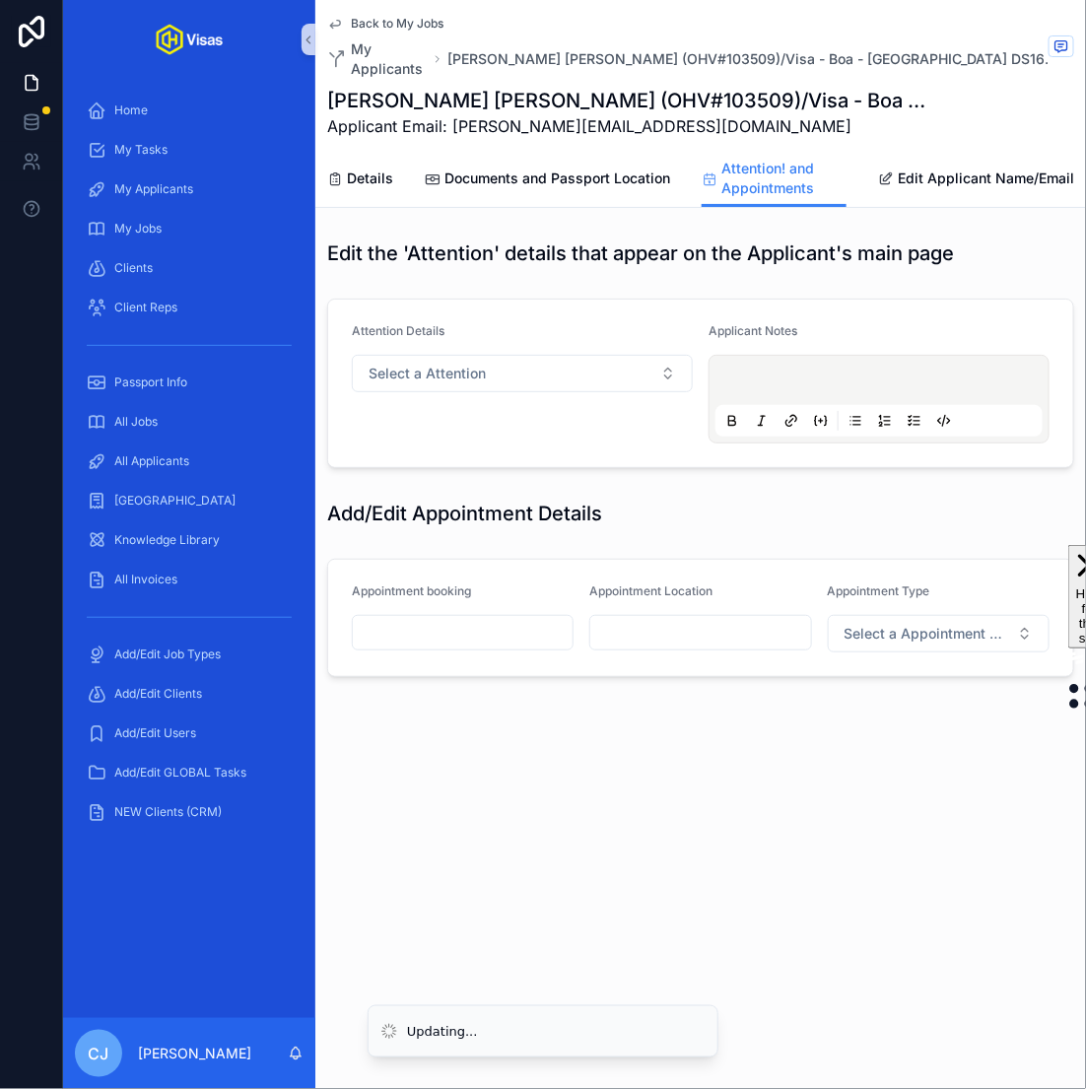
click at [720, 619] on input "scrollable content" at bounding box center [700, 633] width 220 height 28
type input "**********"
click at [914, 624] on span "Select a Appointment Type" at bounding box center [927, 634] width 165 height 20
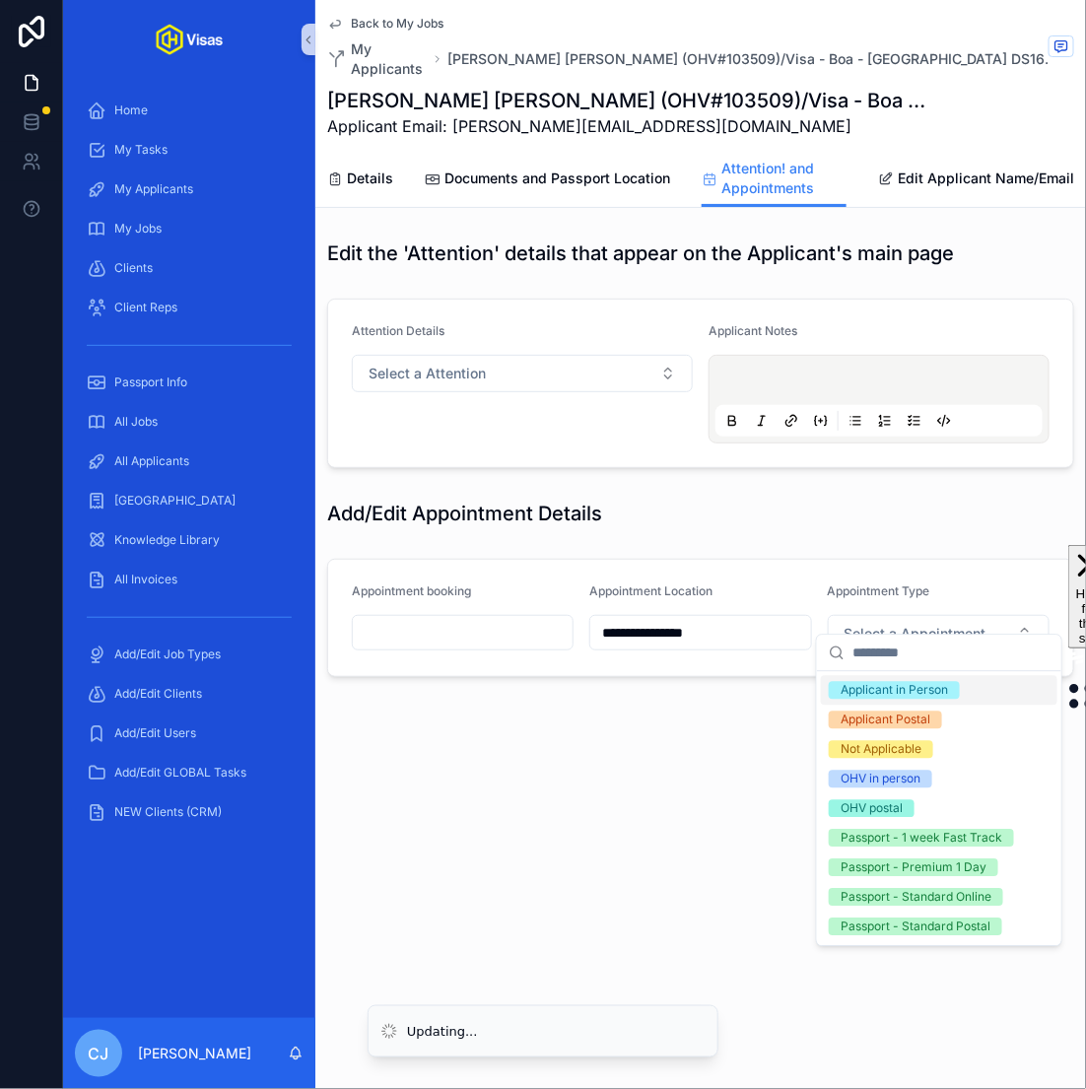
click at [928, 688] on div "Applicant in Person" at bounding box center [894, 691] width 107 height 18
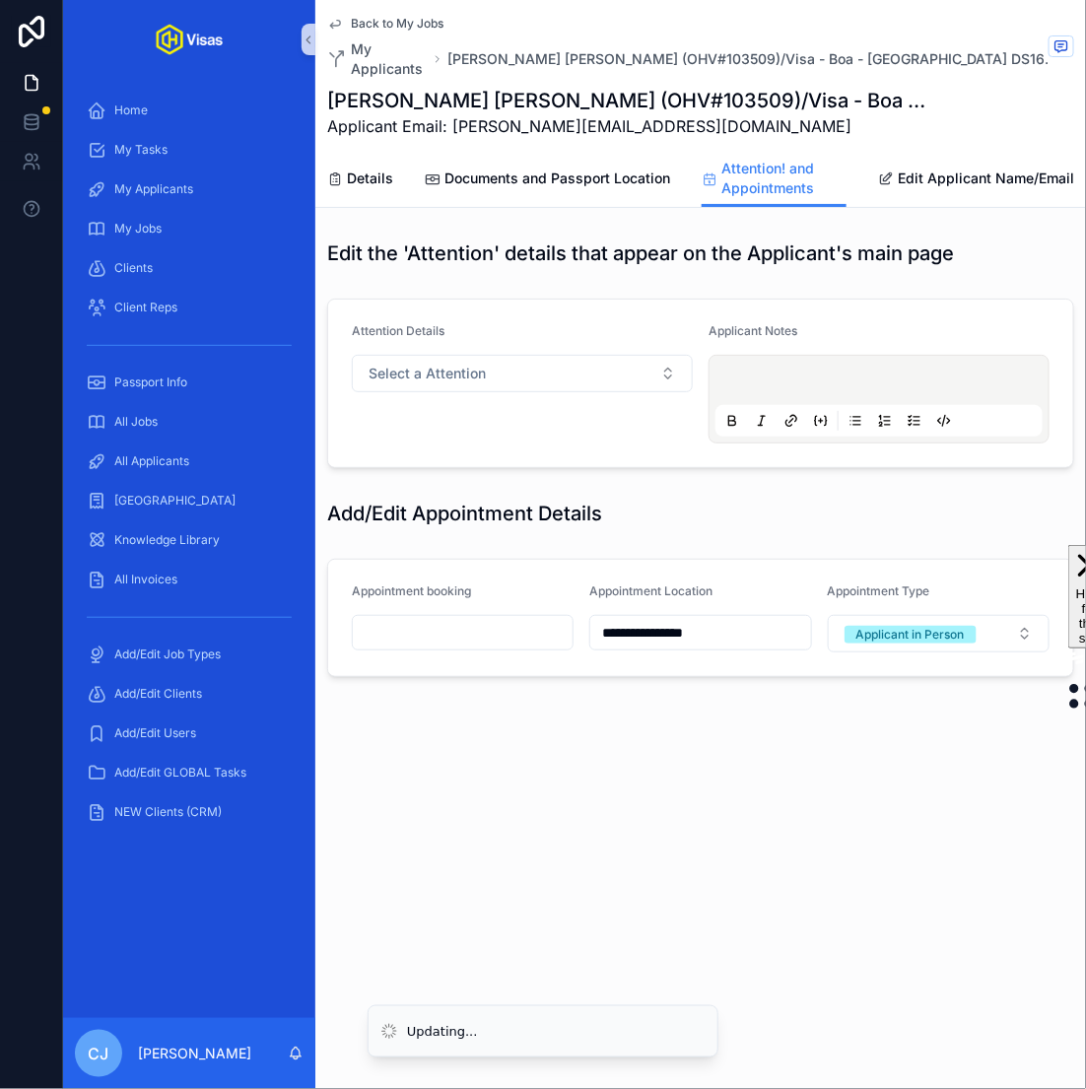
click at [503, 623] on input "scrollable content" at bounding box center [463, 633] width 220 height 28
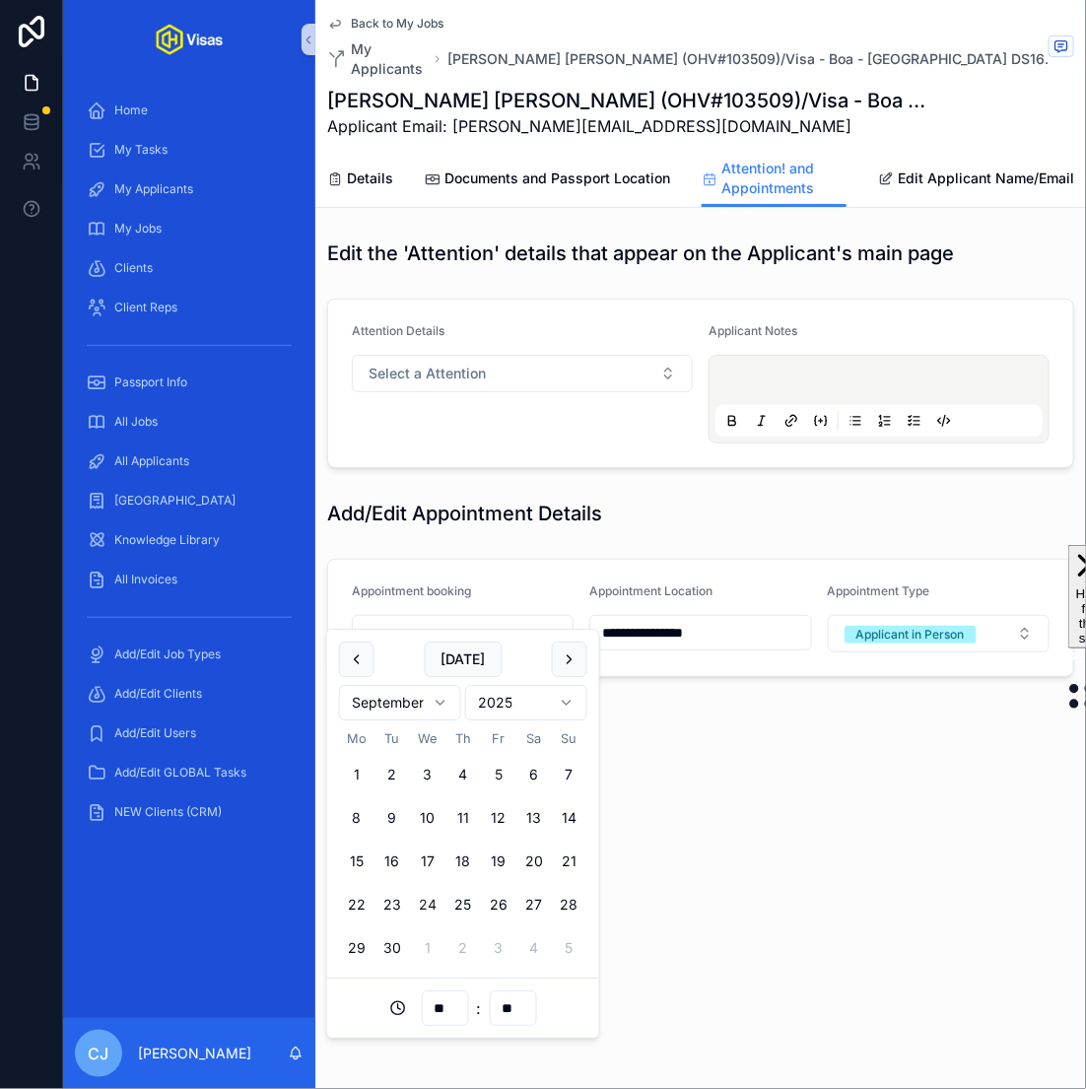
click at [423, 908] on button "24" at bounding box center [427, 904] width 35 height 35
click at [440, 1010] on input "**" at bounding box center [444, 1008] width 45 height 28
click at [426, 907] on div "10" at bounding box center [444, 915] width 89 height 32
type input "**********"
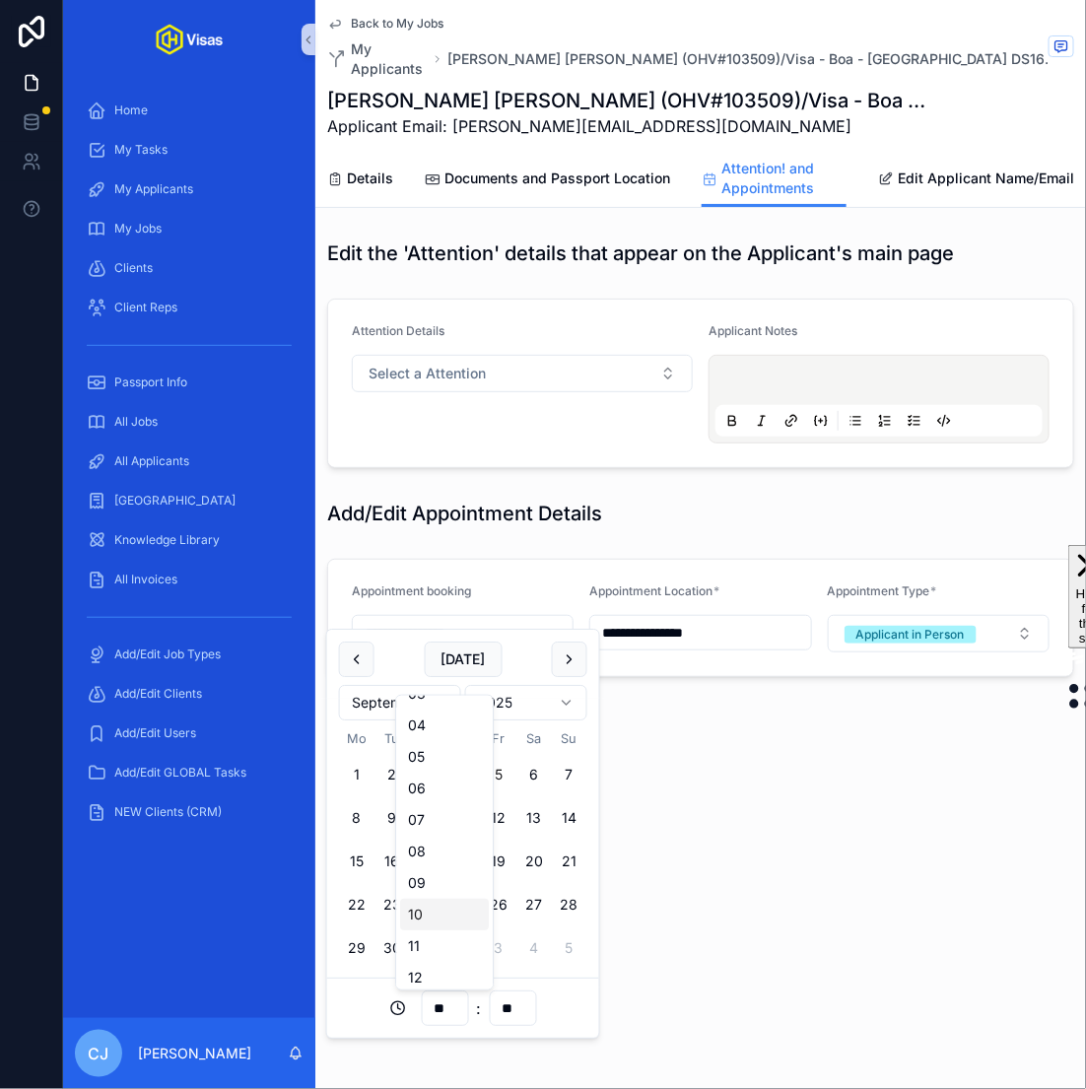
type input "**"
click at [521, 1009] on input "**" at bounding box center [512, 1008] width 45 height 28
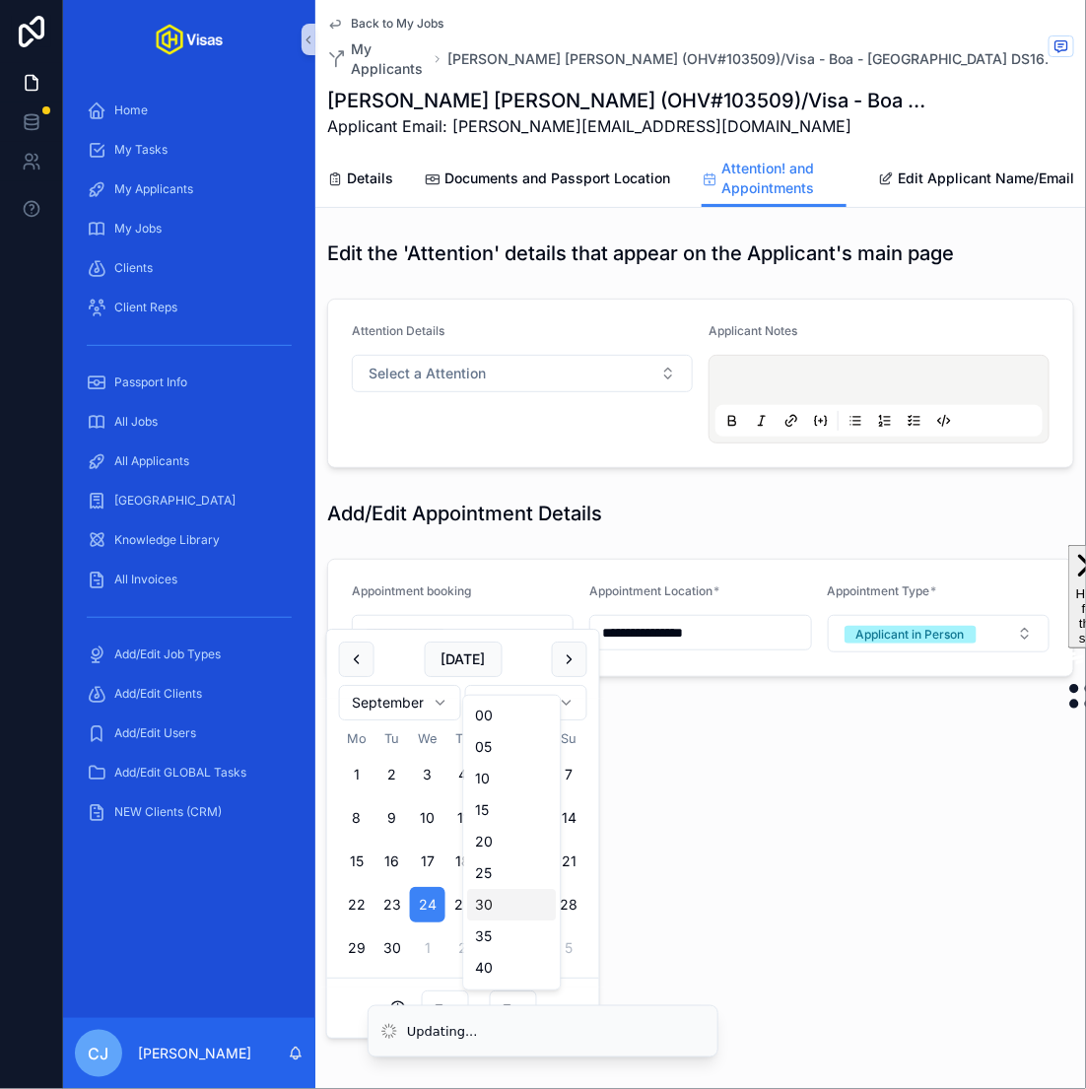
click at [511, 906] on div "30" at bounding box center [512, 905] width 89 height 32
type input "**********"
type input "**"
click at [734, 804] on div "**********" at bounding box center [700, 544] width 771 height 1089
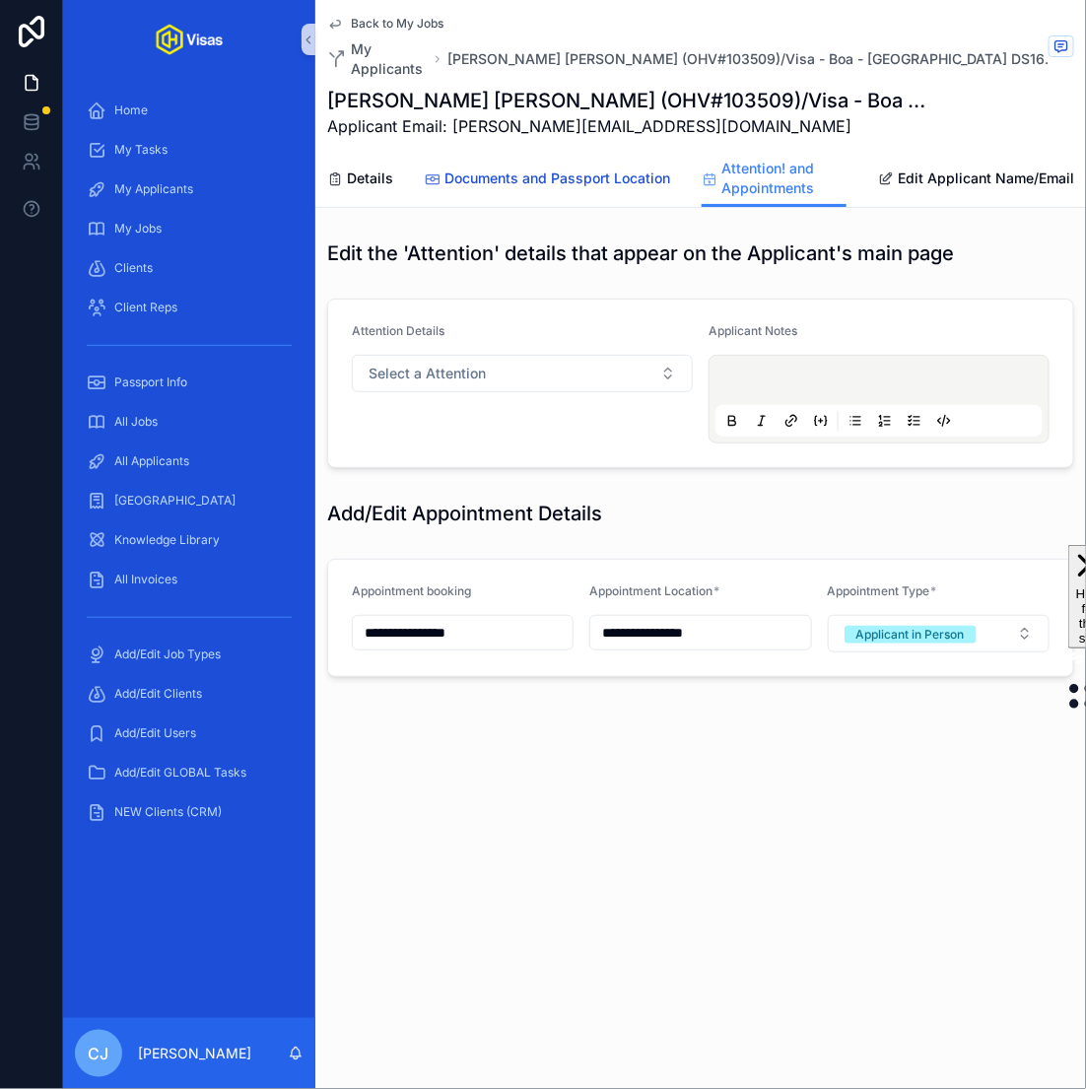
click at [591, 169] on span "Documents and Passport Location" at bounding box center [557, 179] width 226 height 20
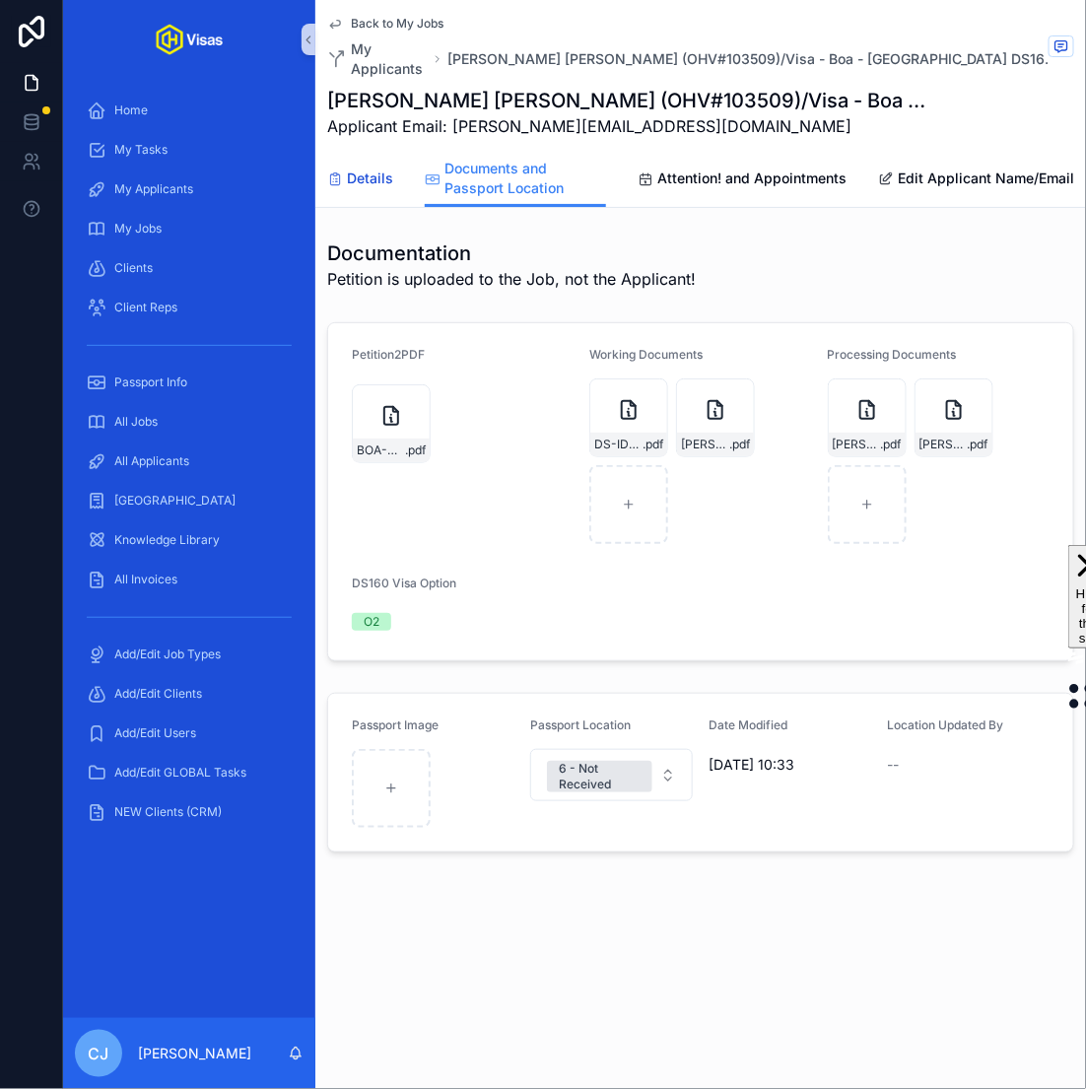
click at [369, 170] on link "Details" at bounding box center [360, 180] width 66 height 39
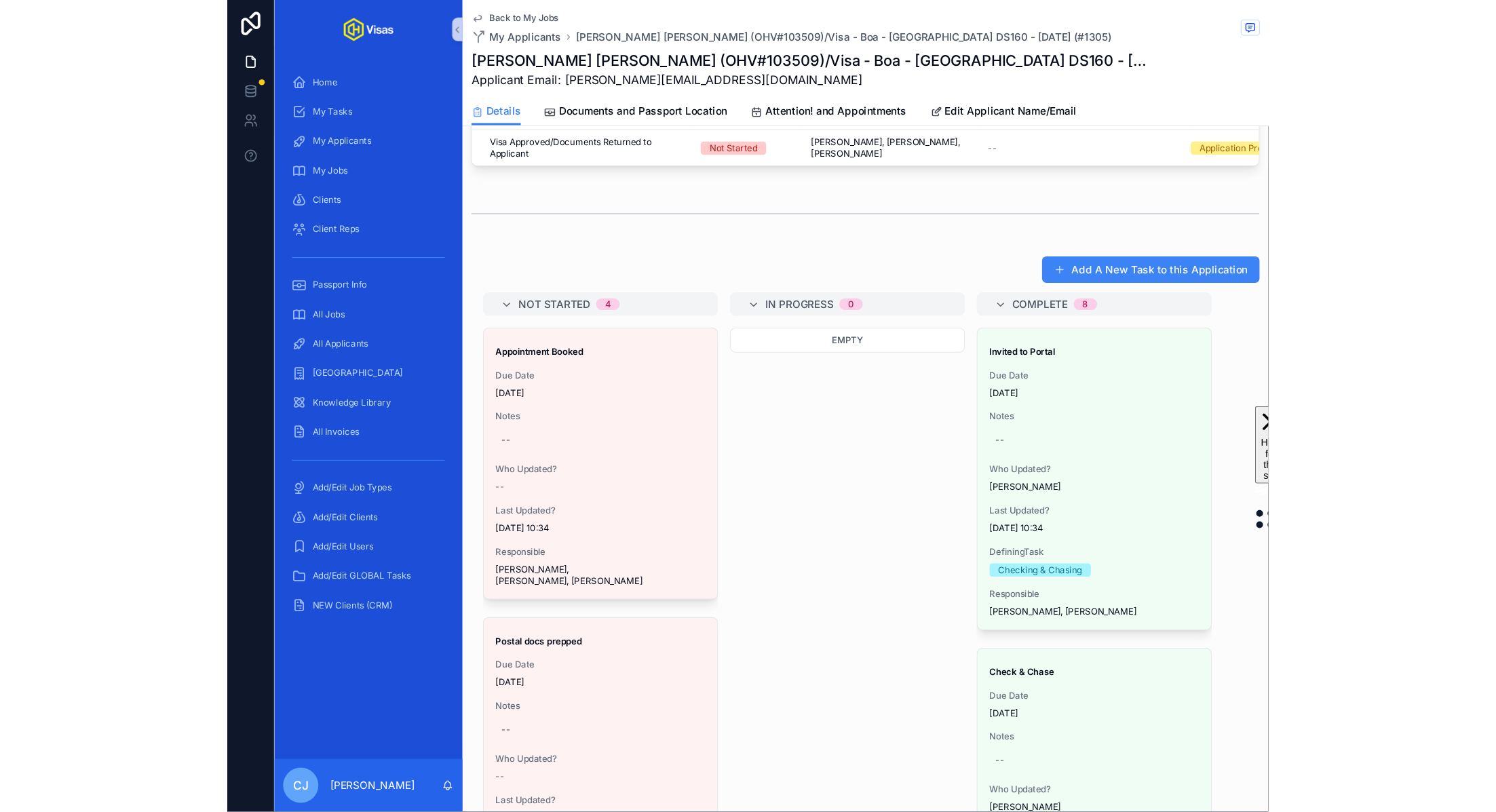
scroll to position [738, 0]
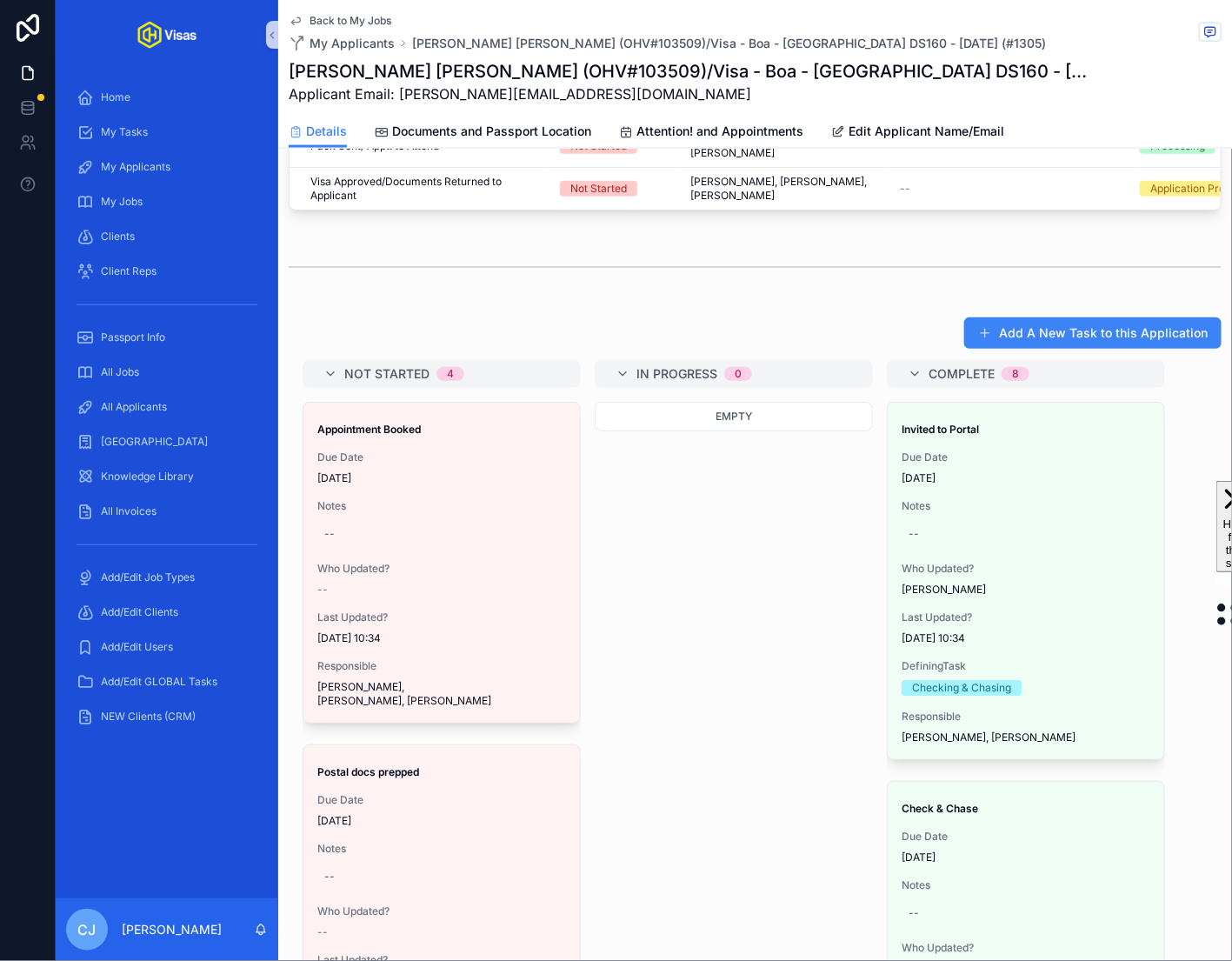
drag, startPoint x: 446, startPoint y: 524, endPoint x: 236, endPoint y: 24, distance: 542.3
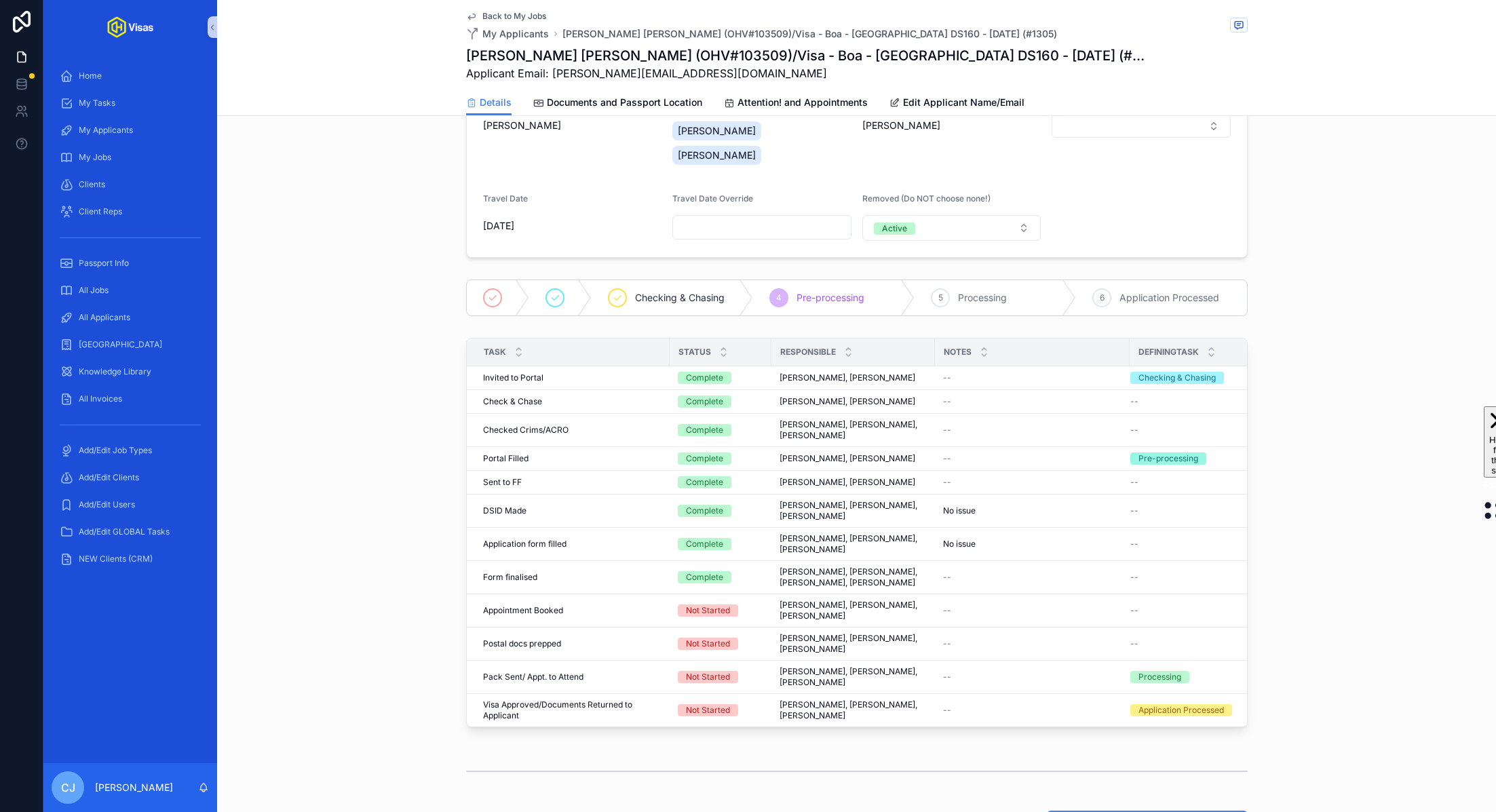
scroll to position [0, 0]
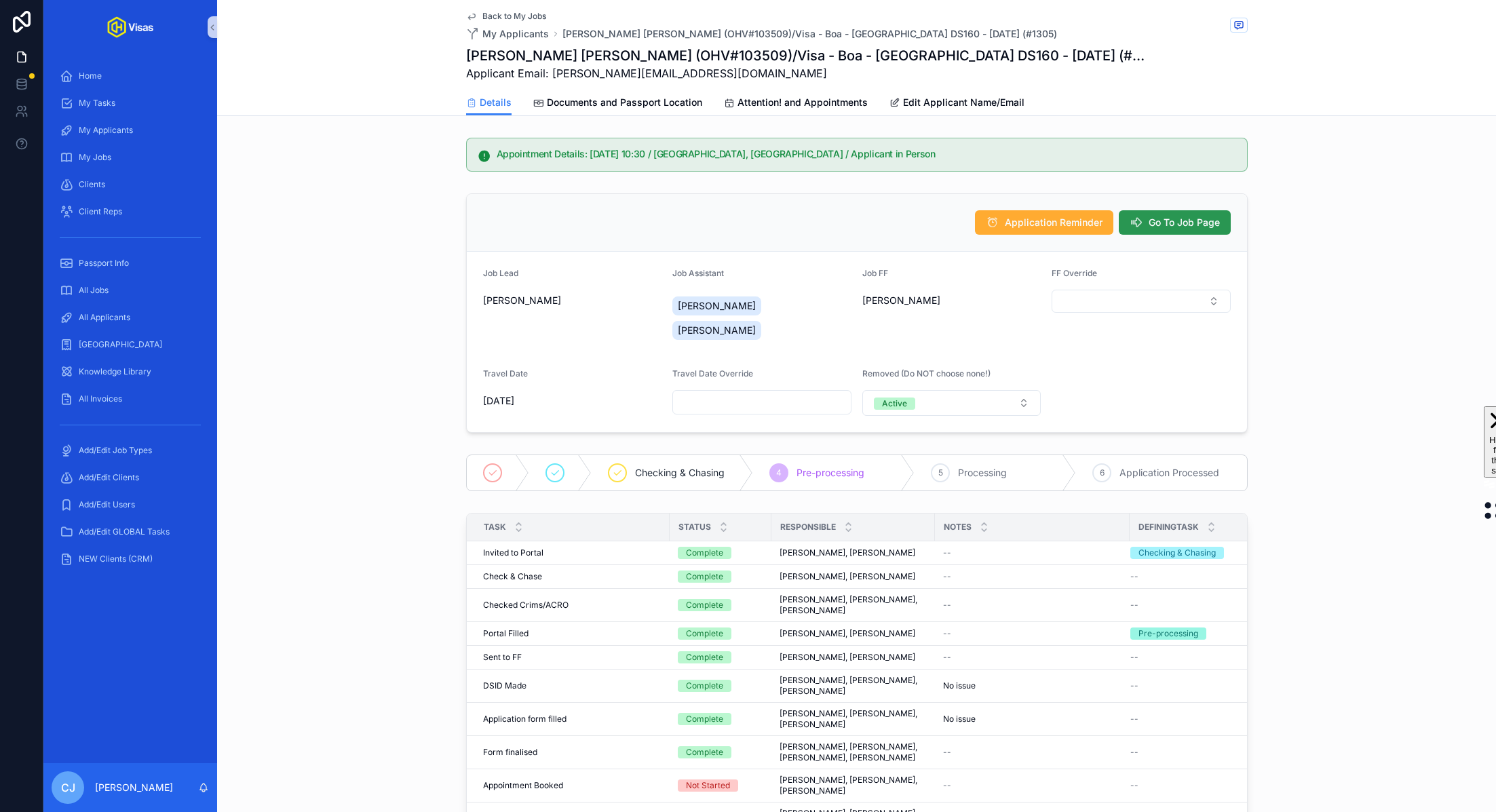
click at [1144, 222] on button "Go To Job Page" at bounding box center [1174, 222] width 112 height 24
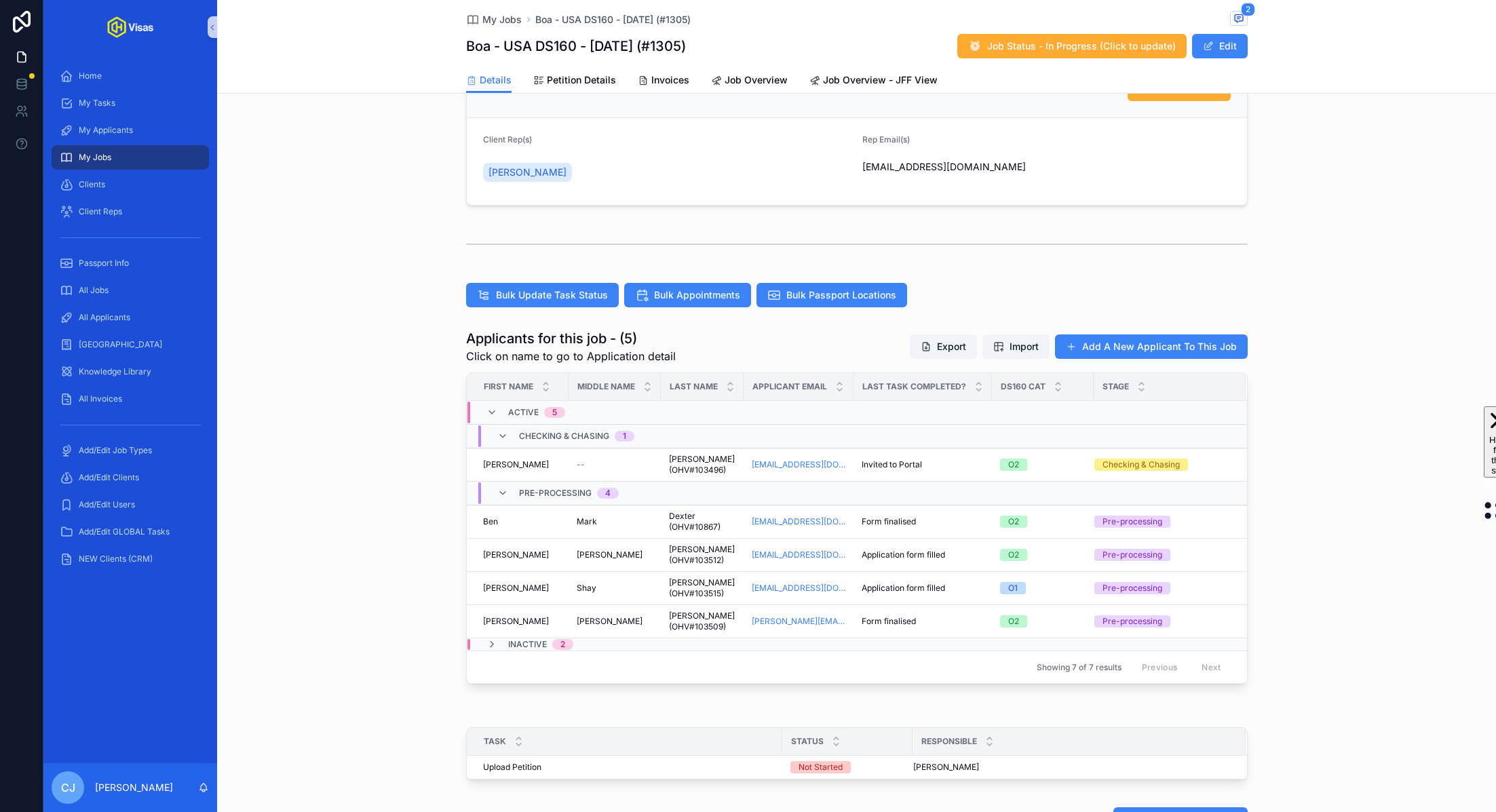
scroll to position [204, 0]
click at [709, 623] on span "[PERSON_NAME] (OHV#103509)" at bounding box center [702, 621] width 67 height 22
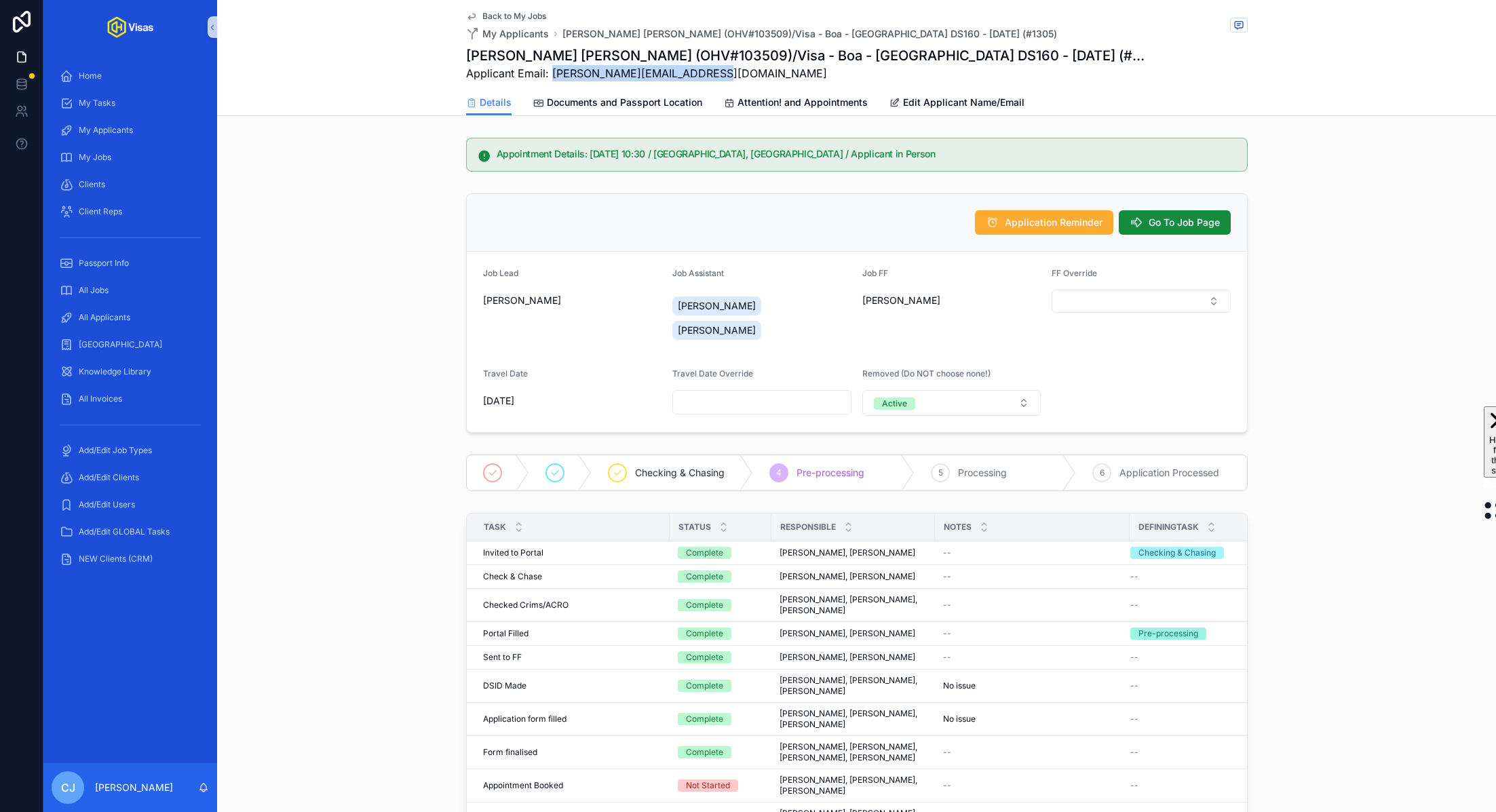
drag, startPoint x: 726, startPoint y: 75, endPoint x: 551, endPoint y: 76, distance: 175.0
click at [551, 76] on span "Applicant Email: simon-francis@hotmail.co.uk" at bounding box center [805, 74] width 679 height 17
copy span "[PERSON_NAME][EMAIL_ADDRESS][DOMAIN_NAME]"
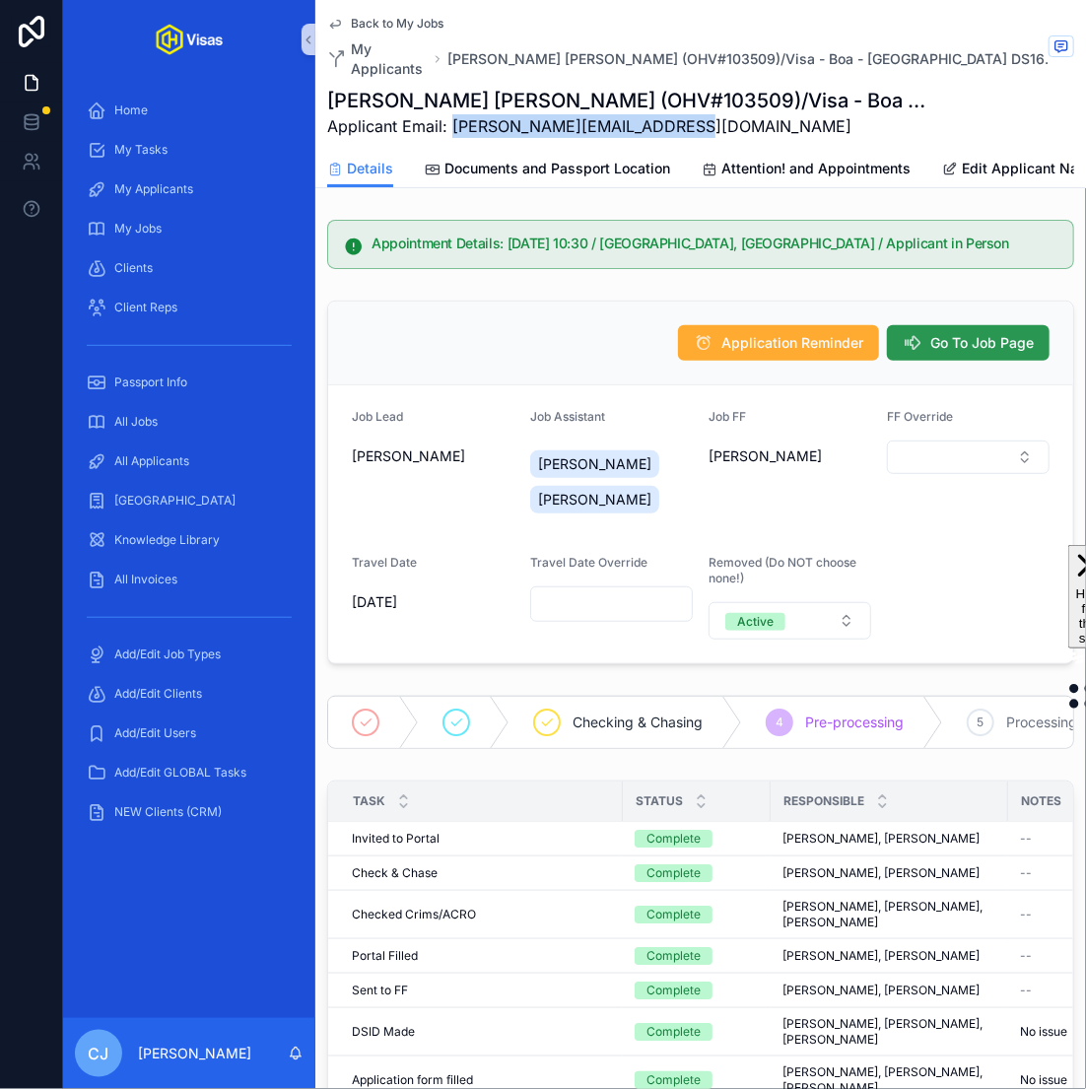
click at [956, 333] on span "Go To Job Page" at bounding box center [981, 343] width 103 height 20
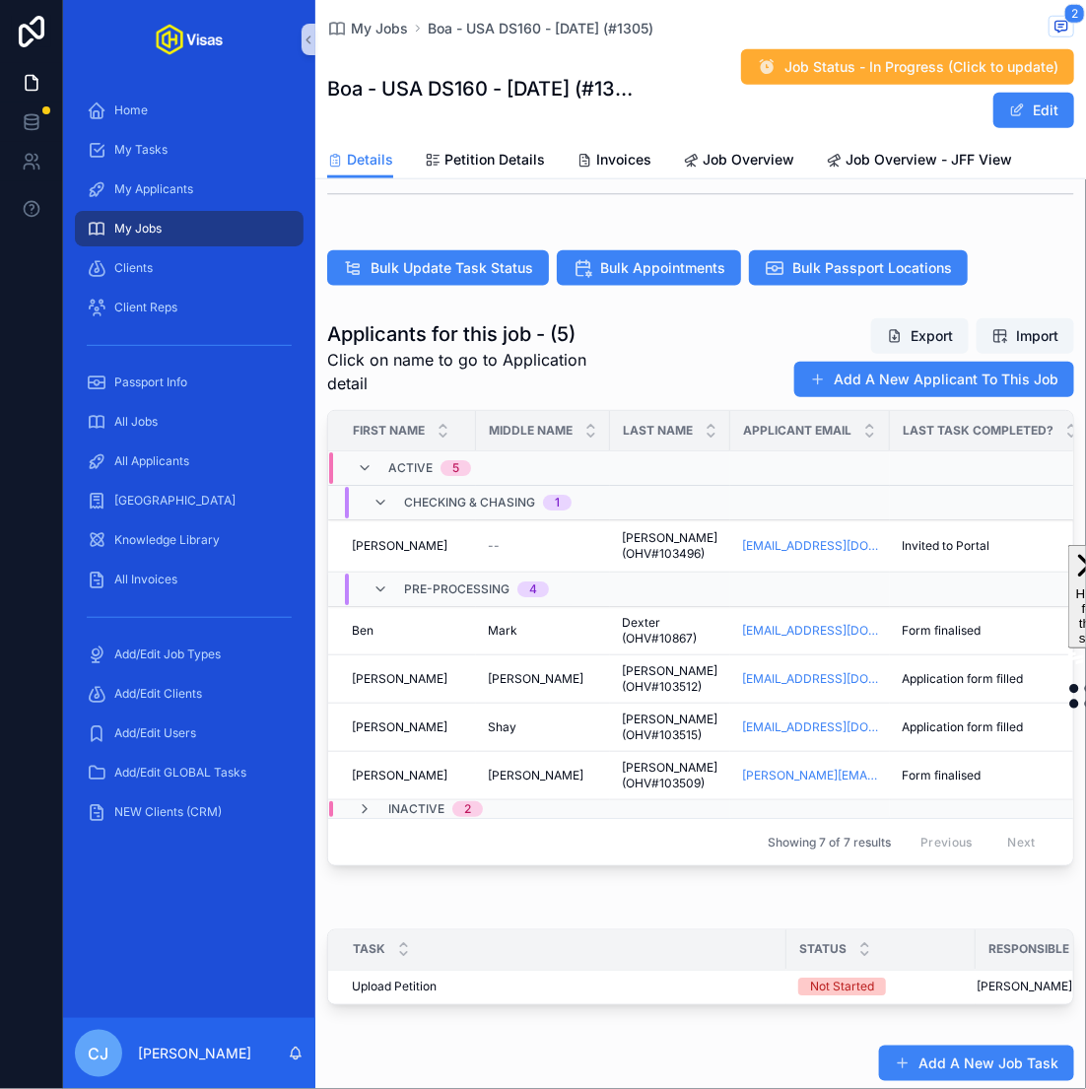
scroll to position [557, 0]
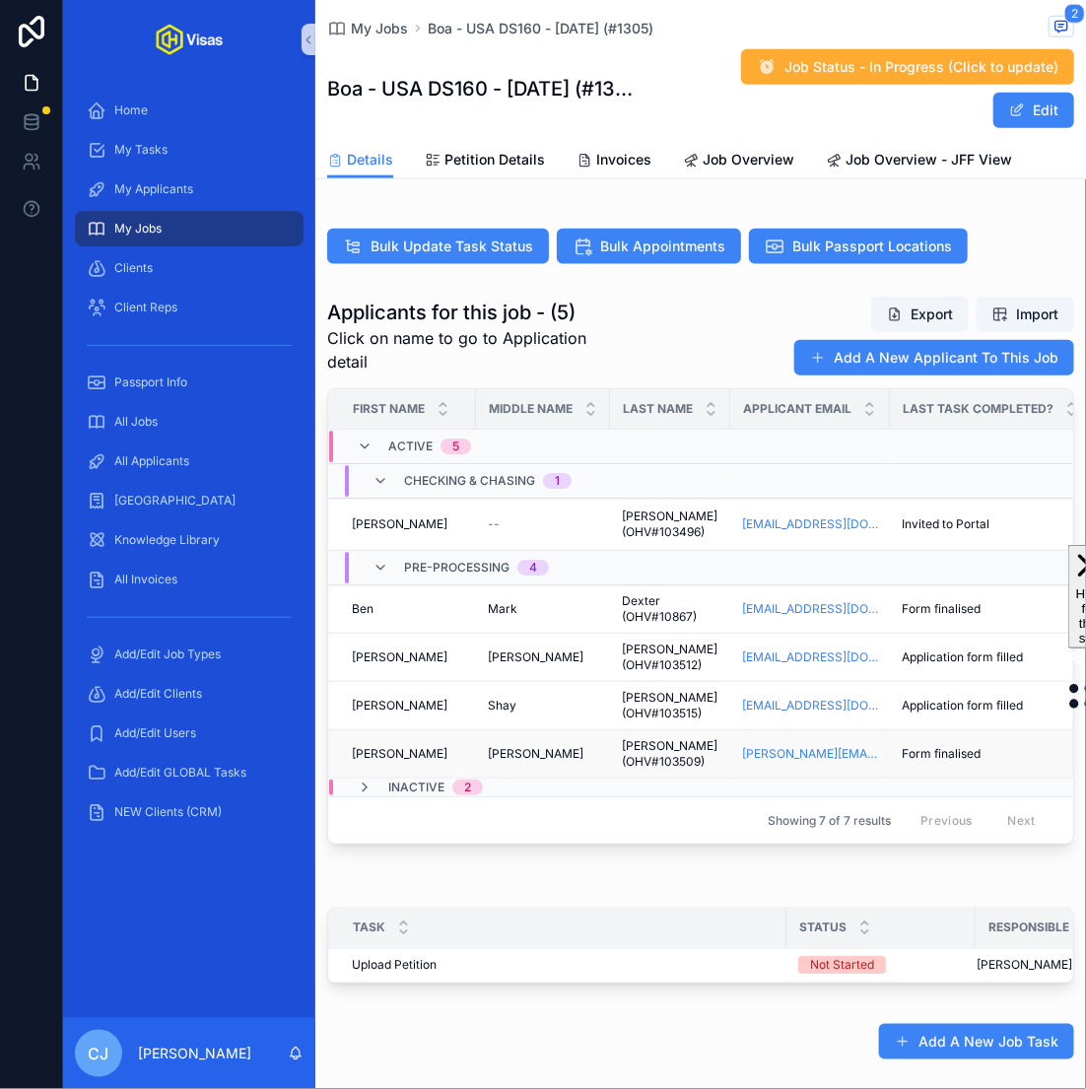
click at [934, 747] on span "Form finalised" at bounding box center [941, 754] width 79 height 16
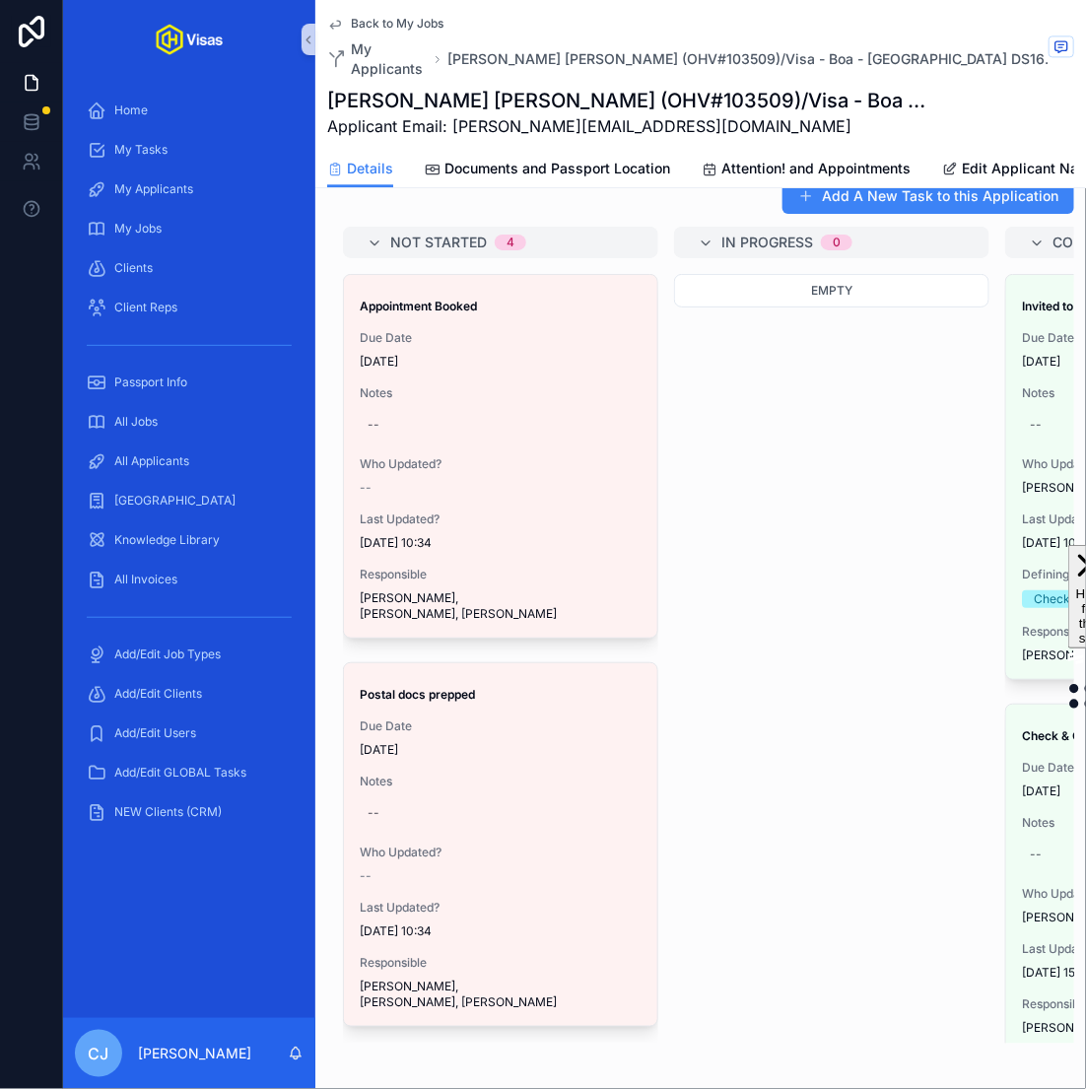
scroll to position [1319, 0]
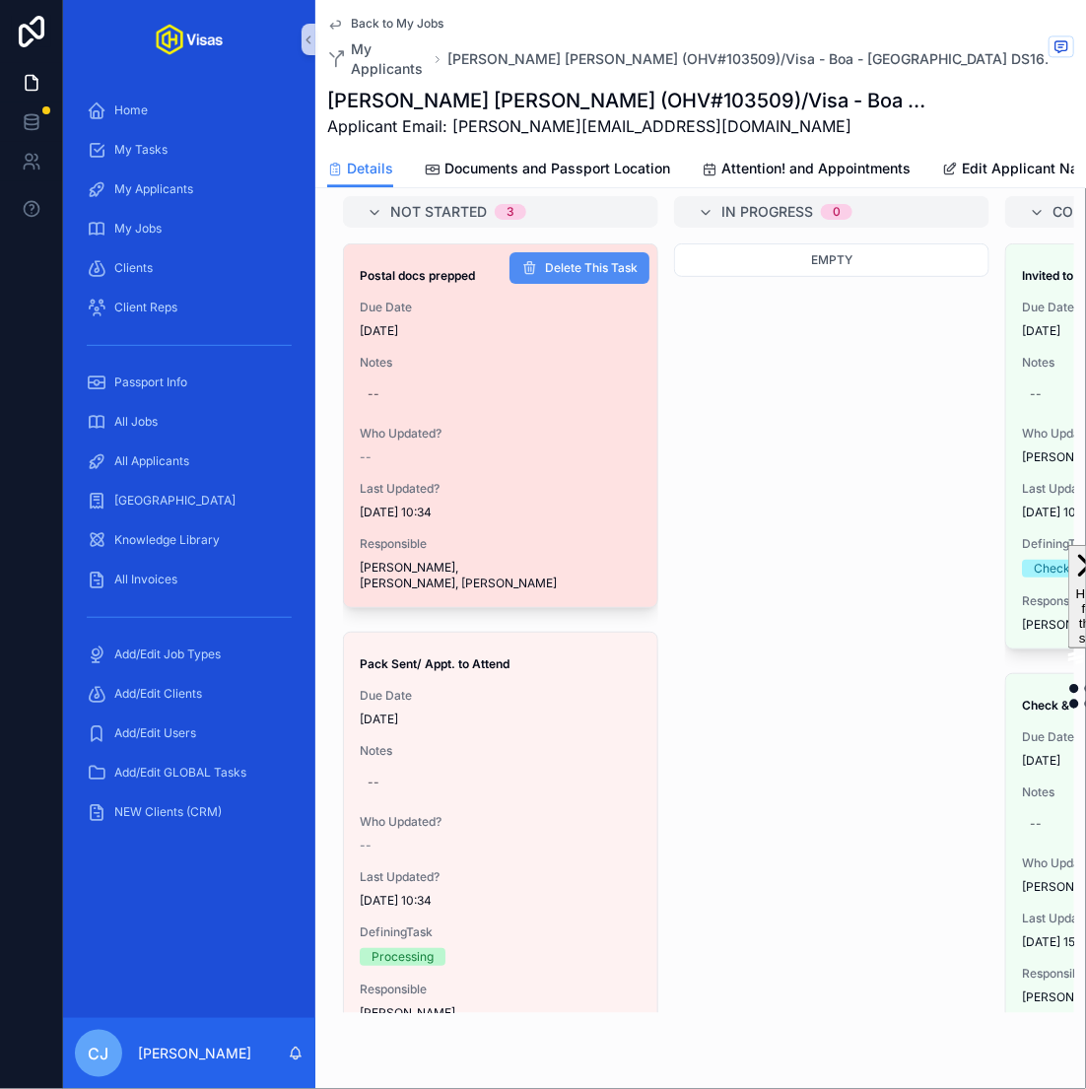
click at [593, 260] on span "Delete This Task" at bounding box center [591, 268] width 93 height 16
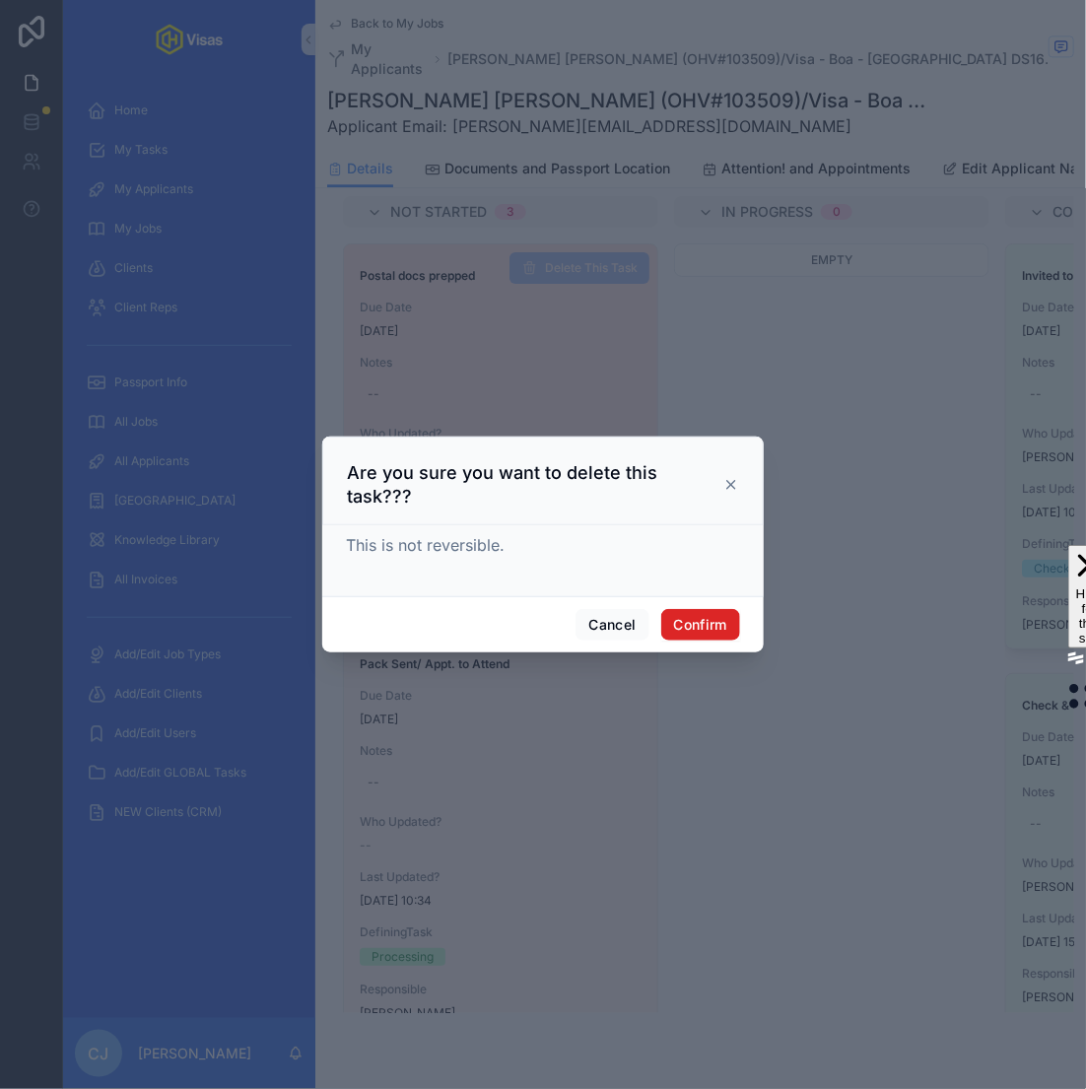
click at [714, 620] on button "Confirm" at bounding box center [700, 625] width 79 height 32
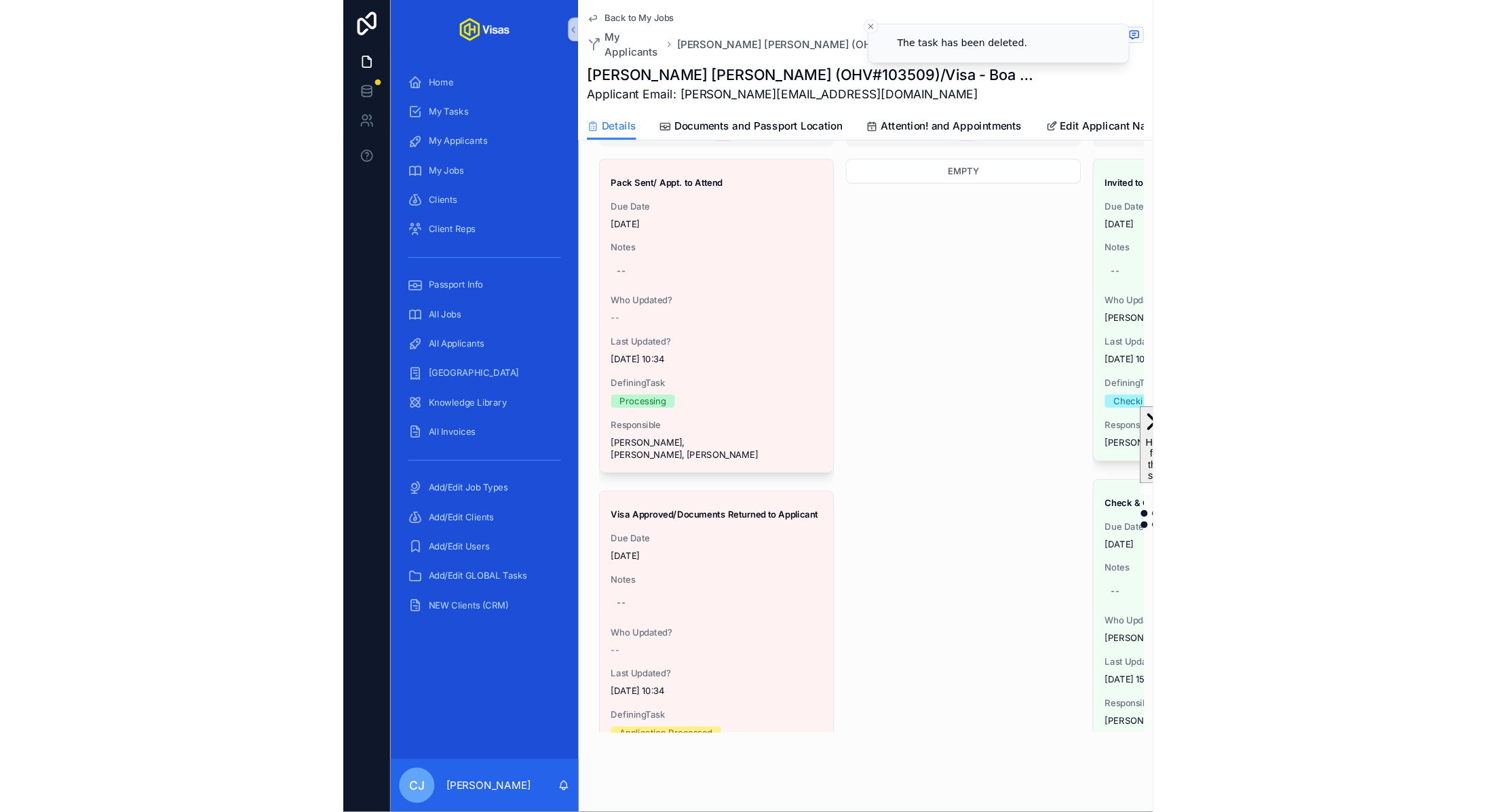
scroll to position [0, 0]
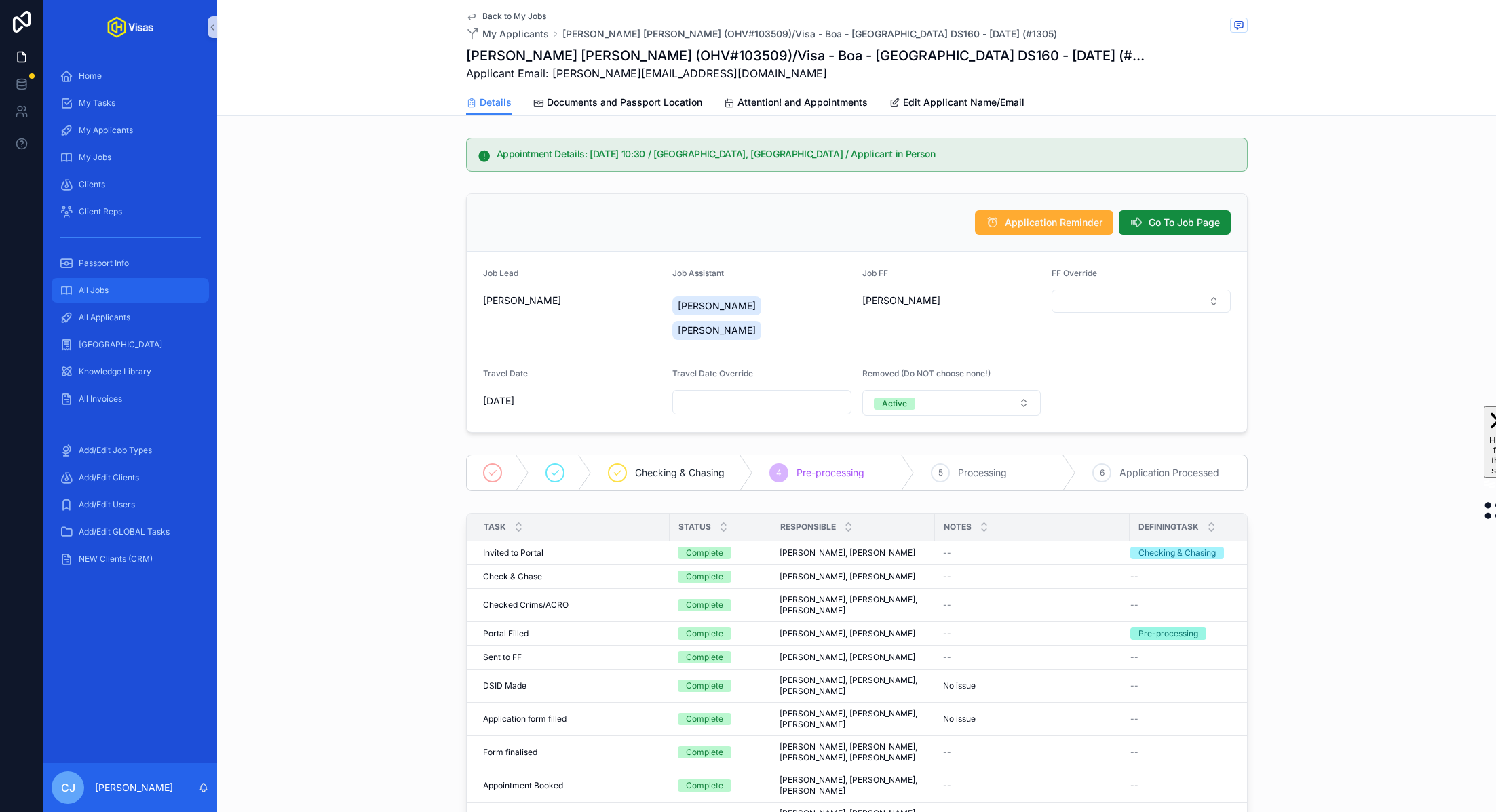
click at [95, 290] on span "All Jobs" at bounding box center [93, 290] width 30 height 11
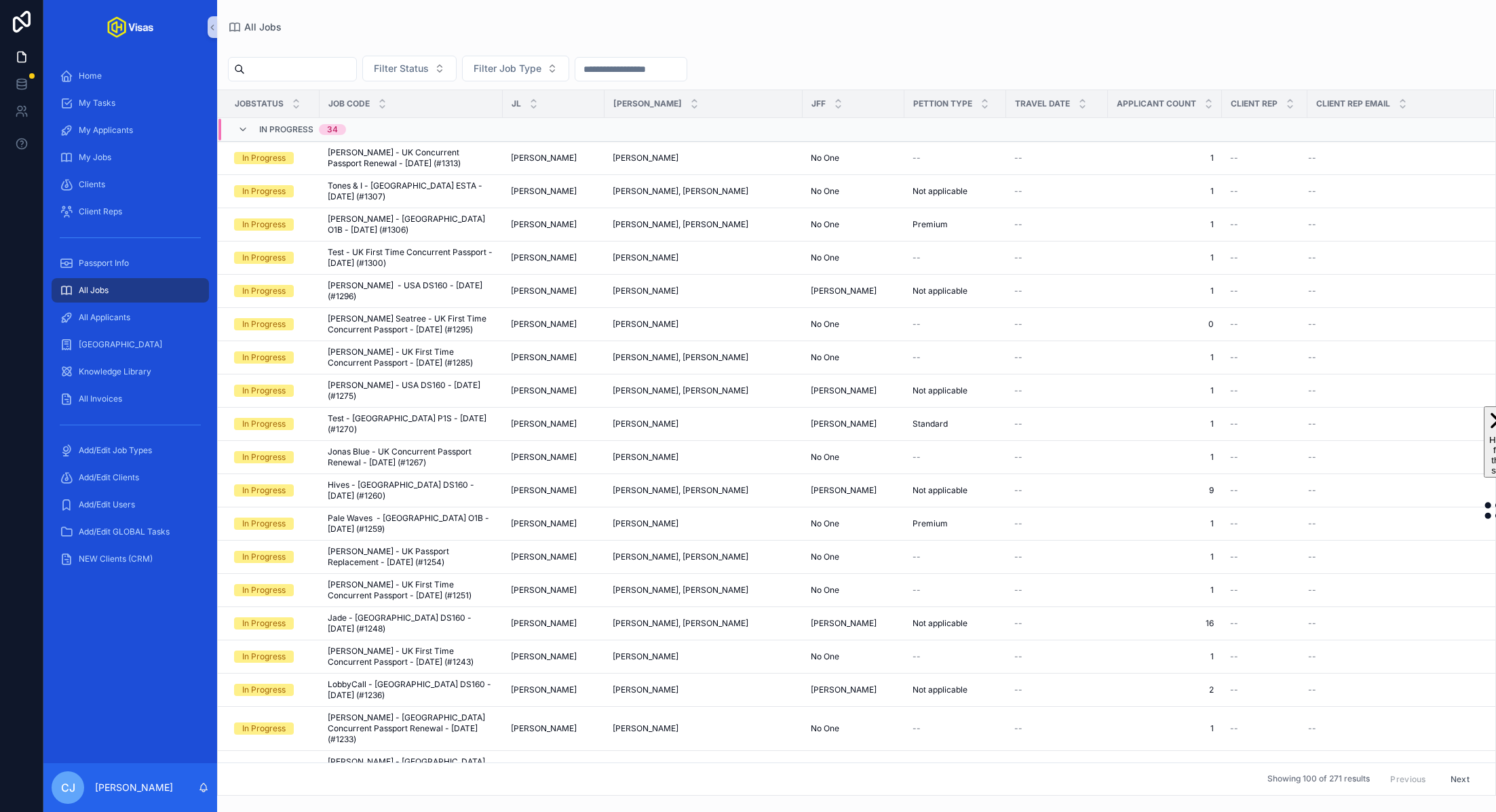
click at [309, 76] on input "scrollable content" at bounding box center [301, 70] width 112 height 19
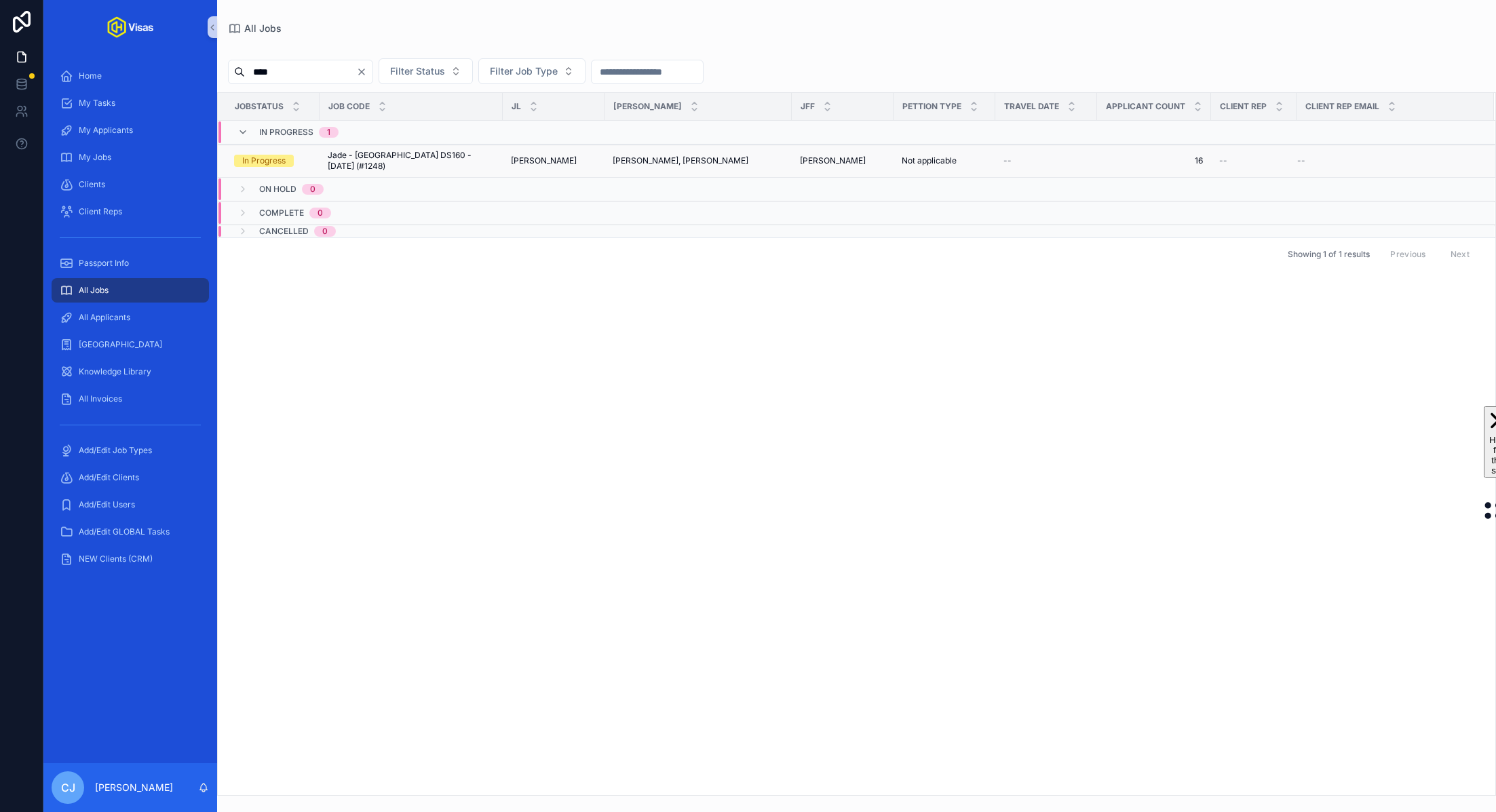
type input "****"
click at [390, 155] on span "Jade - [GEOGRAPHIC_DATA] DS160 - [DATE] (#1248)" at bounding box center [411, 161] width 167 height 22
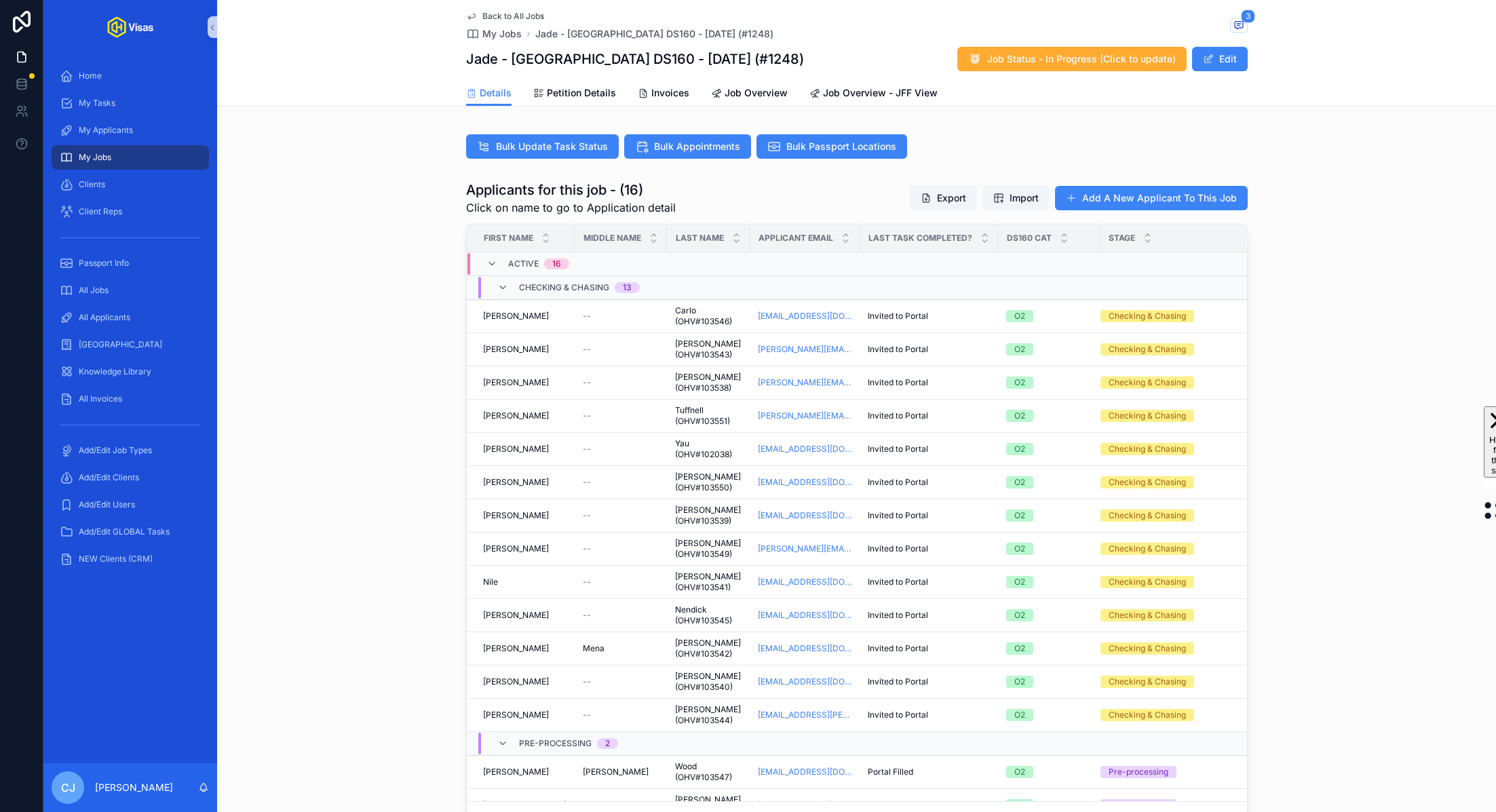
scroll to position [6, 0]
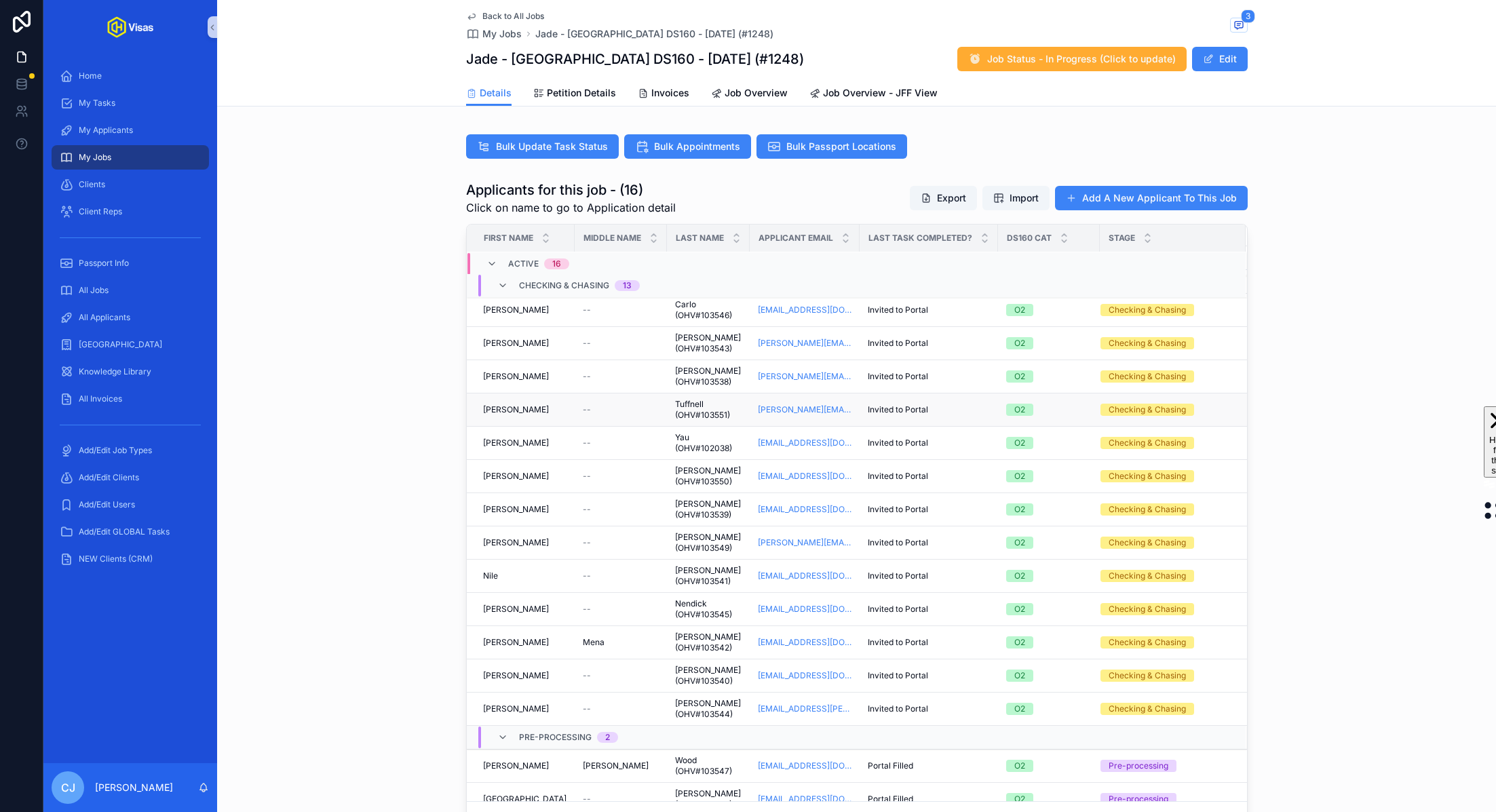
click at [696, 414] on span "Tuffnell (OHV#103551)" at bounding box center [708, 409] width 67 height 22
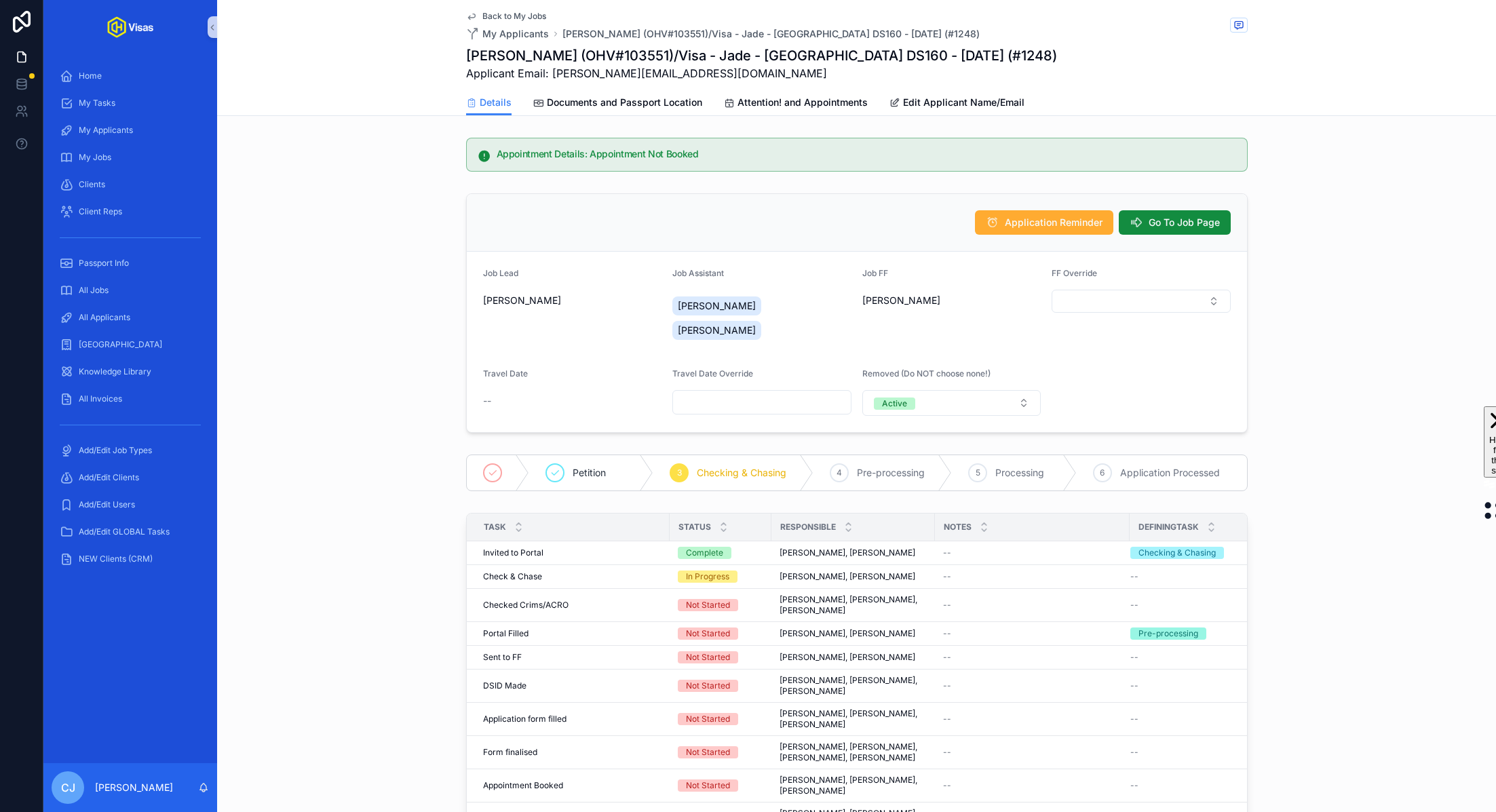
click at [619, 58] on h1 "Amy Tuffnell (OHV#103551)/Visa - Jade - USA DS160 - Jul/25 (#1248)" at bounding box center [761, 56] width 591 height 19
copy h1 "103551"
click at [1181, 224] on span "Go To Job Page" at bounding box center [1183, 222] width 71 height 14
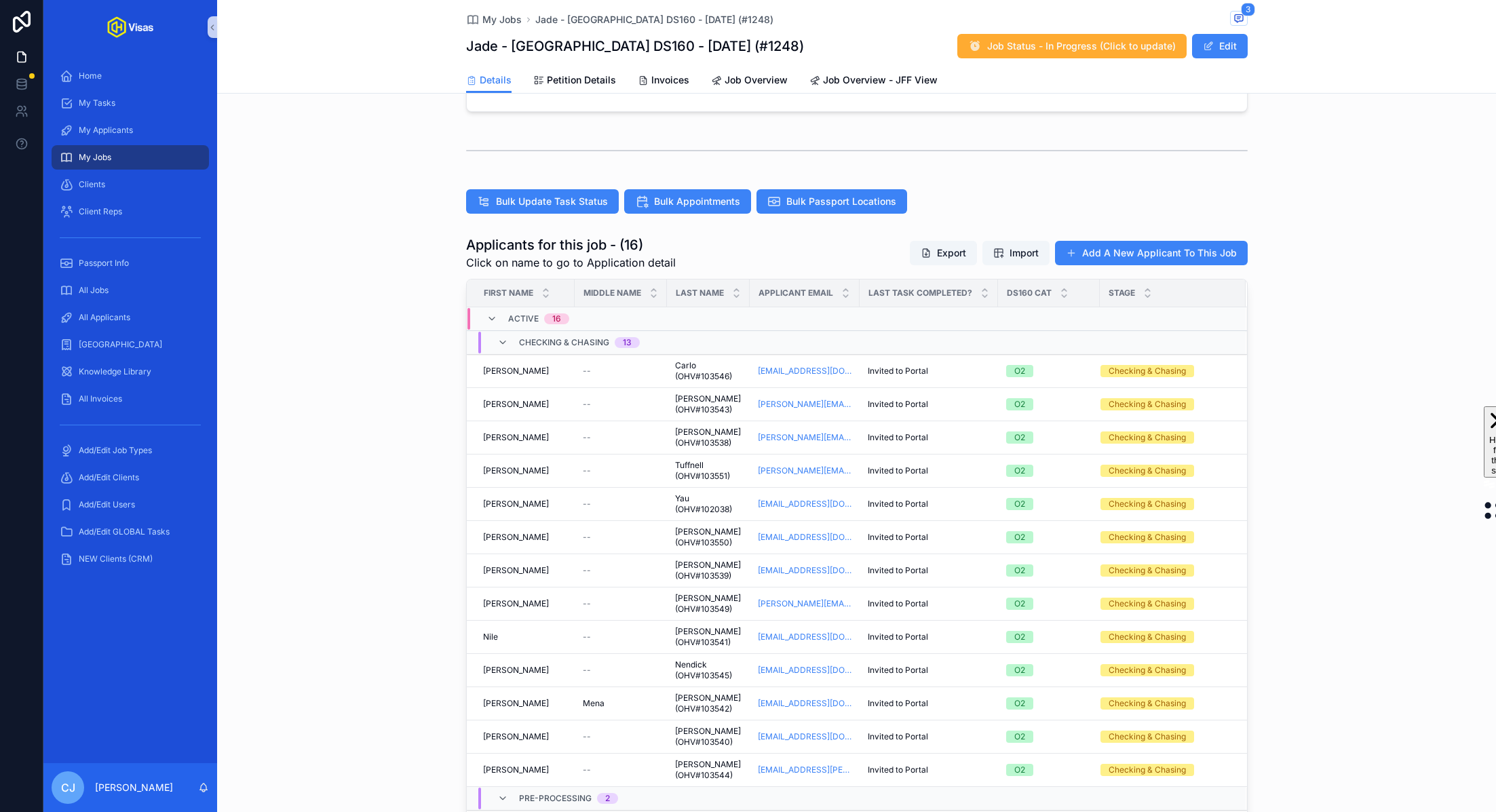
scroll to position [4, 0]
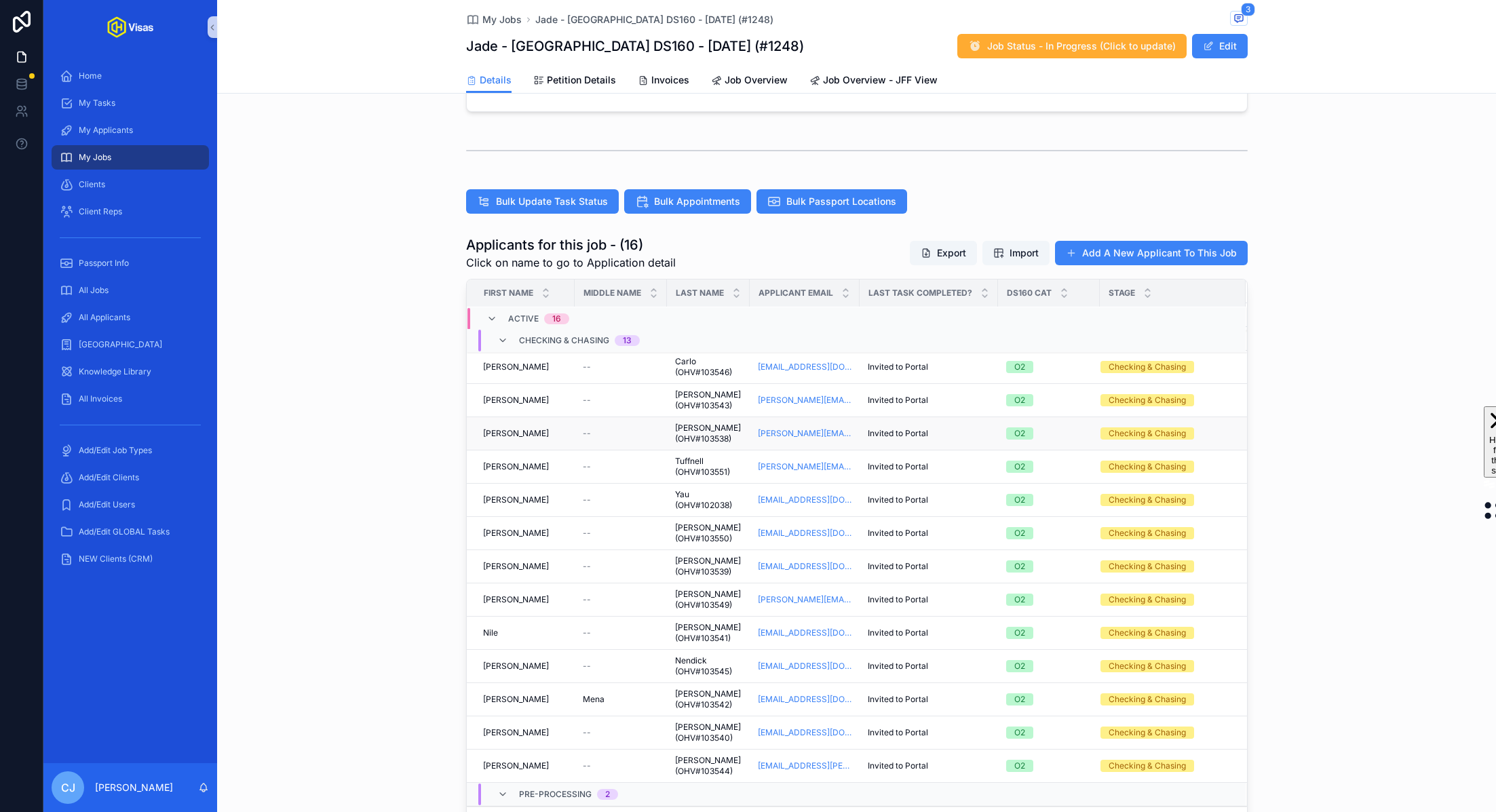
click at [682, 433] on span "Palmer (OHV#103538)" at bounding box center [708, 434] width 67 height 22
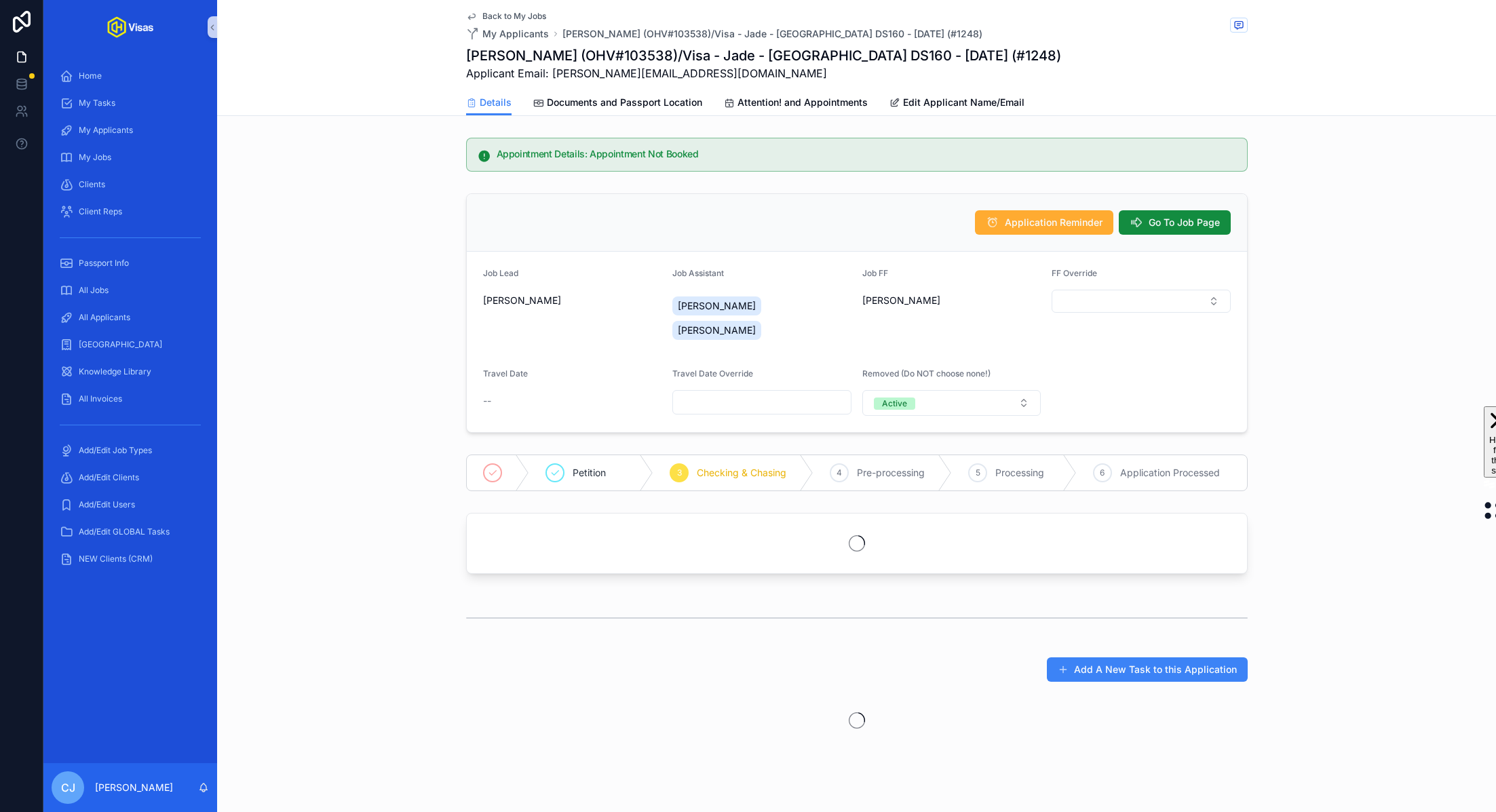
click at [620, 56] on h1 "Alfie Palmer (OHV#103538)/Visa - Jade - USA DS160 - Jul/25 (#1248)" at bounding box center [763, 56] width 595 height 19
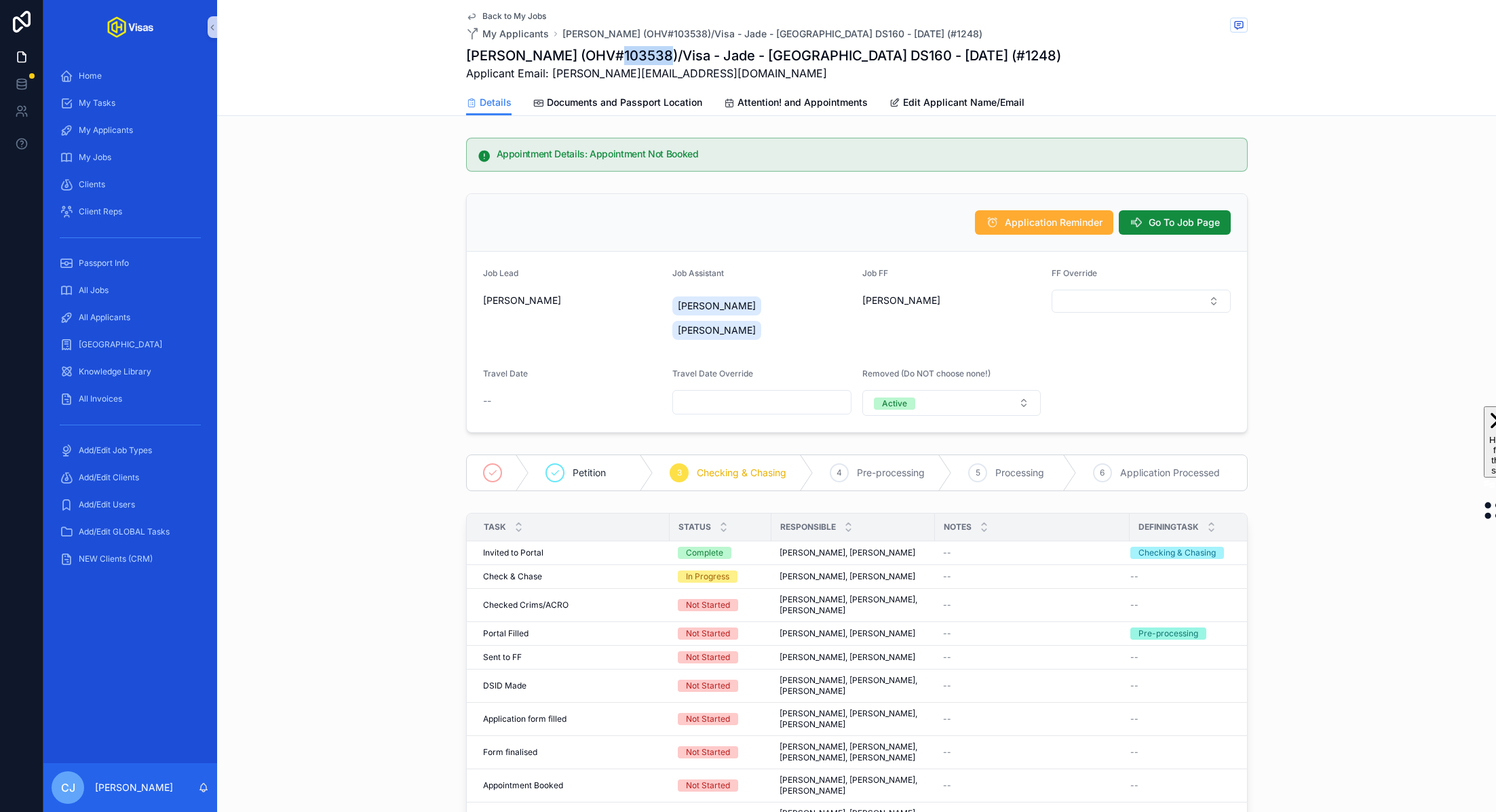
click at [620, 56] on h1 "Alfie Palmer (OHV#103538)/Visa - Jade - USA DS160 - Jul/25 (#1248)" at bounding box center [763, 56] width 595 height 19
copy h1 "103538"
click at [1165, 215] on span "Go To Job Page" at bounding box center [1183, 222] width 71 height 14
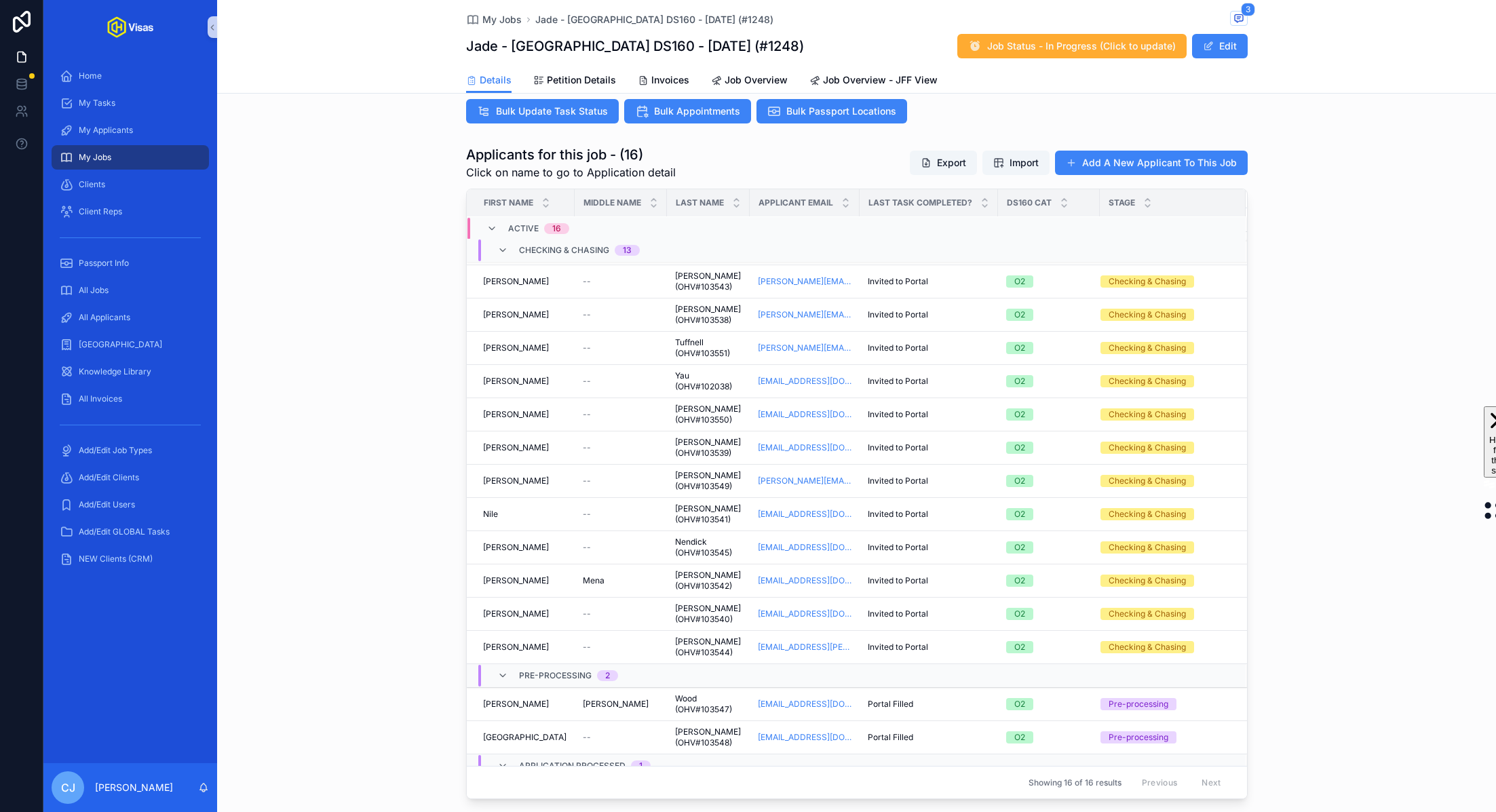
scroll to position [36, 0]
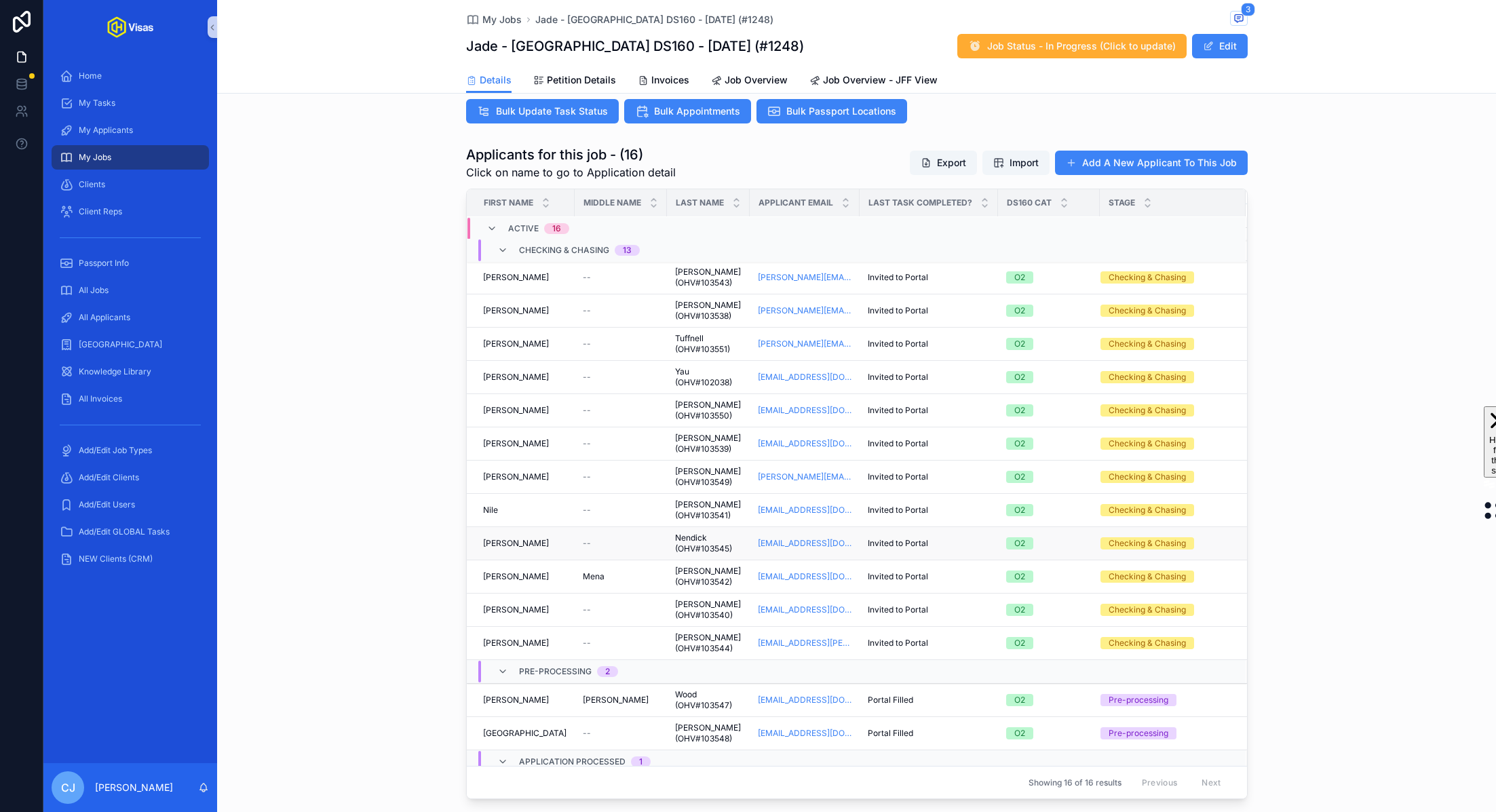
click at [708, 554] on span "Nendick (OHV#103545)" at bounding box center [708, 544] width 67 height 22
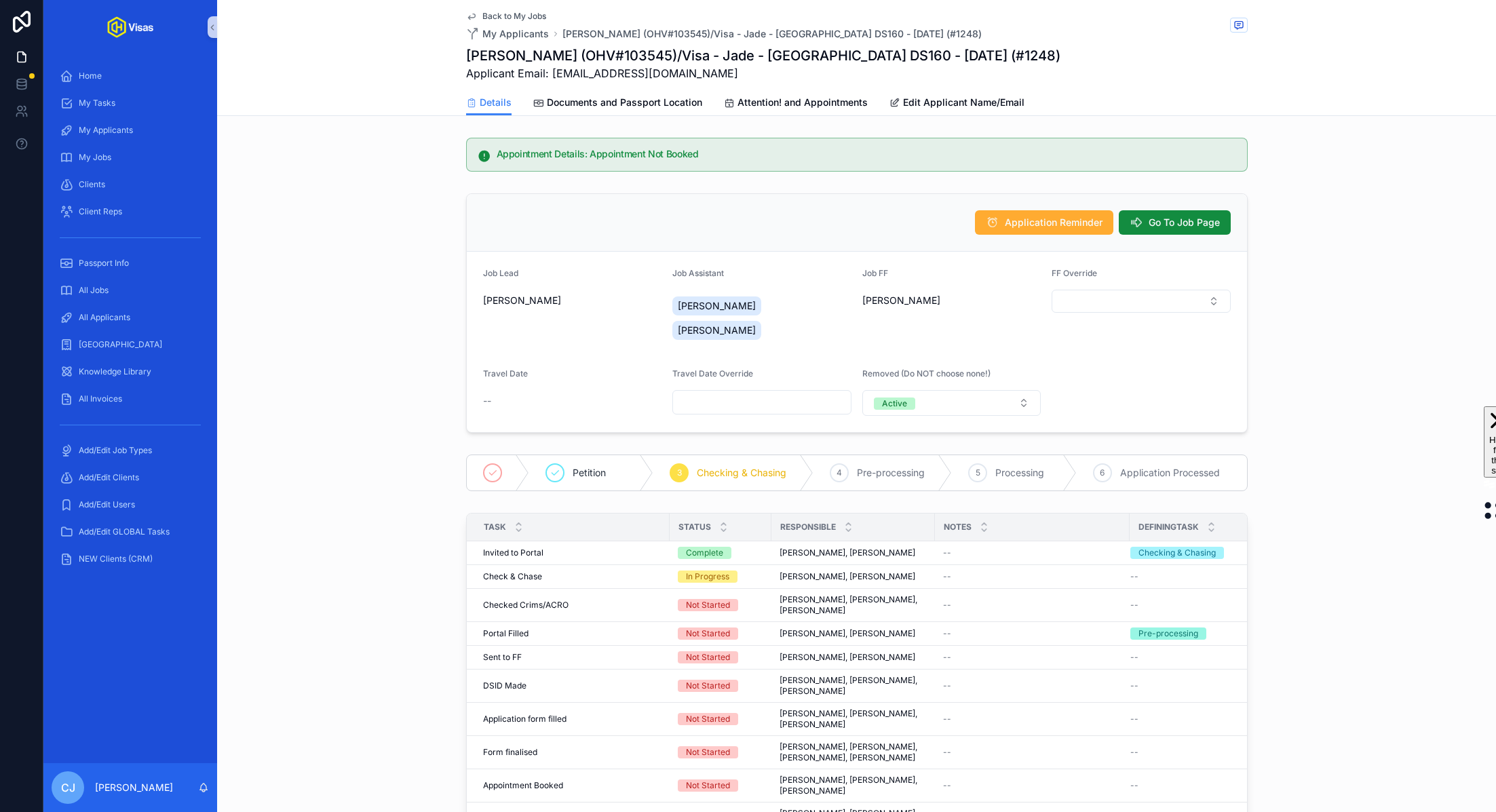
click at [649, 57] on h1 "Oliver Nendick (OHV#103545)/Visa - Jade - USA DS160 - Jul/25 (#1248)" at bounding box center [763, 56] width 594 height 19
click at [1239, 28] on icon "scrollable content" at bounding box center [1239, 25] width 11 height 11
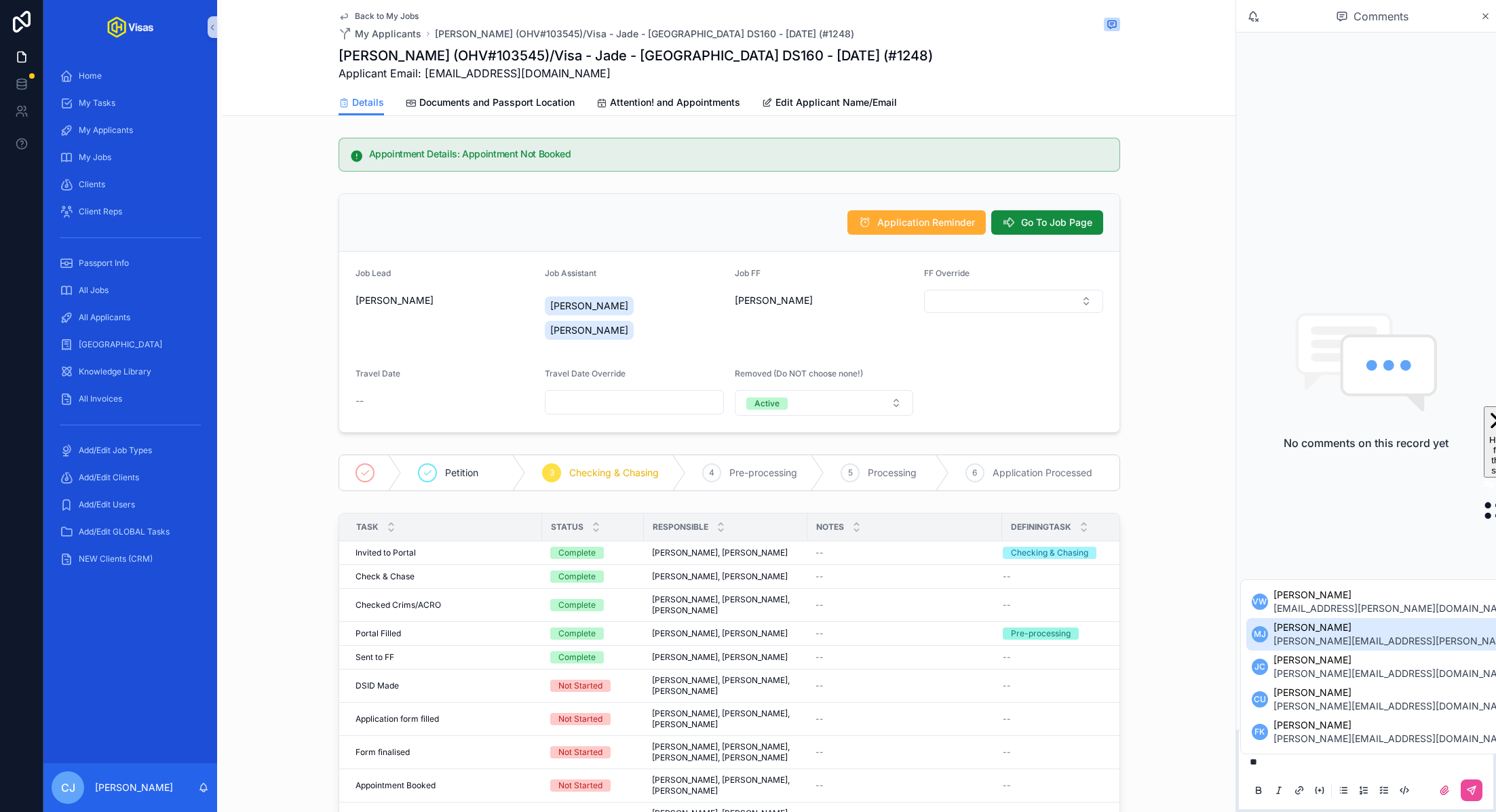
click at [1327, 638] on span "murielle.johnson@gmail.com" at bounding box center [1433, 641] width 319 height 14
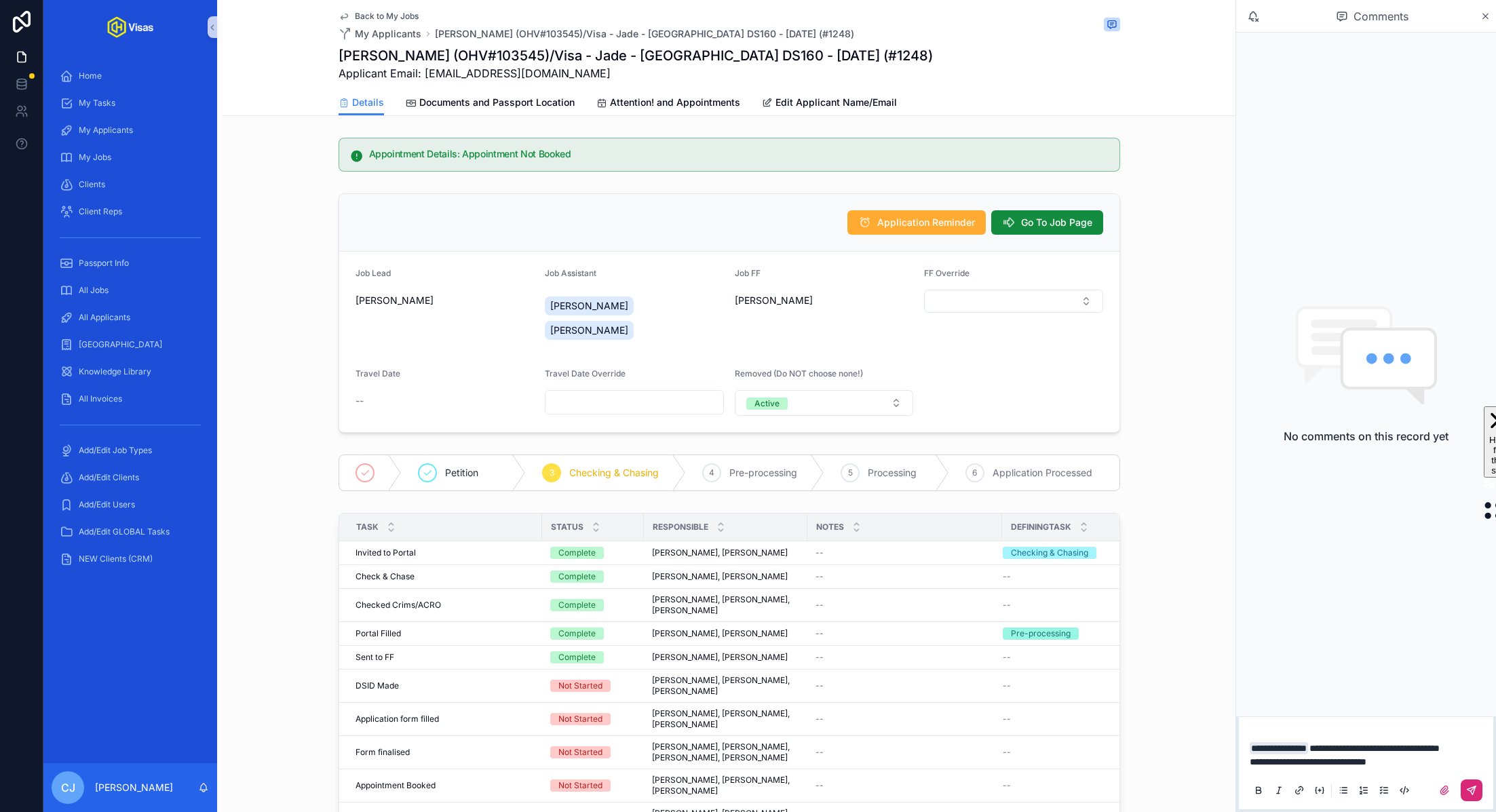
click at [1471, 792] on icon "scrollable content" at bounding box center [1471, 790] width 8 height 8
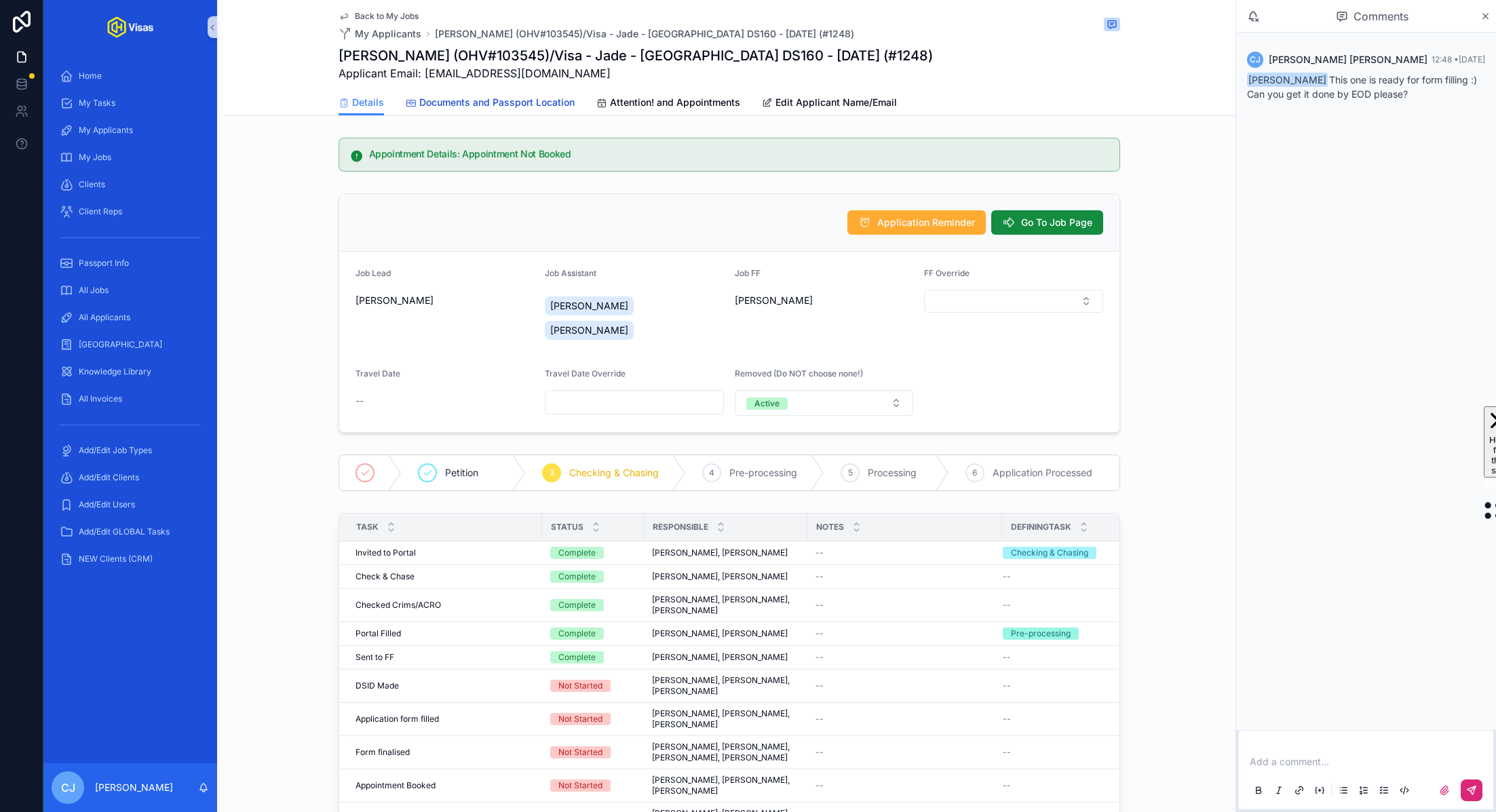
click at [525, 114] on link "Documents and Passport Location" at bounding box center [489, 103] width 169 height 27
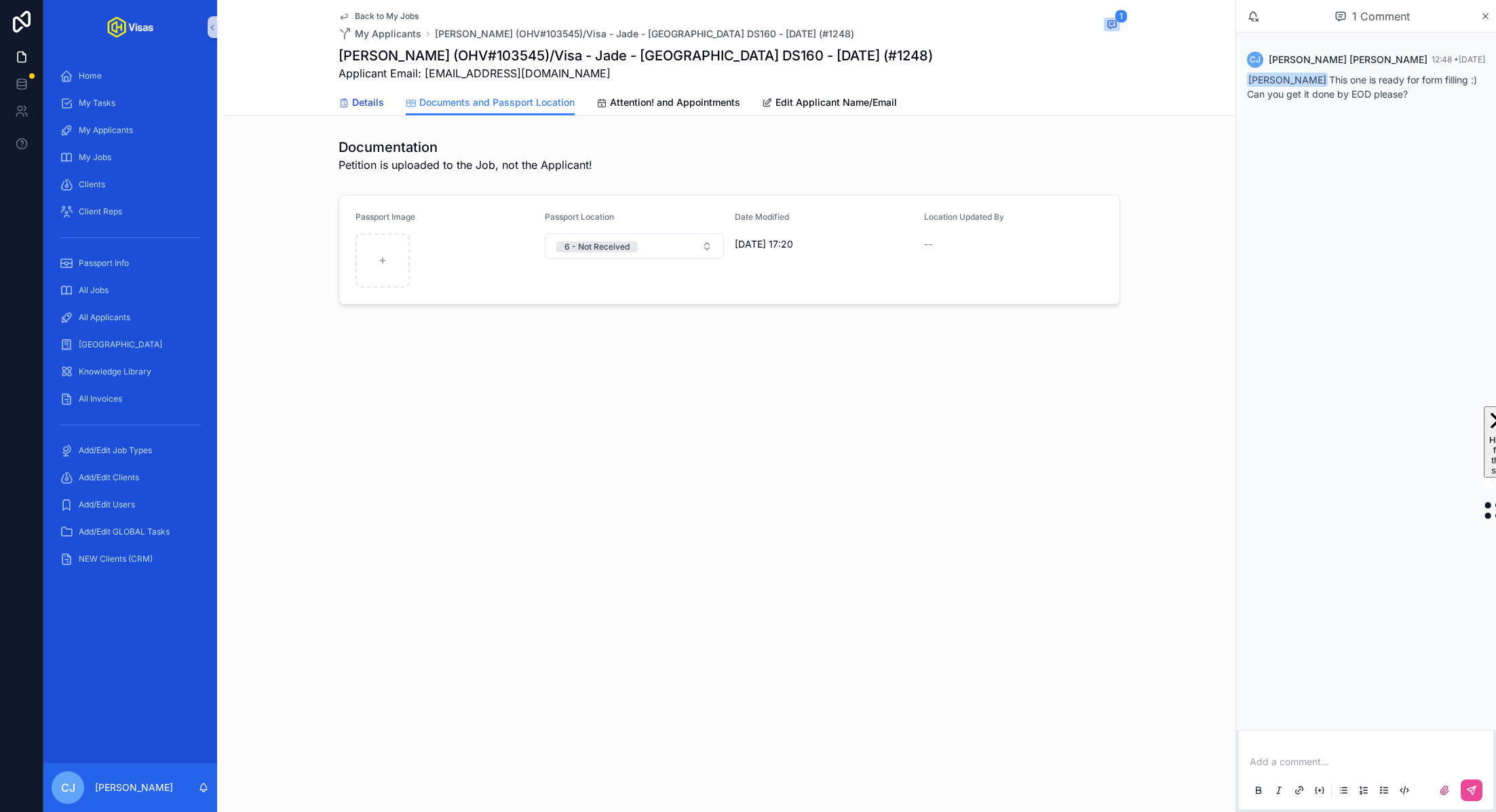
click at [346, 102] on icon "scrollable content" at bounding box center [344, 103] width 11 height 11
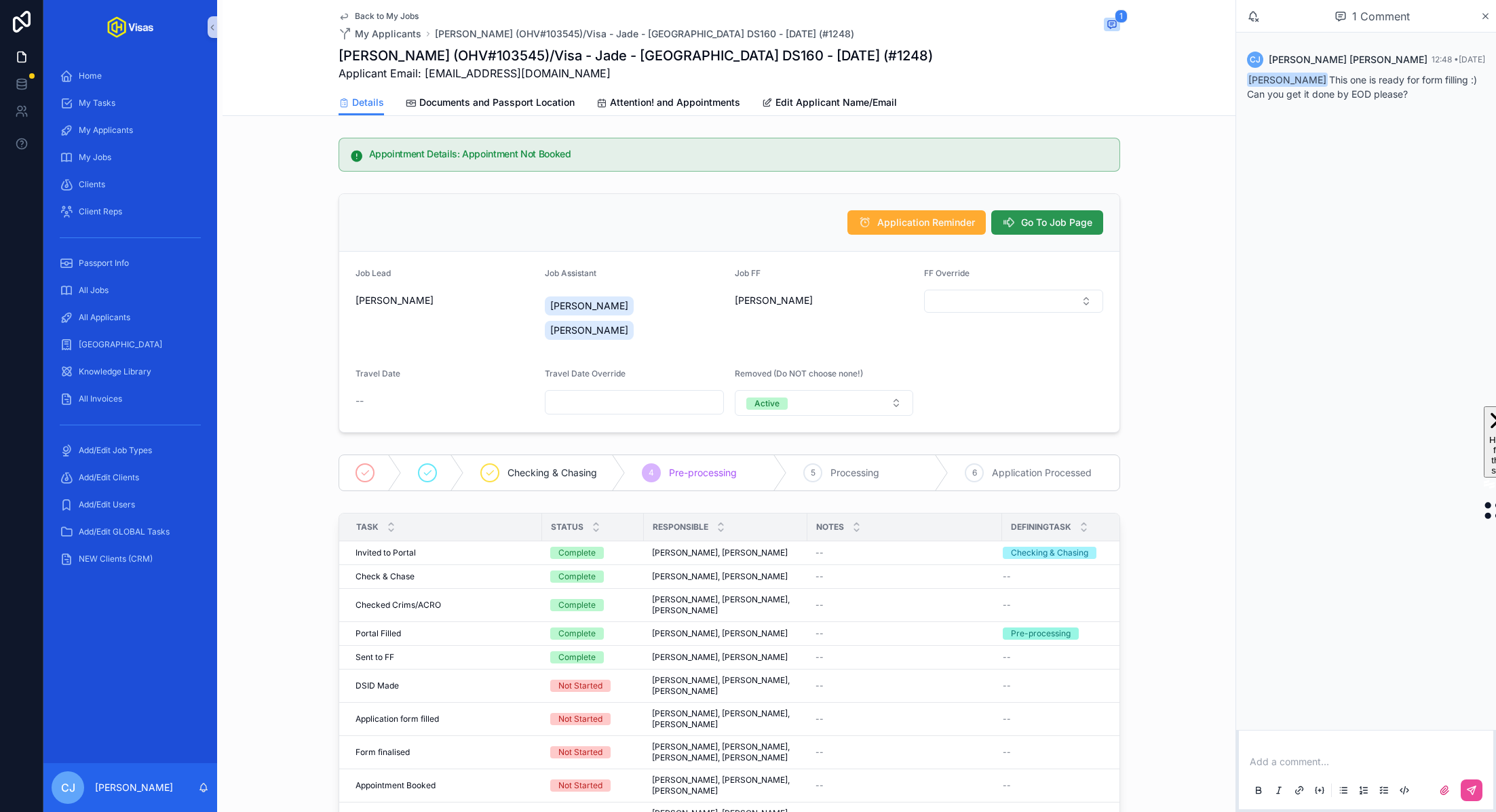
click at [1044, 223] on span "Go To Job Page" at bounding box center [1056, 222] width 71 height 14
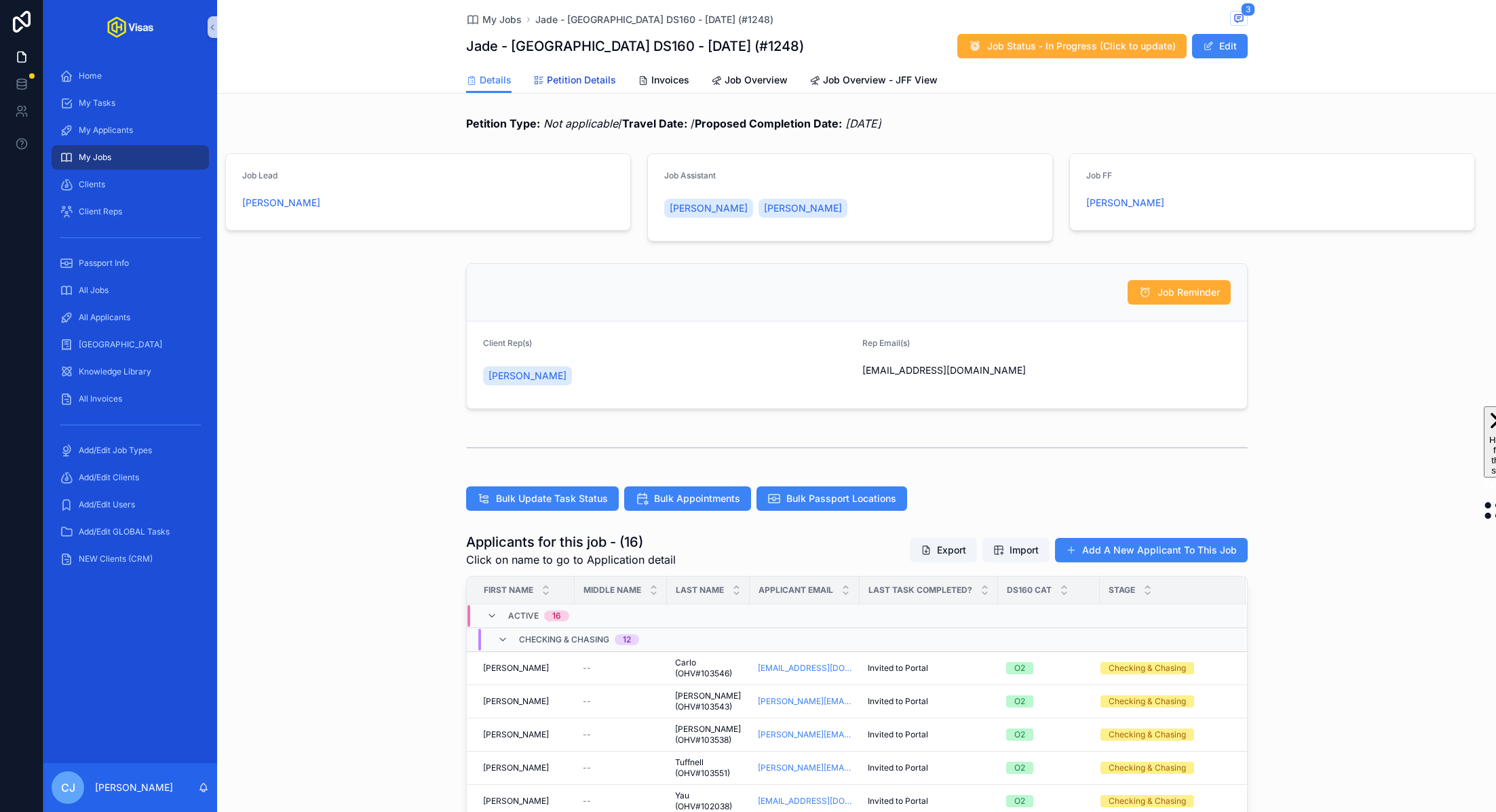
click at [576, 85] on span "Petition Details" at bounding box center [581, 80] width 70 height 14
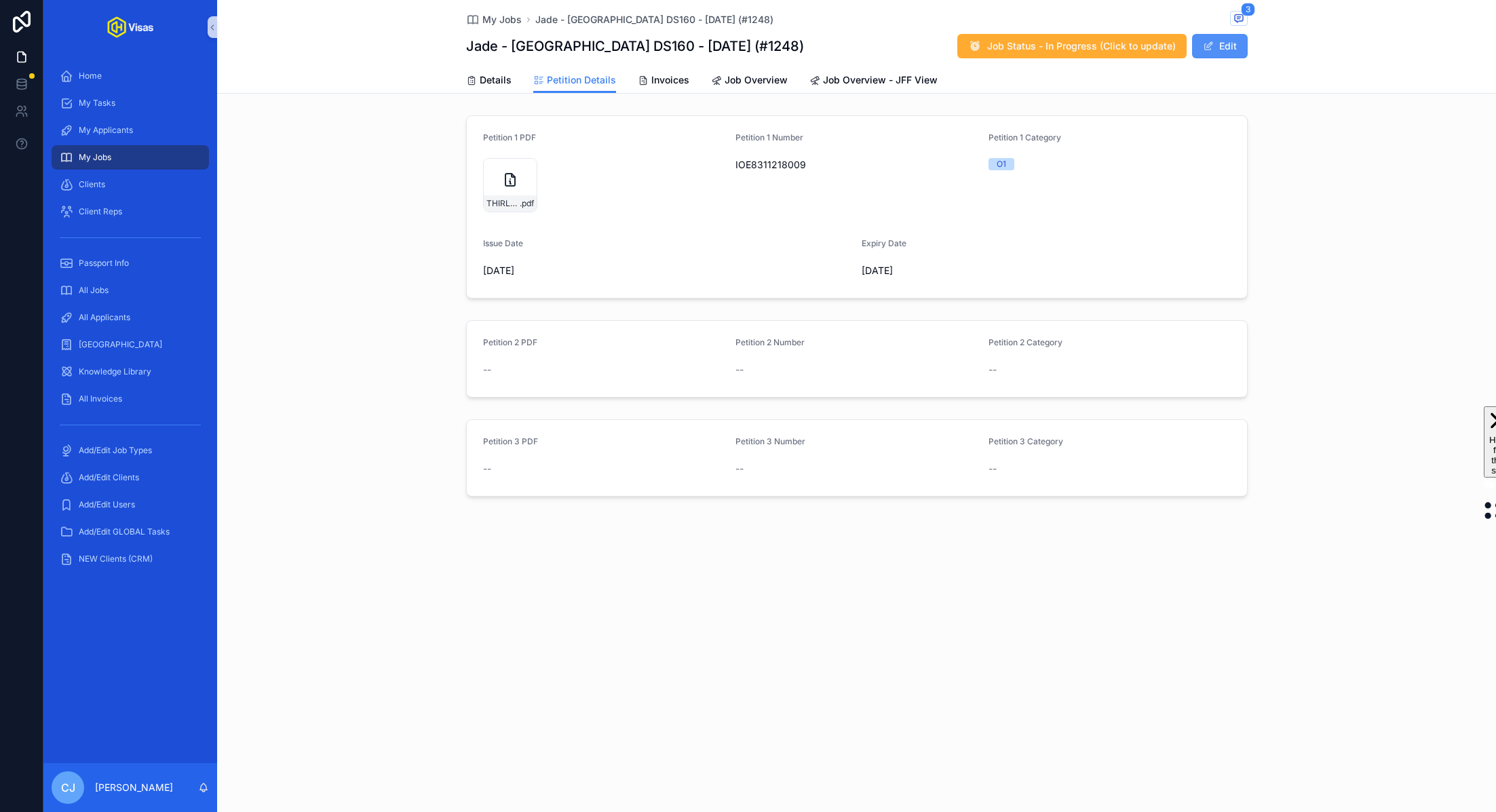
click at [1221, 52] on button "Edit" at bounding box center [1219, 45] width 56 height 24
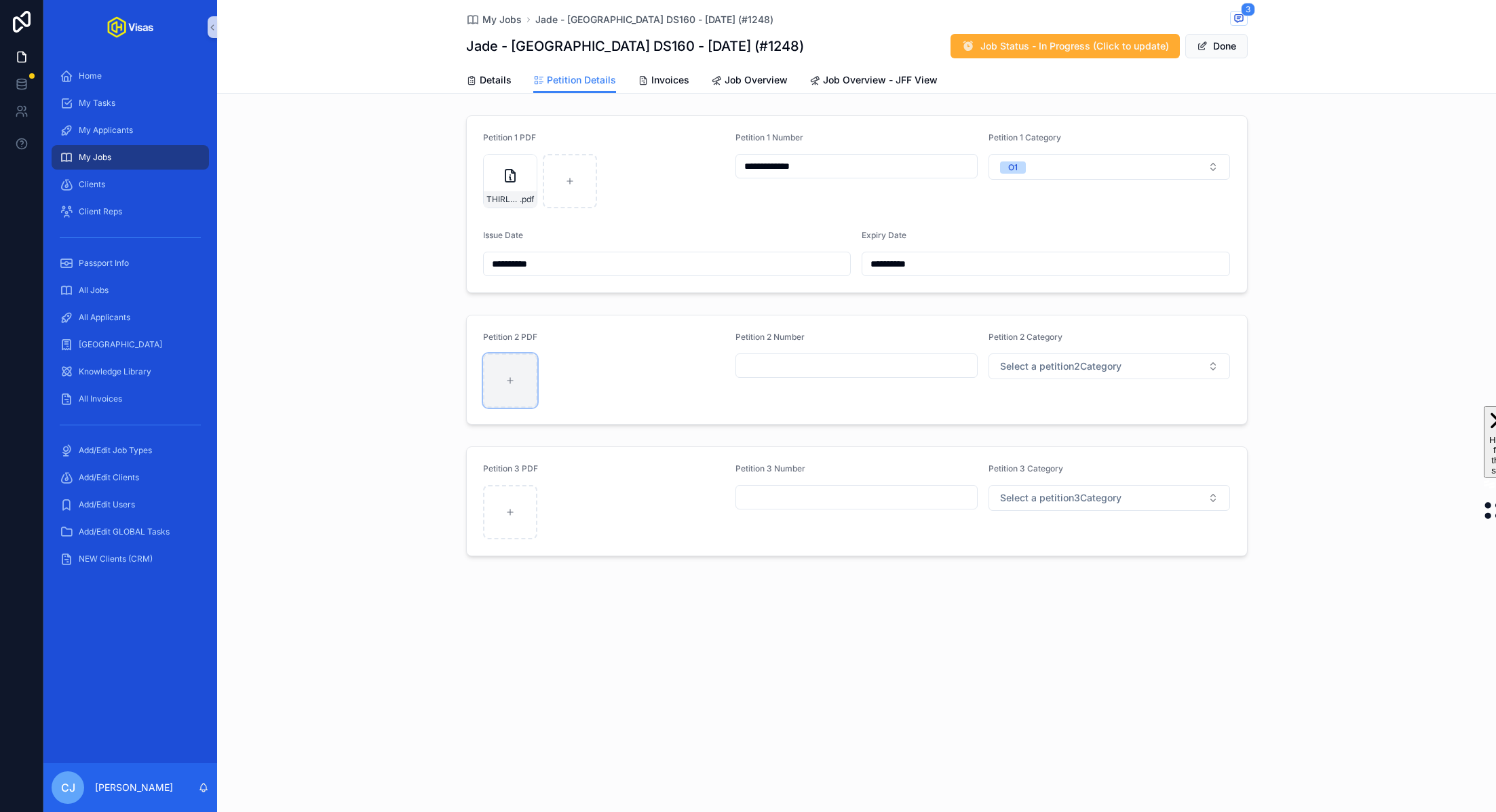
click at [506, 398] on div "scrollable content" at bounding box center [510, 380] width 54 height 54
type input "**********"
click at [1037, 363] on span "Select a petition2Category" at bounding box center [1061, 366] width 121 height 14
click at [1007, 436] on div "O2" at bounding box center [1011, 440] width 11 height 12
click at [845, 370] on input "scrollable content" at bounding box center [856, 365] width 241 height 19
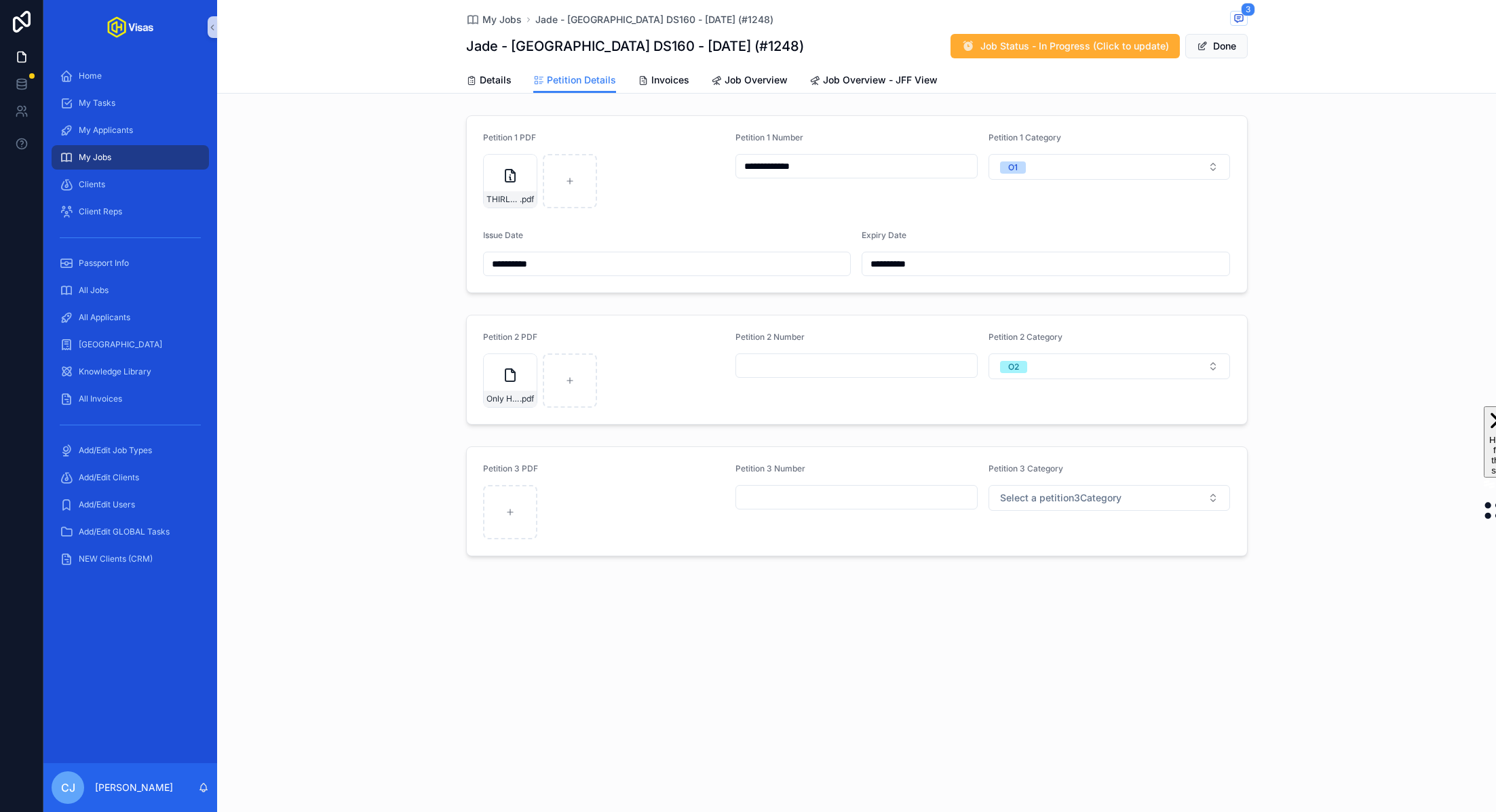
paste input "**********"
type input "**********"
click at [1214, 50] on button "Done" at bounding box center [1216, 45] width 63 height 24
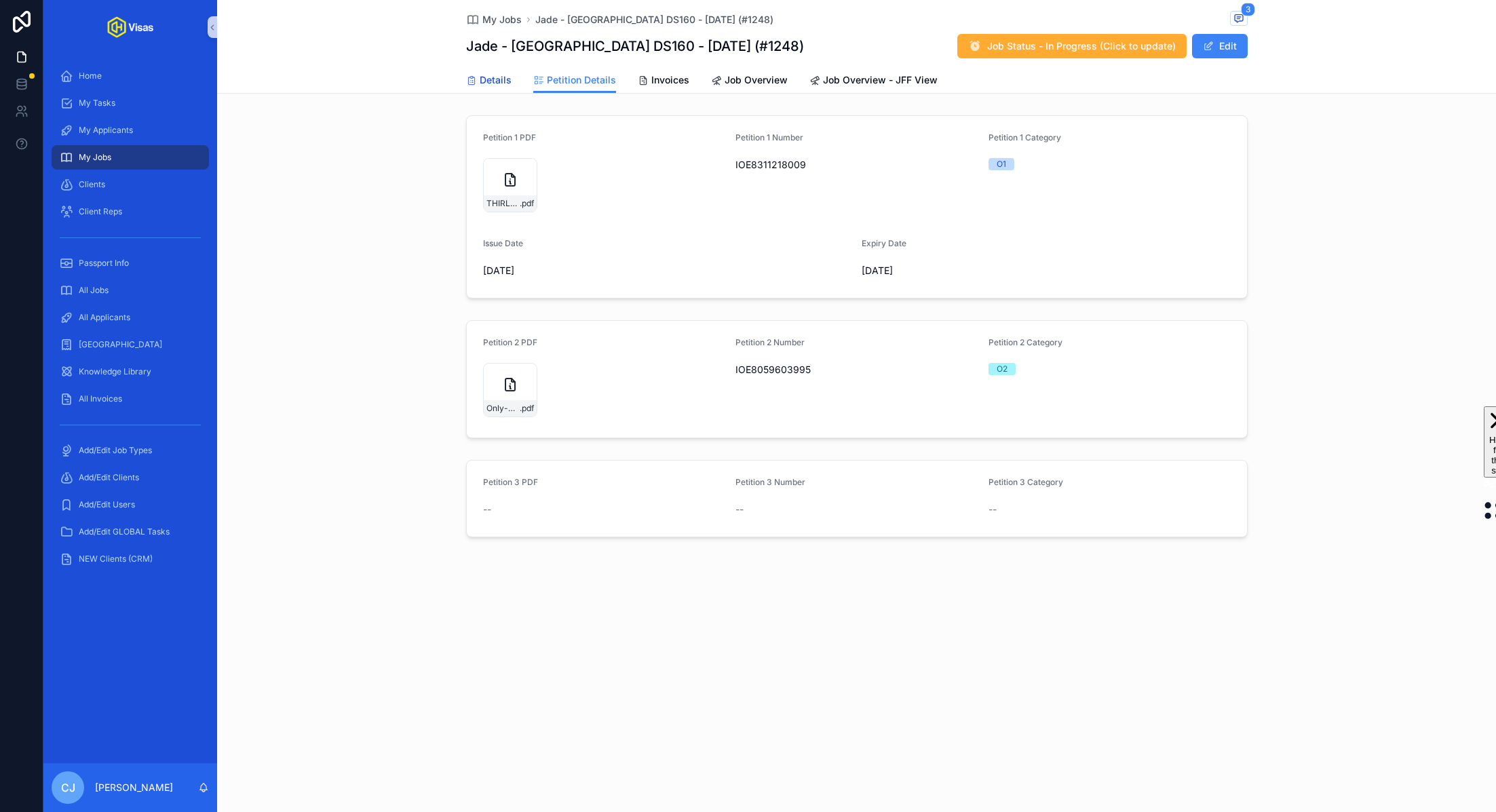
click at [481, 77] on span "Details" at bounding box center [496, 80] width 32 height 14
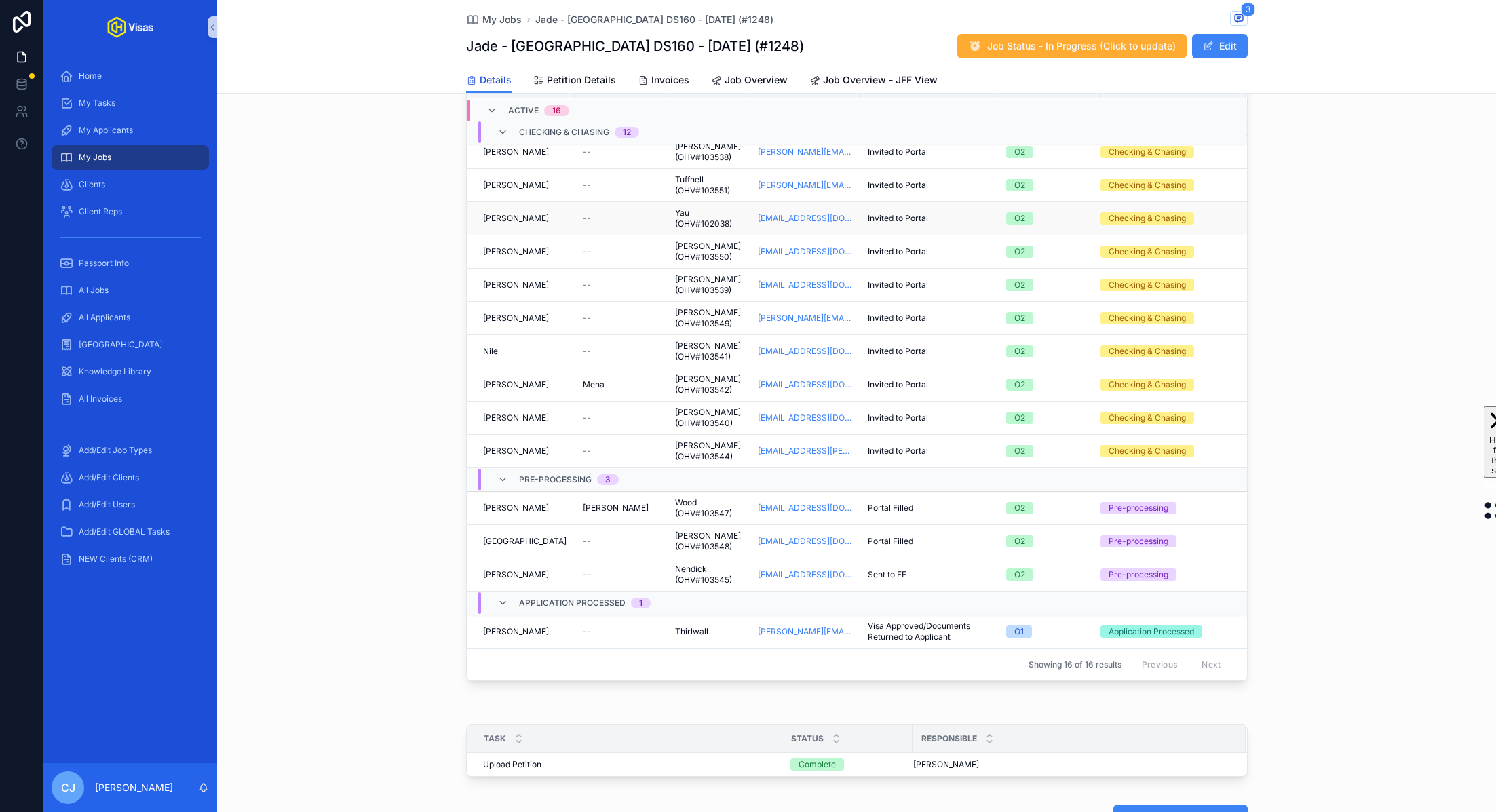
scroll to position [637, 0]
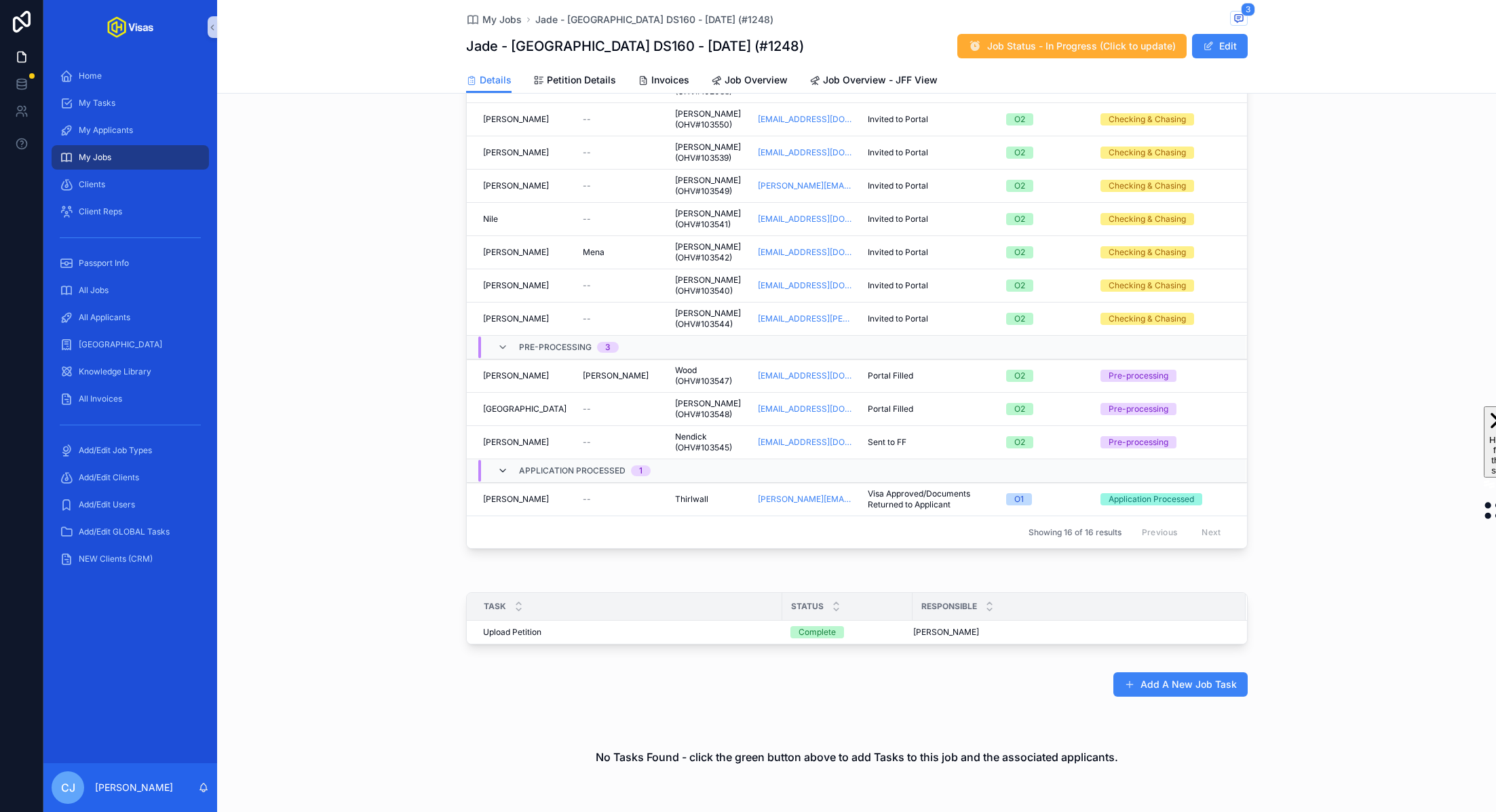
click at [505, 471] on icon "scrollable content" at bounding box center [503, 471] width 11 height 11
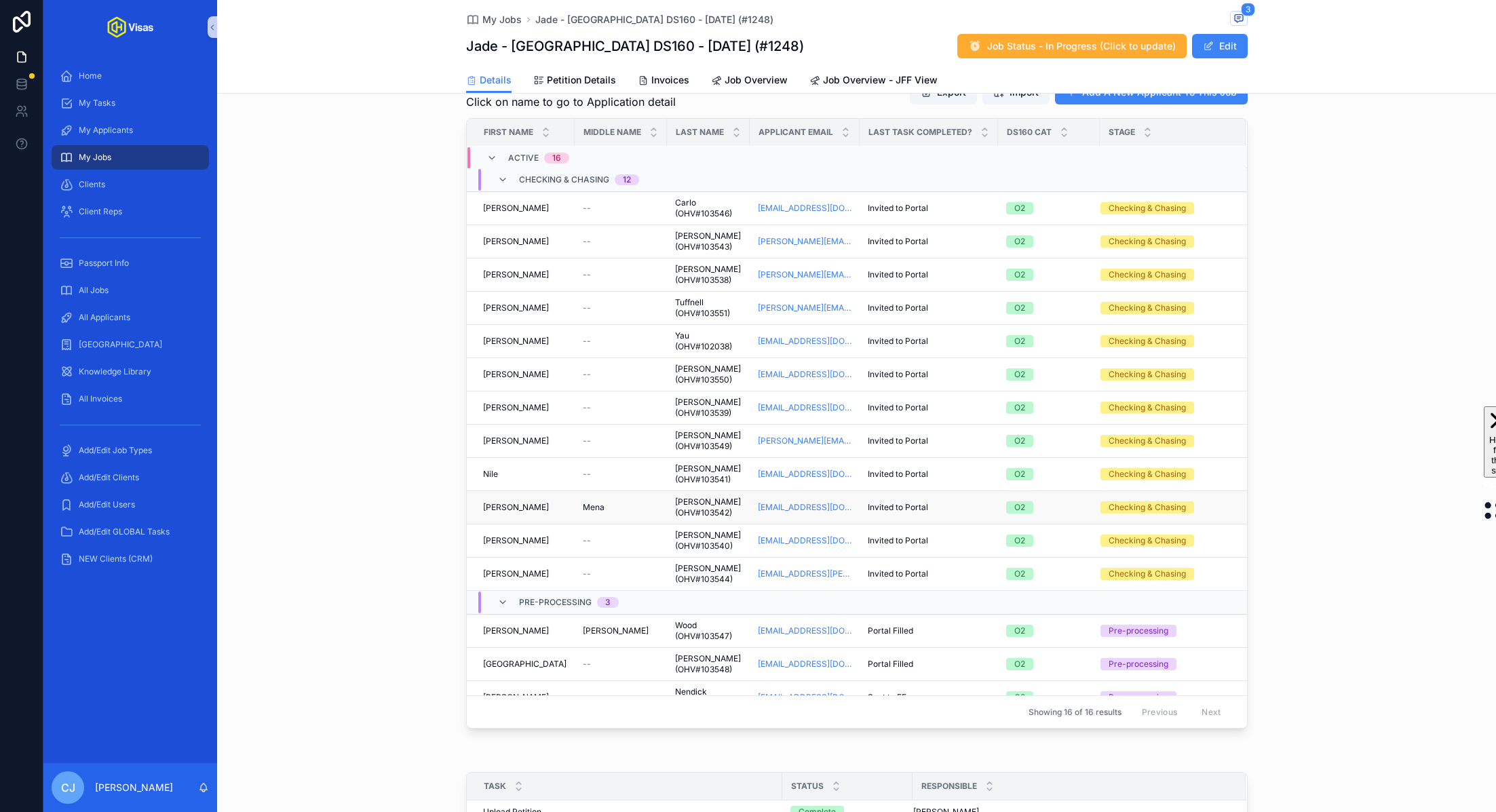
scroll to position [0, 0]
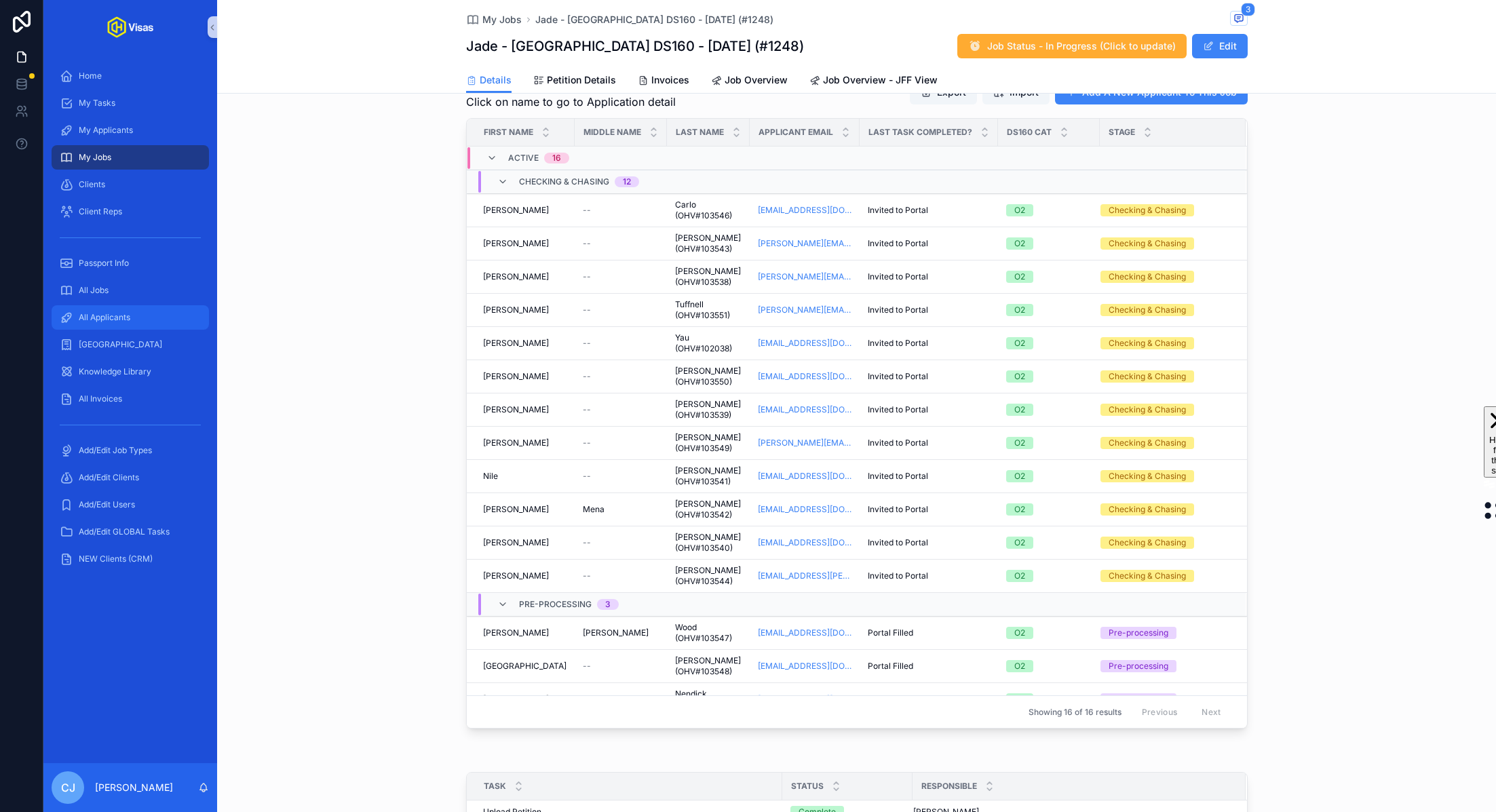
click at [107, 310] on div "All Applicants" at bounding box center [130, 317] width 141 height 22
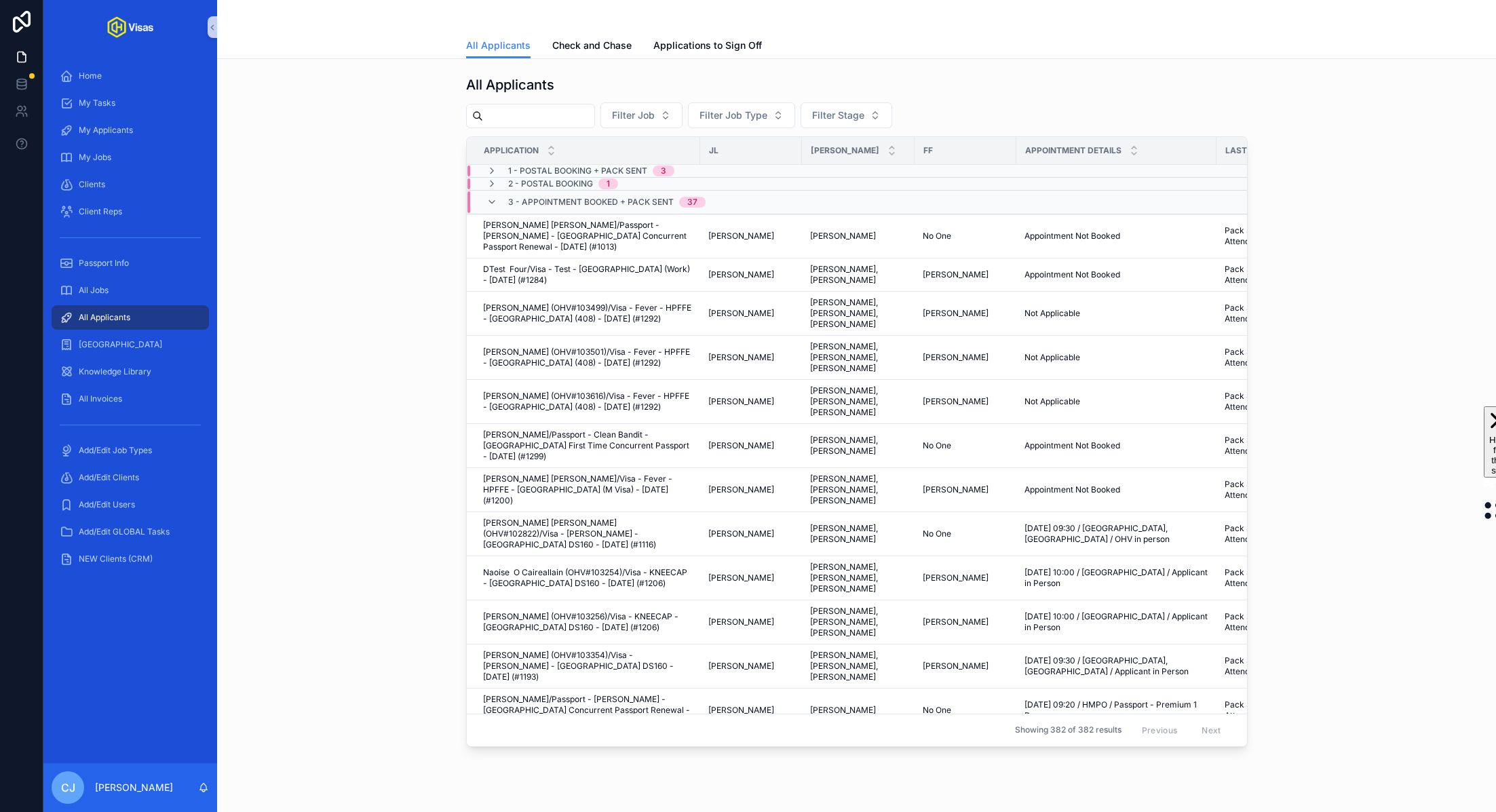
click at [559, 109] on input "scrollable content" at bounding box center [539, 116] width 112 height 19
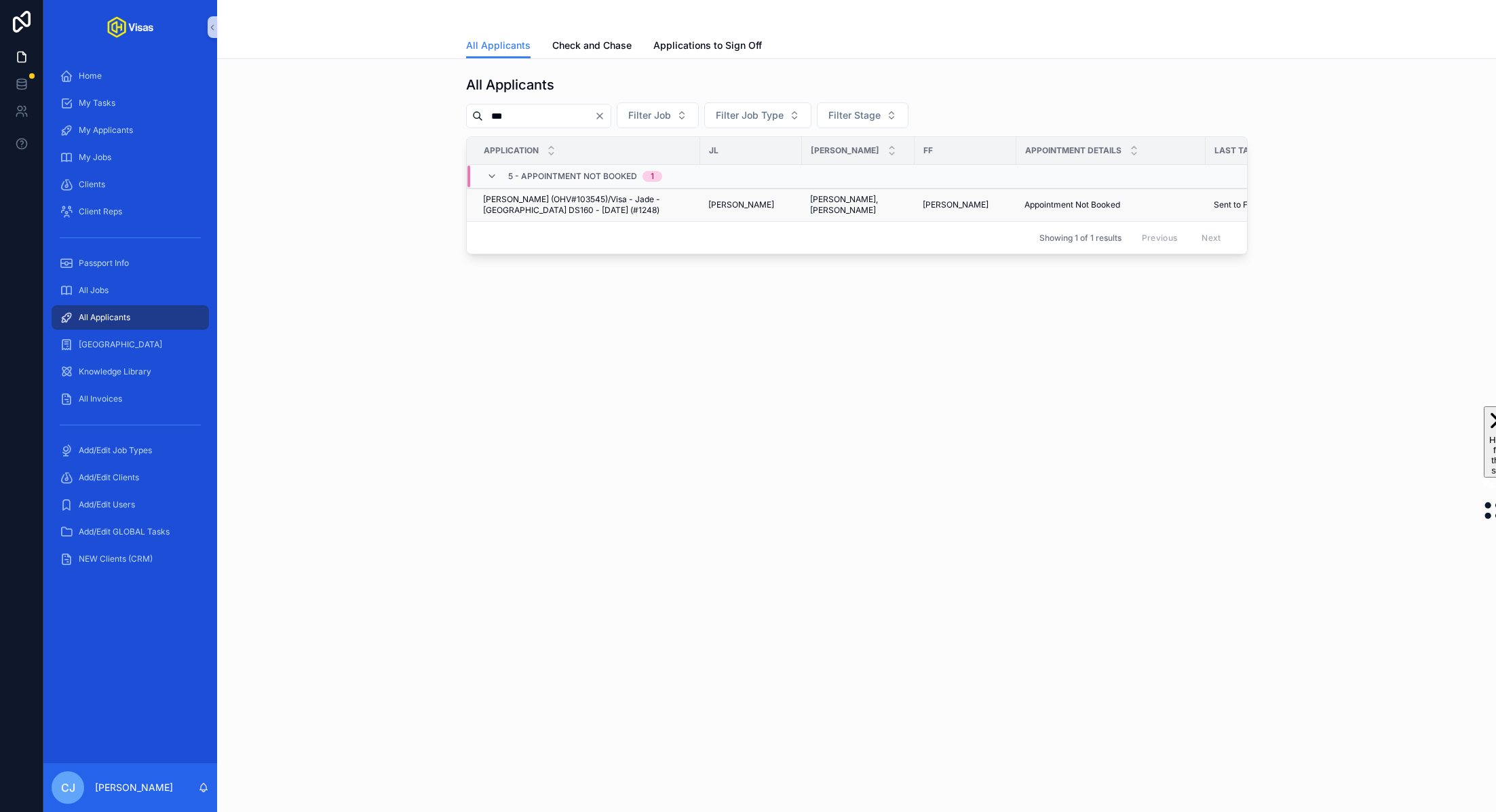
type input "***"
click at [538, 203] on span "Oliver Nendick (OHV#103545)/Visa - Jade - USA DS160 - Jul/25 (#1248)" at bounding box center [588, 205] width 209 height 22
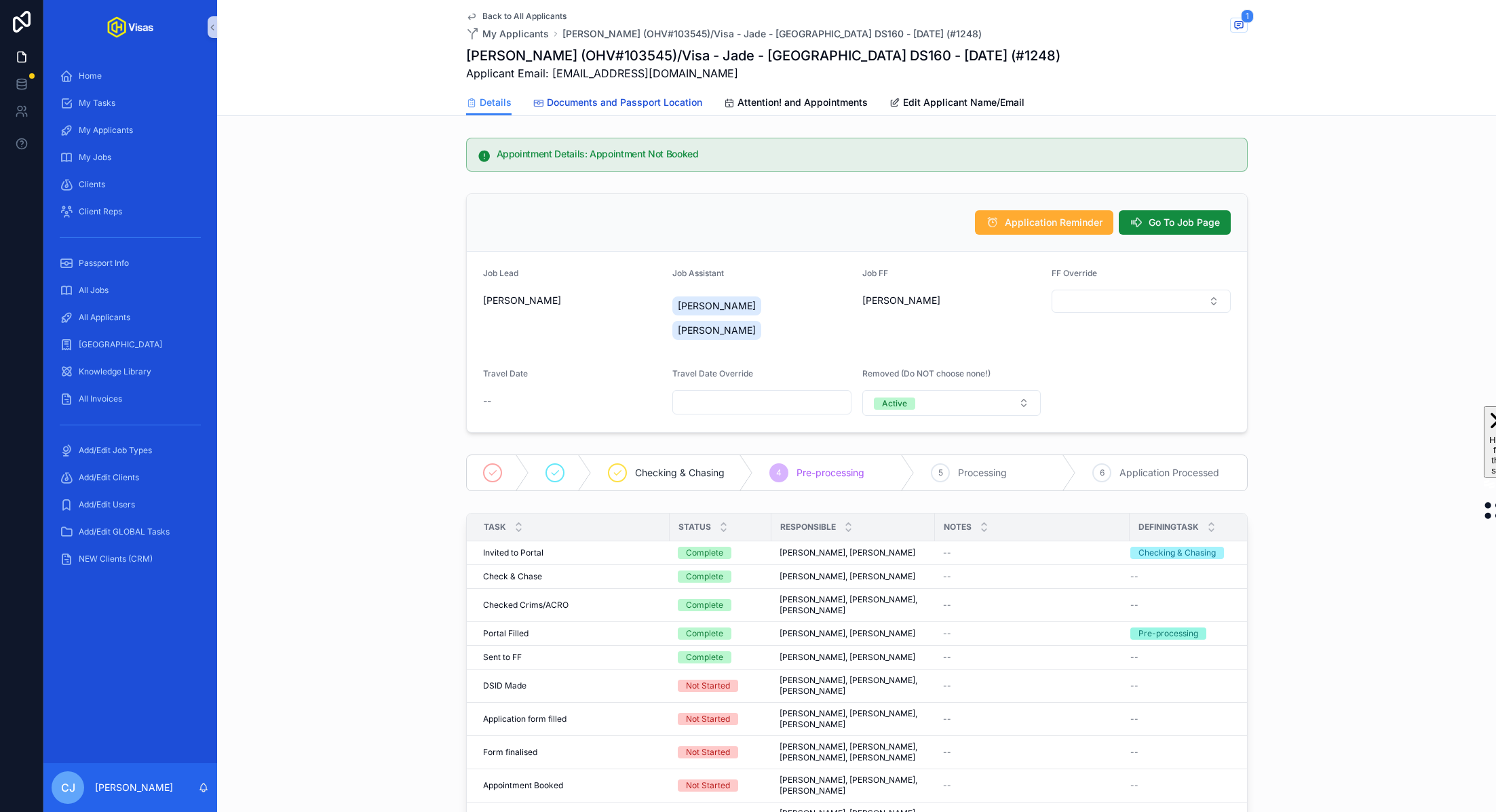
click at [620, 107] on span "Documents and Passport Location" at bounding box center [624, 103] width 156 height 14
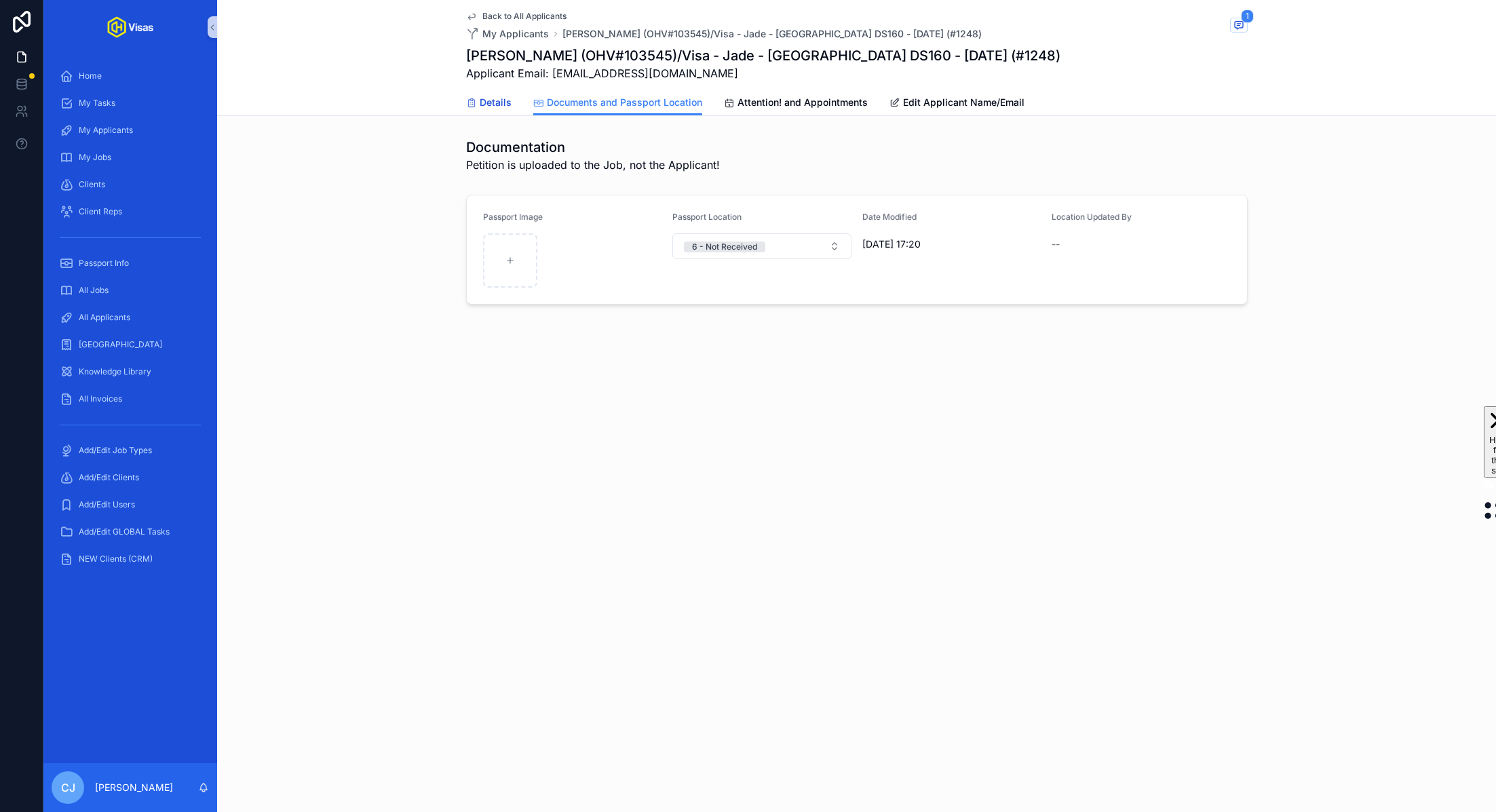
click at [485, 107] on span "Details" at bounding box center [496, 103] width 32 height 14
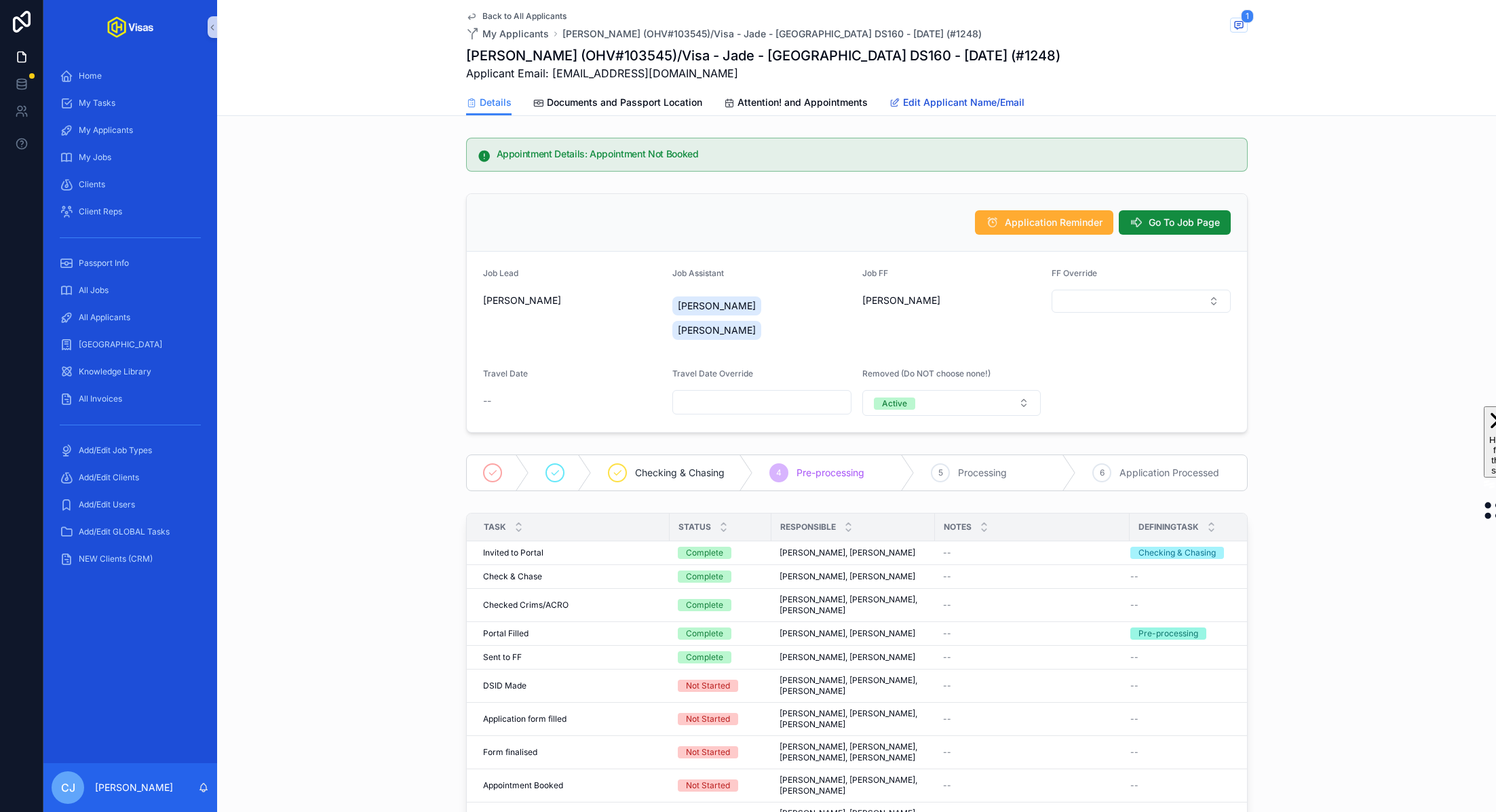
click at [947, 105] on span "Edit Applicant Name/Email" at bounding box center [964, 103] width 121 height 14
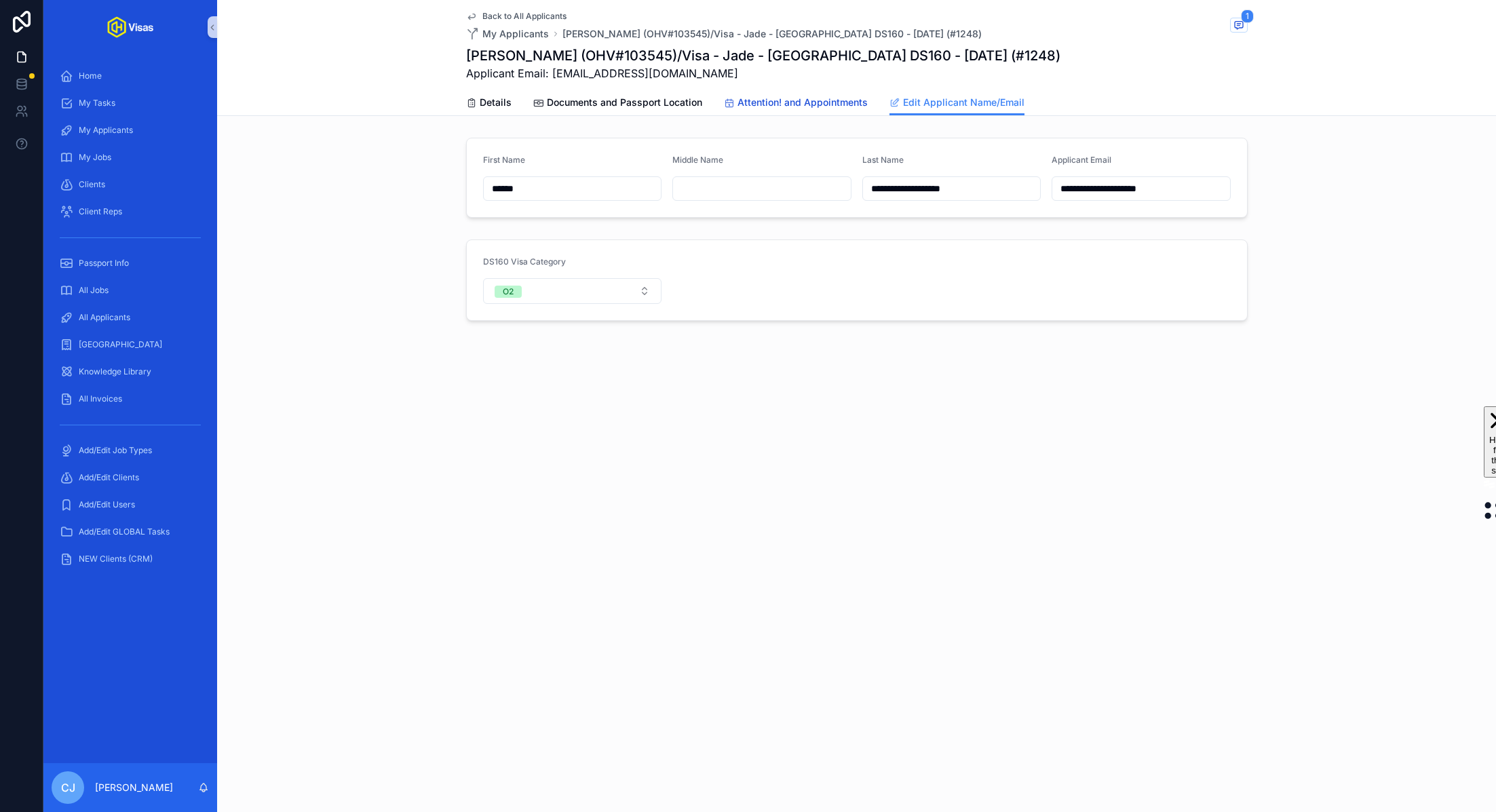
click at [836, 96] on span "Attention! and Appointments" at bounding box center [802, 103] width 130 height 14
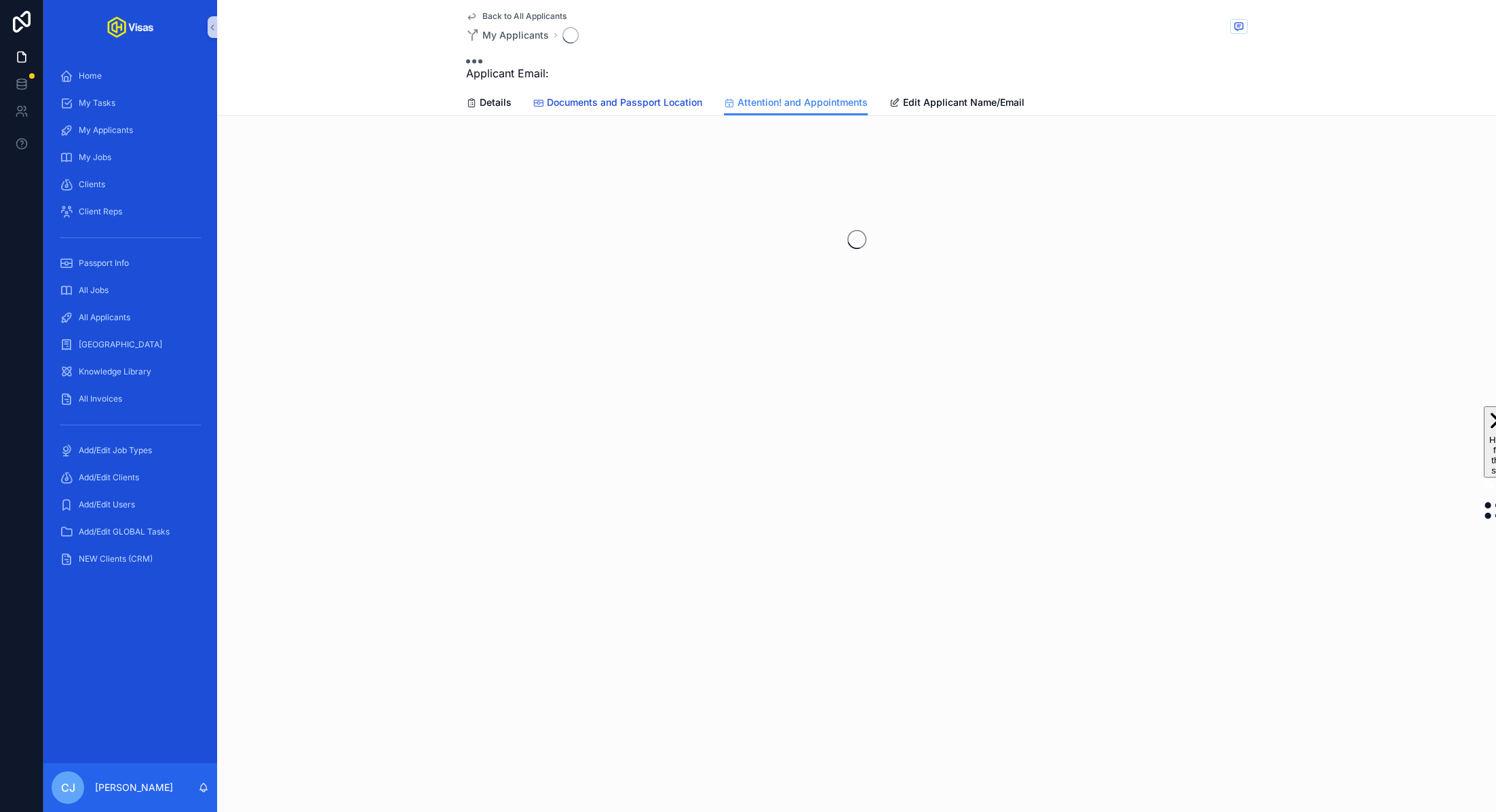
click at [606, 103] on span "Documents and Passport Location" at bounding box center [624, 103] width 156 height 14
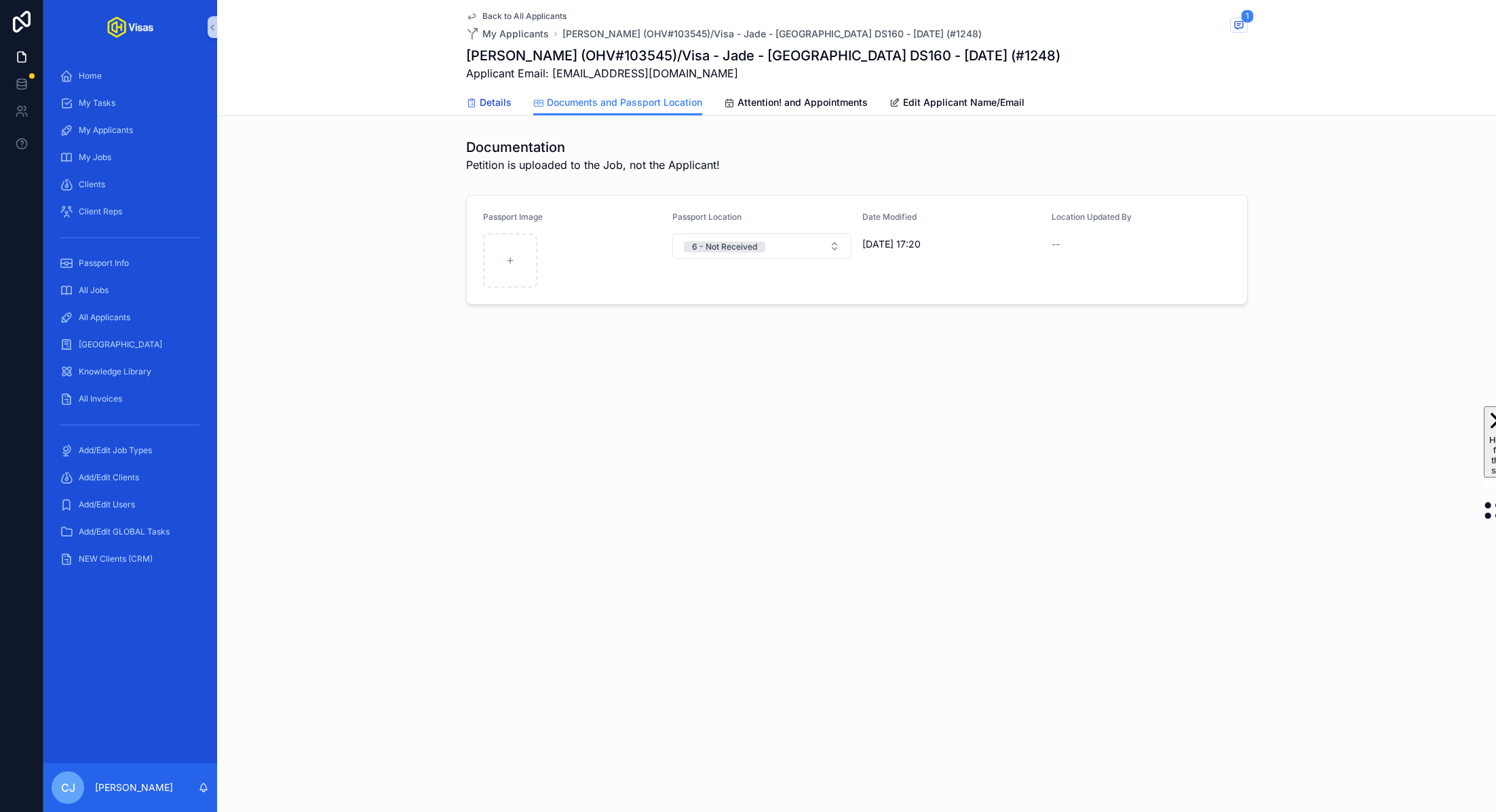
click at [487, 103] on span "Details" at bounding box center [496, 103] width 32 height 14
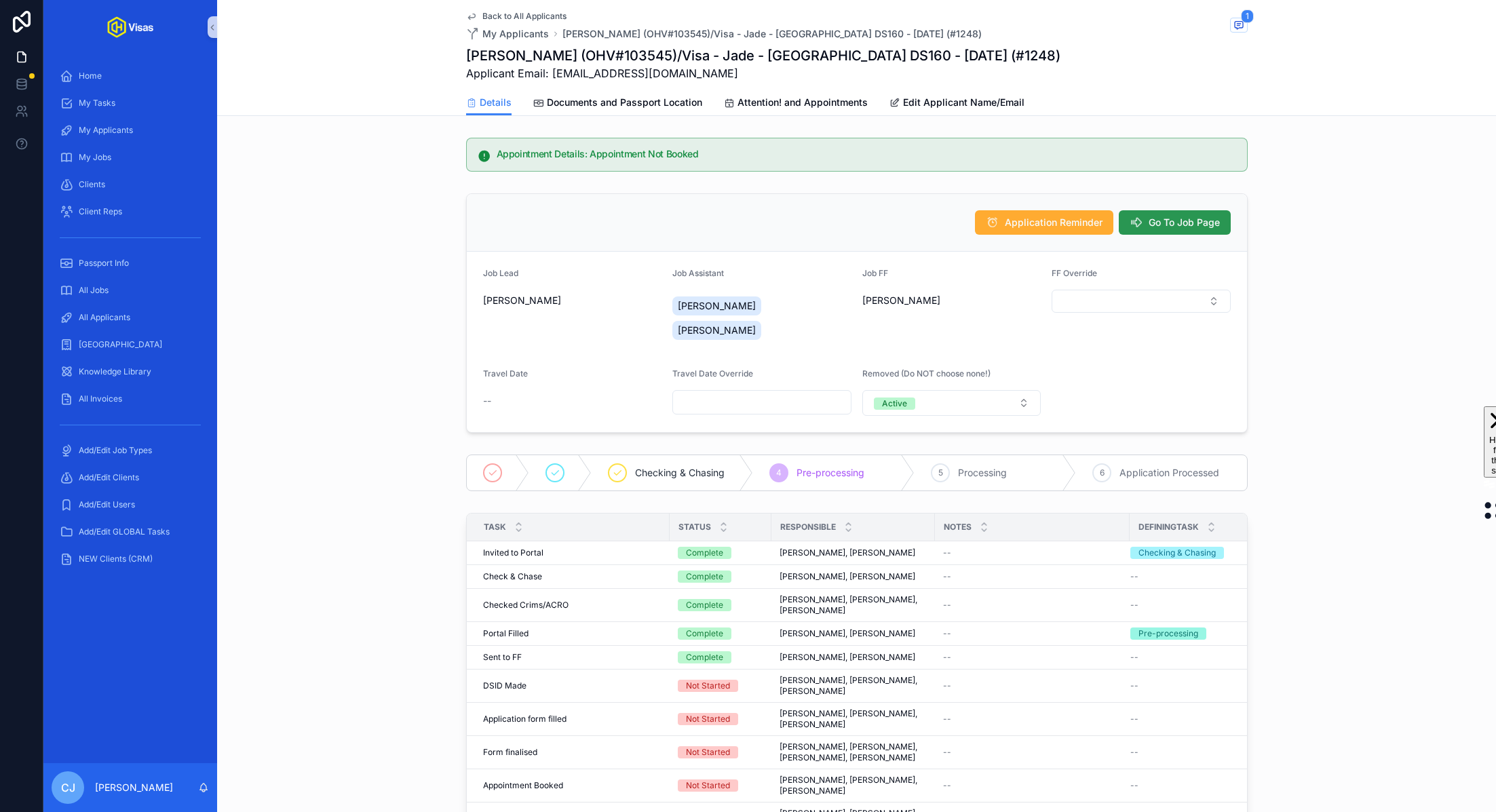
click at [1197, 222] on span "Go To Job Page" at bounding box center [1183, 222] width 71 height 14
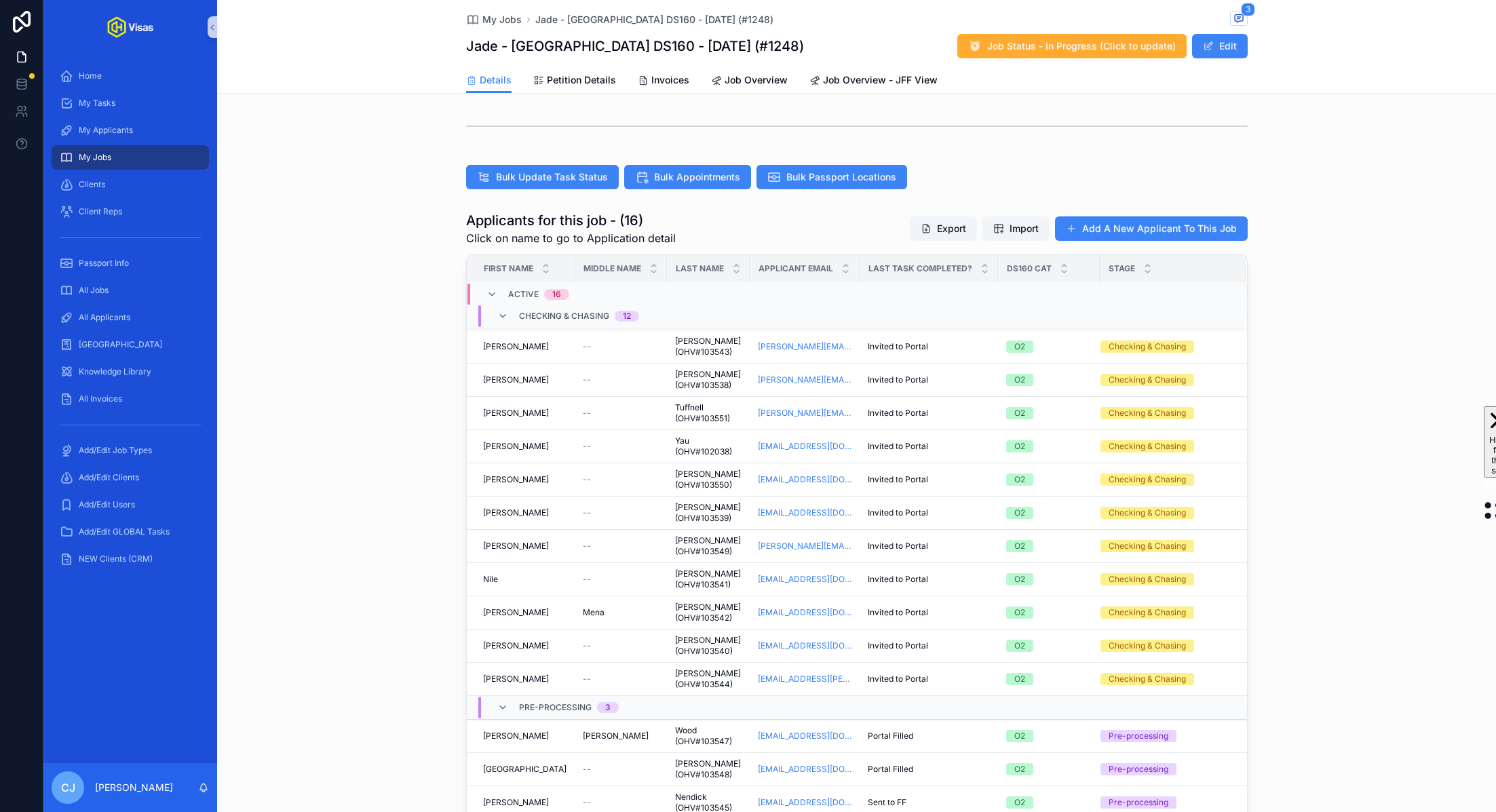
scroll to position [425, 0]
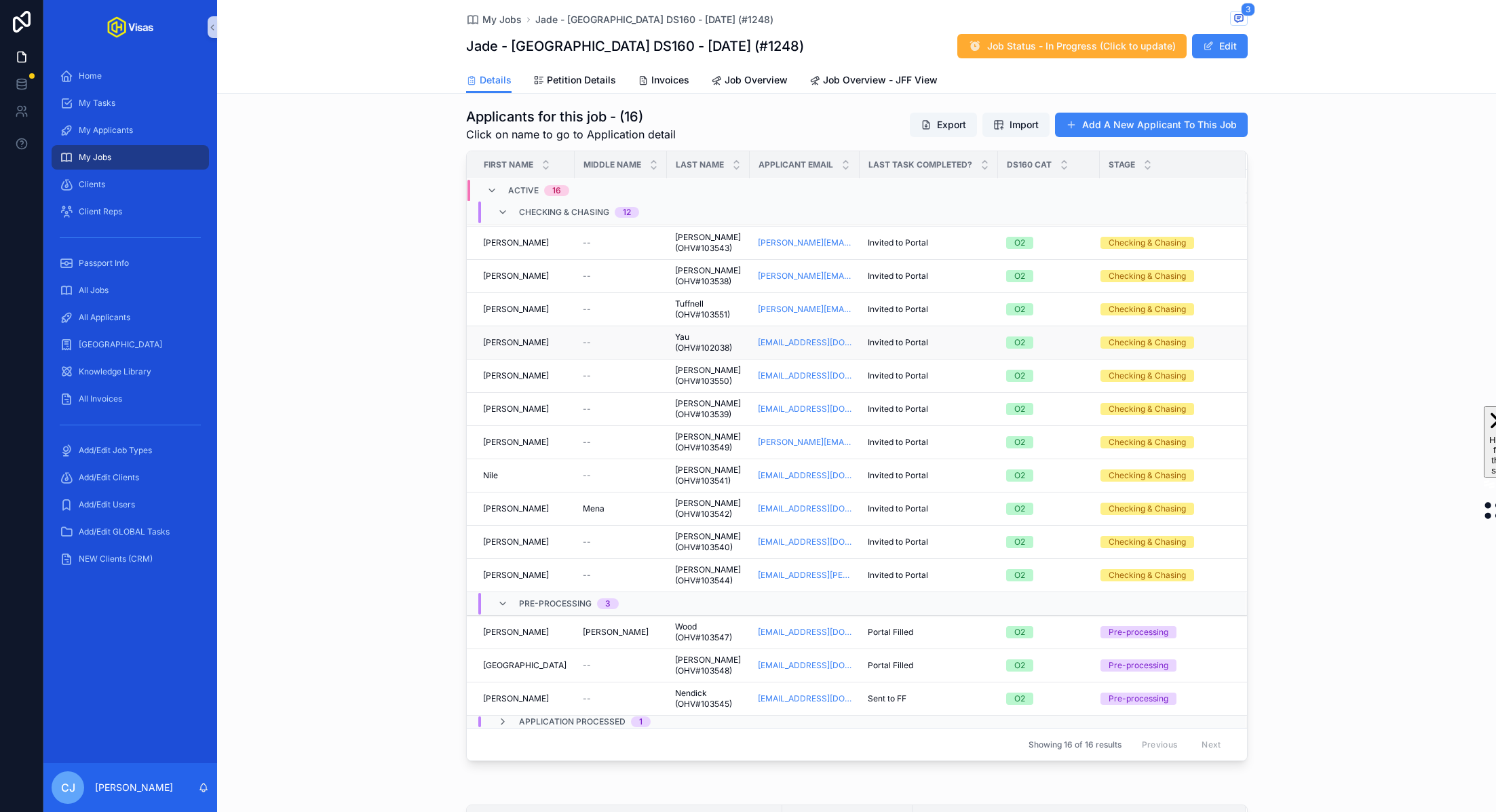
click at [675, 333] on span "Yau (OHV#102038)" at bounding box center [708, 343] width 67 height 22
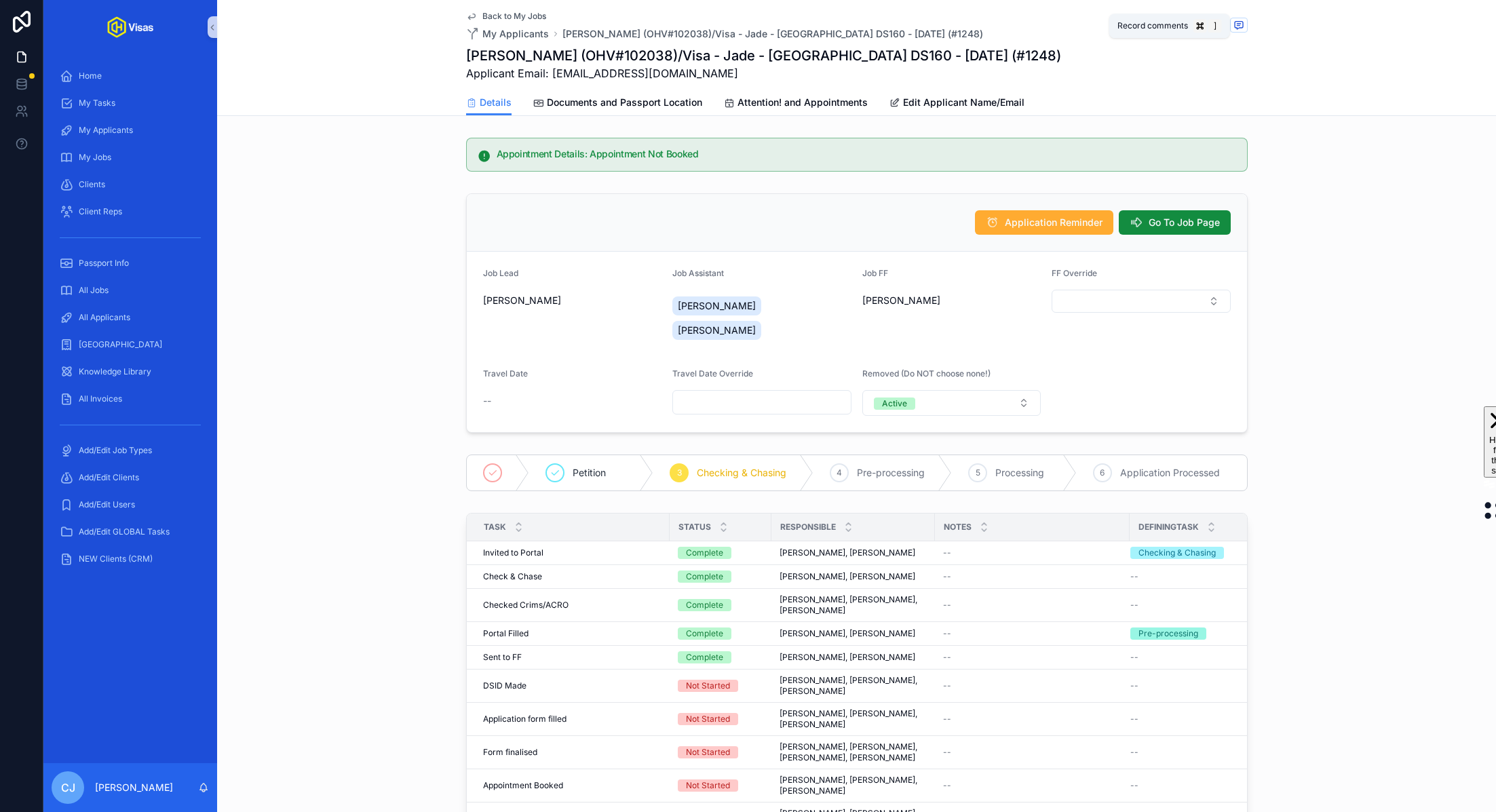
click at [1243, 25] on span "scrollable content" at bounding box center [1239, 25] width 18 height 15
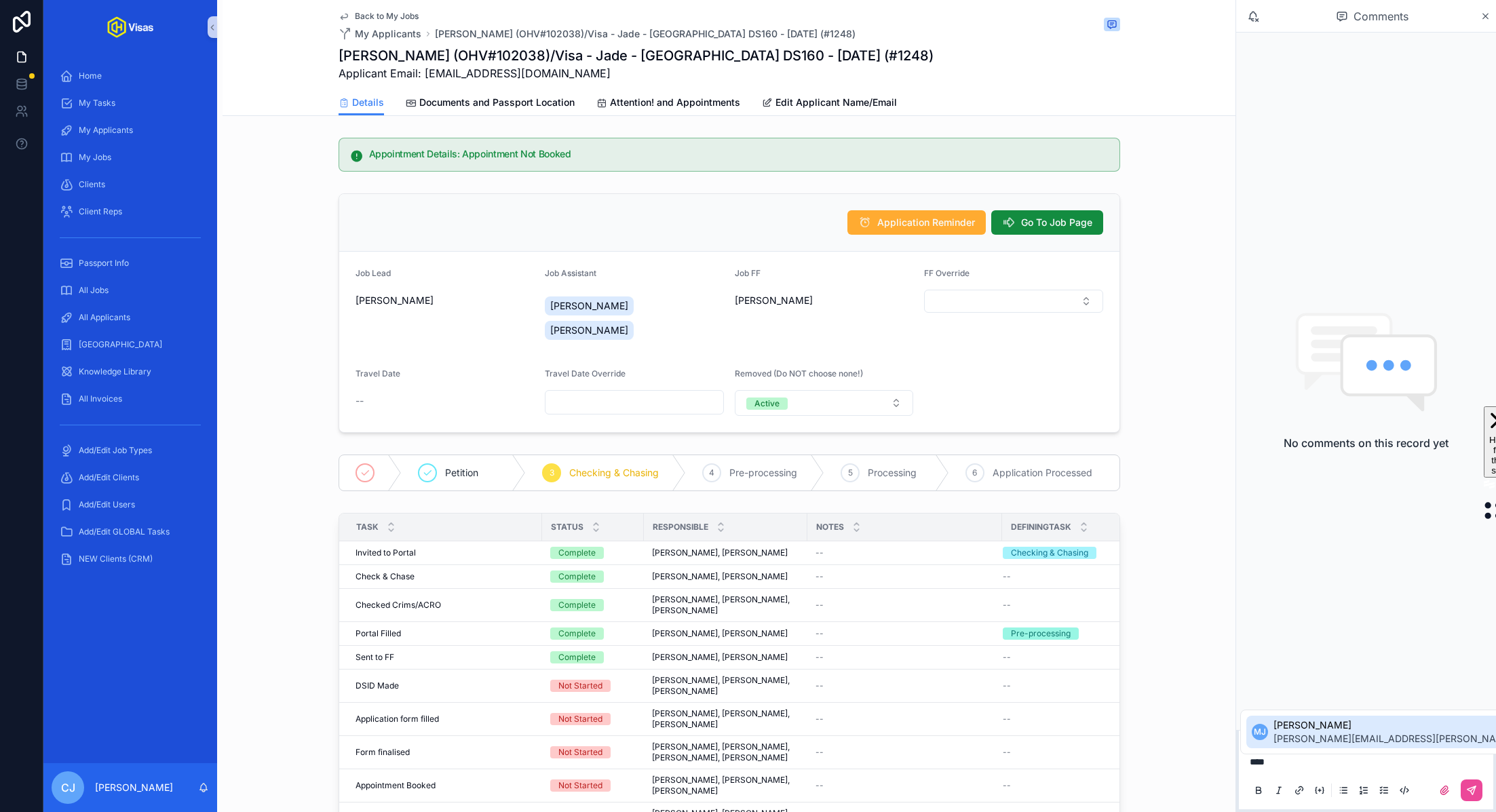
click at [1327, 740] on span "murielle.johnson@gmail.com" at bounding box center [1433, 738] width 319 height 14
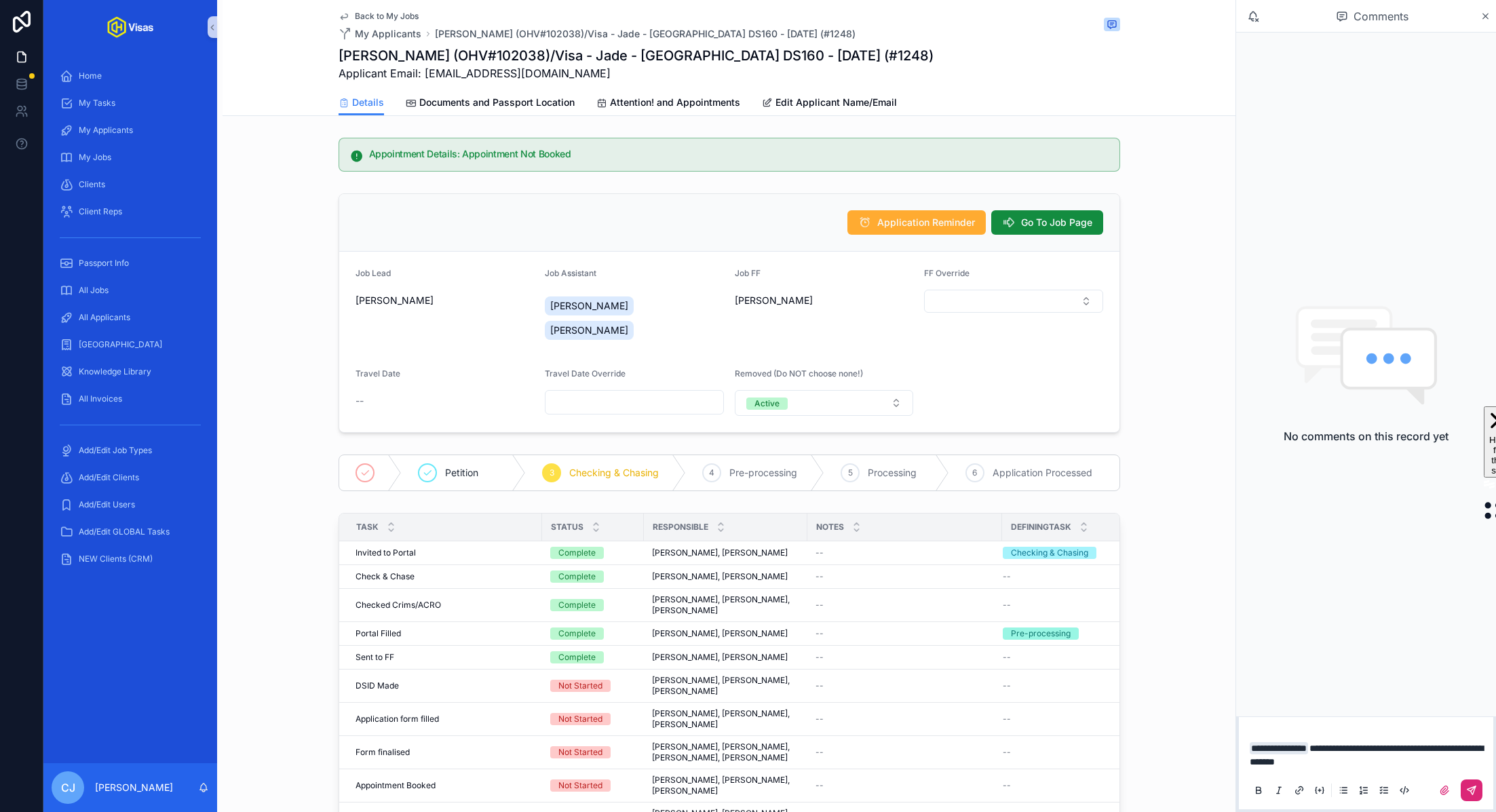
click at [1468, 789] on icon "scrollable content" at bounding box center [1471, 790] width 8 height 8
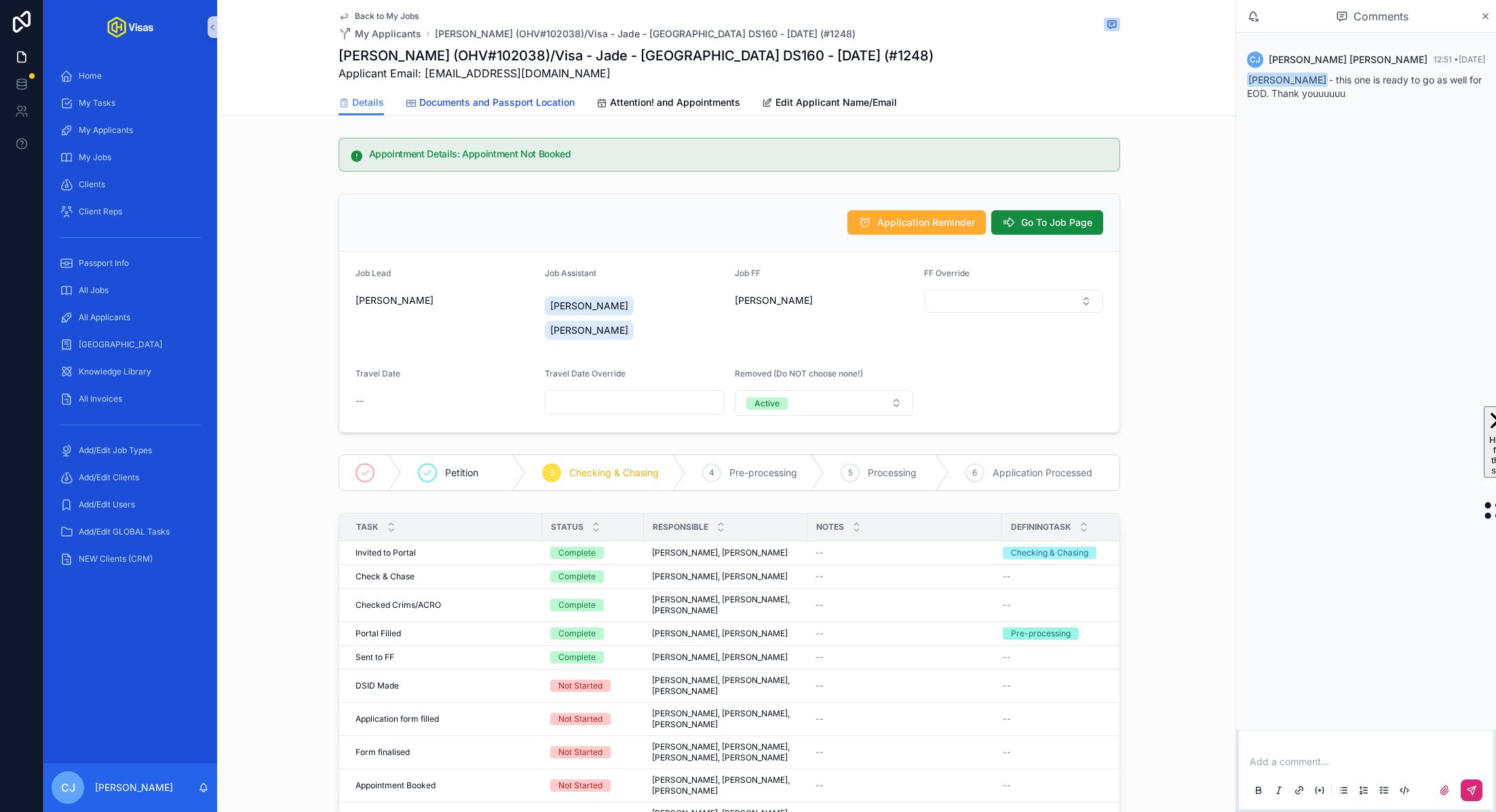
click at [506, 91] on link "Documents and Passport Location" at bounding box center [489, 103] width 169 height 27
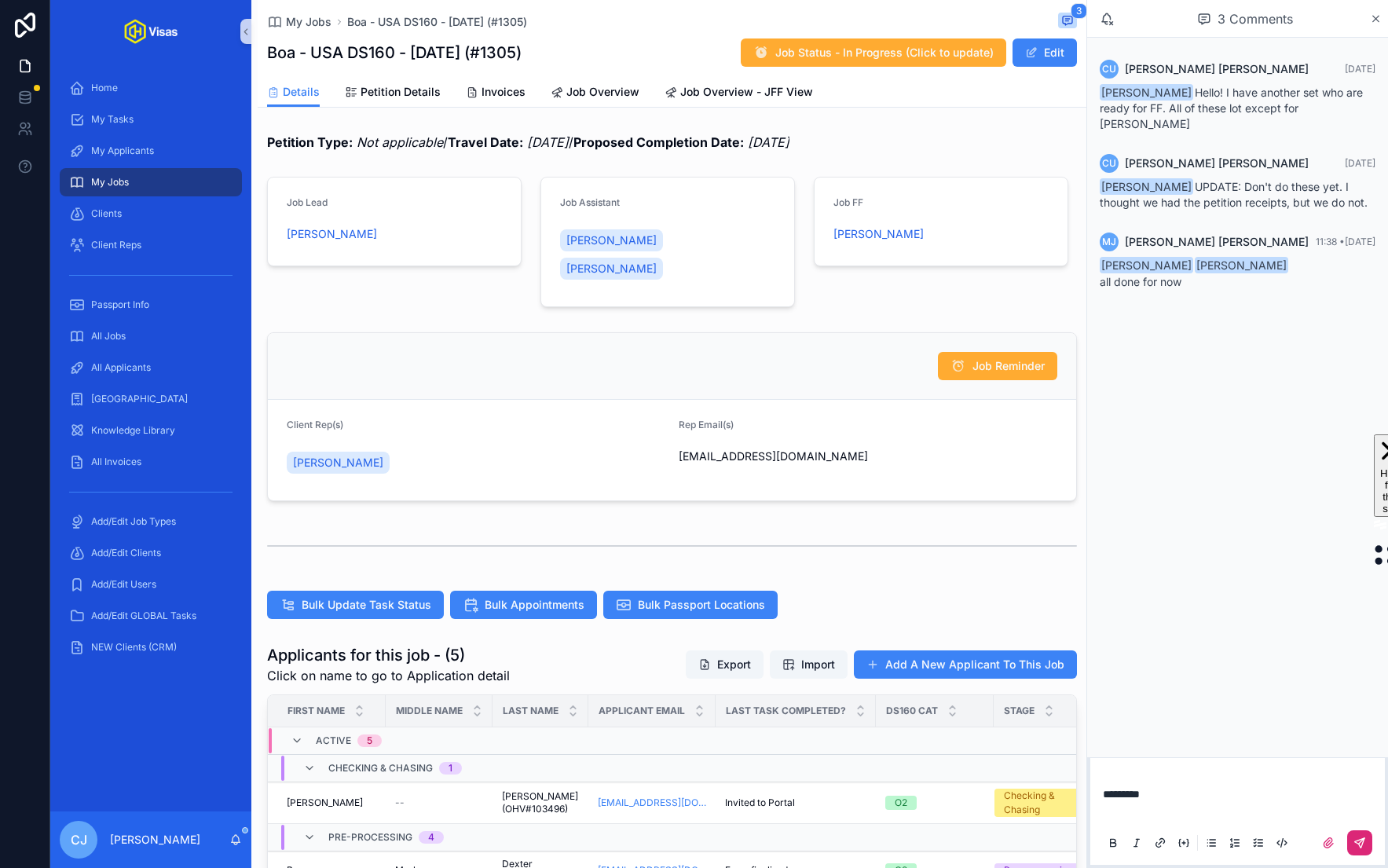
click at [1360, 842] on icon "scrollable content" at bounding box center [1362, 840] width 6 height 6
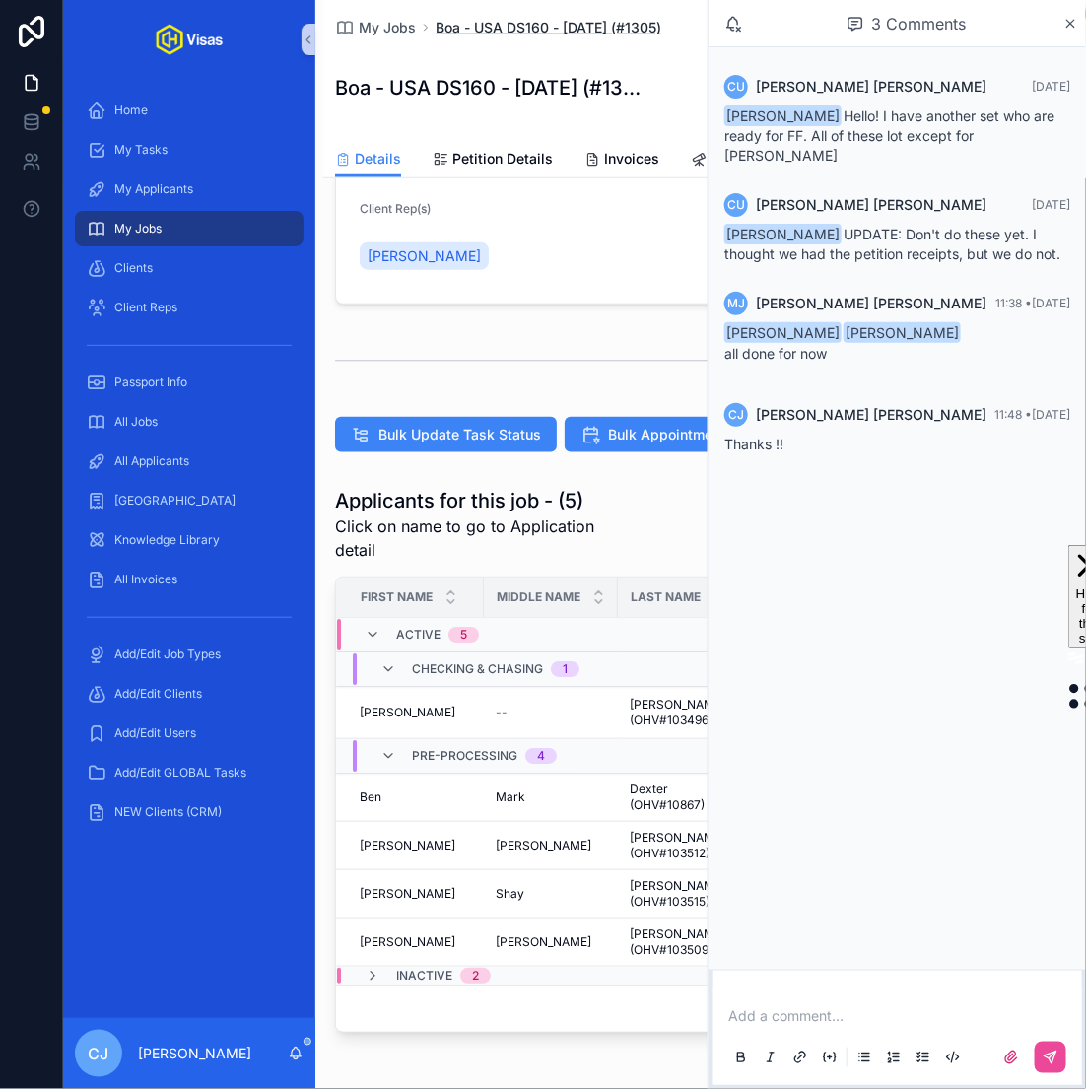
scroll to position [446, 0]
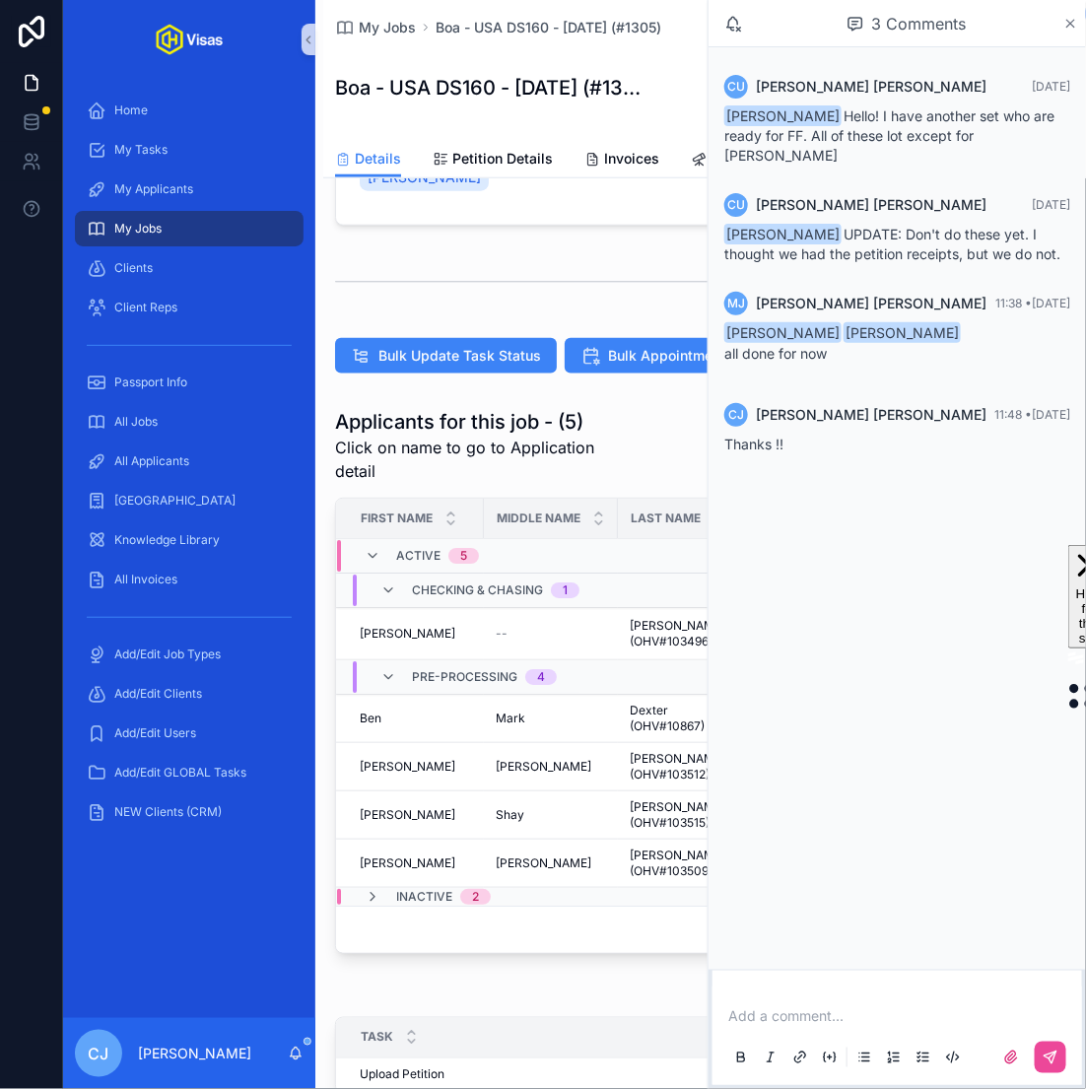
click at [1078, 28] on icon "scrollable content" at bounding box center [1070, 24] width 15 height 16
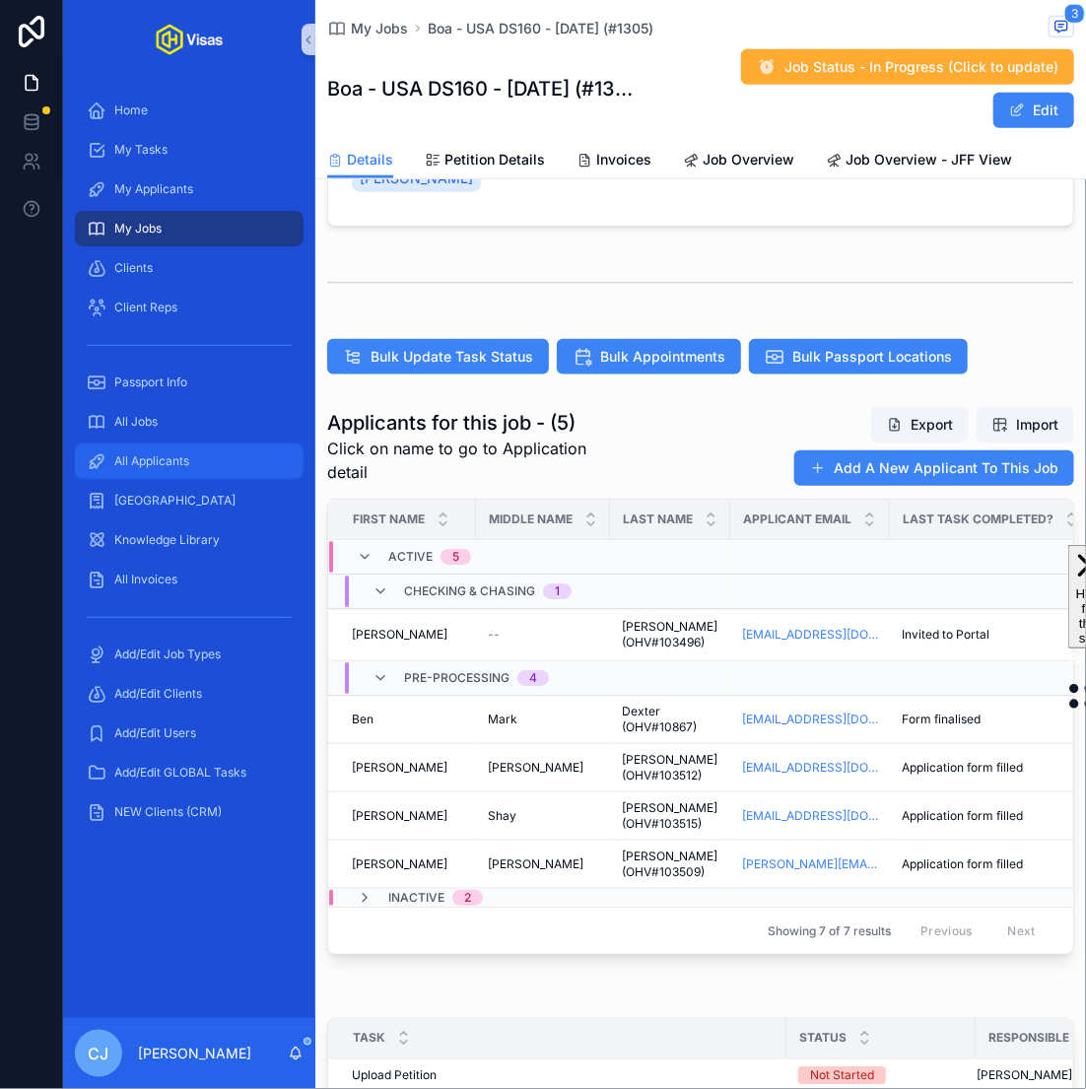
click at [236, 456] on div "All Applicants" at bounding box center [189, 461] width 205 height 32
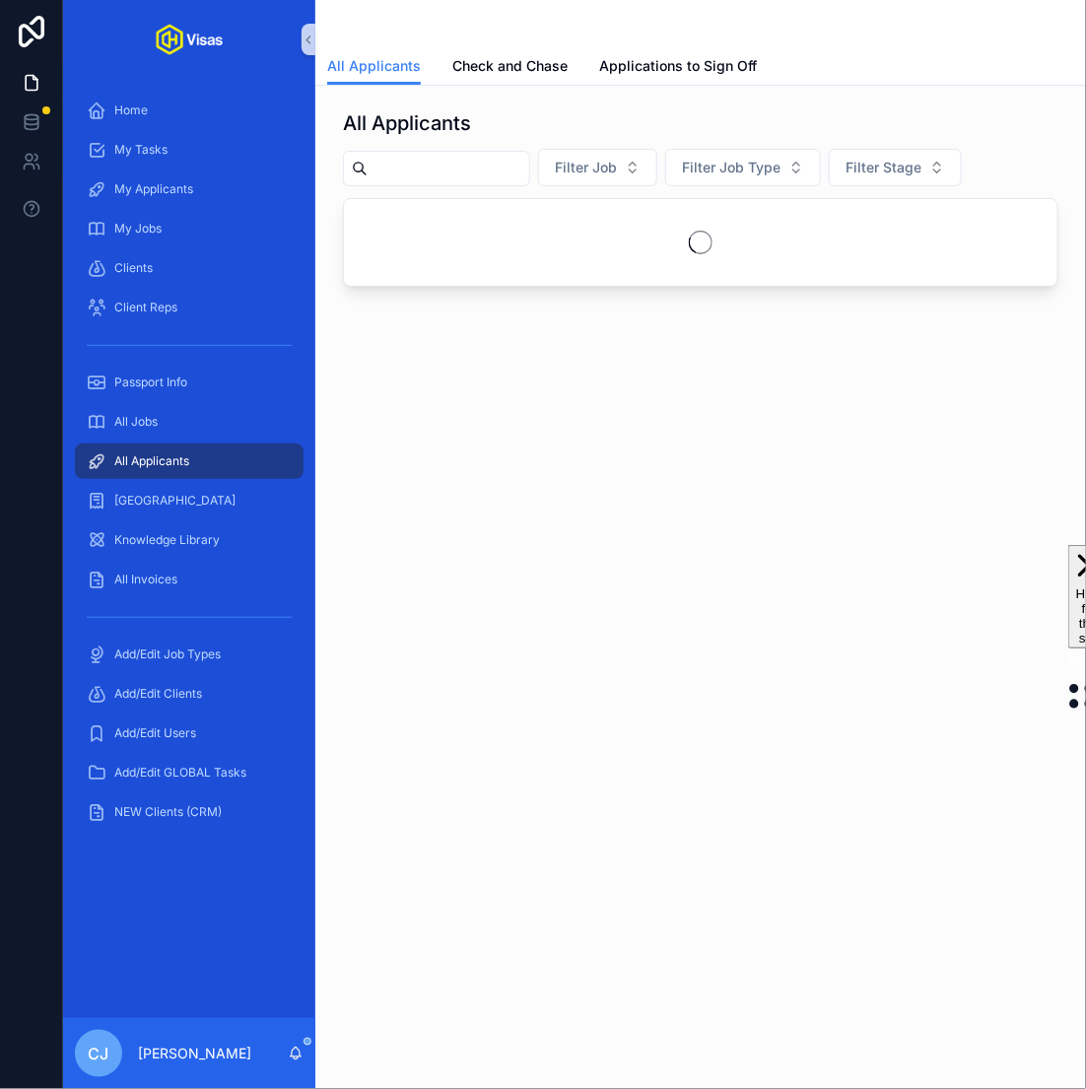
click at [445, 169] on input "scrollable content" at bounding box center [449, 169] width 162 height 28
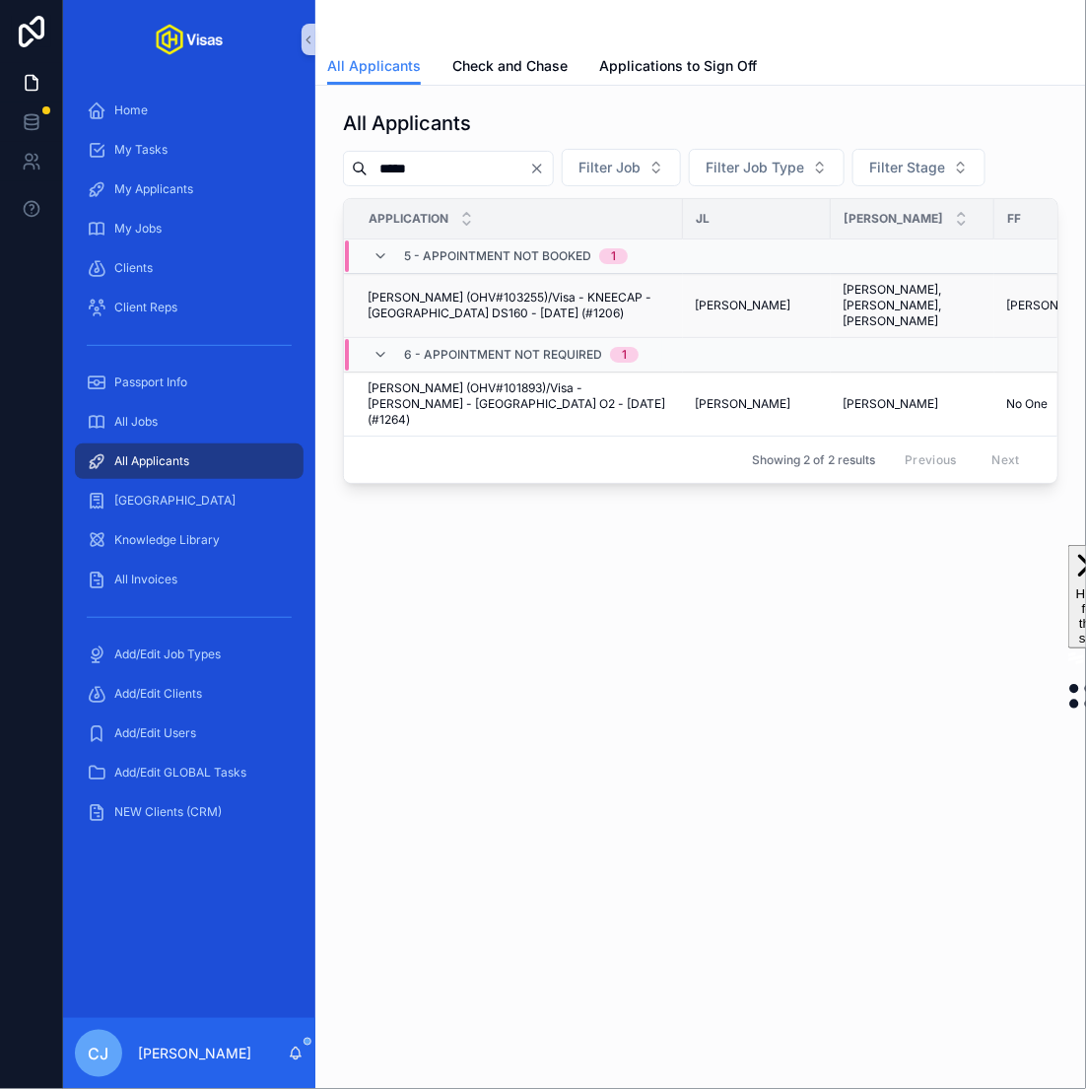
type input "*****"
click at [584, 290] on span "Liam Og Sean Hanna (OHV#103255)/Visa - KNEECAP - USA DS160 - May/25 (#1206)" at bounding box center [520, 306] width 304 height 32
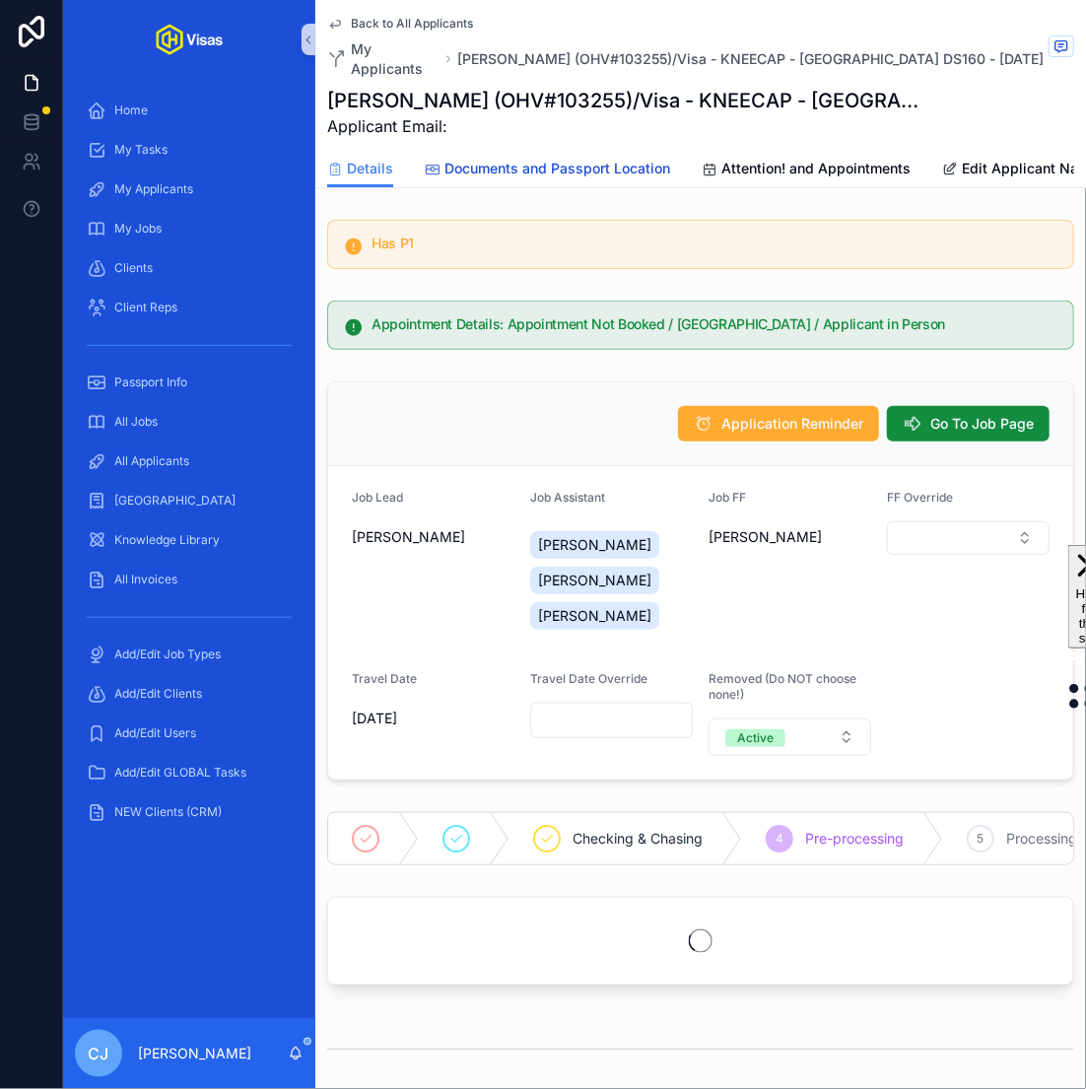
click at [598, 159] on span "Documents and Passport Location" at bounding box center [557, 169] width 226 height 20
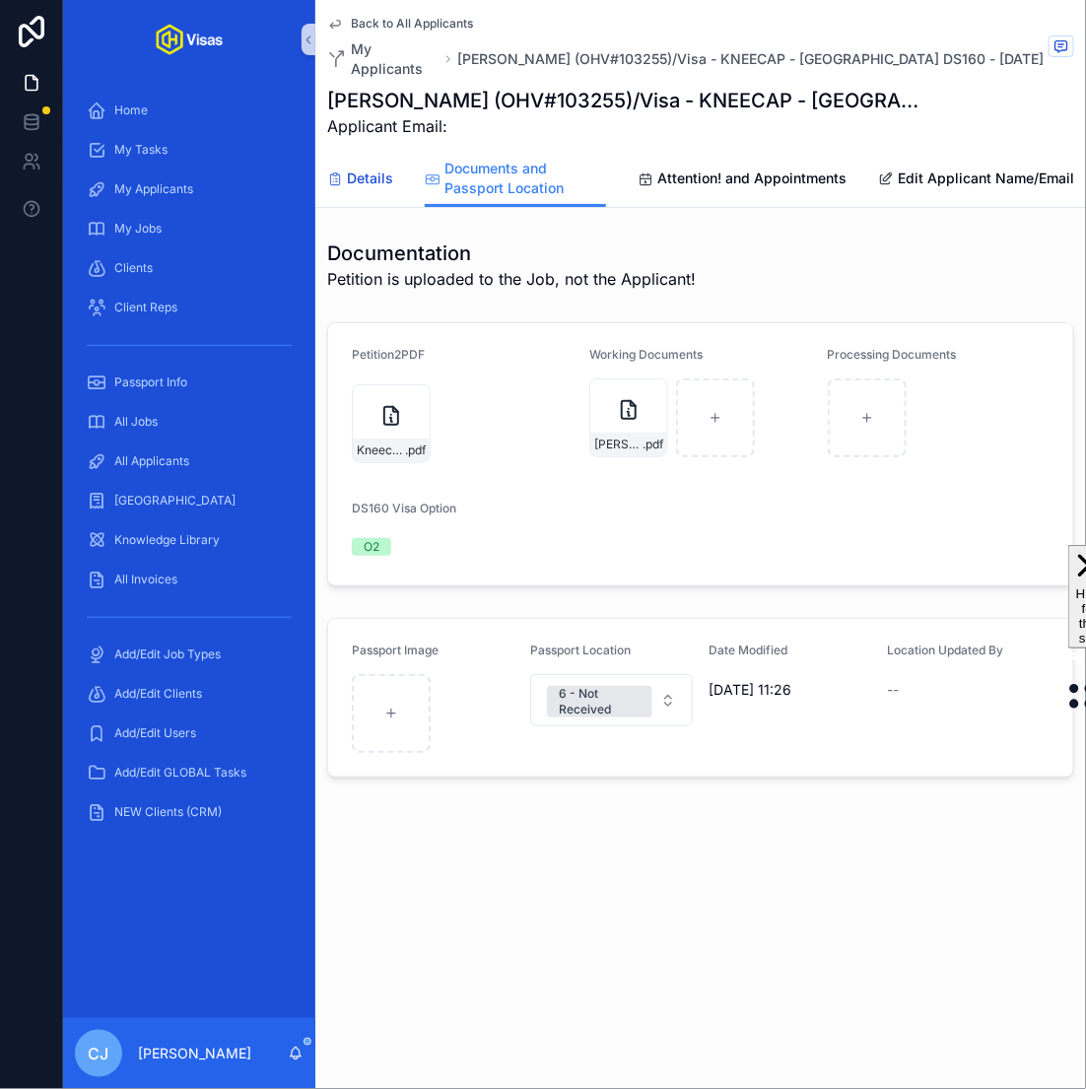
click at [358, 171] on link "Details" at bounding box center [360, 180] width 66 height 39
